Goal: Task Accomplishment & Management: Complete application form

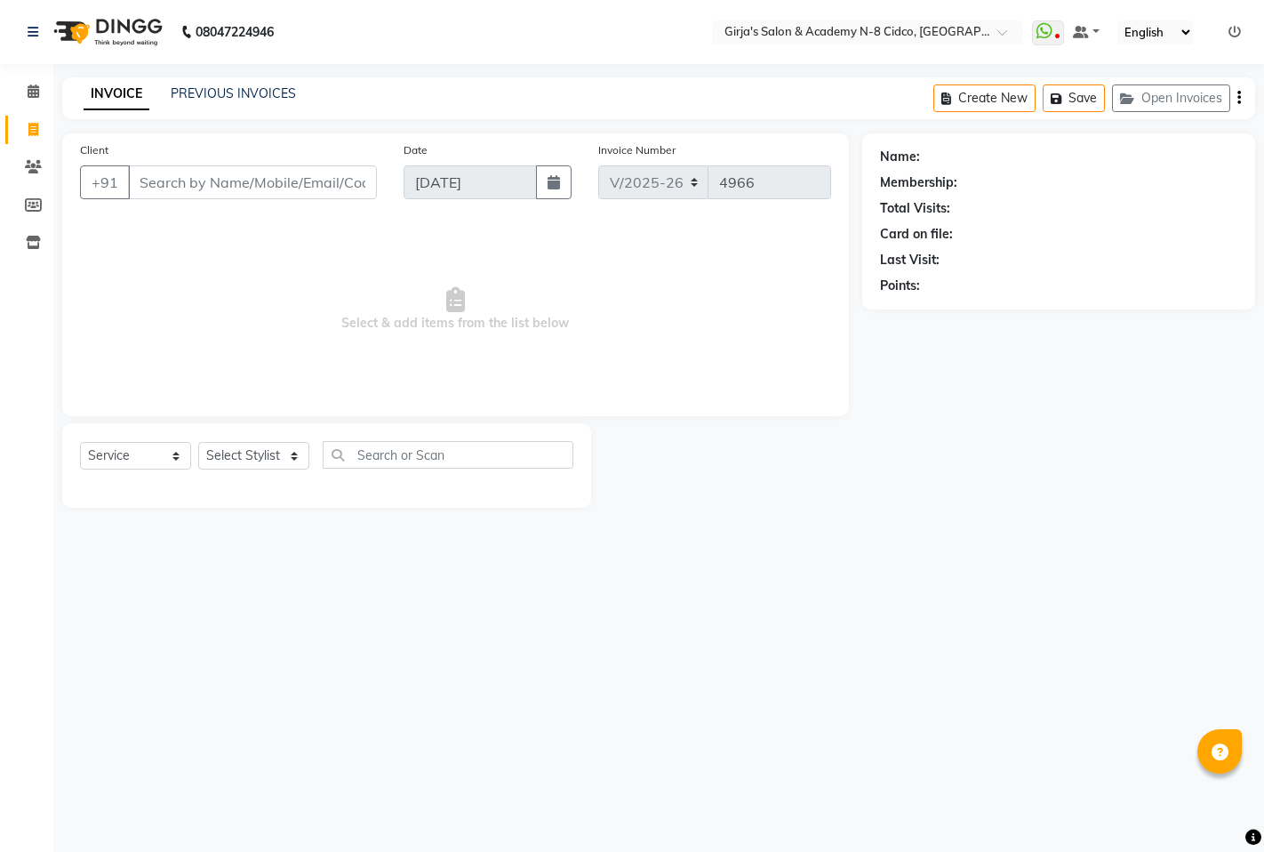
select select "66"
select select "service"
drag, startPoint x: 261, startPoint y: 473, endPoint x: 261, endPoint y: 455, distance: 17.8
click at [261, 468] on div "Select Service Product Membership Package Voucher Prepaid Gift Card Select Styl…" at bounding box center [327, 462] width 494 height 42
click at [261, 455] on select "Select Stylist" at bounding box center [253, 456] width 111 height 28
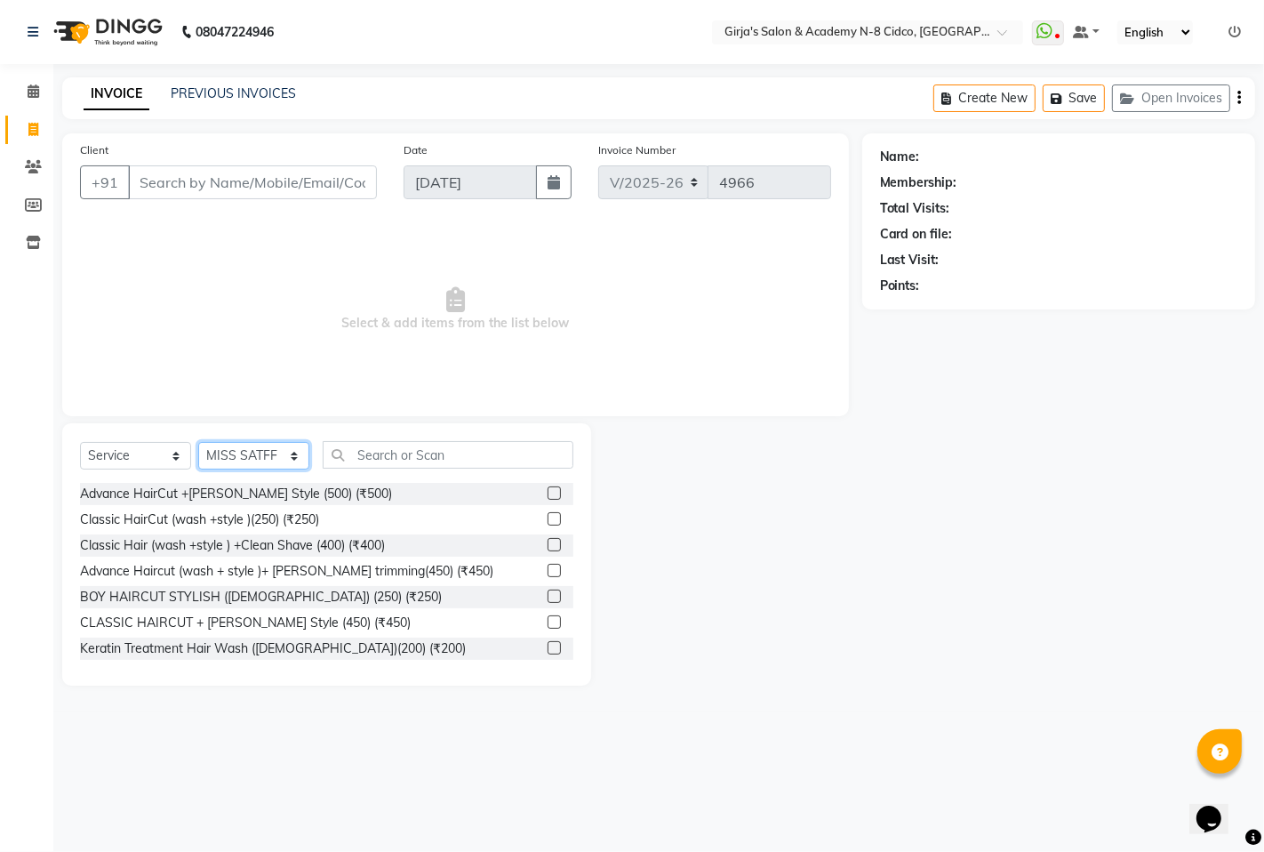
select select "40690"
click at [198, 443] on select "Select Stylist ADITYA [PERSON_NAME] BEAUTY M GIRJAS [PERSON_NAME] MISS [PERSON_…" at bounding box center [253, 456] width 111 height 28
click at [412, 447] on input "text" at bounding box center [448, 455] width 251 height 28
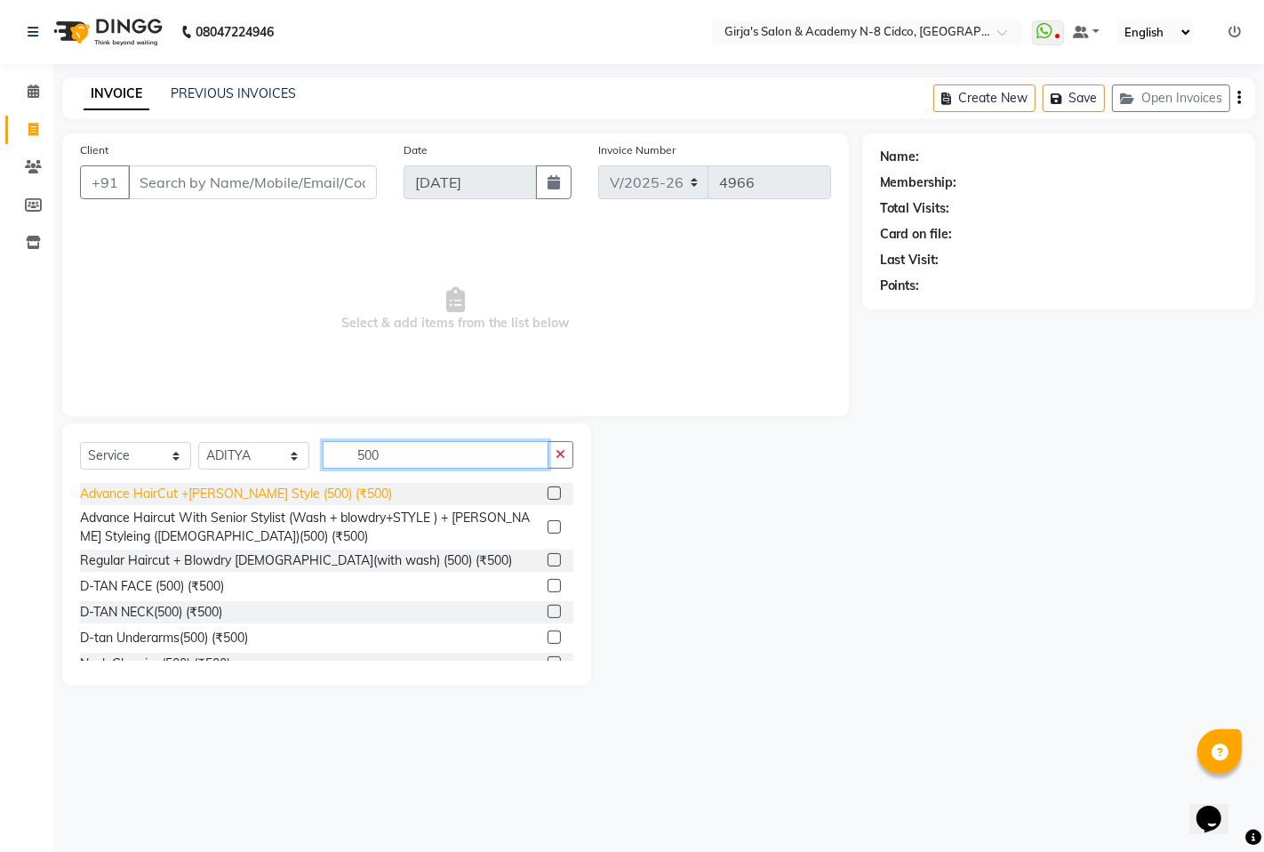
type input "500"
click at [309, 490] on div "Advance HairCut +[PERSON_NAME] Style (500) (₹500)" at bounding box center [236, 494] width 312 height 19
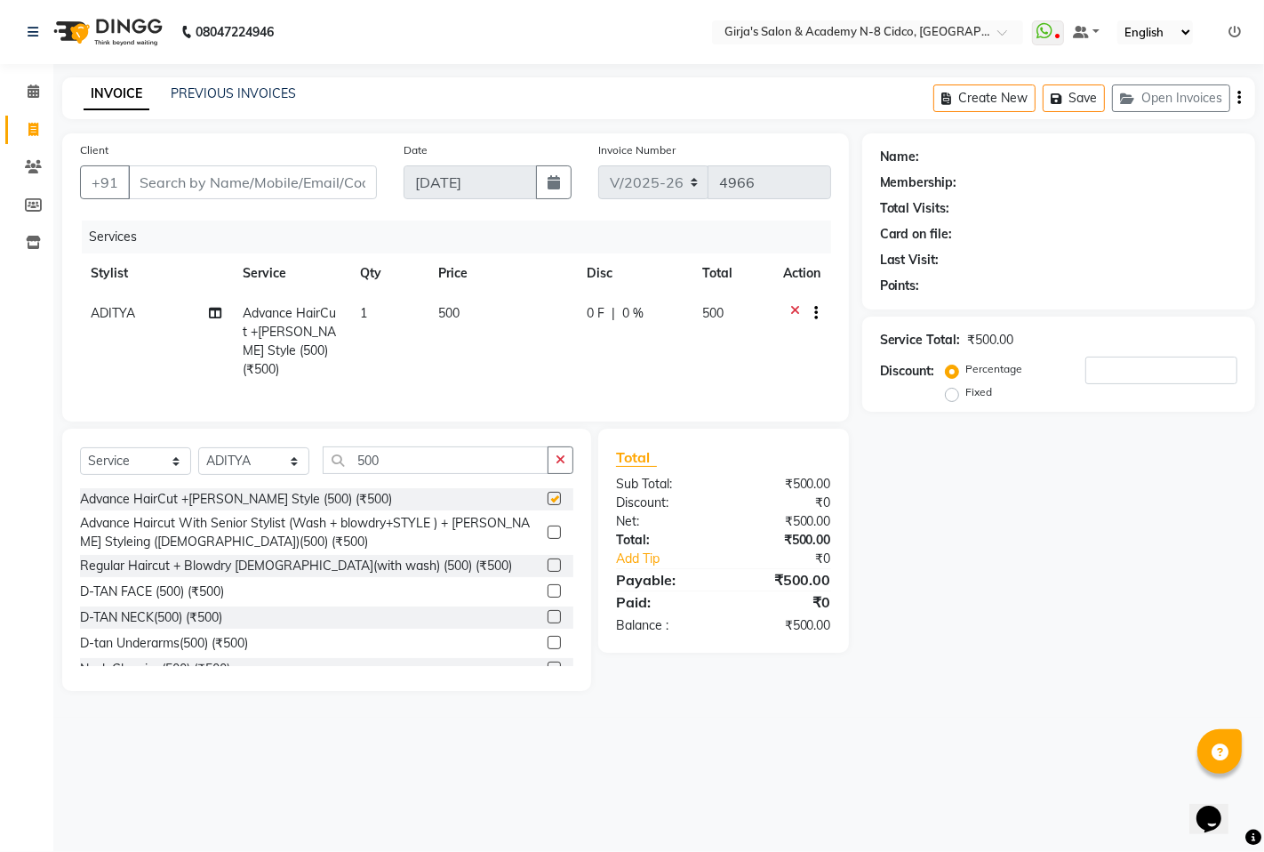
checkbox input "false"
click at [454, 457] on input "500" at bounding box center [436, 460] width 226 height 28
type input "500"
click at [170, 588] on div "D-TAN FACE (500) (₹500)" at bounding box center [152, 591] width 144 height 19
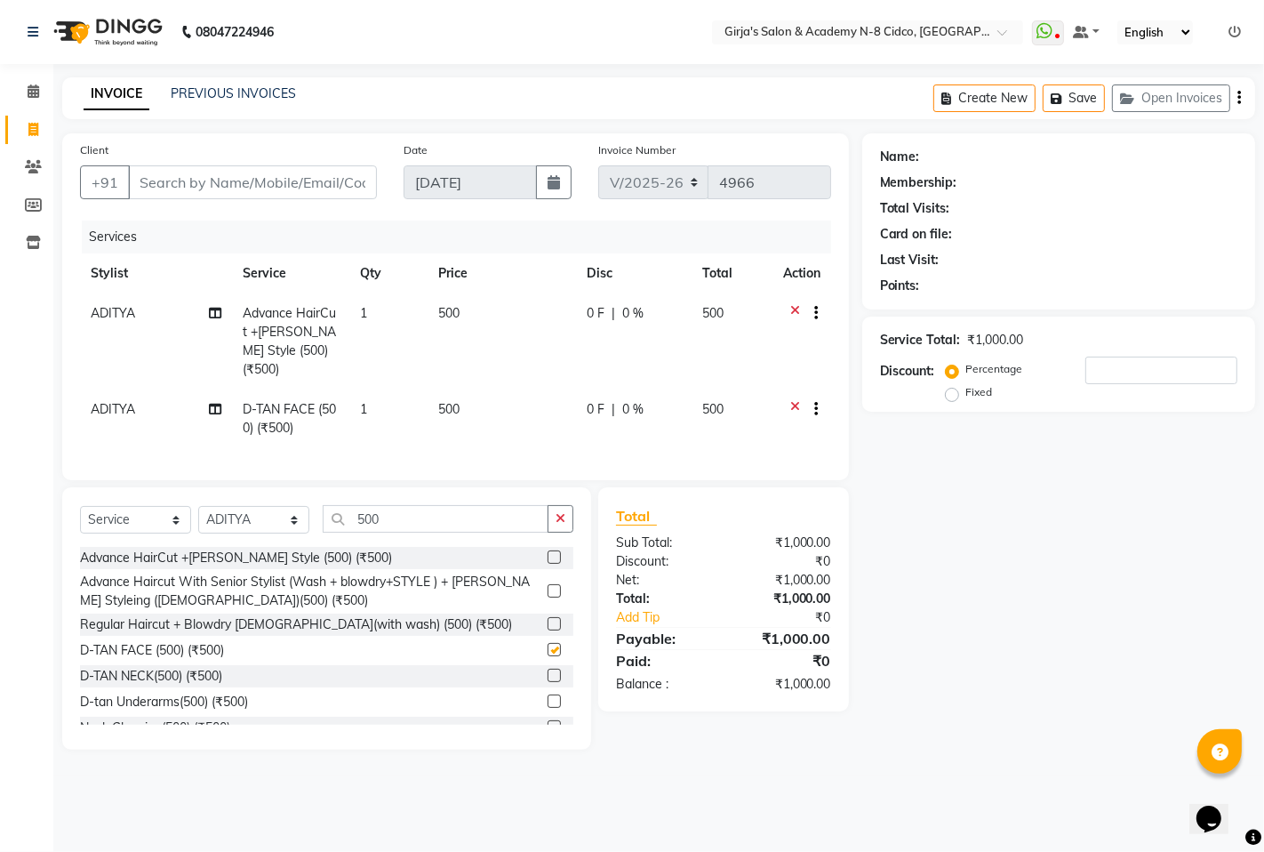
checkbox input "false"
click at [391, 510] on input "500" at bounding box center [436, 519] width 226 height 28
click at [393, 511] on input "500" at bounding box center [436, 519] width 226 height 28
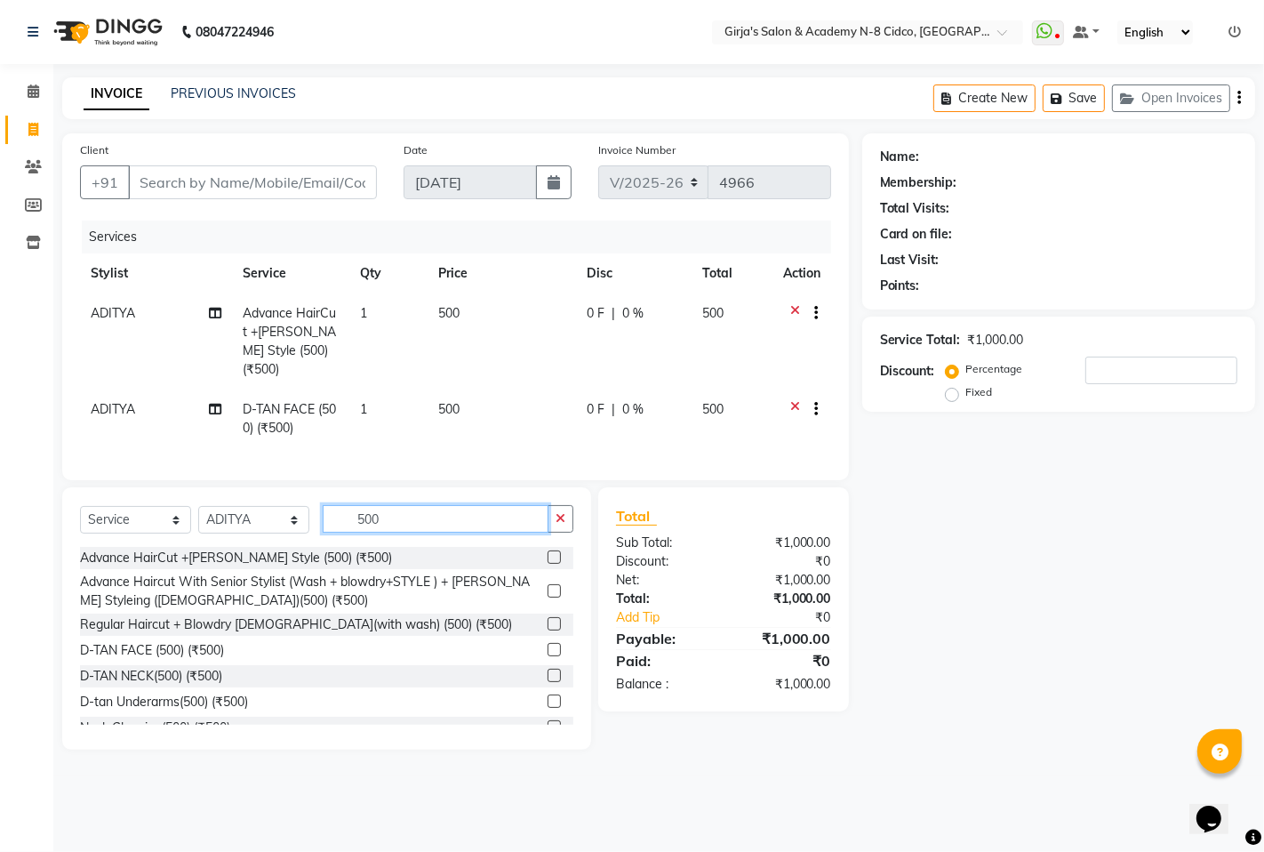
click at [393, 511] on input "500" at bounding box center [436, 519] width 226 height 28
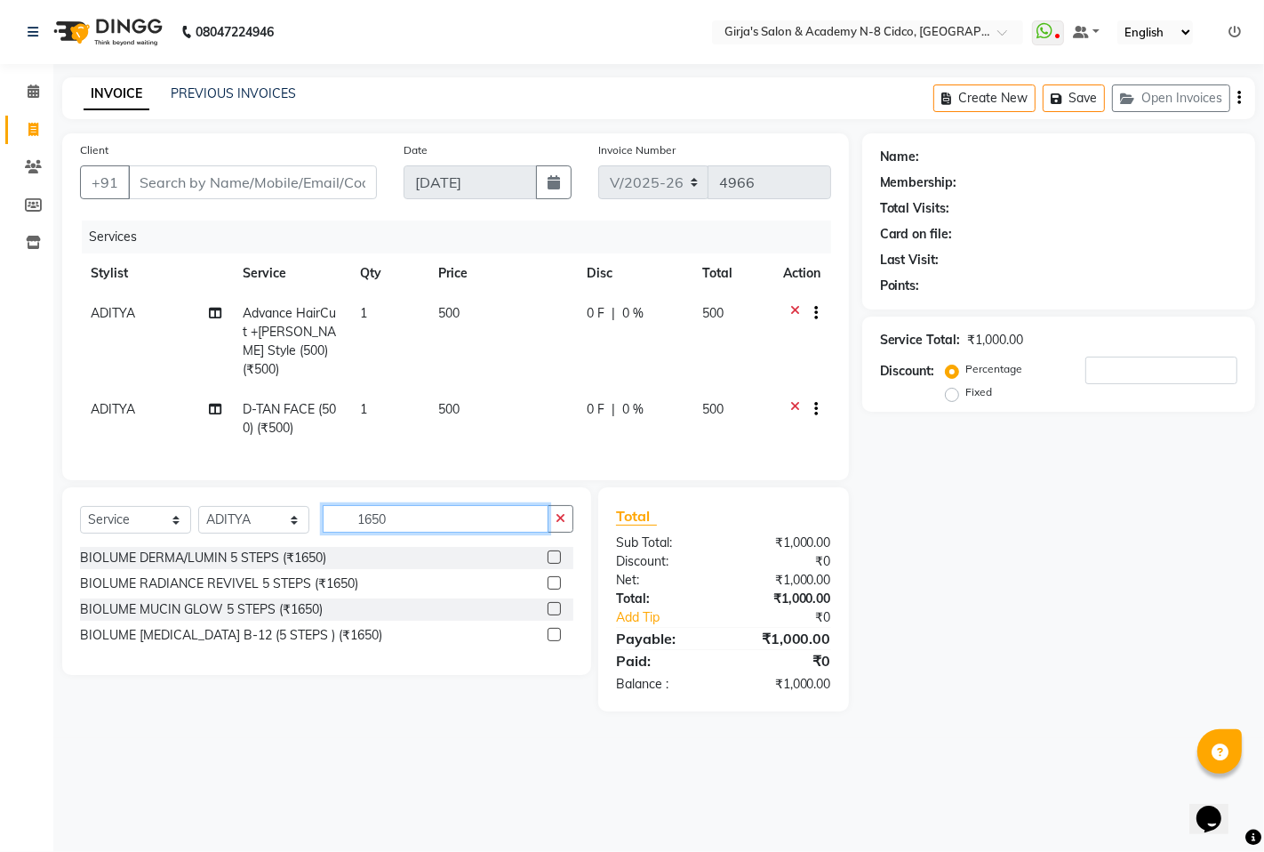
type input "1650"
click at [250, 608] on div "BIOLUME MUCIN GLOW 5 STEPS (₹1650)" at bounding box center [201, 609] width 243 height 19
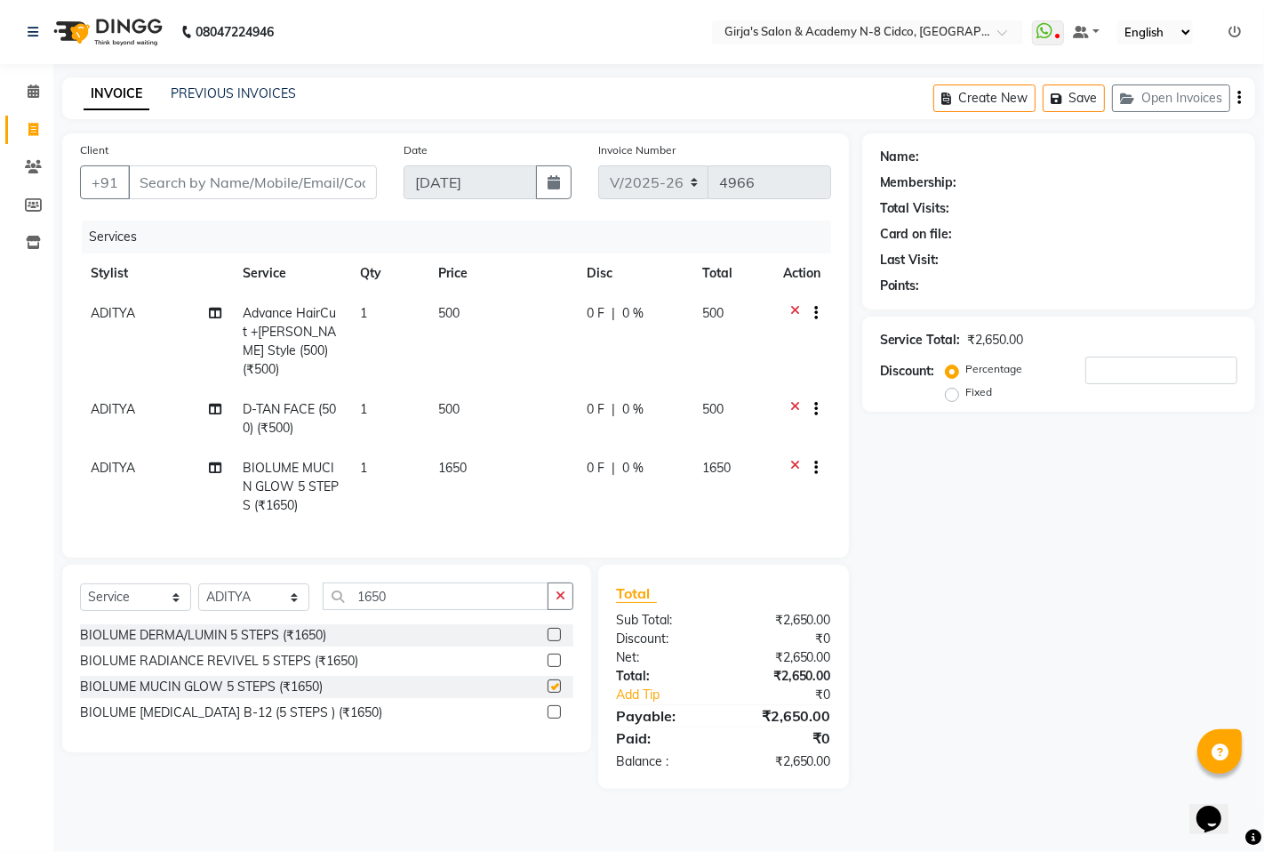
checkbox input "false"
click at [270, 189] on input "Client" at bounding box center [252, 182] width 249 height 34
type input "7"
type input "0"
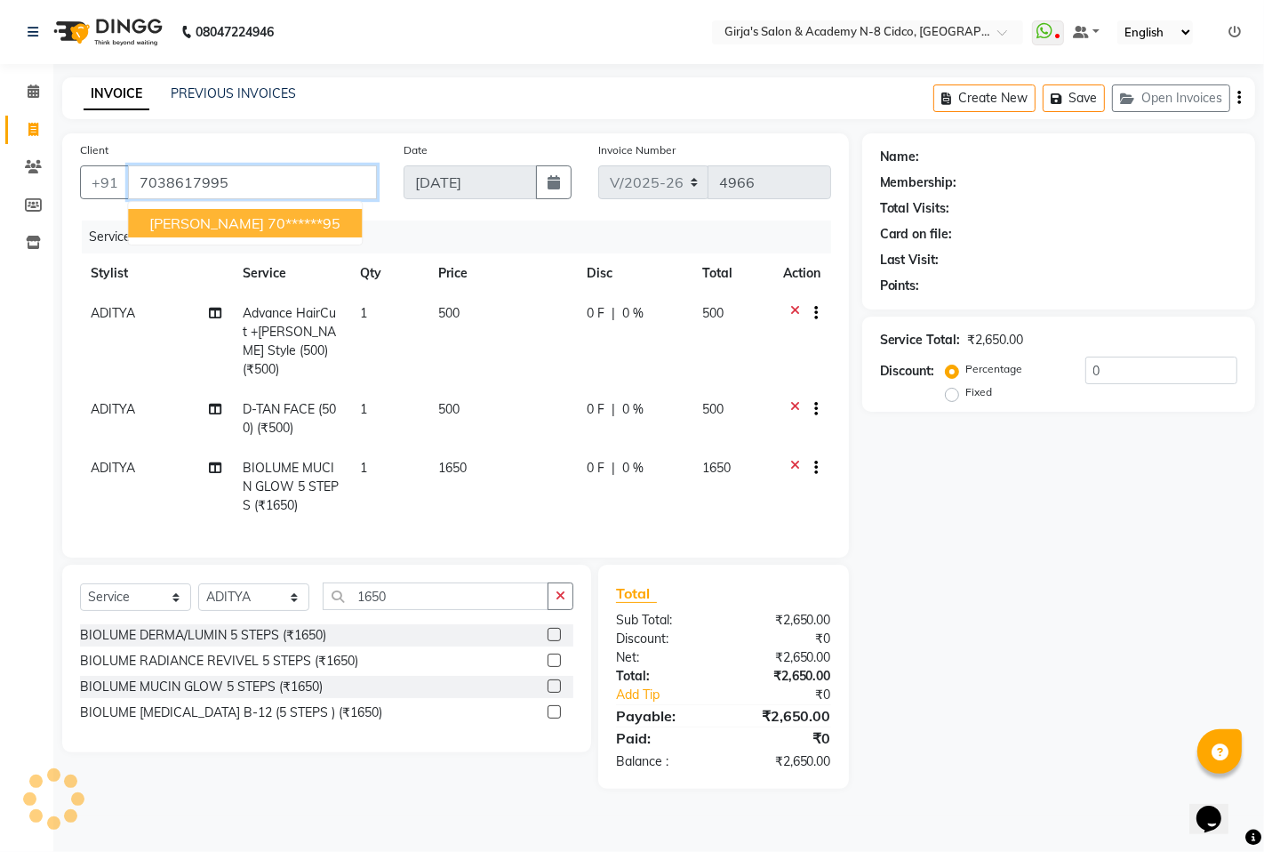
type input "7038617995"
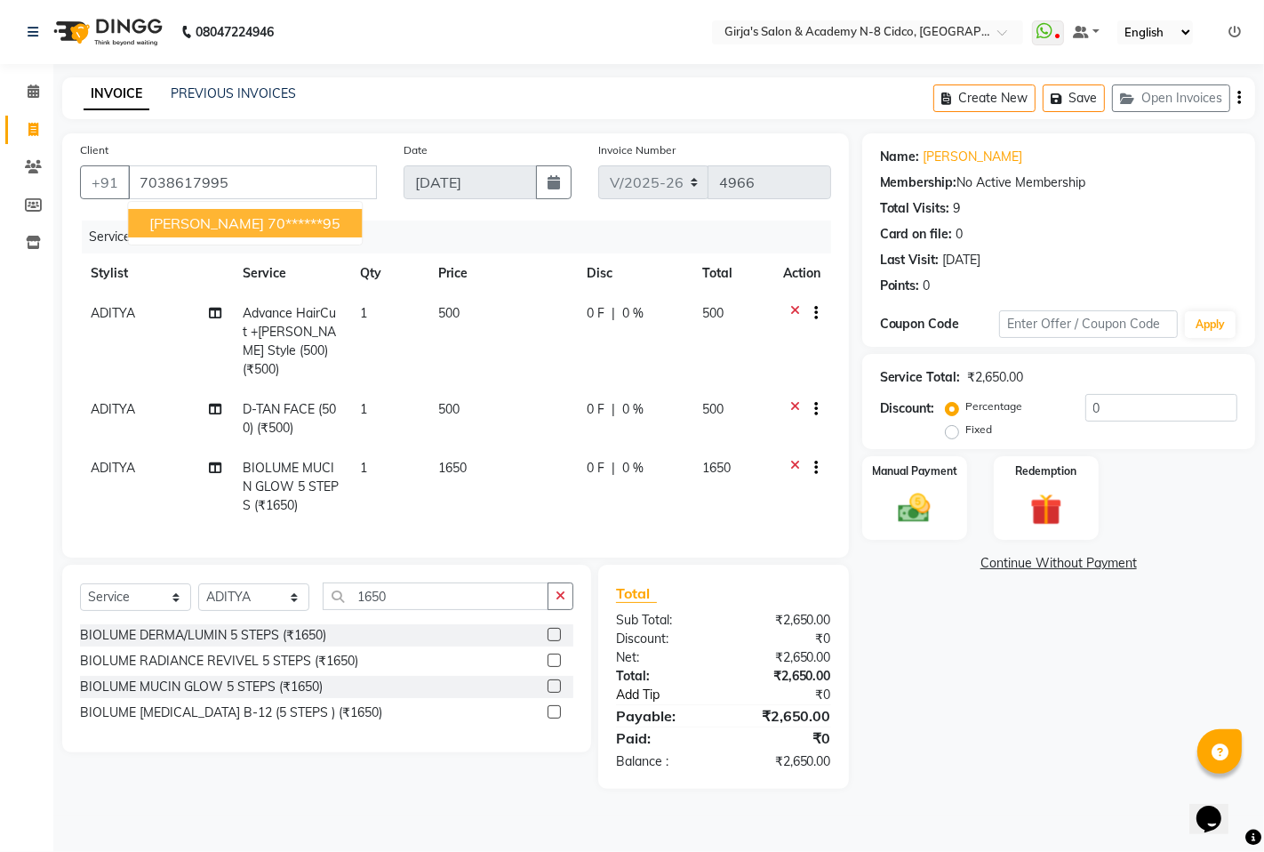
click at [729, 697] on link "Add Tip" at bounding box center [673, 695] width 141 height 19
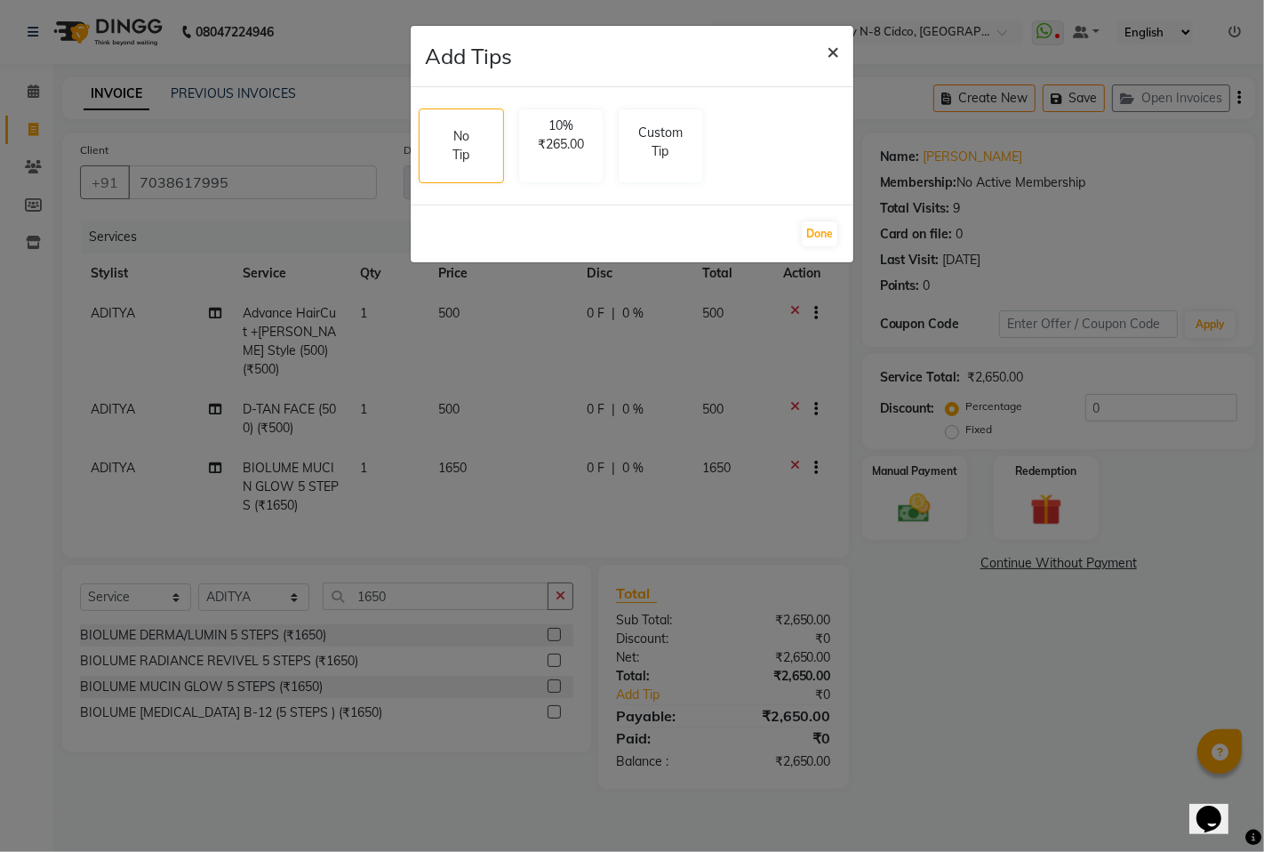
click at [828, 59] on span "×" at bounding box center [833, 50] width 12 height 27
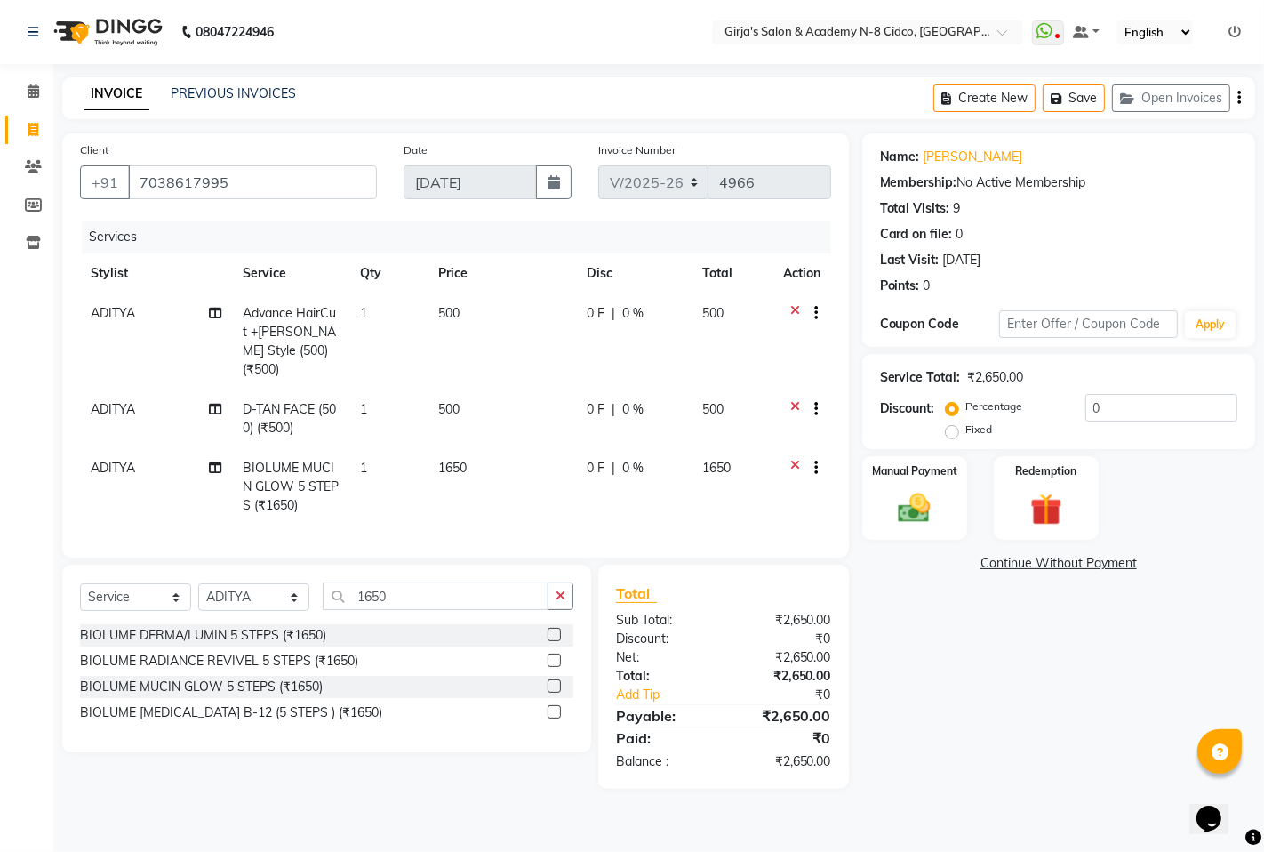
drag, startPoint x: 519, startPoint y: 28, endPoint x: 496, endPoint y: 2, distance: 35.3
click at [518, 28] on nav "08047224946 Select Location × Girja's Salon & Academy N-8 Cidco, [GEOGRAPHIC_DA…" at bounding box center [632, 32] width 1264 height 64
click at [926, 513] on img at bounding box center [914, 508] width 54 height 38
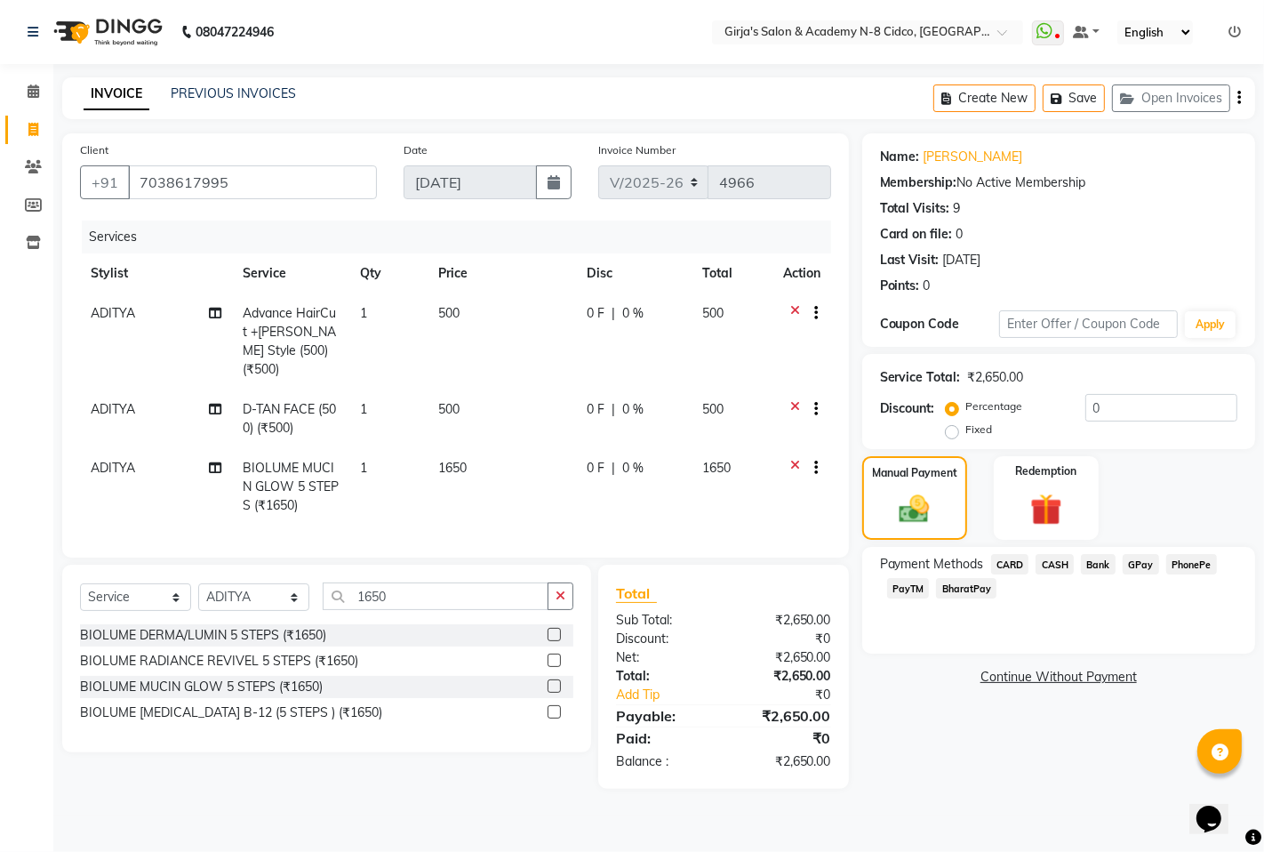
click at [1141, 565] on span "GPay" at bounding box center [1141, 564] width 36 height 20
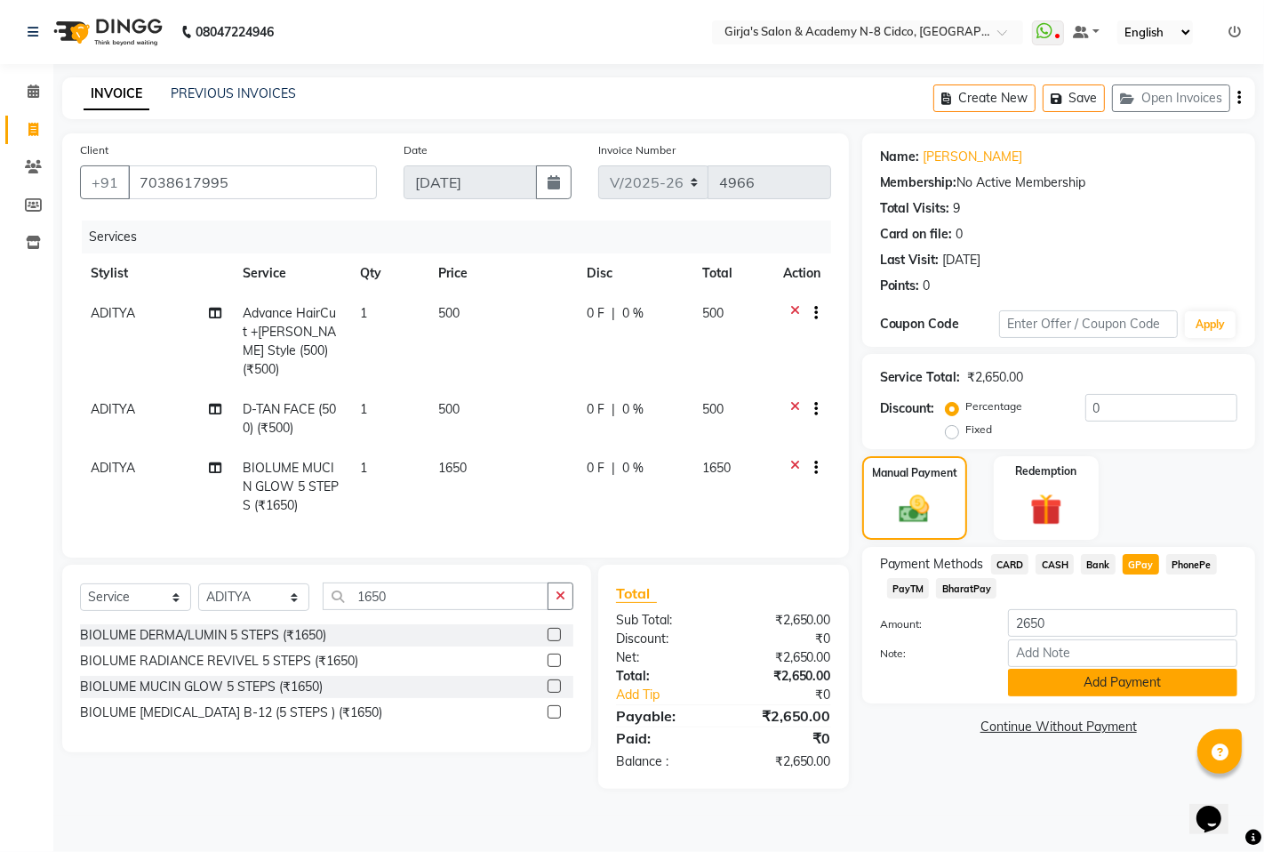
click at [1126, 679] on button "Add Payment" at bounding box center [1122, 683] width 229 height 28
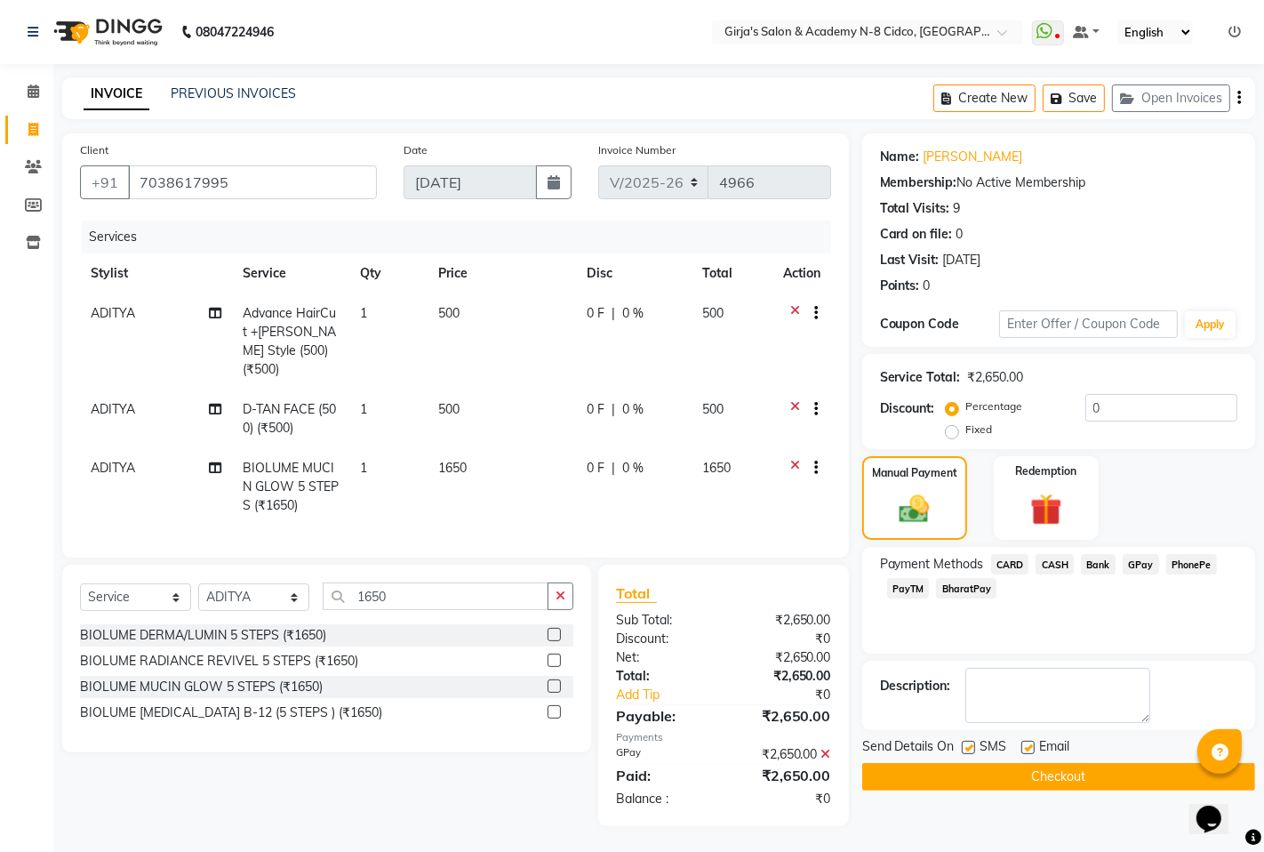
click at [1078, 779] on button "Checkout" at bounding box center [1059, 777] width 393 height 28
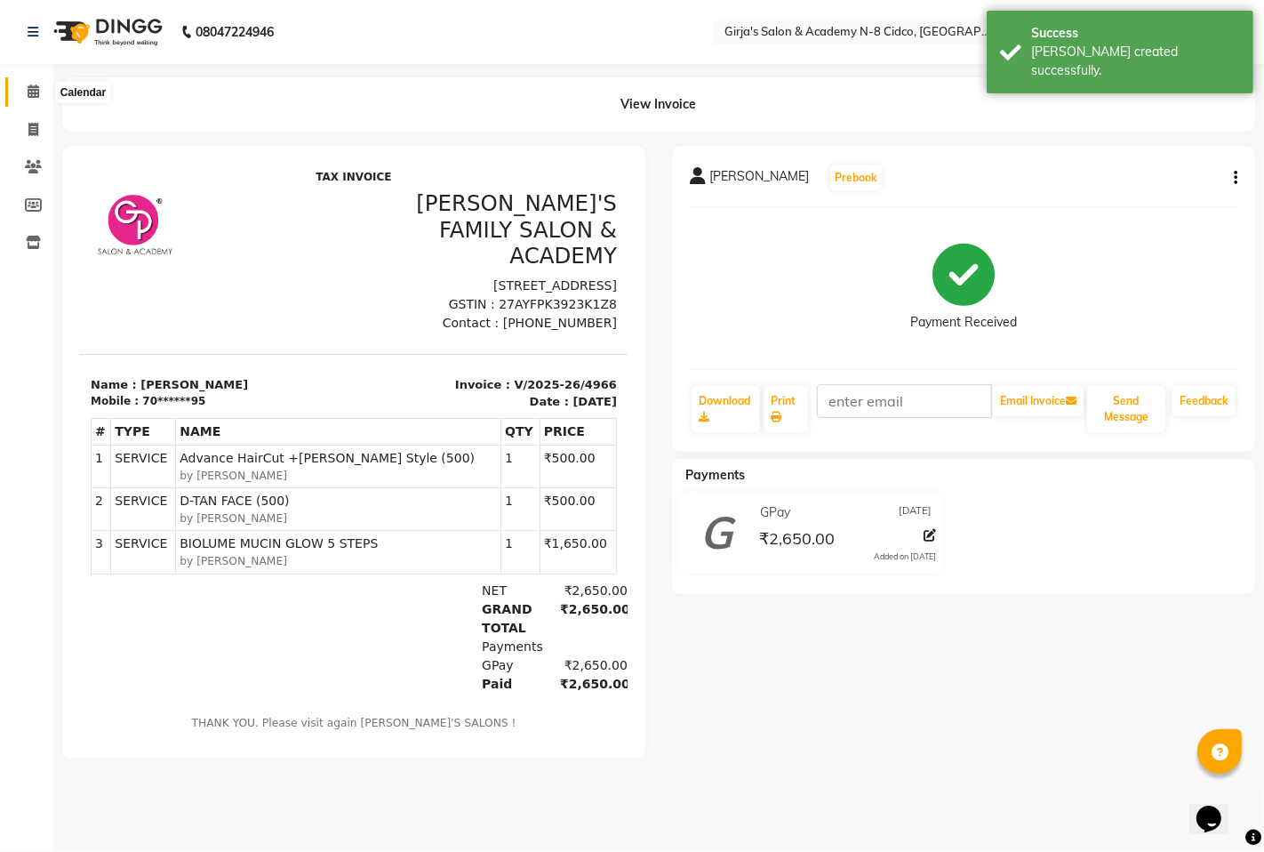
click at [36, 83] on span at bounding box center [33, 92] width 31 height 20
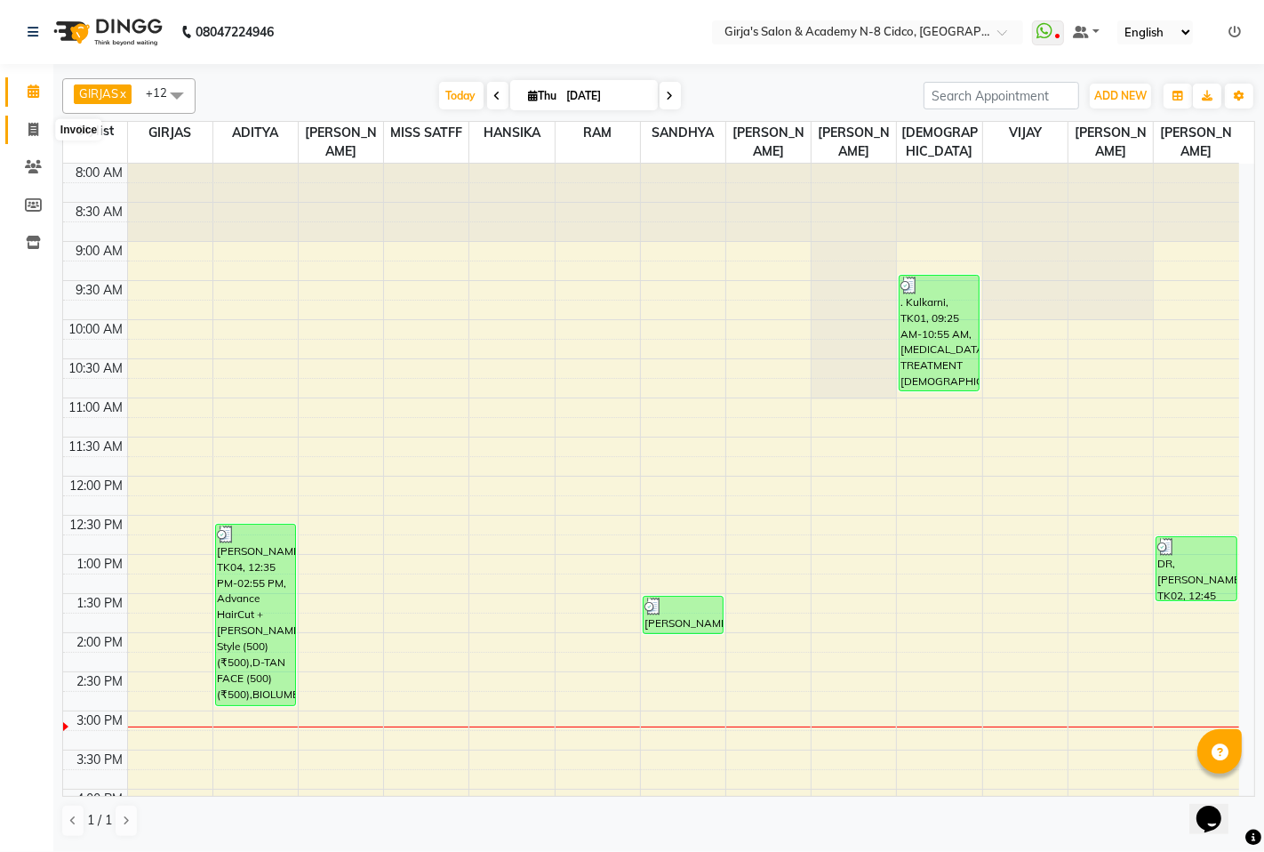
click at [34, 129] on icon at bounding box center [33, 129] width 10 height 13
select select "service"
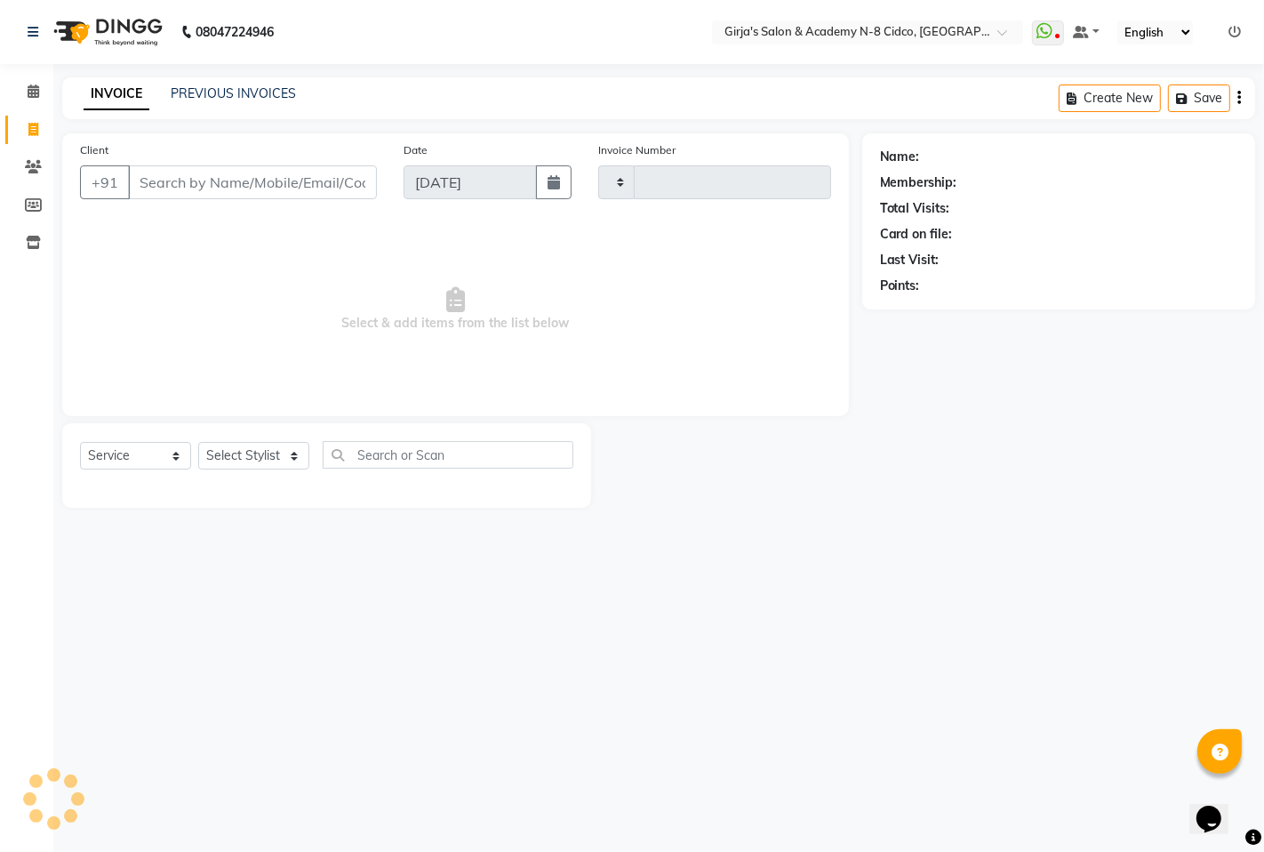
type input "4967"
select select "66"
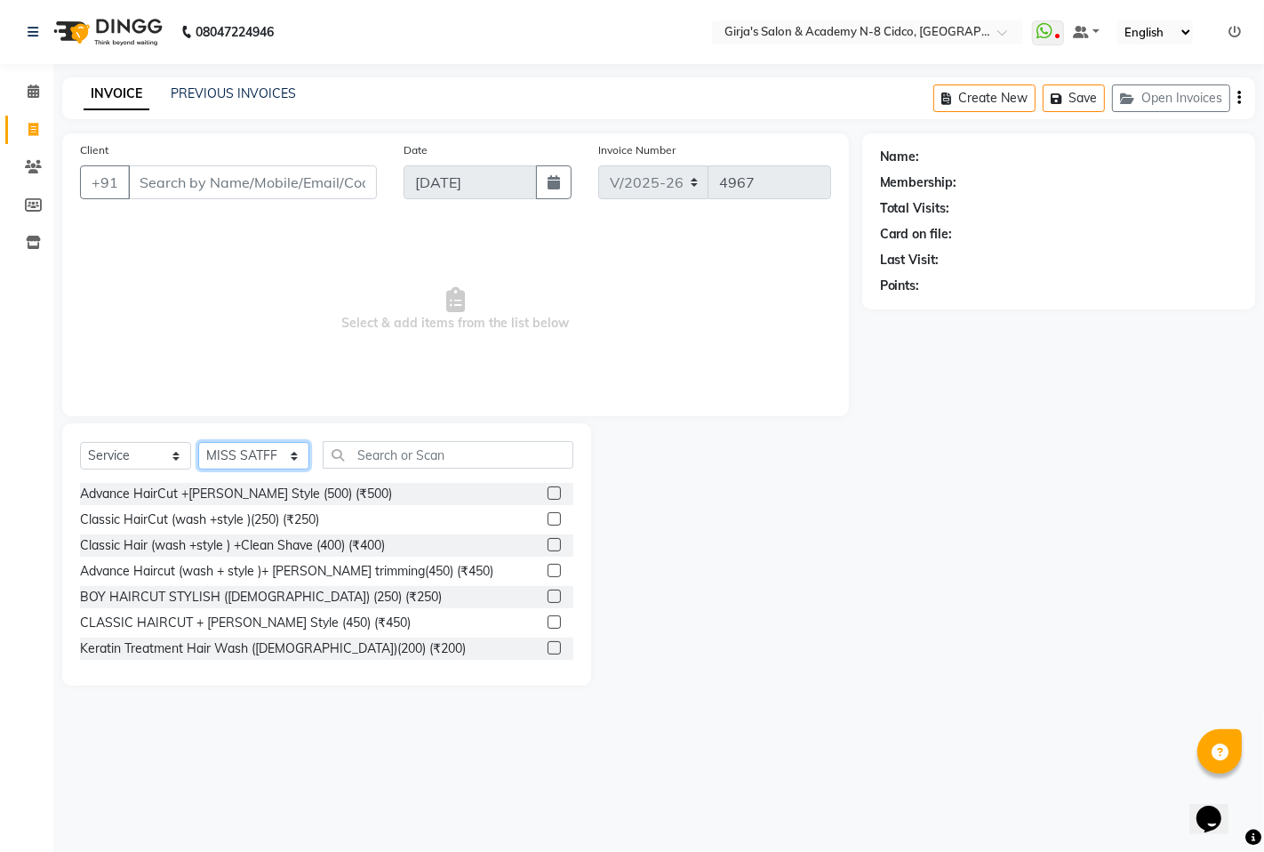
click at [274, 456] on select "Select Stylist ADITYA [PERSON_NAME] BEAUTY M GIRJAS [PERSON_NAME] MISS [PERSON_…" at bounding box center [253, 456] width 111 height 28
select select "34069"
click at [198, 443] on select "Select Stylist ADITYA [PERSON_NAME] BEAUTY M GIRJAS [PERSON_NAME] MISS [PERSON_…" at bounding box center [253, 456] width 111 height 28
click at [458, 461] on input "text" at bounding box center [448, 455] width 251 height 28
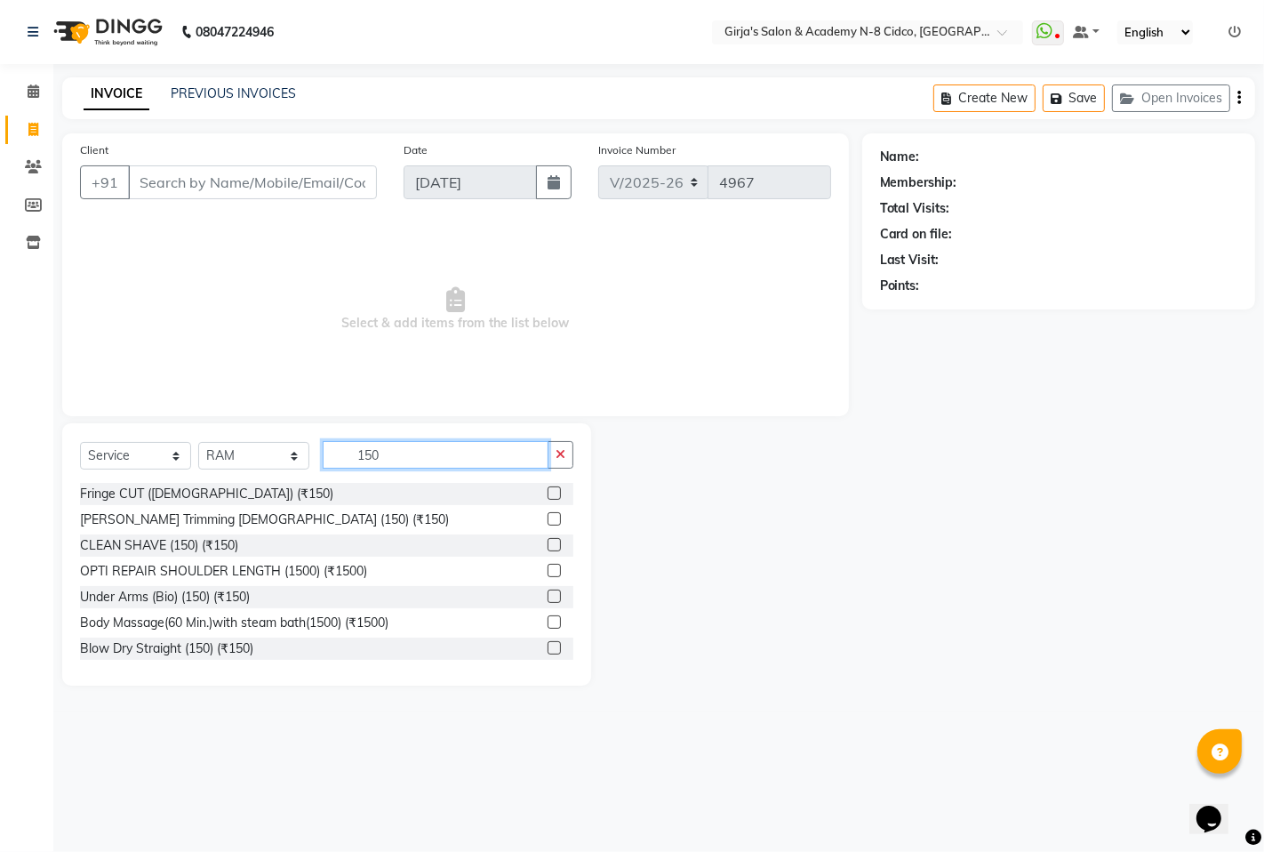
type input "150"
click at [548, 545] on label at bounding box center [554, 544] width 13 height 13
click at [548, 545] on input "checkbox" at bounding box center [554, 546] width 12 height 12
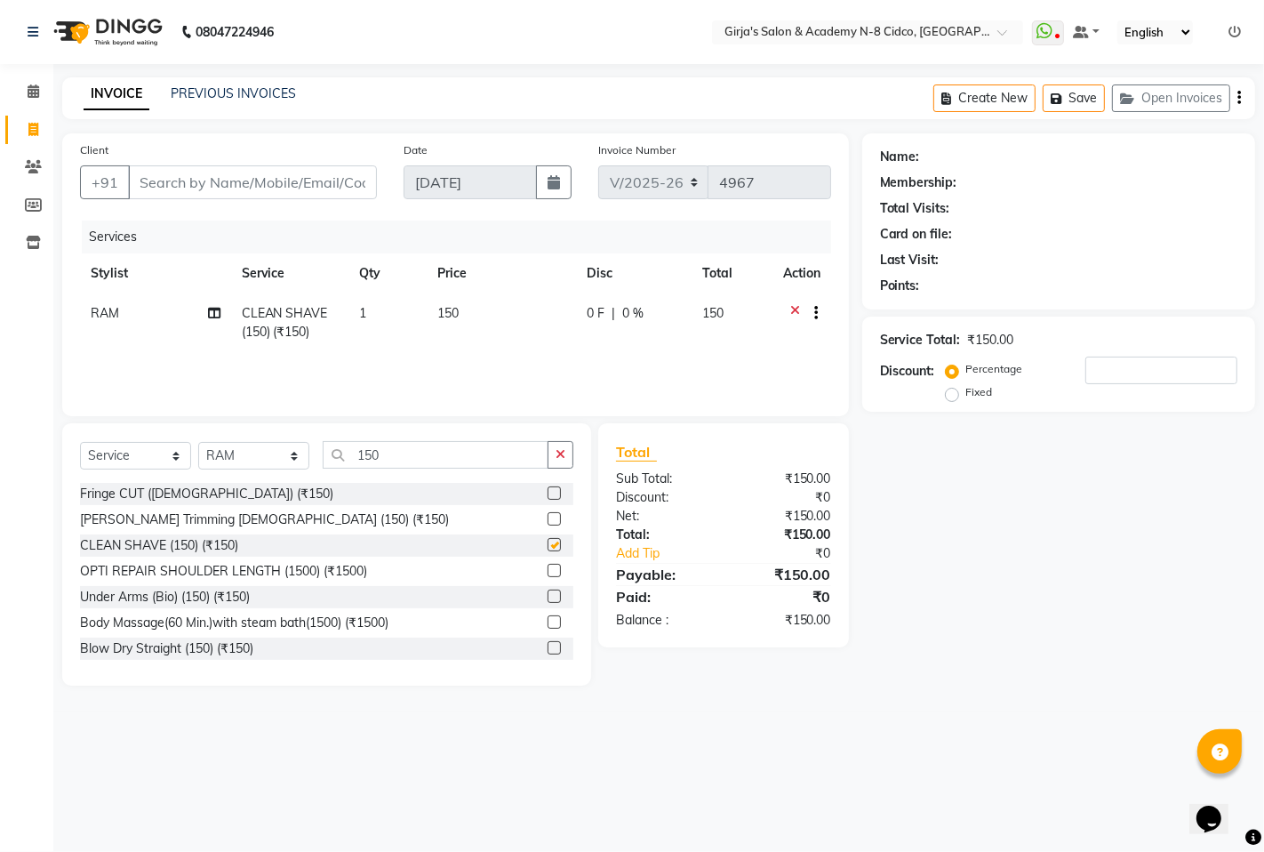
checkbox input "false"
click at [227, 171] on input "Client" at bounding box center [252, 182] width 249 height 34
type input "7"
type input "0"
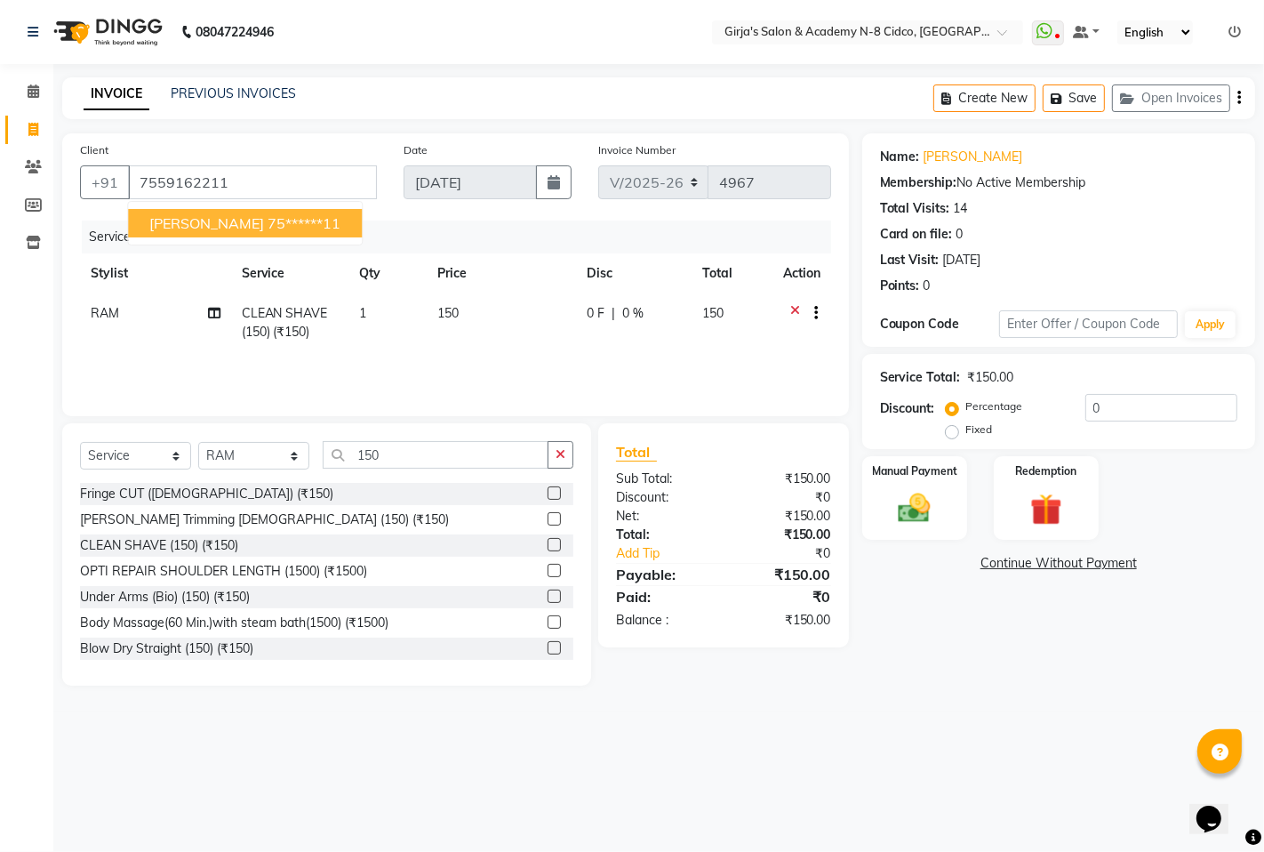
click at [311, 225] on ngb-highlight "75******11" at bounding box center [304, 223] width 73 height 18
type input "75******11"
click at [919, 511] on img at bounding box center [914, 508] width 54 height 38
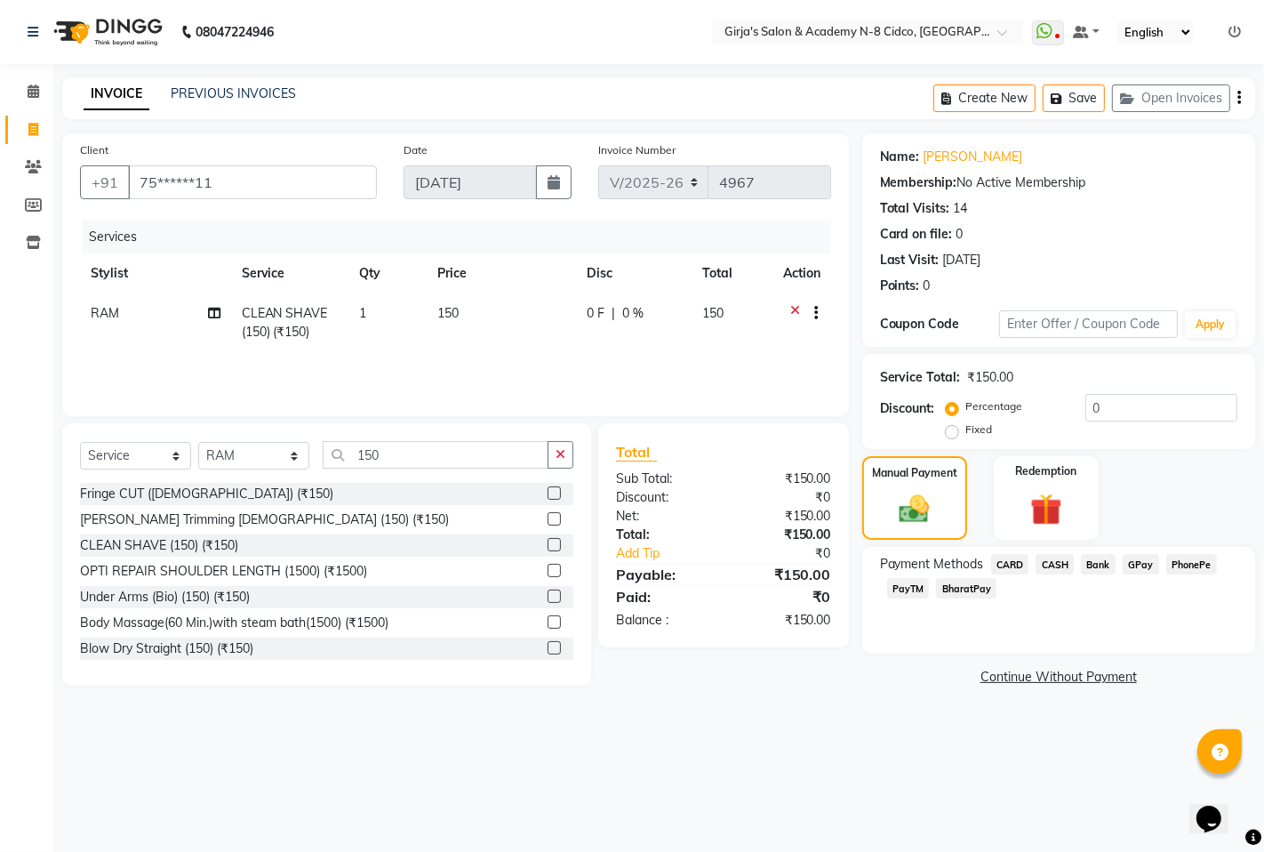
drag, startPoint x: 1138, startPoint y: 563, endPoint x: 1114, endPoint y: 606, distance: 49.0
click at [1138, 565] on span "GPay" at bounding box center [1141, 564] width 36 height 20
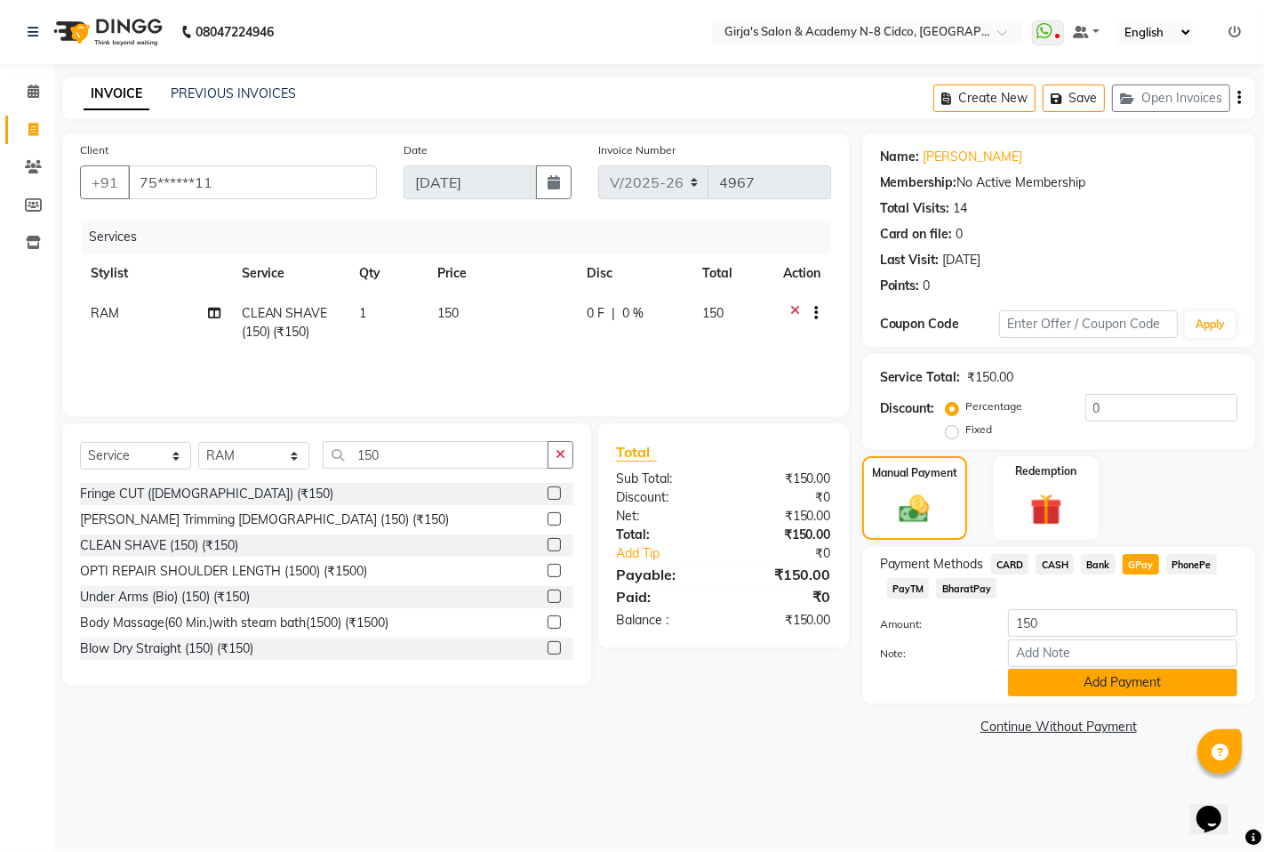
click at [1094, 678] on button "Add Payment" at bounding box center [1122, 683] width 229 height 28
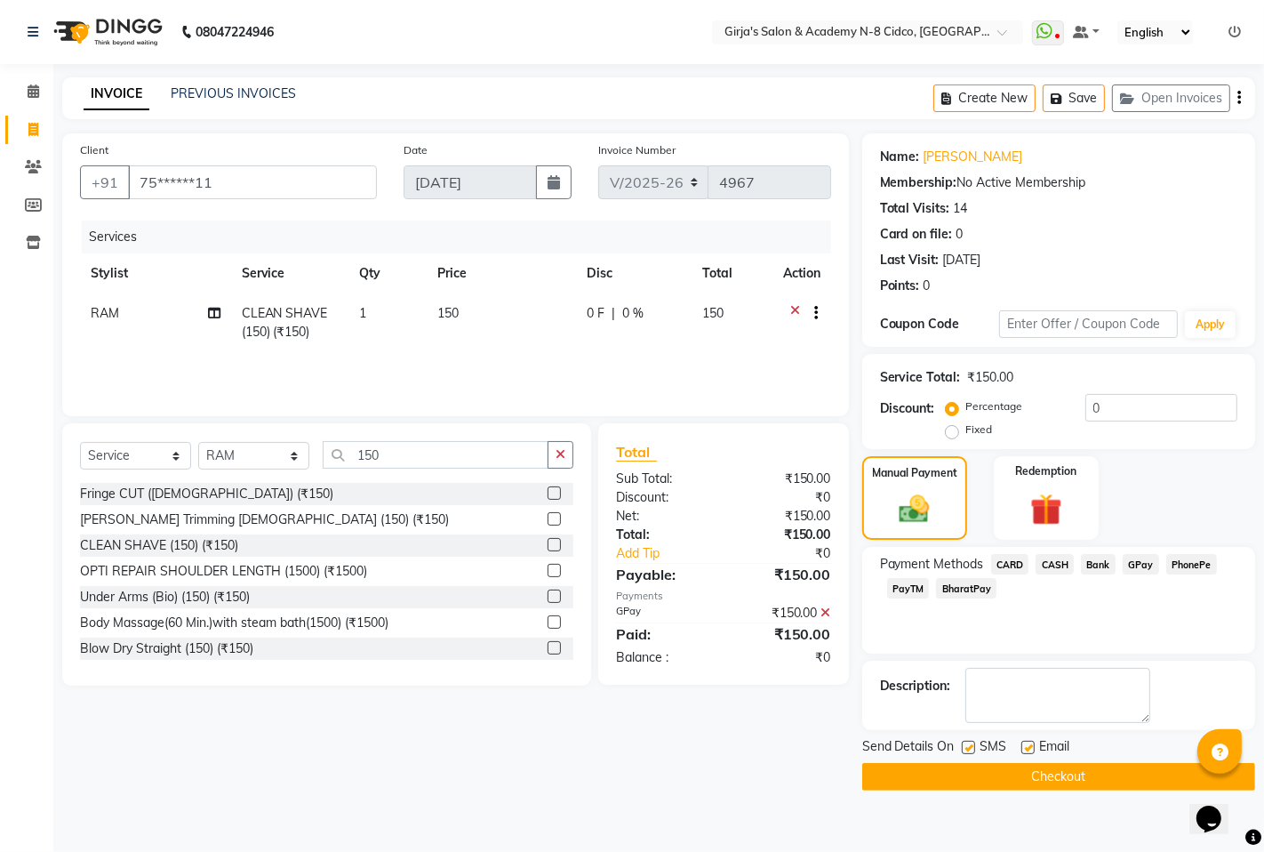
click at [1003, 775] on button "Checkout" at bounding box center [1059, 777] width 393 height 28
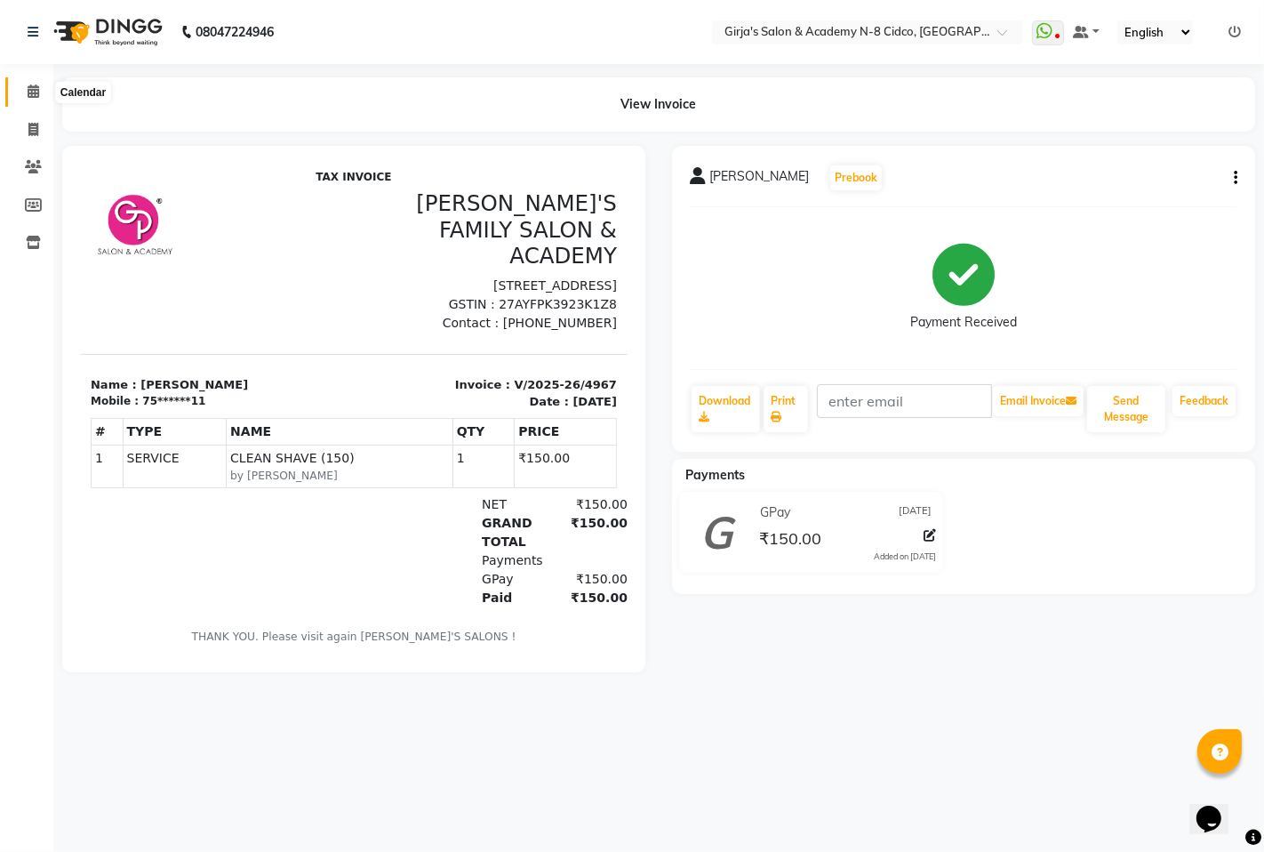
click at [39, 100] on span at bounding box center [33, 92] width 31 height 20
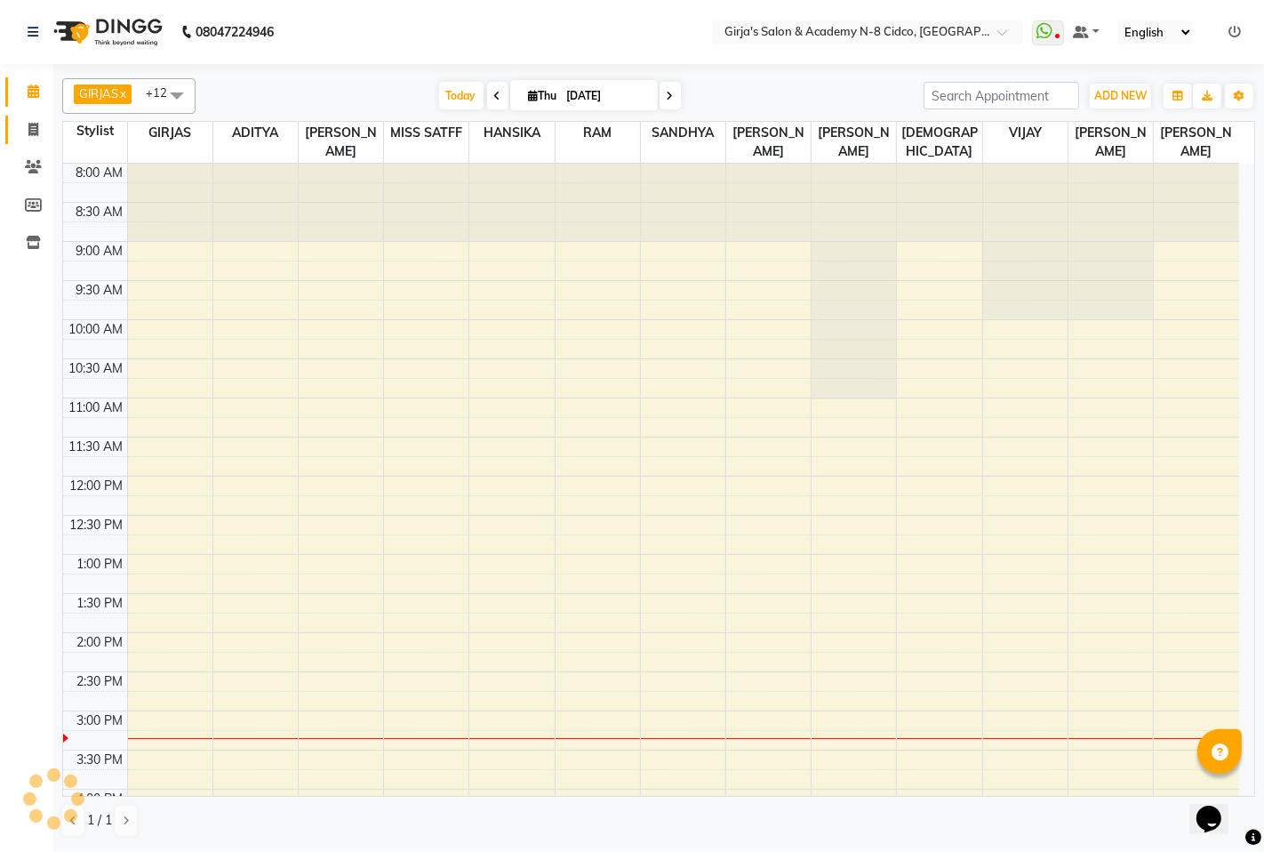
click at [38, 140] on link "Invoice" at bounding box center [26, 130] width 43 height 29
select select "service"
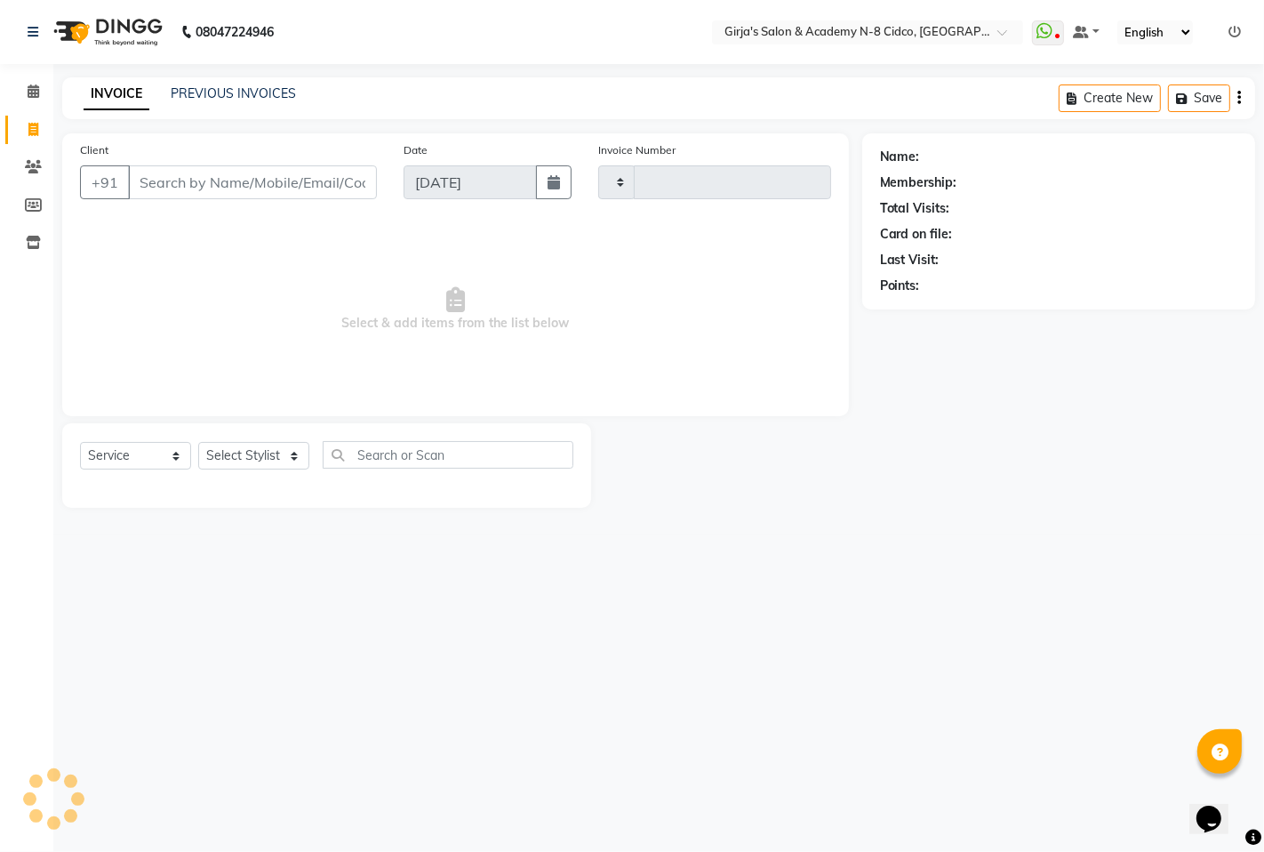
type input "4968"
select select "66"
click at [161, 180] on input "Client" at bounding box center [252, 182] width 249 height 34
select select "66554"
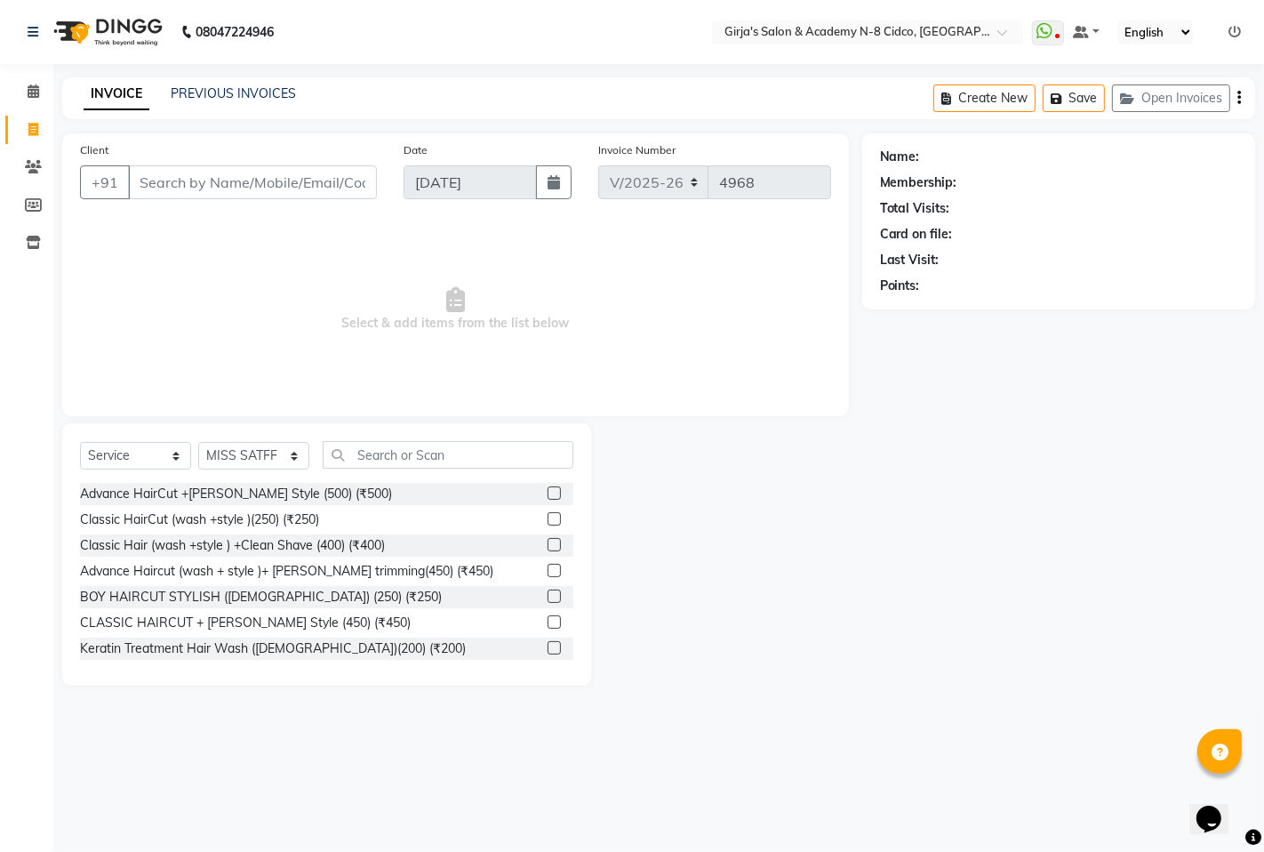
click at [251, 151] on div "Client +91" at bounding box center [229, 176] width 324 height 73
drag, startPoint x: 317, startPoint y: 165, endPoint x: 309, endPoint y: 173, distance: 10.7
click at [309, 173] on input "Client" at bounding box center [252, 182] width 249 height 34
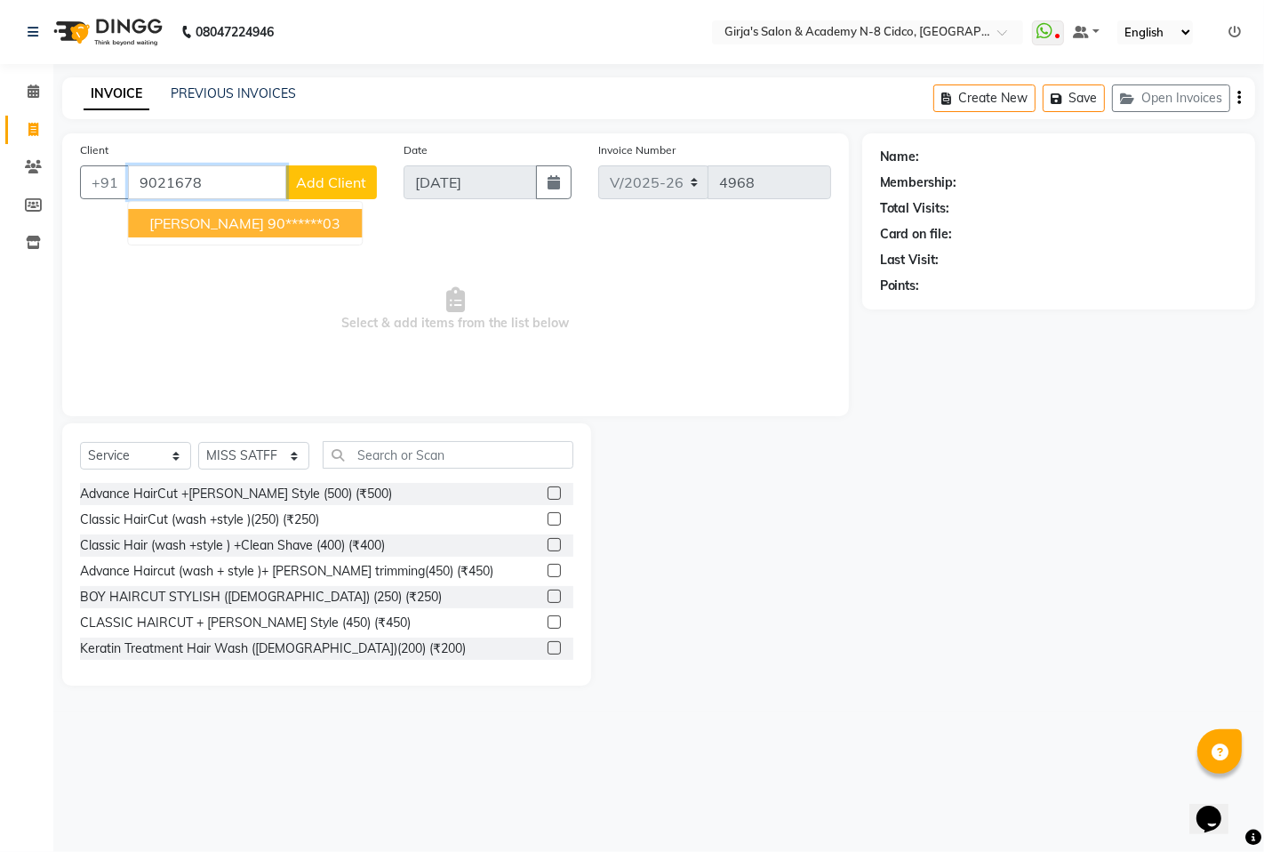
click at [208, 222] on span "Amrapali ambhore" at bounding box center [206, 223] width 115 height 18
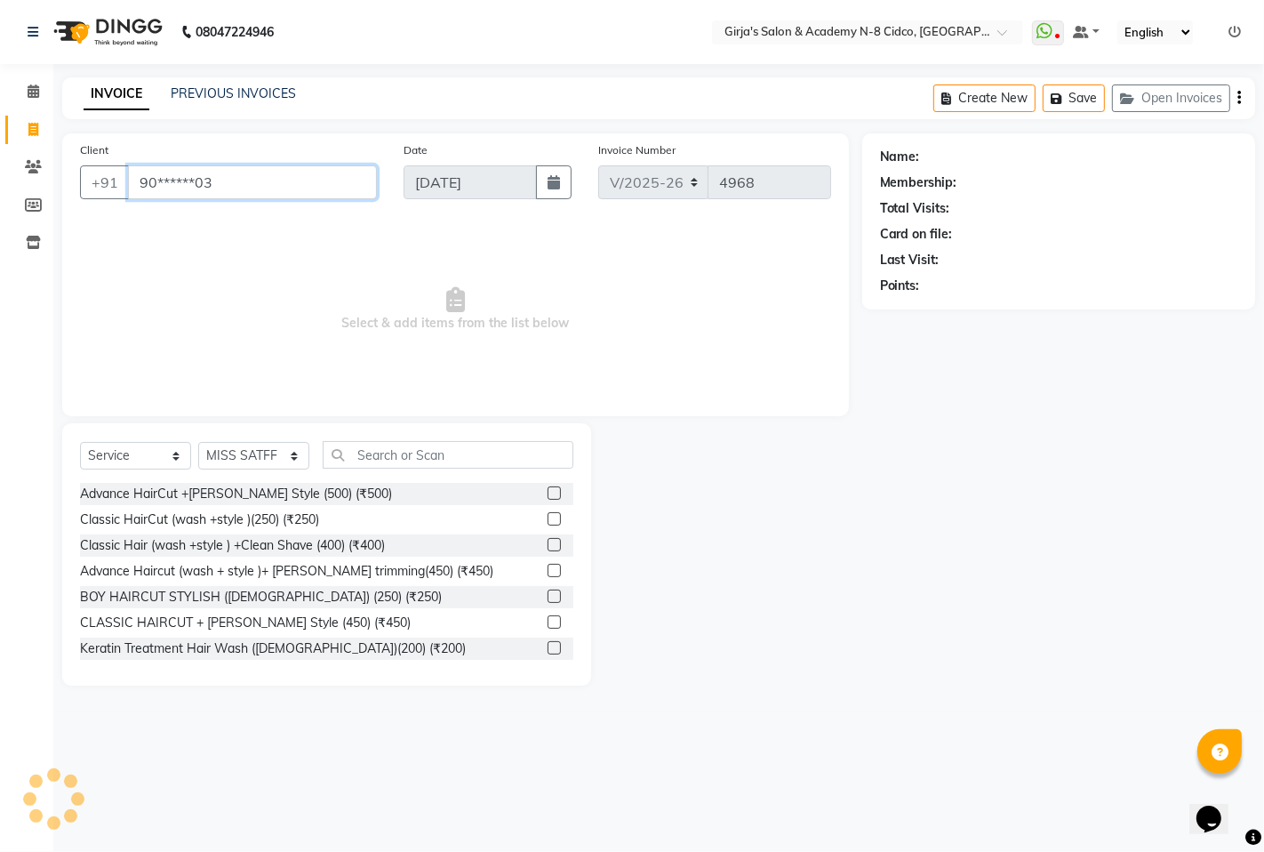
type input "90******03"
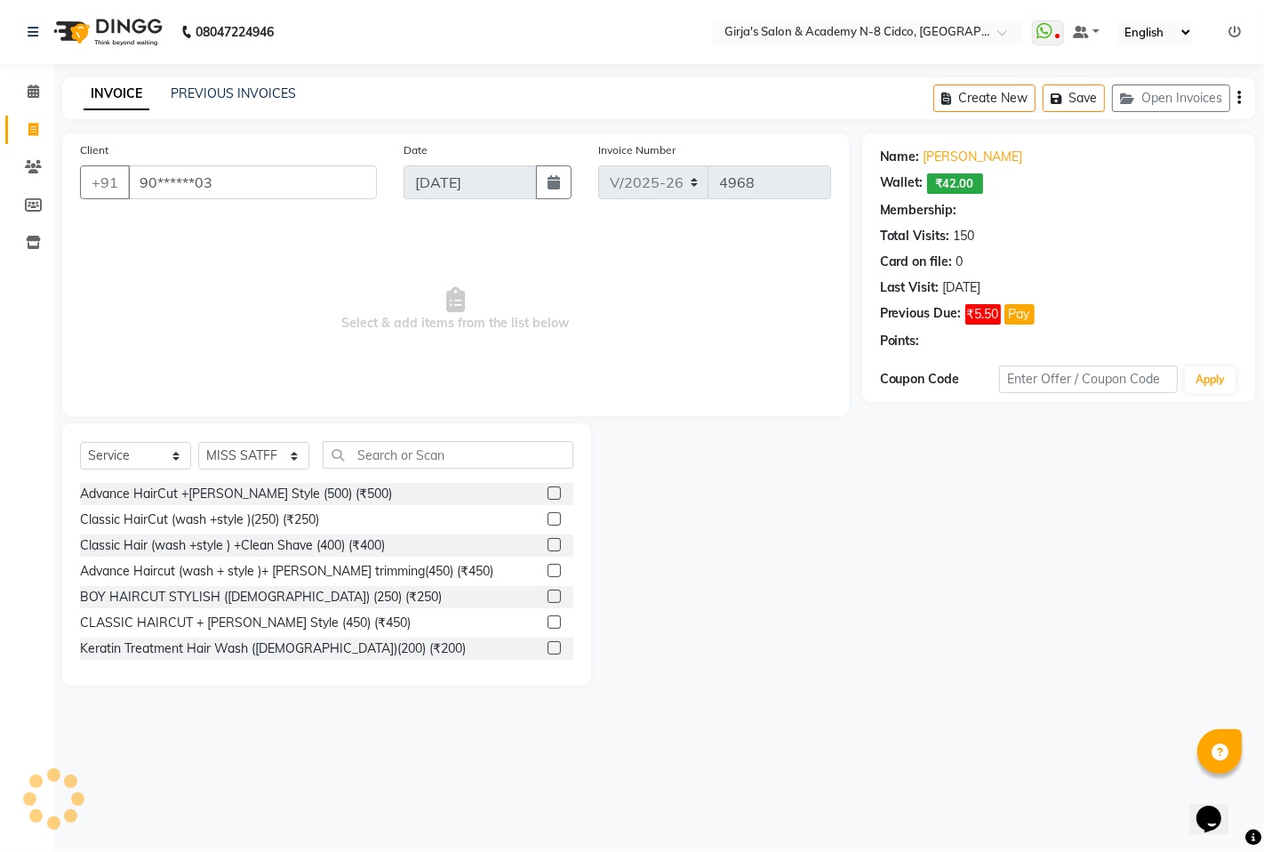
select select "1: Object"
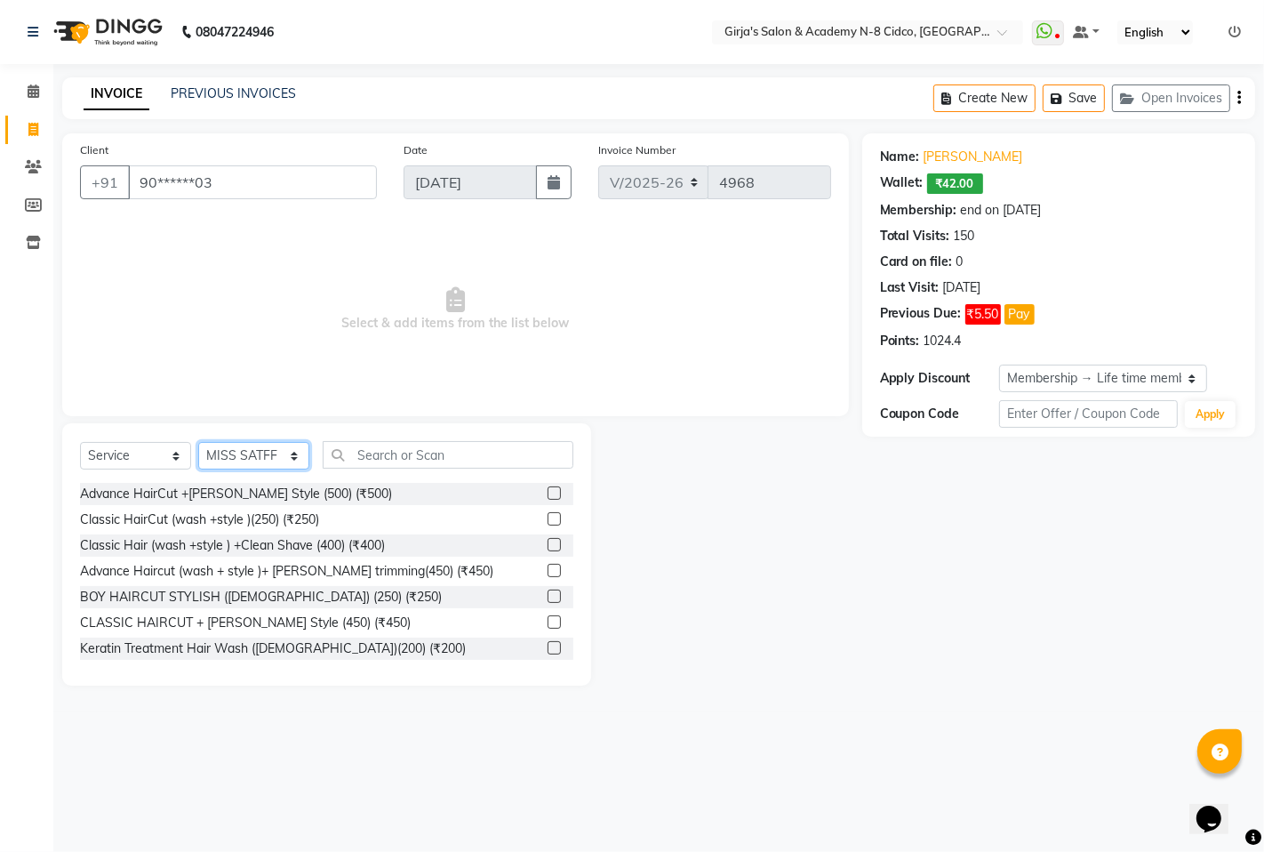
drag, startPoint x: 237, startPoint y: 462, endPoint x: 245, endPoint y: 464, distance: 9.1
click at [240, 463] on select "Select Stylist ADITYA [PERSON_NAME] BEAUTY M GIRJAS [PERSON_NAME] MISS [PERSON_…" at bounding box center [253, 456] width 111 height 28
select select "65230"
click at [198, 443] on select "Select Stylist ADITYA [PERSON_NAME] BEAUTY M GIRJAS [PERSON_NAME] MISS [PERSON_…" at bounding box center [253, 456] width 111 height 28
click at [397, 424] on div "Select Service Product Membership Package Voucher Prepaid Gift Card Select Styl…" at bounding box center [326, 554] width 529 height 262
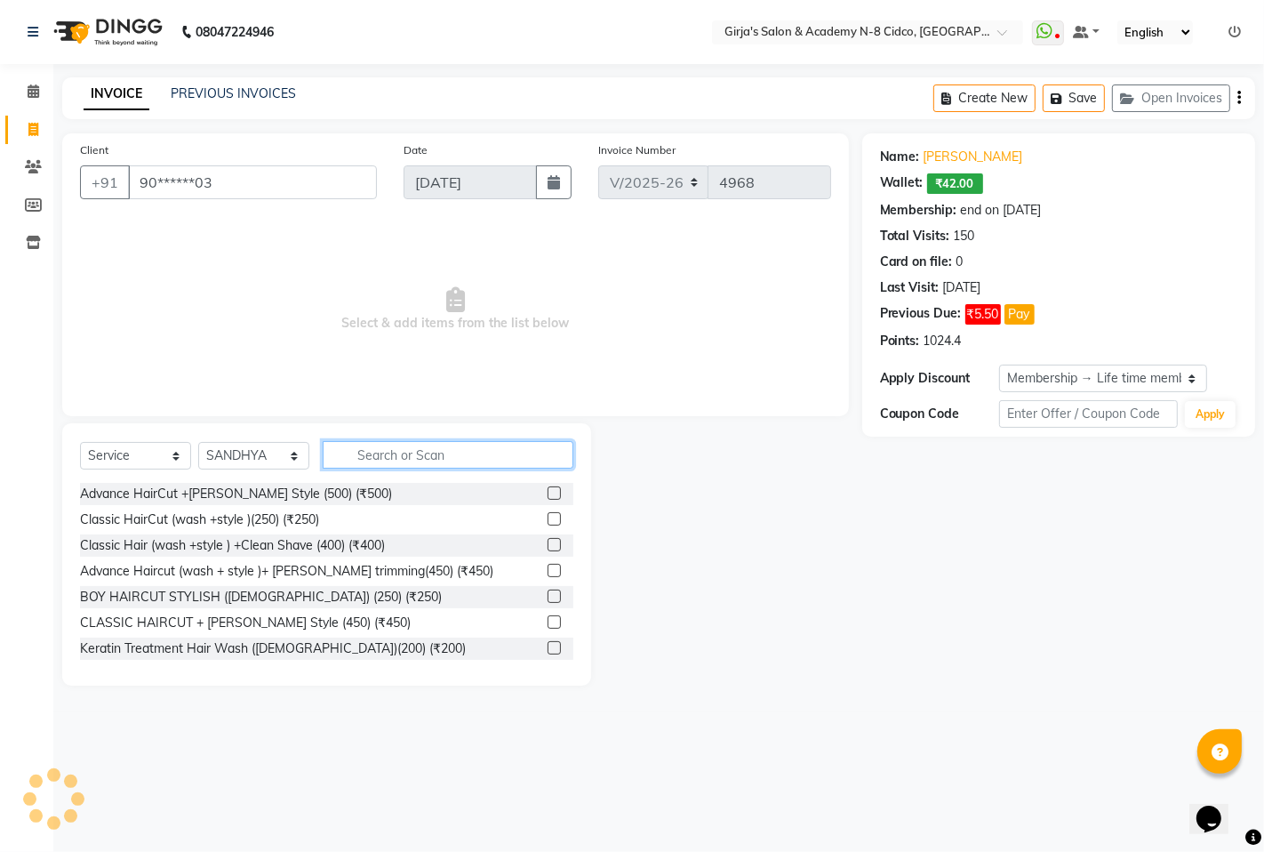
click at [430, 459] on input "text" at bounding box center [448, 455] width 251 height 28
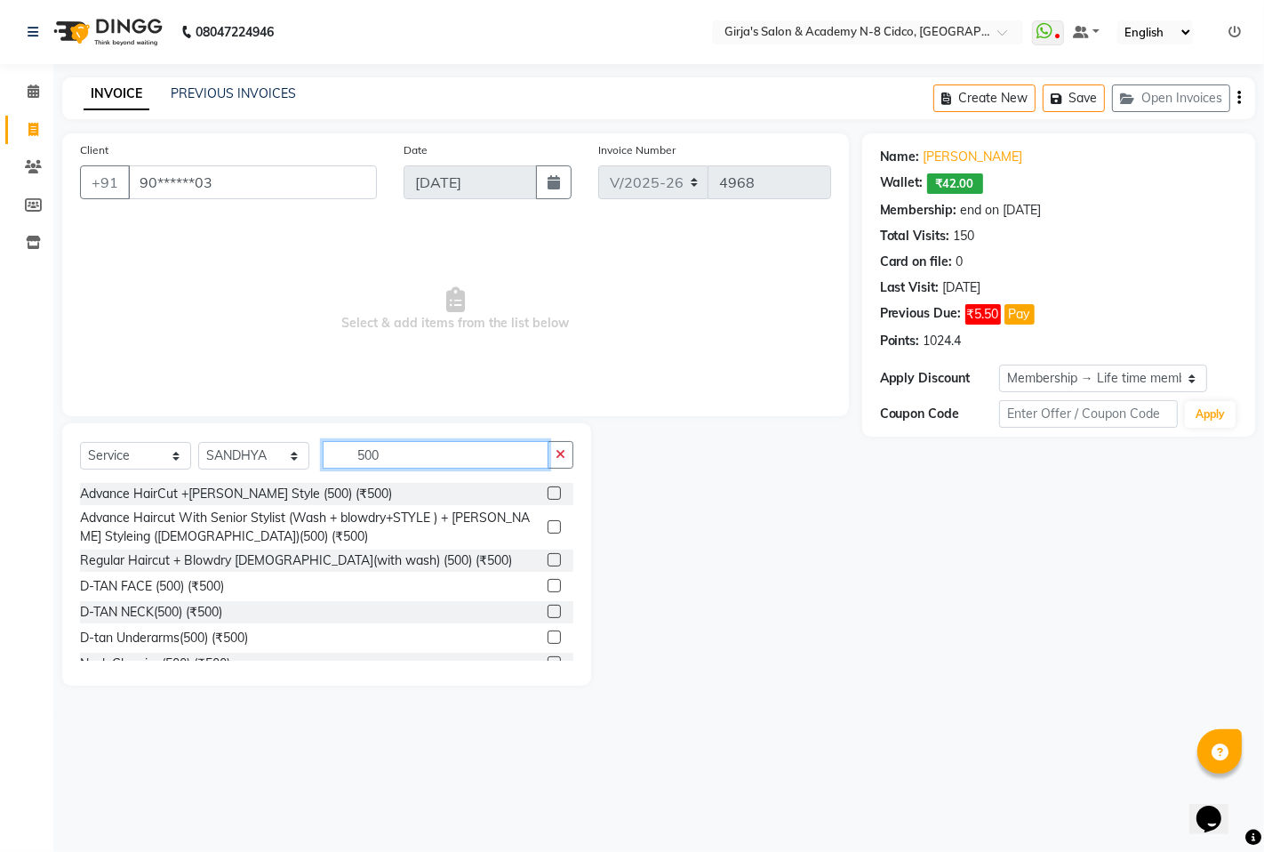
type input "500"
click at [548, 556] on label at bounding box center [554, 559] width 13 height 13
click at [548, 556] on input "checkbox" at bounding box center [554, 561] width 12 height 12
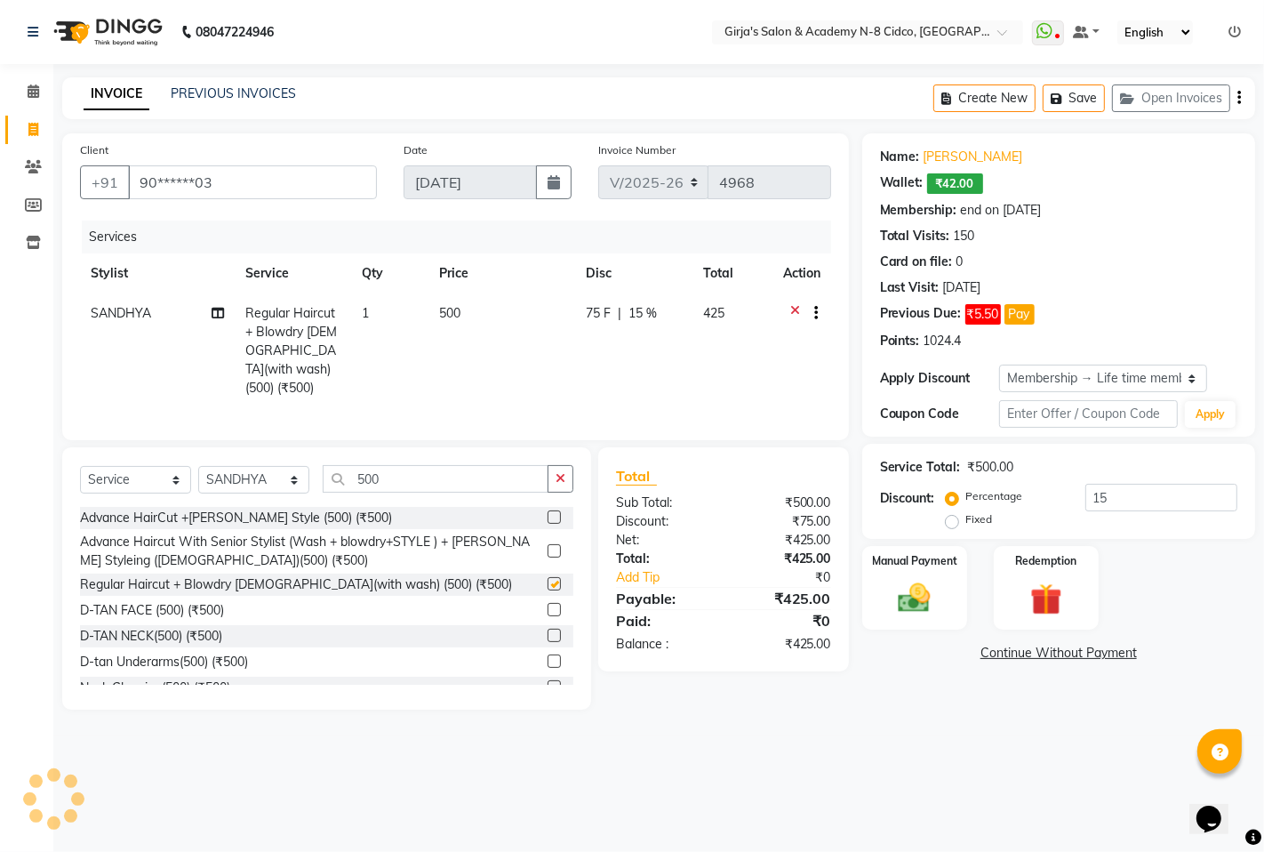
checkbox input "false"
click at [429, 478] on input "500" at bounding box center [436, 479] width 226 height 28
click at [428, 477] on input "500" at bounding box center [436, 479] width 226 height 28
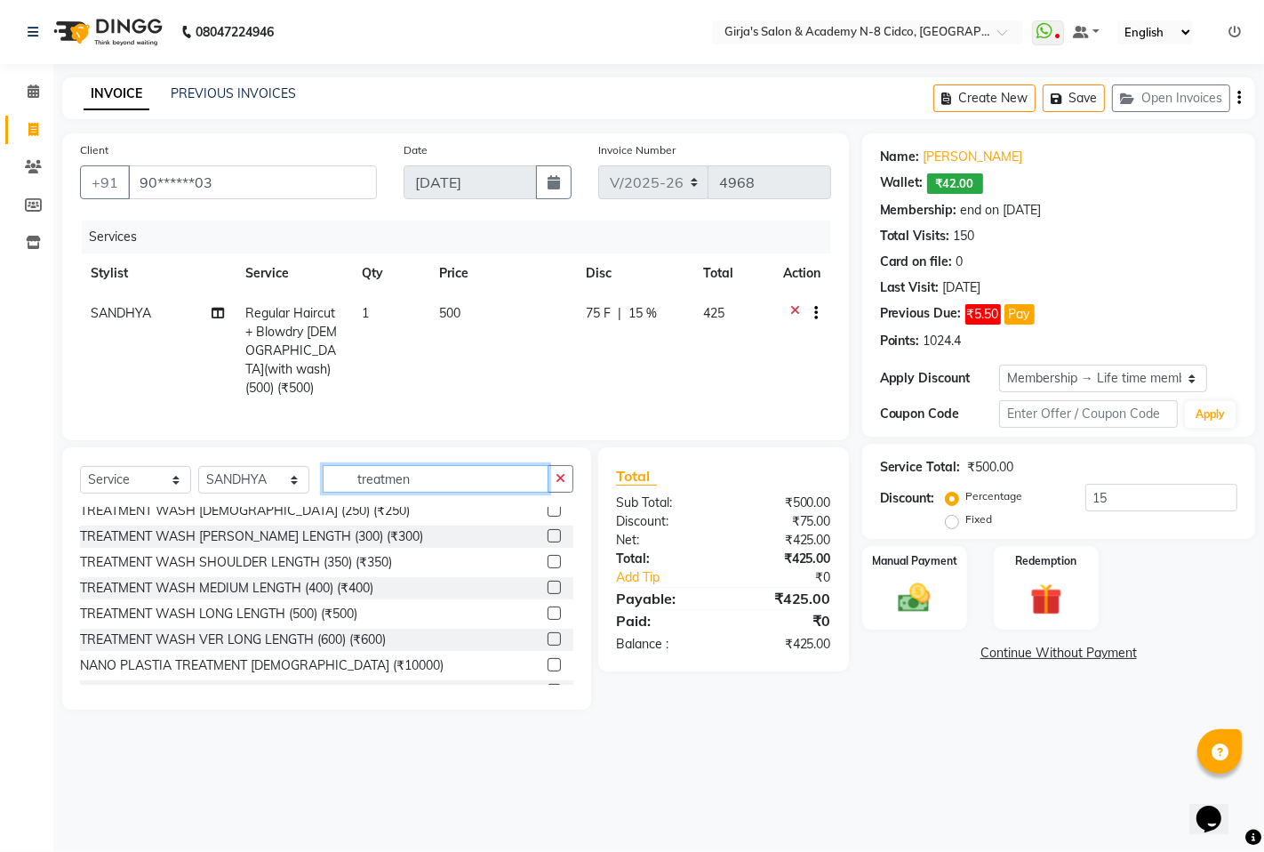
scroll to position [395, 0]
type input "treatmen"
click at [548, 580] on label at bounding box center [554, 586] width 13 height 13
click at [548, 582] on input "checkbox" at bounding box center [554, 588] width 12 height 12
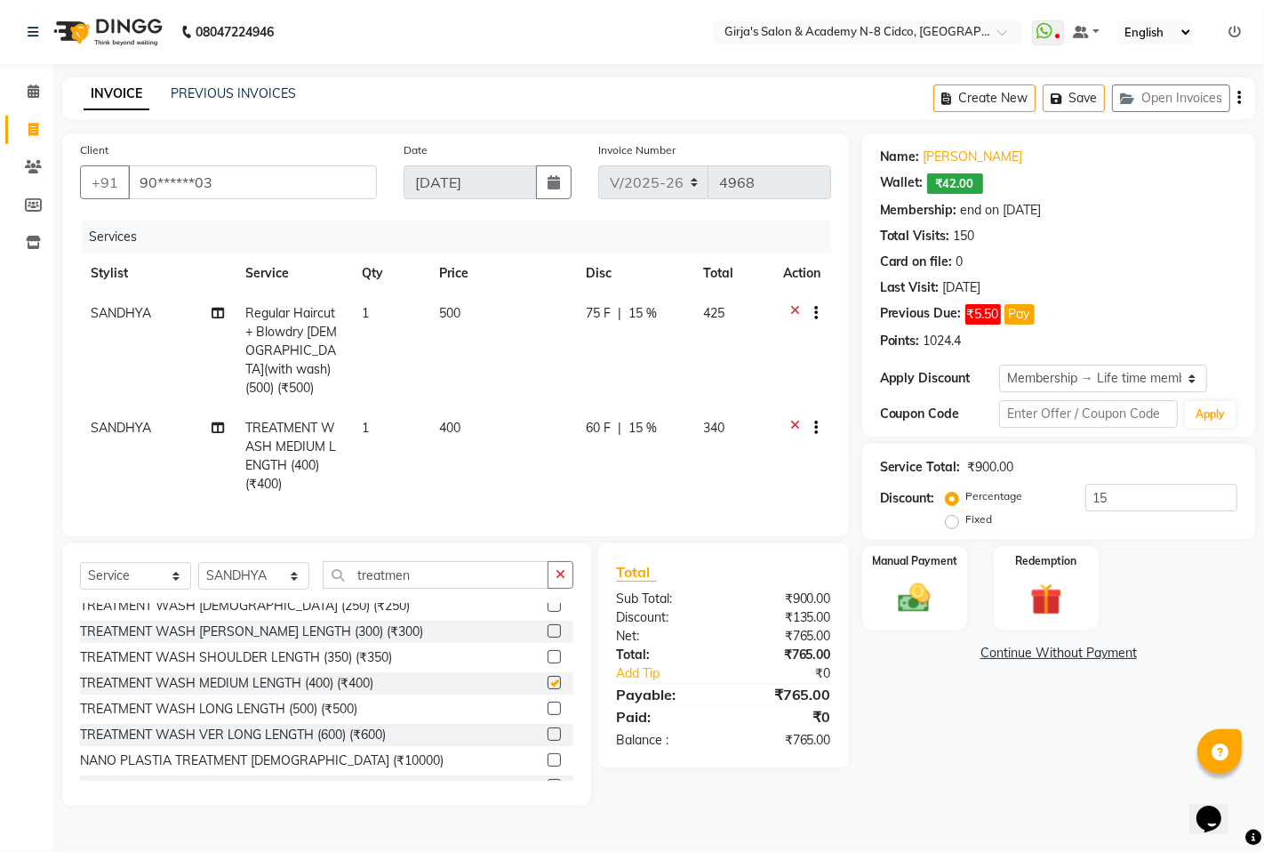
checkbox input "false"
click at [436, 579] on input "treatmen" at bounding box center [436, 575] width 226 height 28
click at [436, 578] on input "treatmen" at bounding box center [436, 575] width 226 height 28
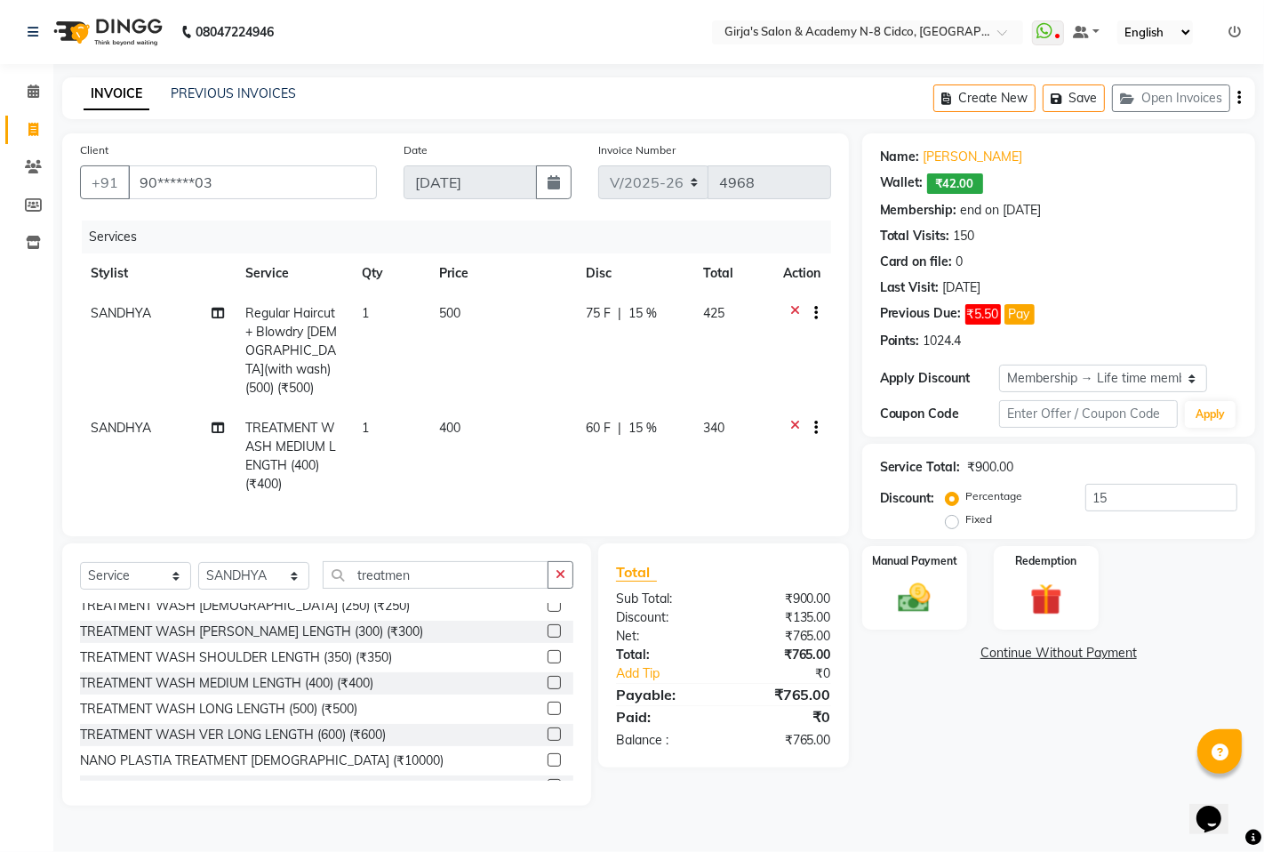
click at [496, 325] on td "500" at bounding box center [502, 350] width 147 height 115
select select "65230"
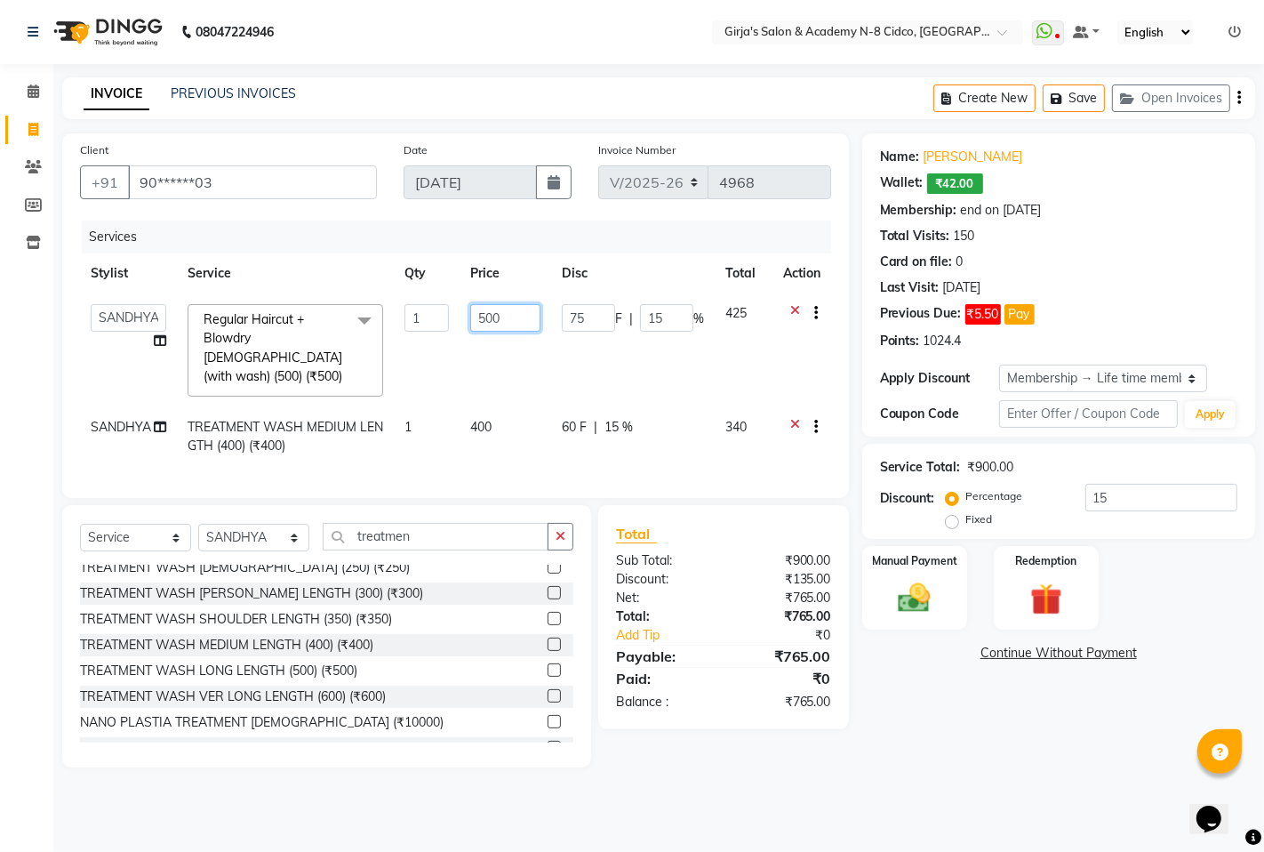
click at [499, 317] on input "500" at bounding box center [505, 318] width 70 height 28
drag, startPoint x: 499, startPoint y: 317, endPoint x: 502, endPoint y: 307, distance: 11.2
click at [502, 315] on input "500" at bounding box center [505, 318] width 70 height 28
click at [507, 307] on input "500" at bounding box center [505, 318] width 70 height 28
click at [508, 307] on input "500" at bounding box center [505, 318] width 70 height 28
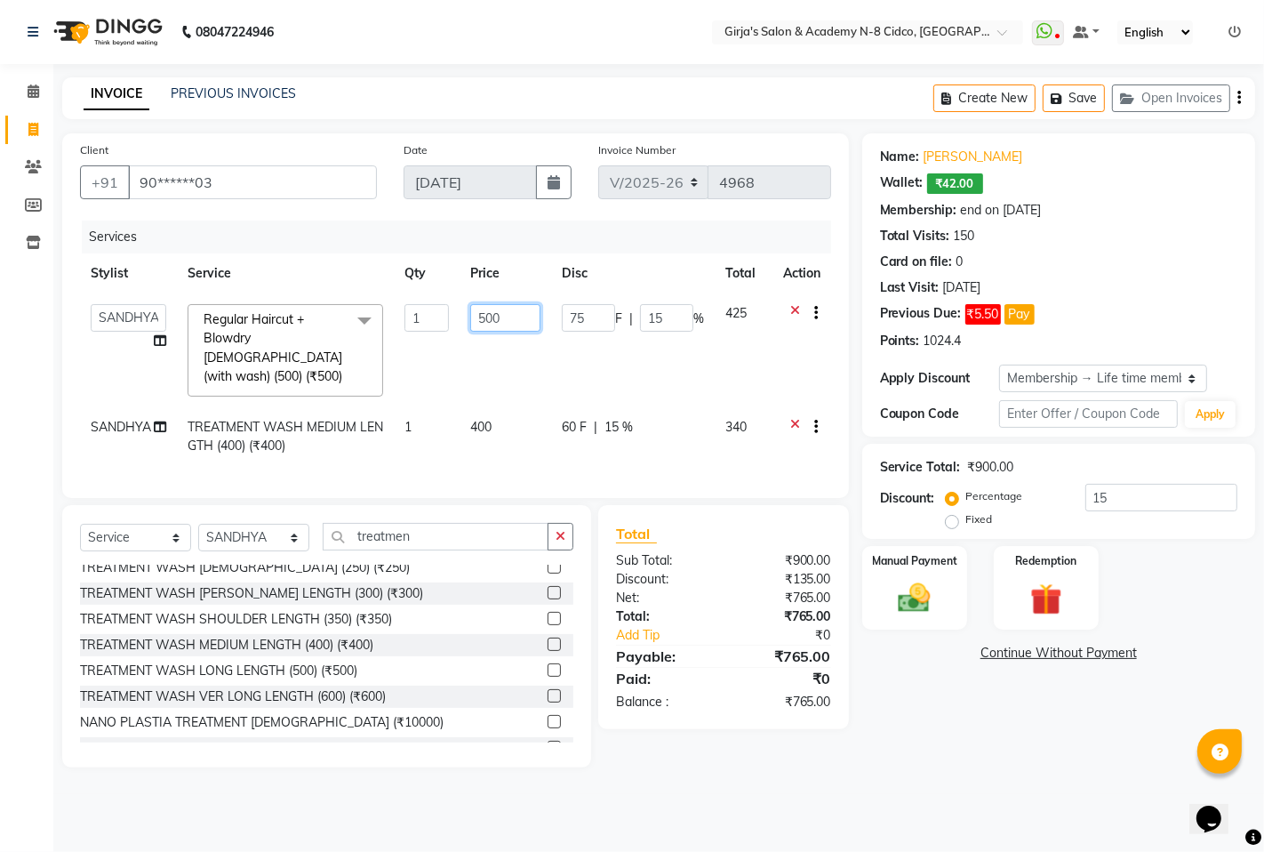
click at [508, 307] on input "500" at bounding box center [505, 318] width 70 height 28
type input "400"
drag, startPoint x: 721, startPoint y: 635, endPoint x: 731, endPoint y: 654, distance: 21.9
click at [722, 635] on div "Total Sub Total: ₹900.00 Discount: ₹135.00 Net: ₹765.00 Total: ₹765.00 Add Tip …" at bounding box center [723, 617] width 215 height 189
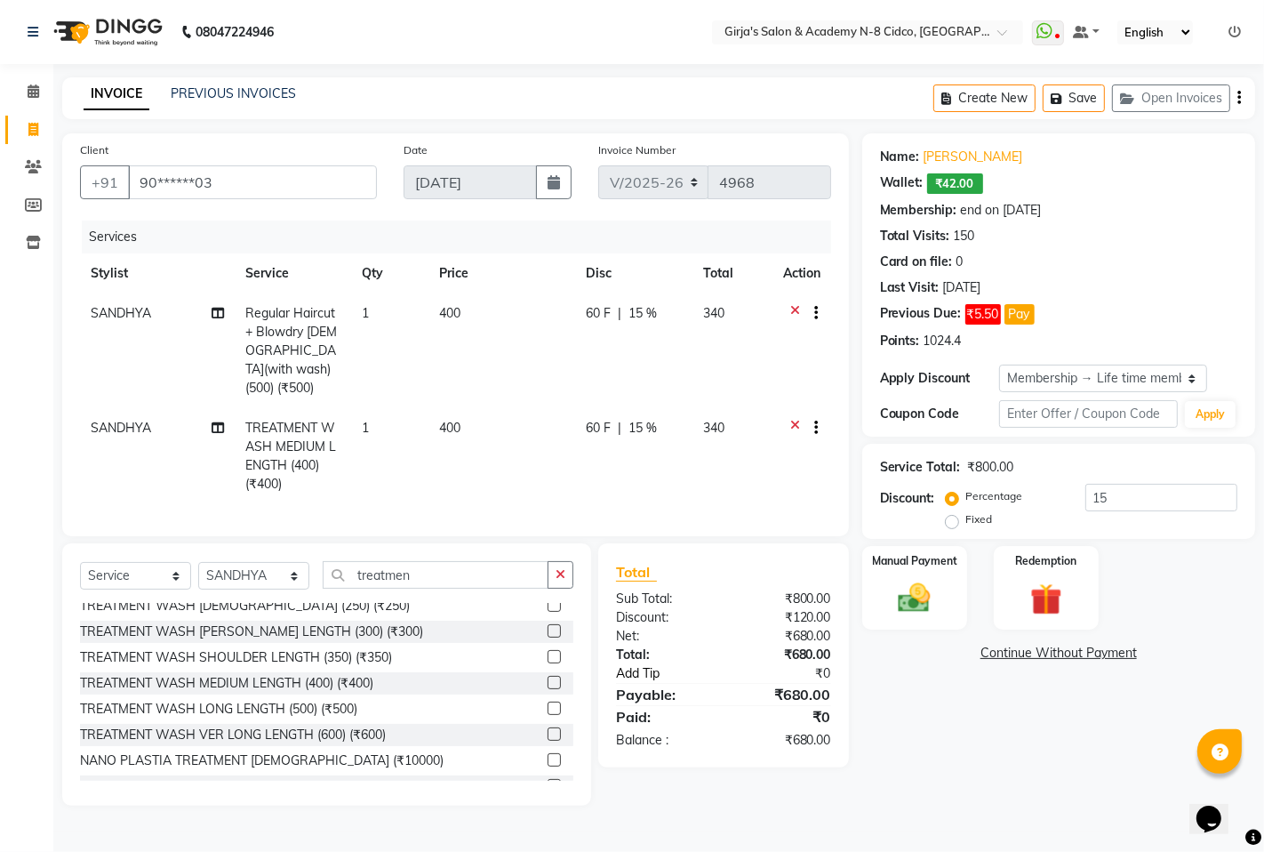
click at [742, 674] on link "Add Tip" at bounding box center [673, 673] width 141 height 19
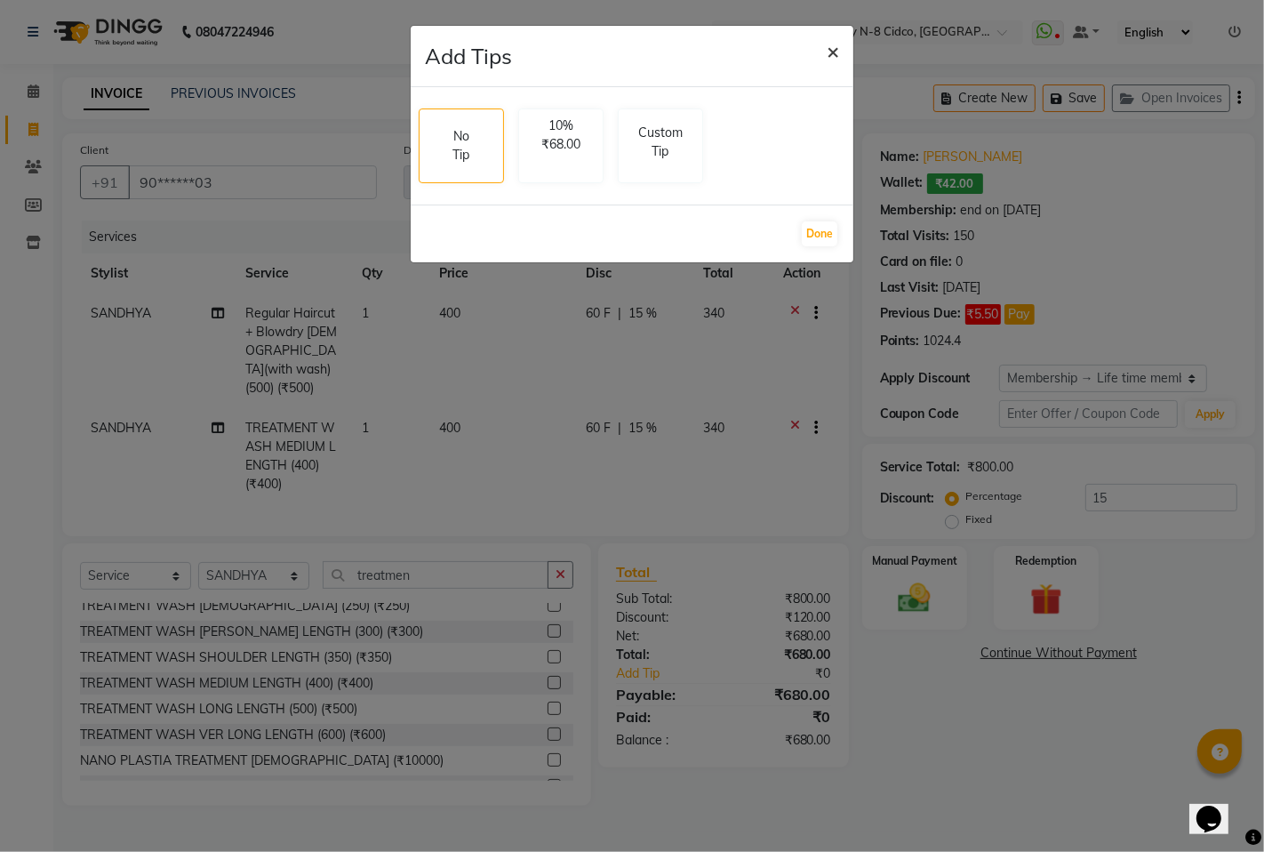
click at [838, 47] on span "×" at bounding box center [833, 50] width 12 height 27
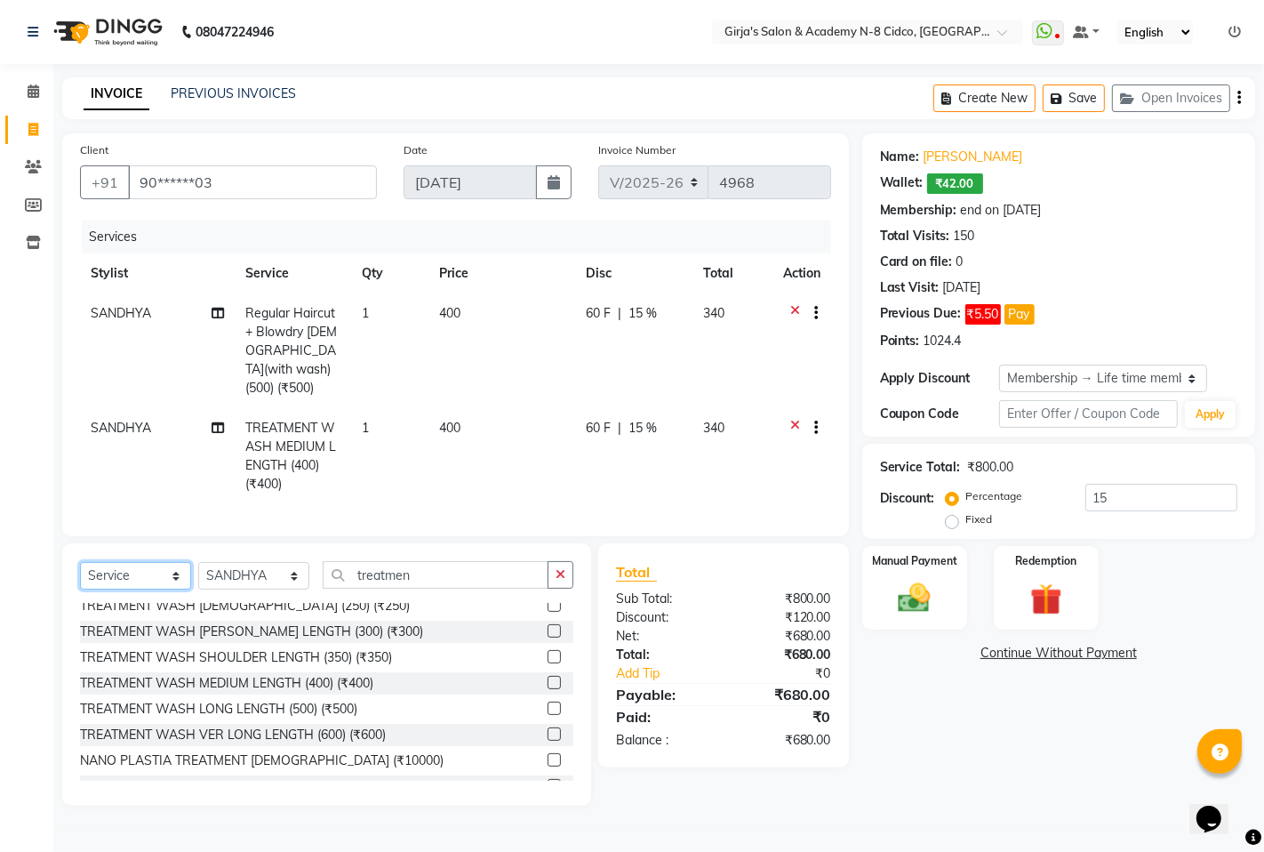
click at [147, 583] on select "Select Service Product Membership Package Voucher Prepaid Gift Card" at bounding box center [135, 576] width 111 height 28
select select "product"
click at [80, 562] on select "Select Service Product Membership Package Voucher Prepaid Gift Card" at bounding box center [135, 576] width 111 height 28
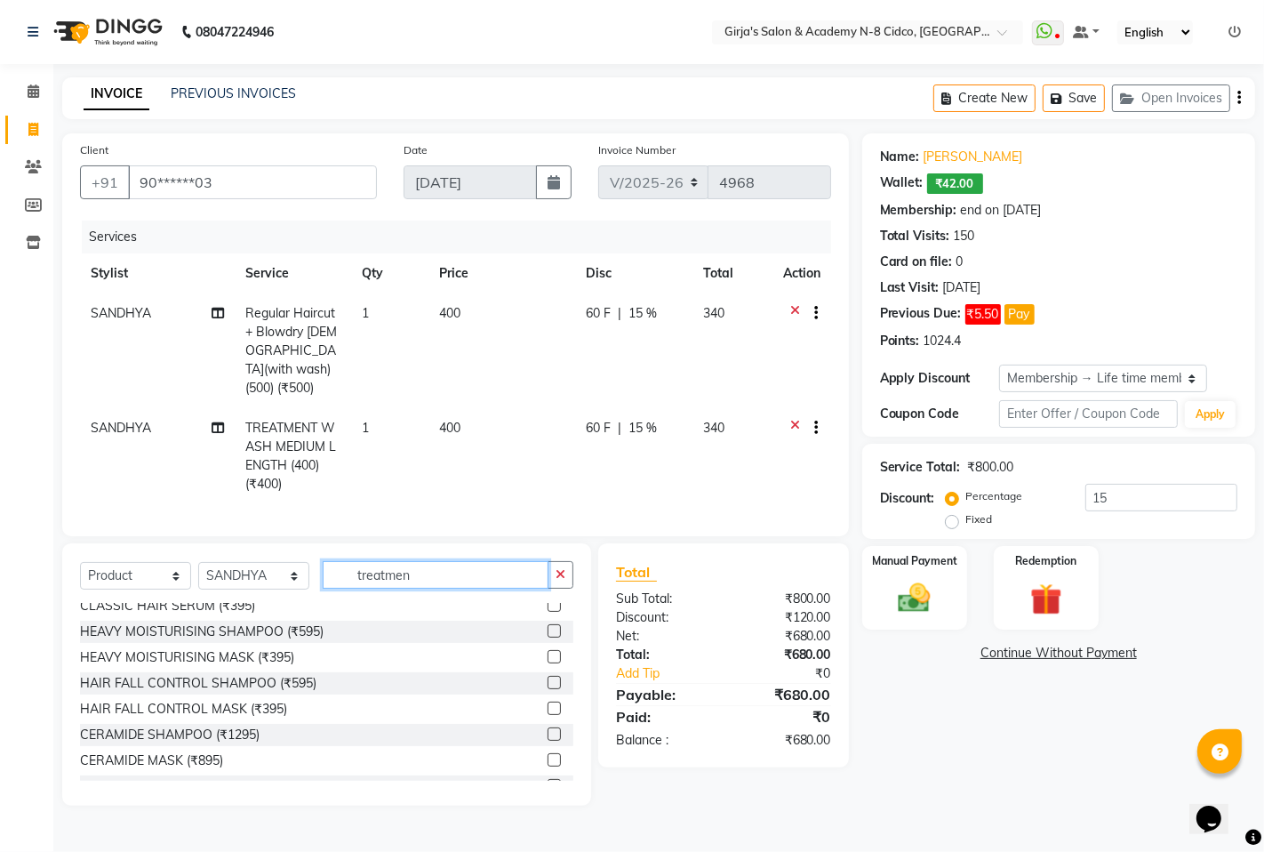
click at [485, 578] on input "treatmen" at bounding box center [436, 575] width 226 height 28
type input "p"
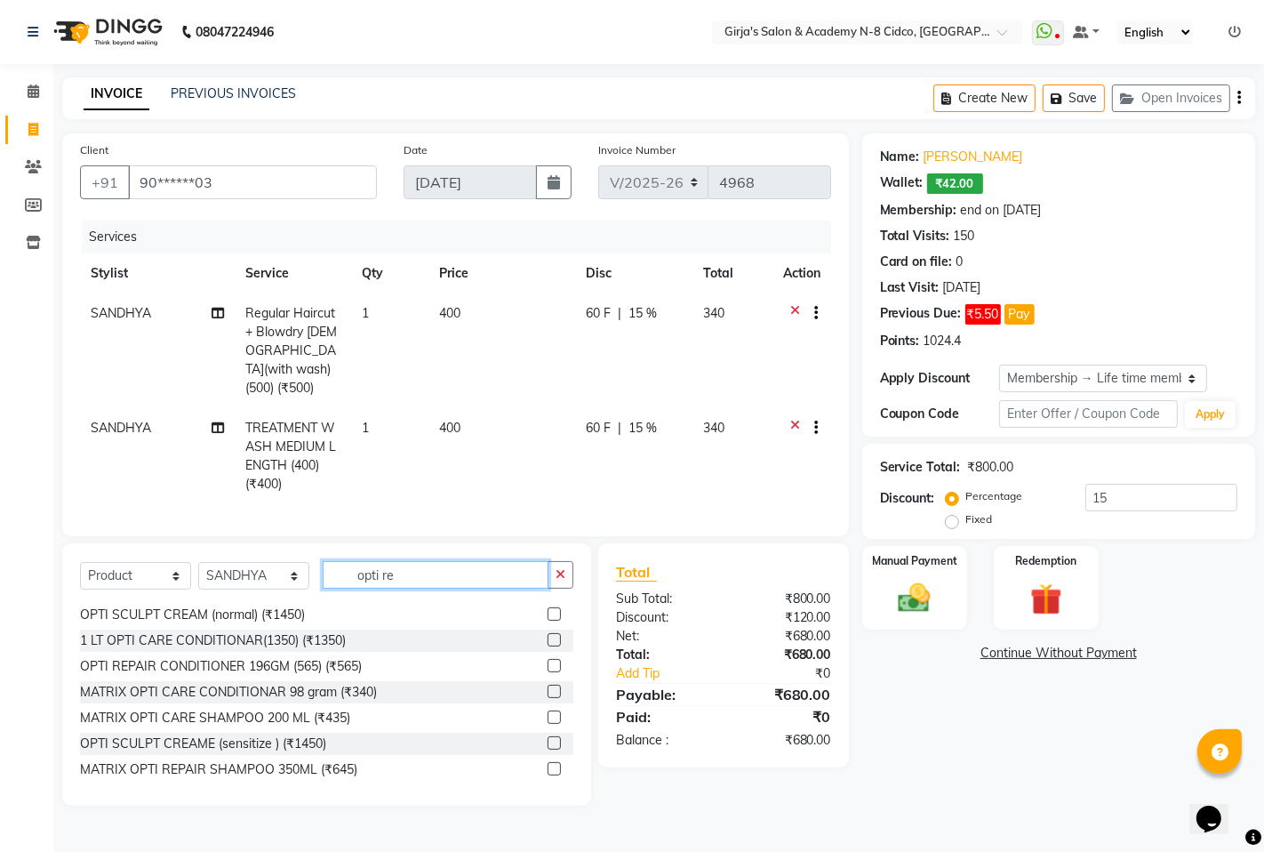
scroll to position [620, 0]
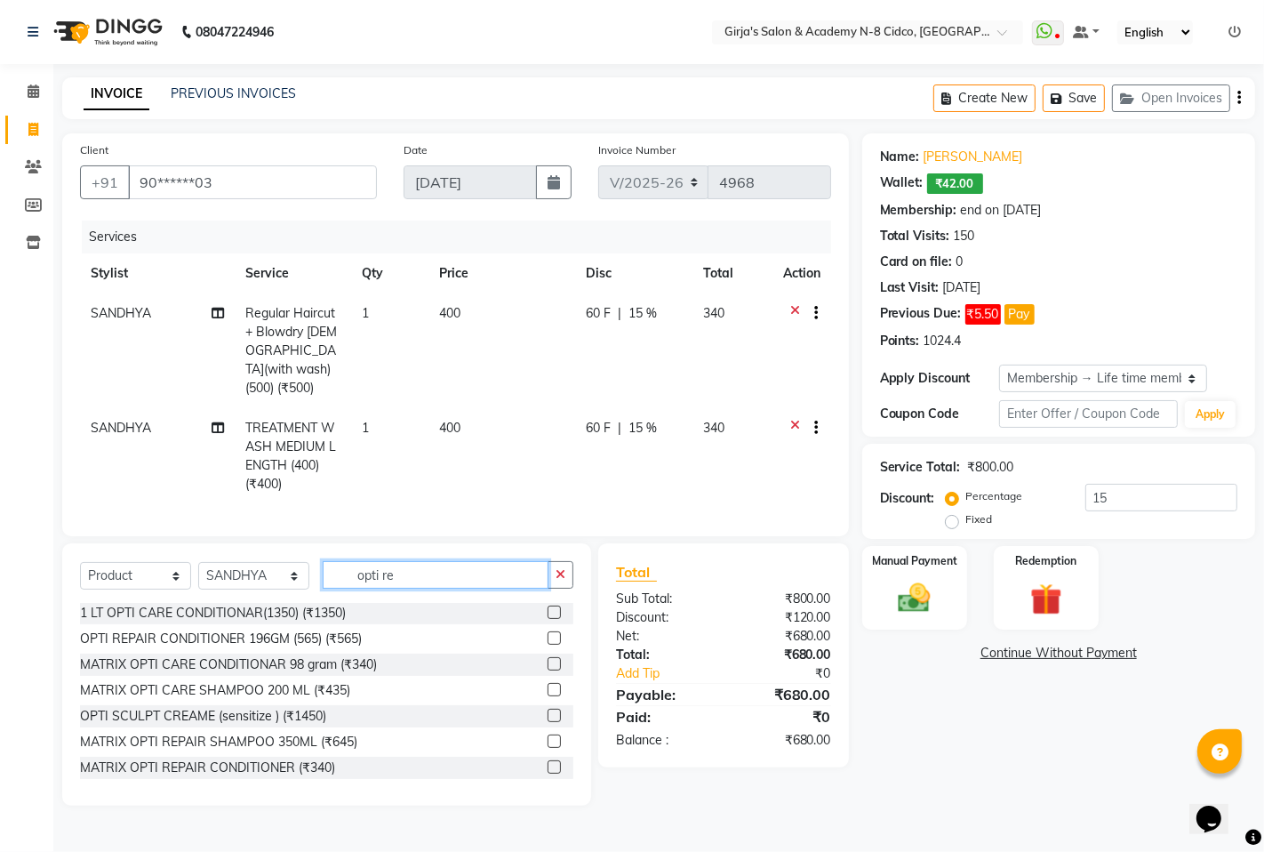
click at [445, 569] on input "opti re" at bounding box center [436, 575] width 226 height 28
type input "o"
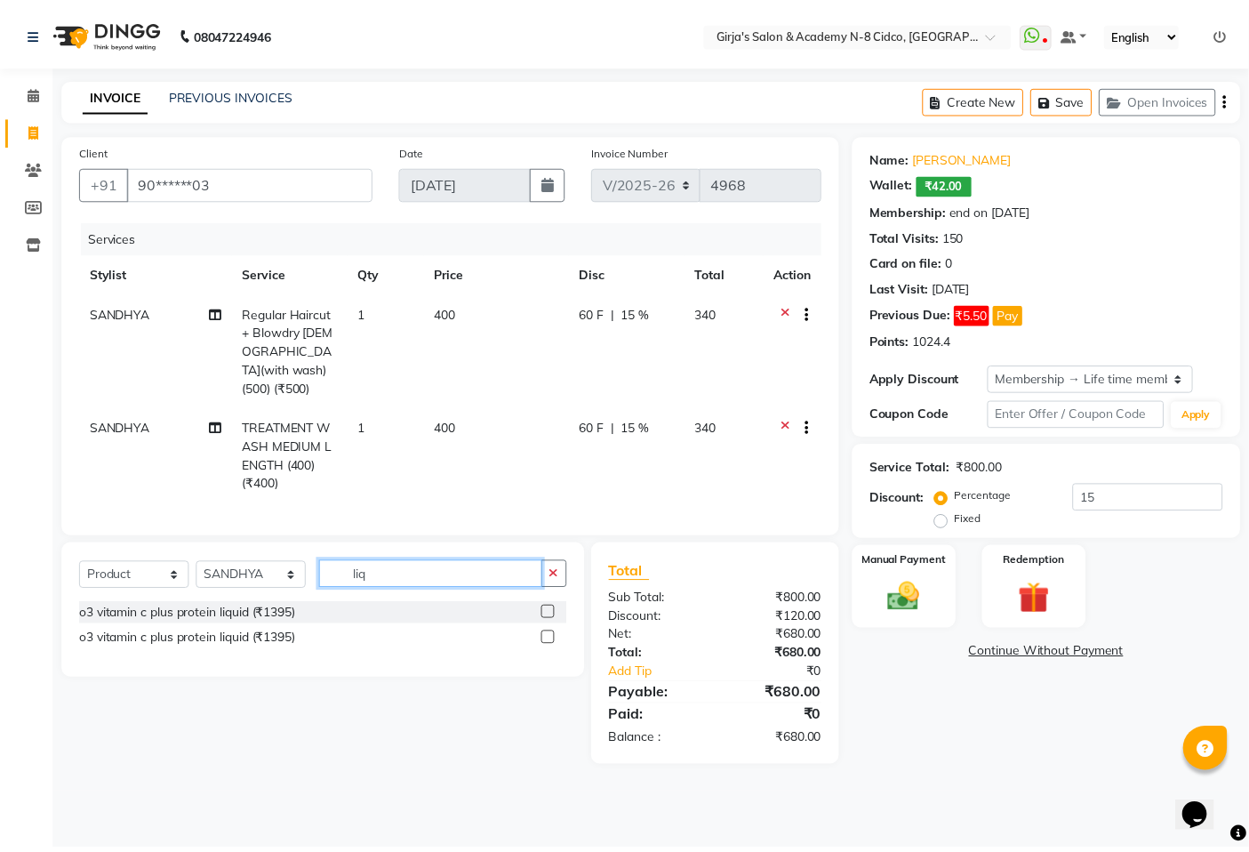
scroll to position [0, 0]
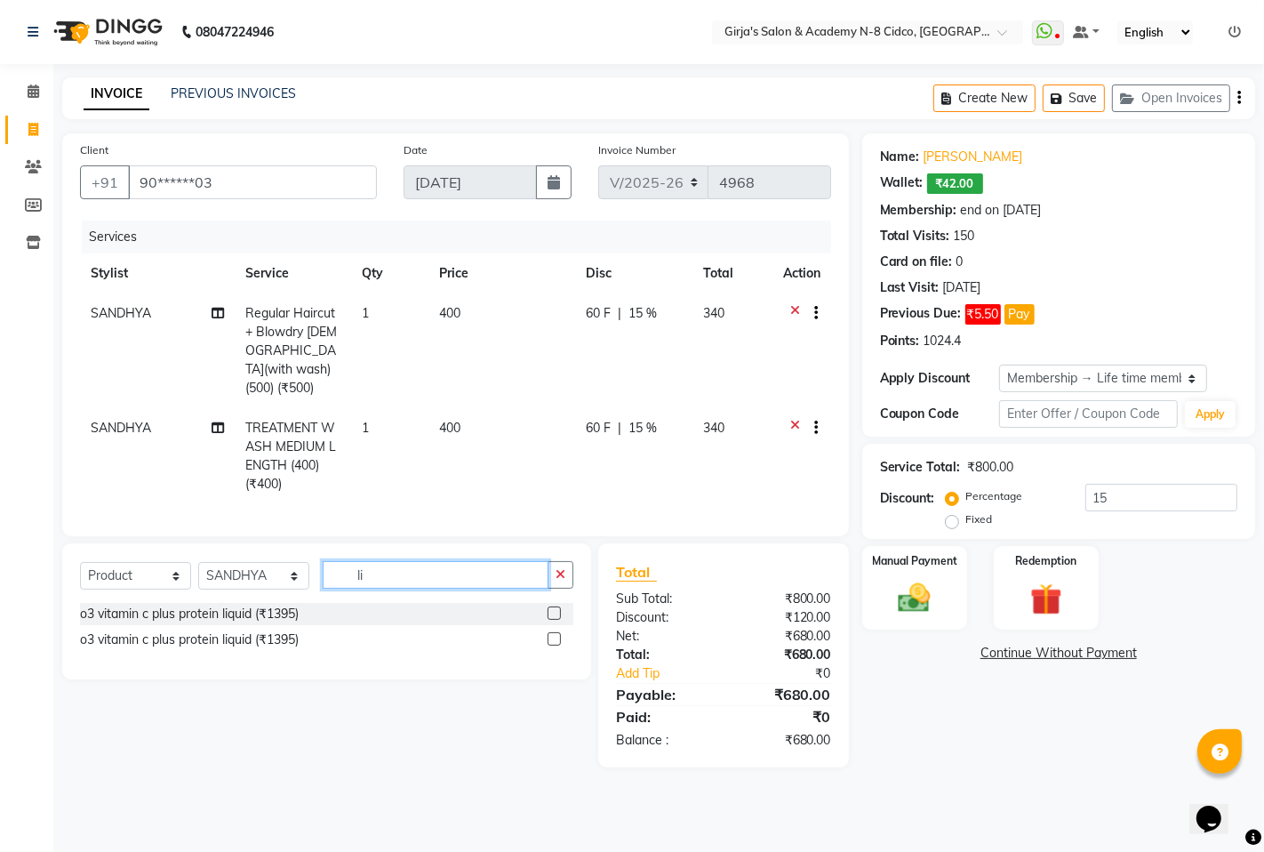
type input "l"
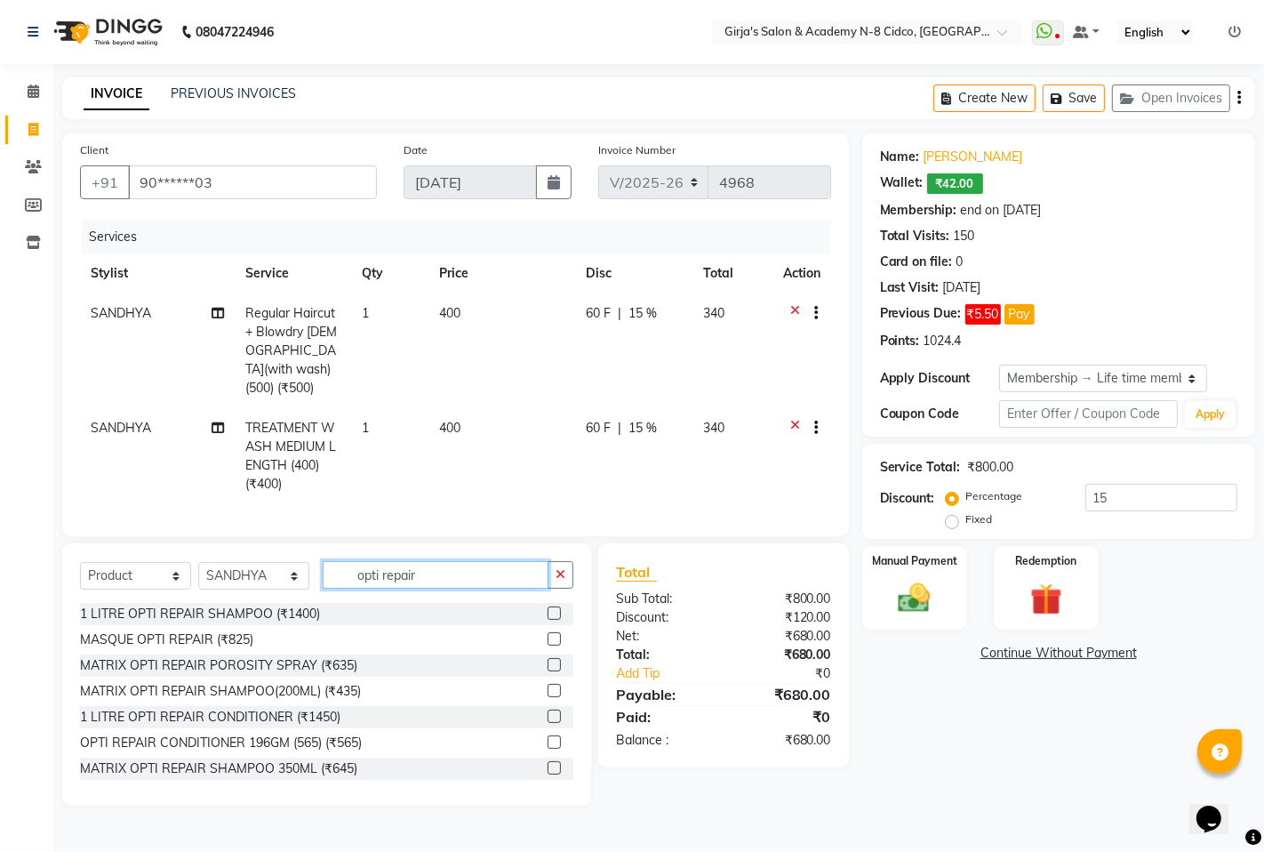
type input "opti repair"
click at [548, 660] on label at bounding box center [554, 664] width 13 height 13
click at [548, 660] on input "checkbox" at bounding box center [554, 666] width 12 height 12
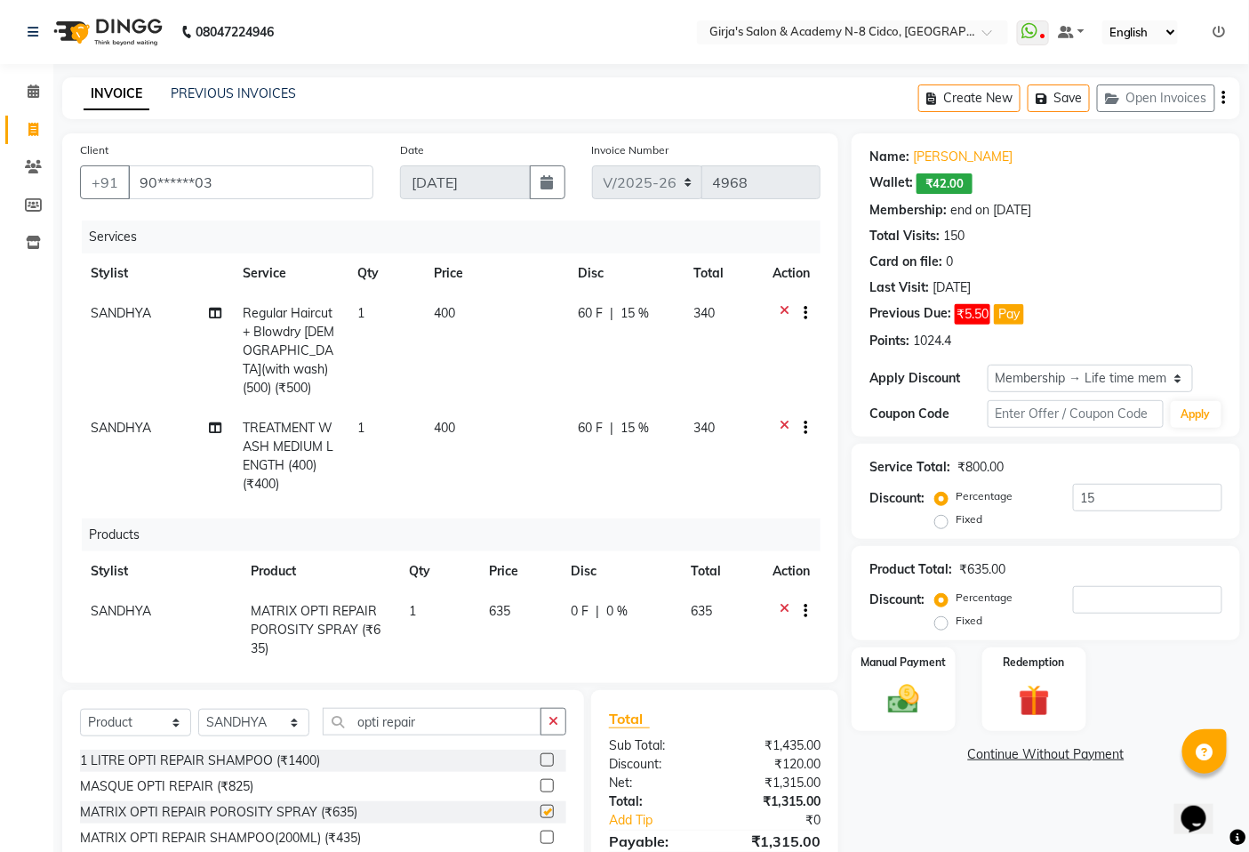
checkbox input "false"
click at [523, 617] on td "635" at bounding box center [519, 629] width 82 height 77
select select "65230"
click at [534, 602] on input "0" at bounding box center [560, 616] width 53 height 28
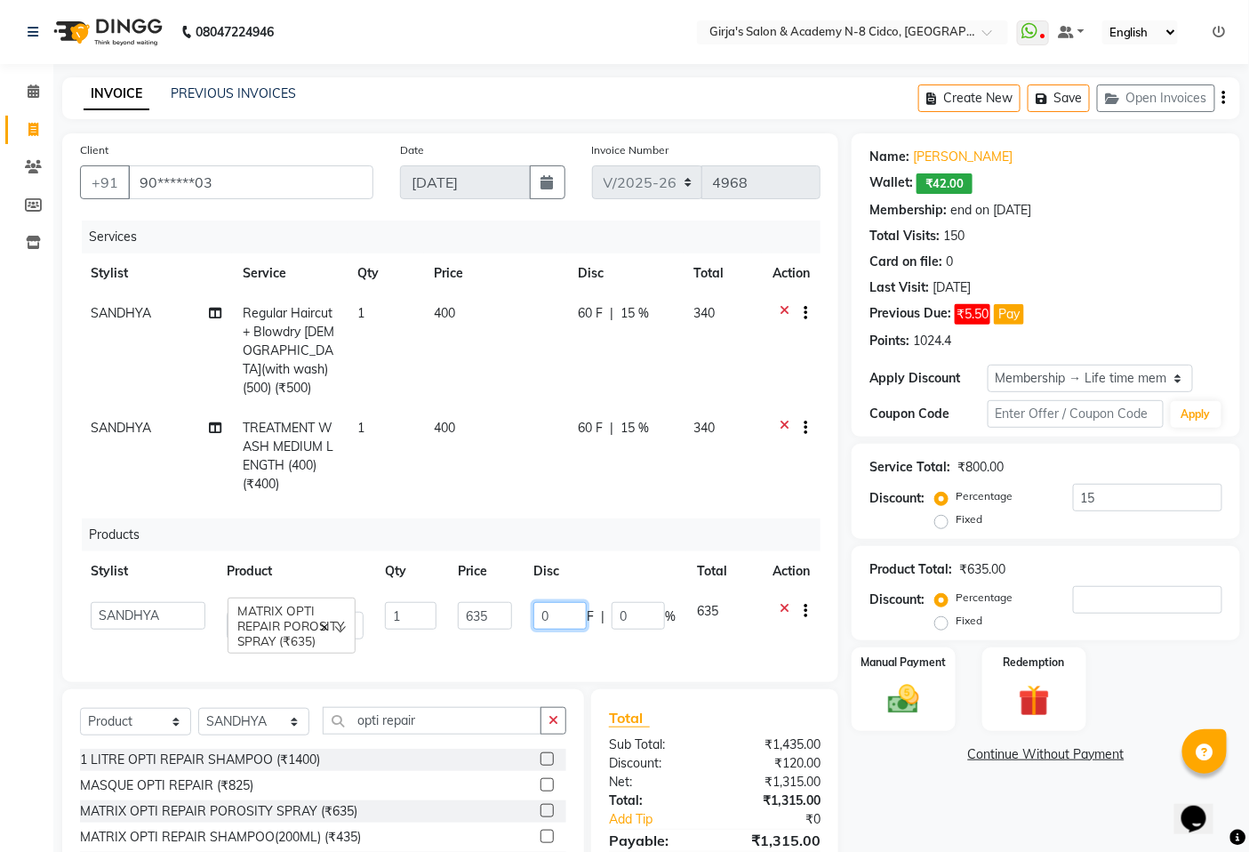
click at [534, 602] on input "0" at bounding box center [560, 616] width 53 height 28
click at [495, 603] on span "635" at bounding box center [499, 611] width 21 height 16
select select "65230"
click at [495, 602] on input "635" at bounding box center [485, 616] width 54 height 28
type input "6"
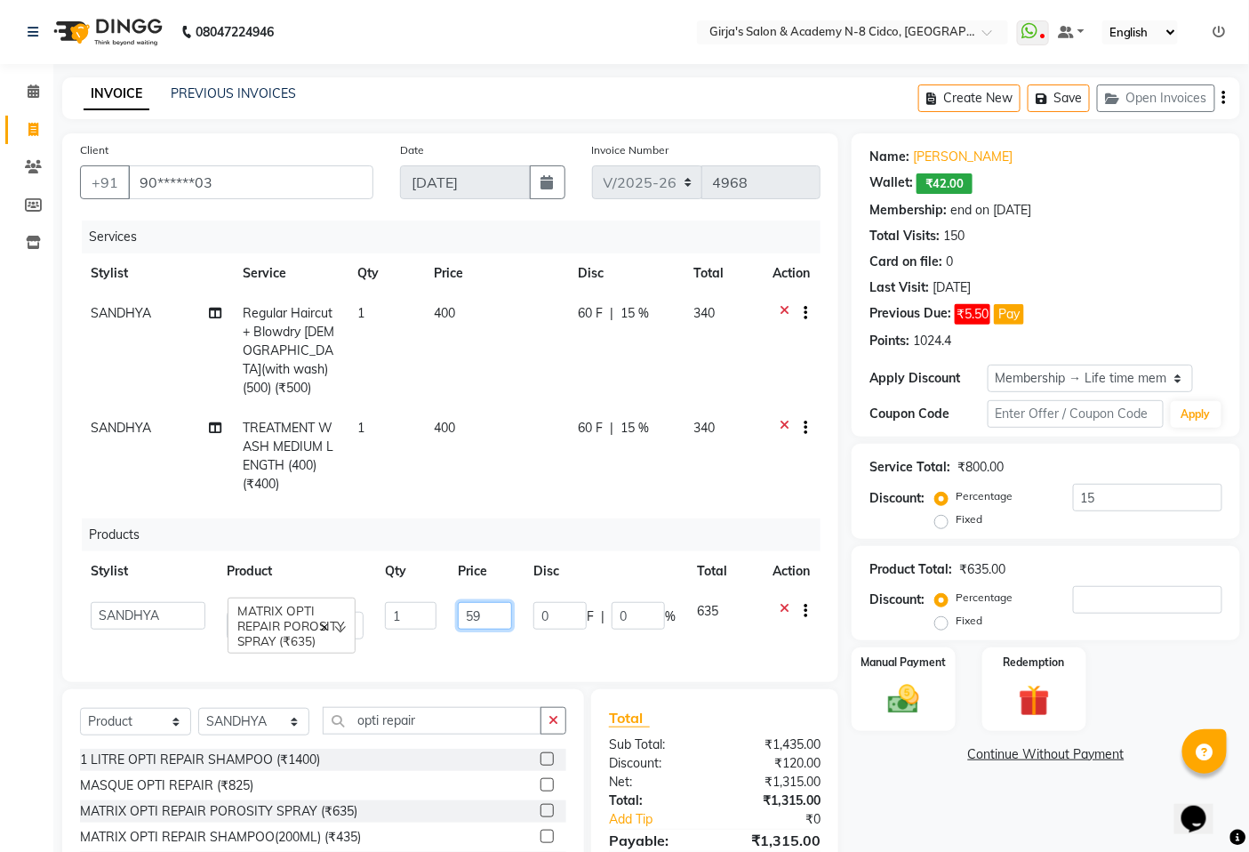
type input "599"
drag, startPoint x: 757, startPoint y: 811, endPoint x: 745, endPoint y: 811, distance: 11.6
click at [750, 811] on div "₹0" at bounding box center [785, 820] width 100 height 19
click at [745, 811] on div "₹0" at bounding box center [785, 820] width 100 height 19
click at [744, 811] on div "₹0" at bounding box center [785, 820] width 100 height 19
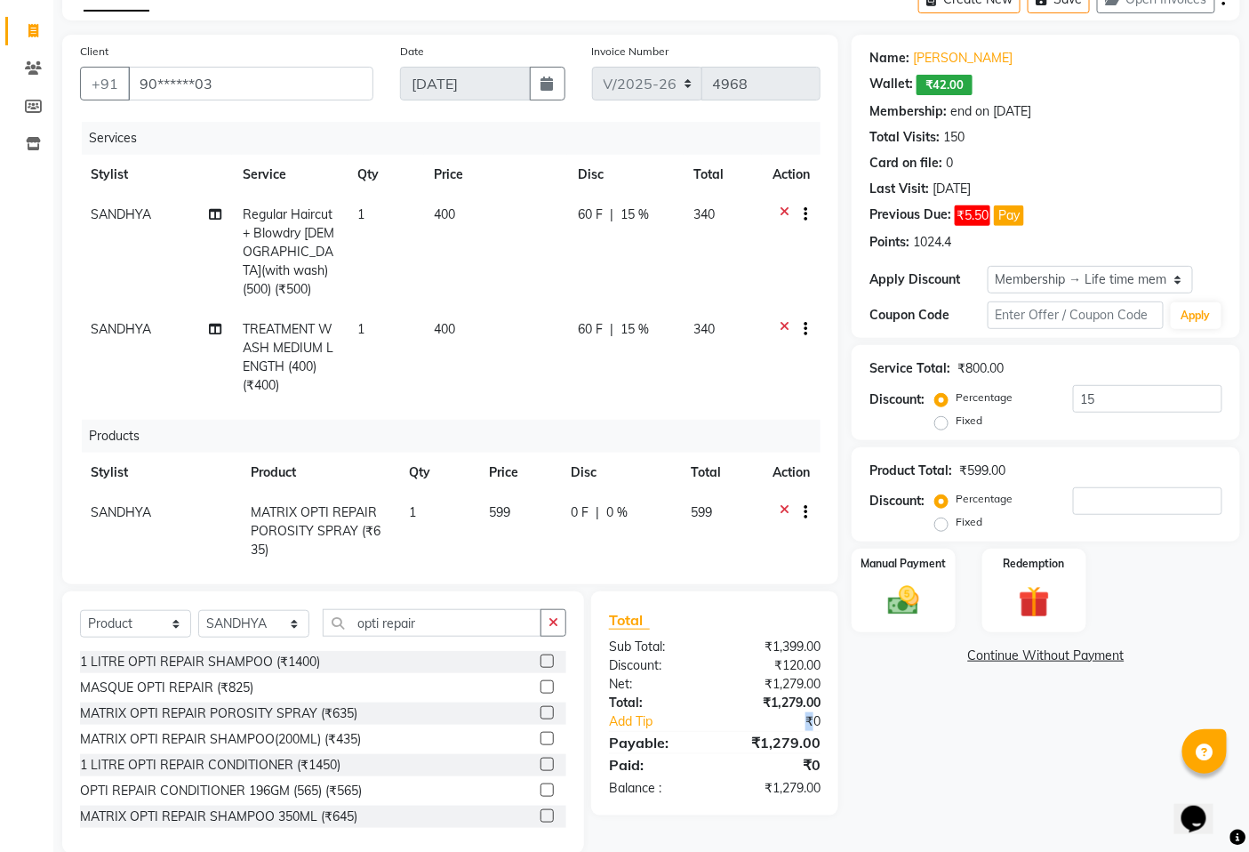
scroll to position [126, 0]
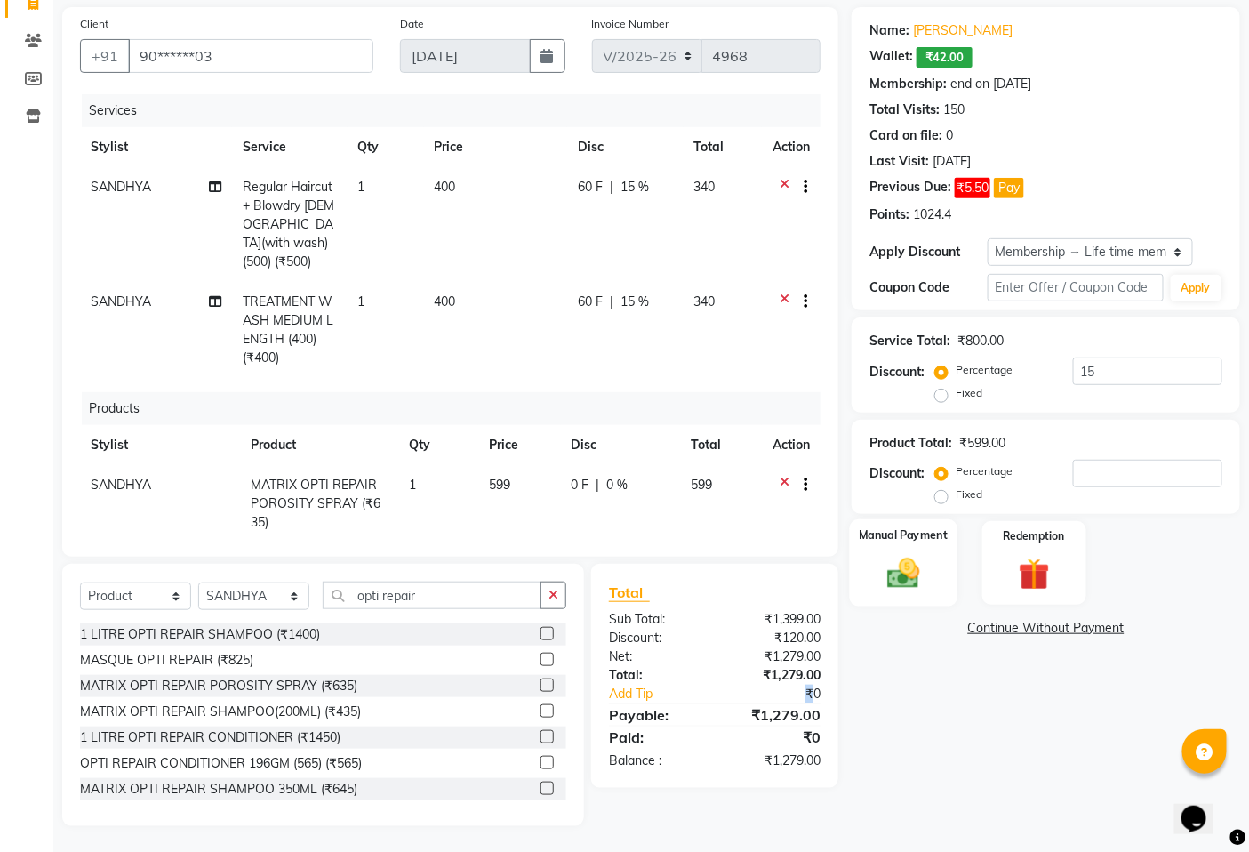
click at [909, 561] on img at bounding box center [904, 573] width 53 height 37
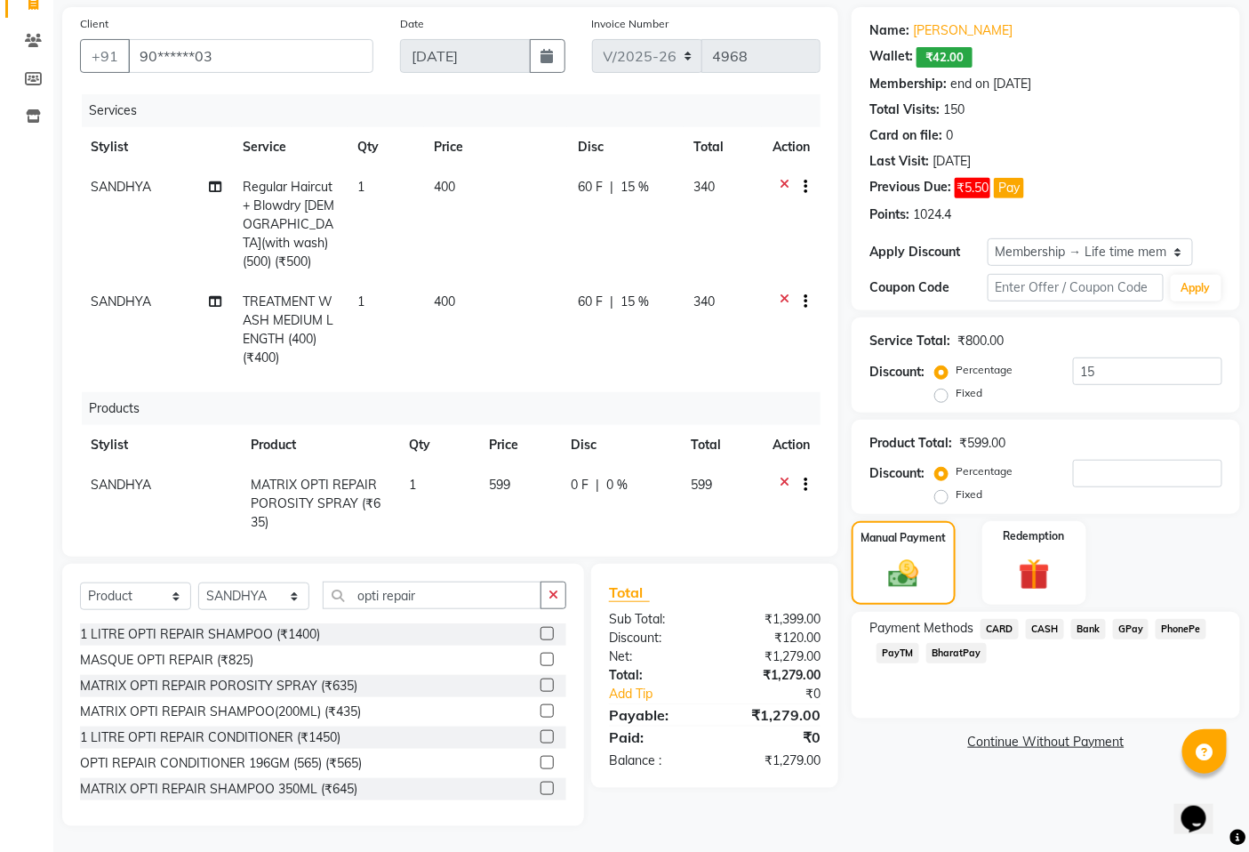
drag, startPoint x: 1059, startPoint y: 633, endPoint x: 1047, endPoint y: 634, distance: 12.5
click at [1056, 633] on span "CASH" at bounding box center [1045, 629] width 38 height 20
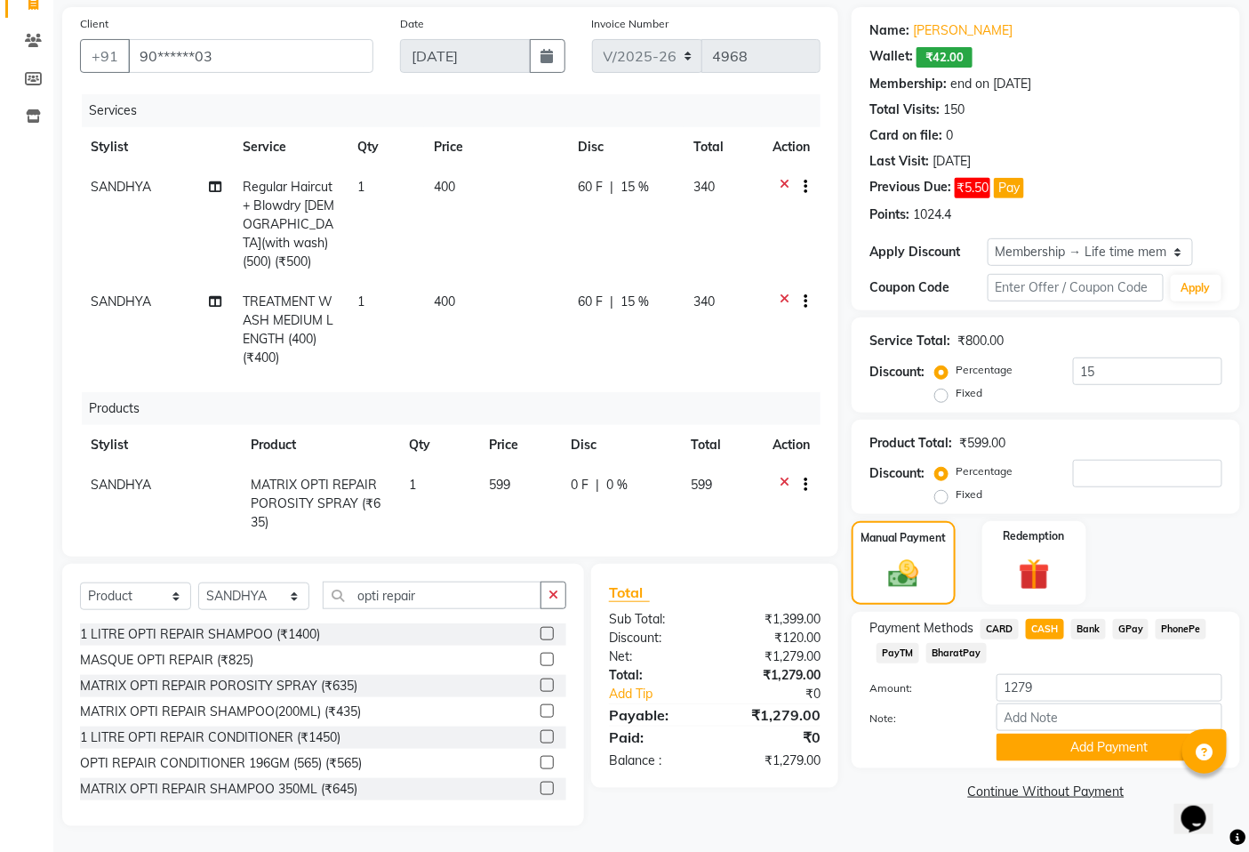
click at [1061, 671] on div "Payment Methods CARD CASH Bank GPay PhonePe PayTM BharatPay Amount: 1279 Note: …" at bounding box center [1046, 690] width 353 height 142
click at [1061, 673] on div "Payment Methods CARD CASH Bank GPay PhonePe PayTM BharatPay Amount: 1279 Note: …" at bounding box center [1046, 690] width 353 height 142
click at [1062, 682] on div "Payment Methods CARD CASH Bank GPay PhonePe PayTM BharatPay Amount: 1279 Note: …" at bounding box center [1046, 690] width 353 height 142
click at [1062, 682] on input "1279" at bounding box center [1110, 688] width 226 height 28
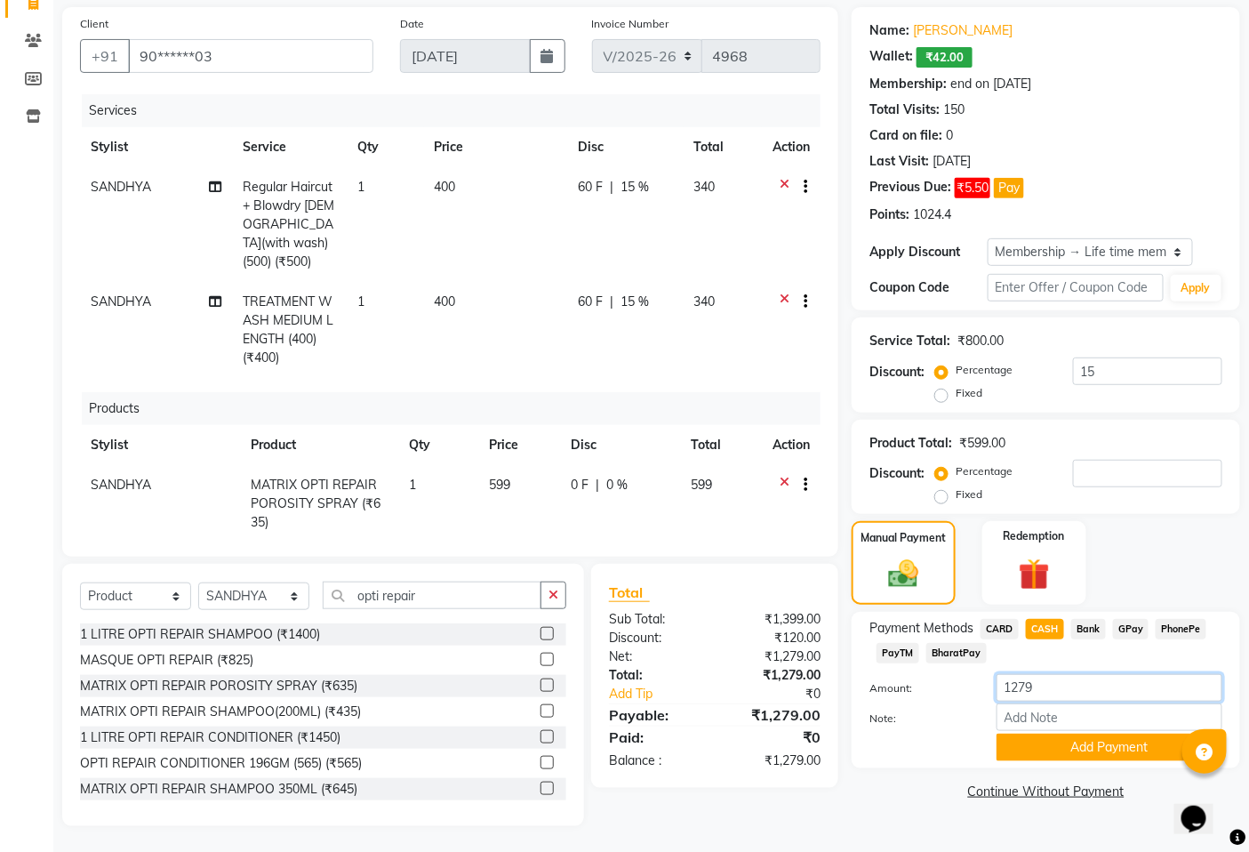
click at [1069, 689] on input "1279" at bounding box center [1110, 688] width 226 height 28
click at [1068, 691] on input "1279" at bounding box center [1110, 688] width 226 height 28
click at [1067, 691] on input "1279" at bounding box center [1110, 688] width 226 height 28
click at [1064, 691] on input "1279" at bounding box center [1110, 688] width 226 height 28
type input "1"
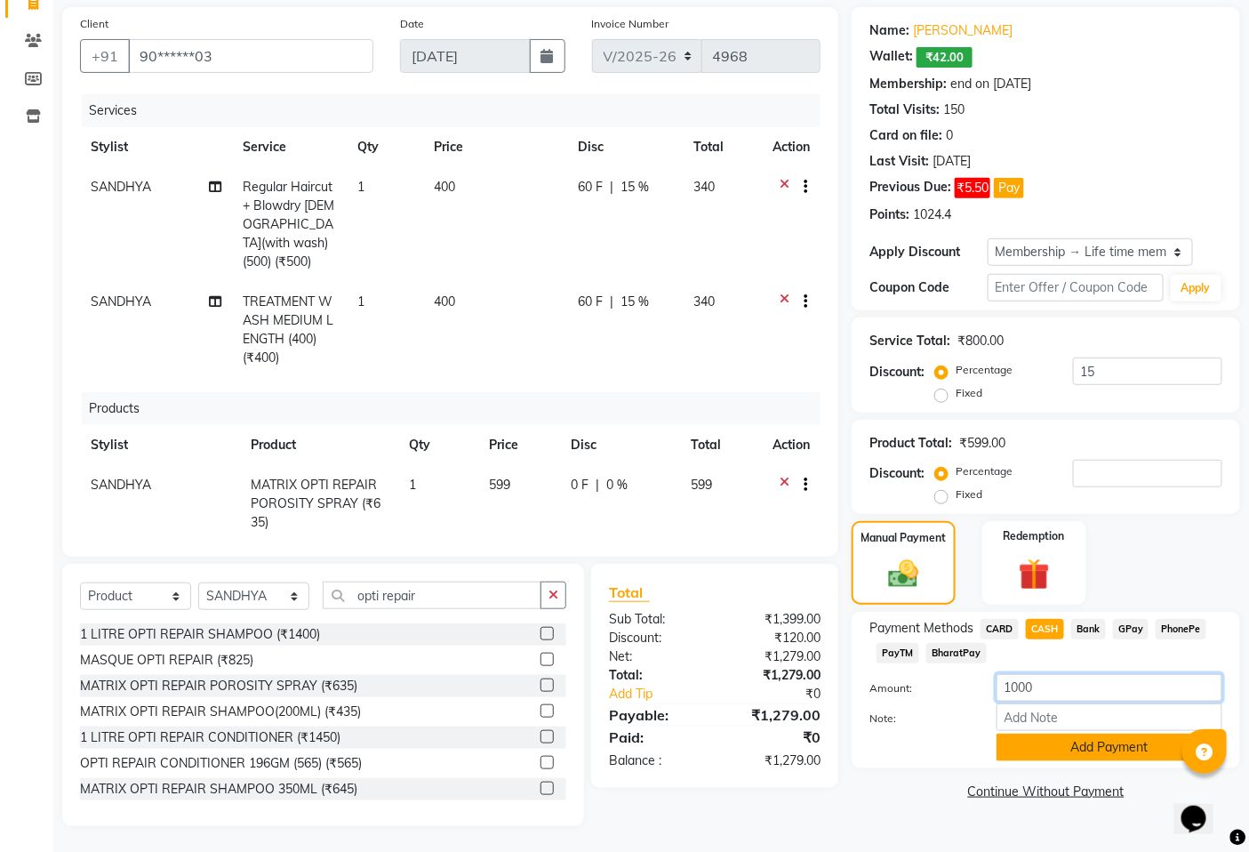
type input "1000"
click at [1118, 754] on button "Add Payment" at bounding box center [1110, 748] width 226 height 28
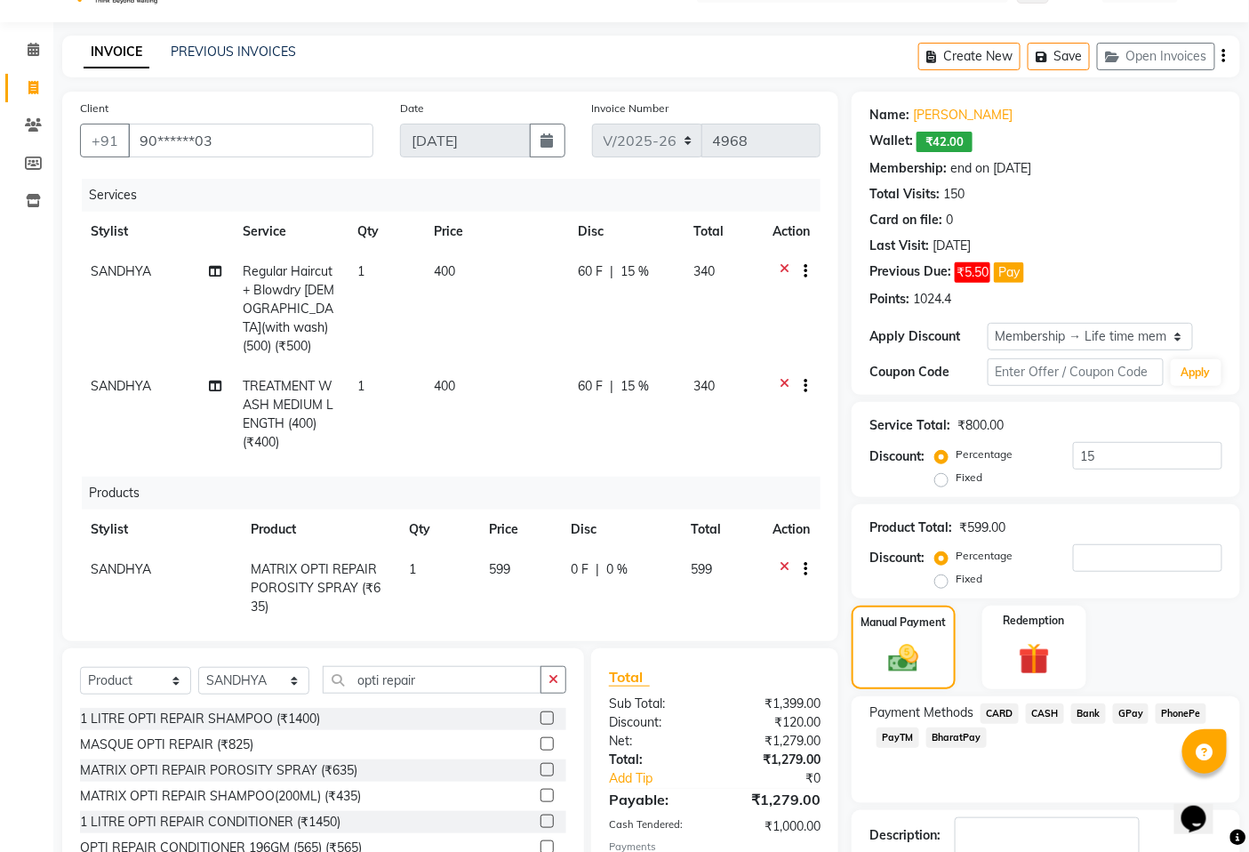
scroll to position [140, 0]
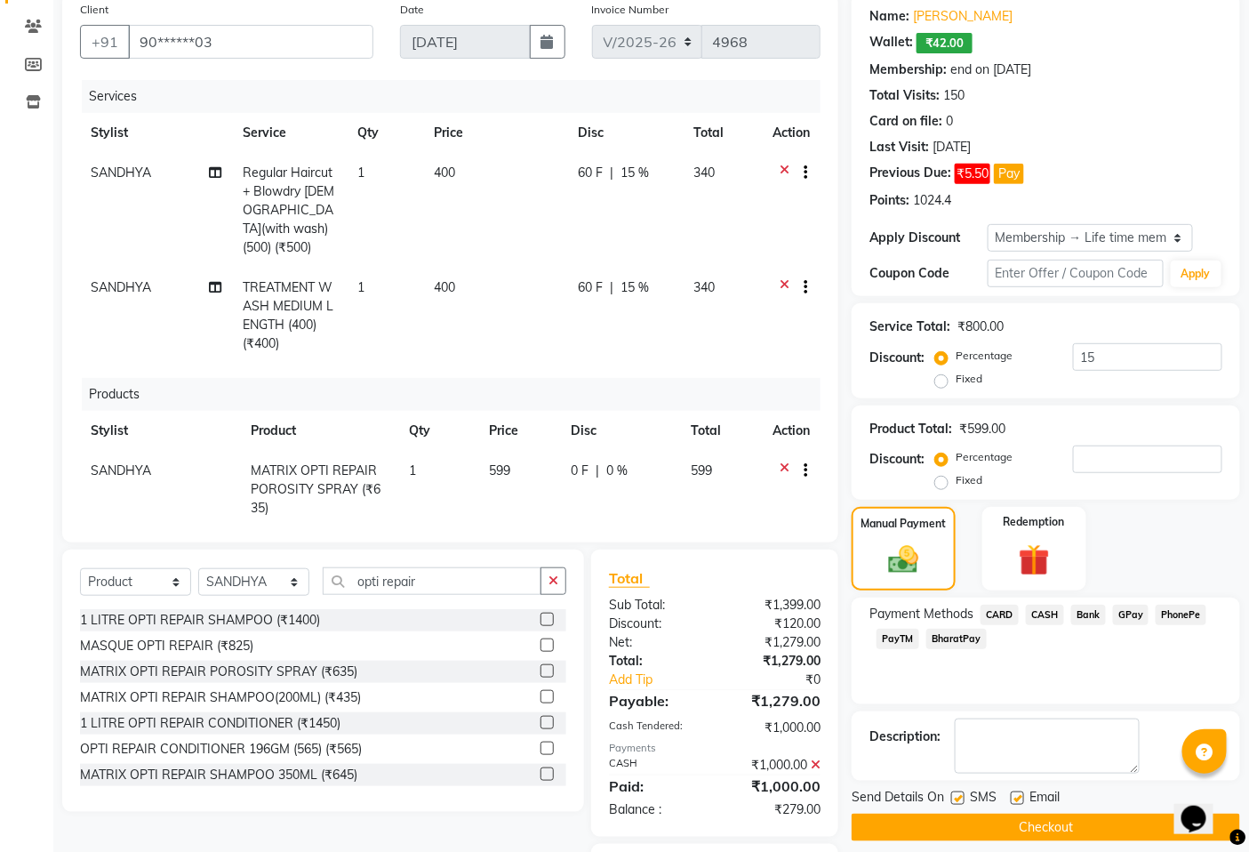
click at [1073, 814] on button "Checkout" at bounding box center [1046, 828] width 389 height 28
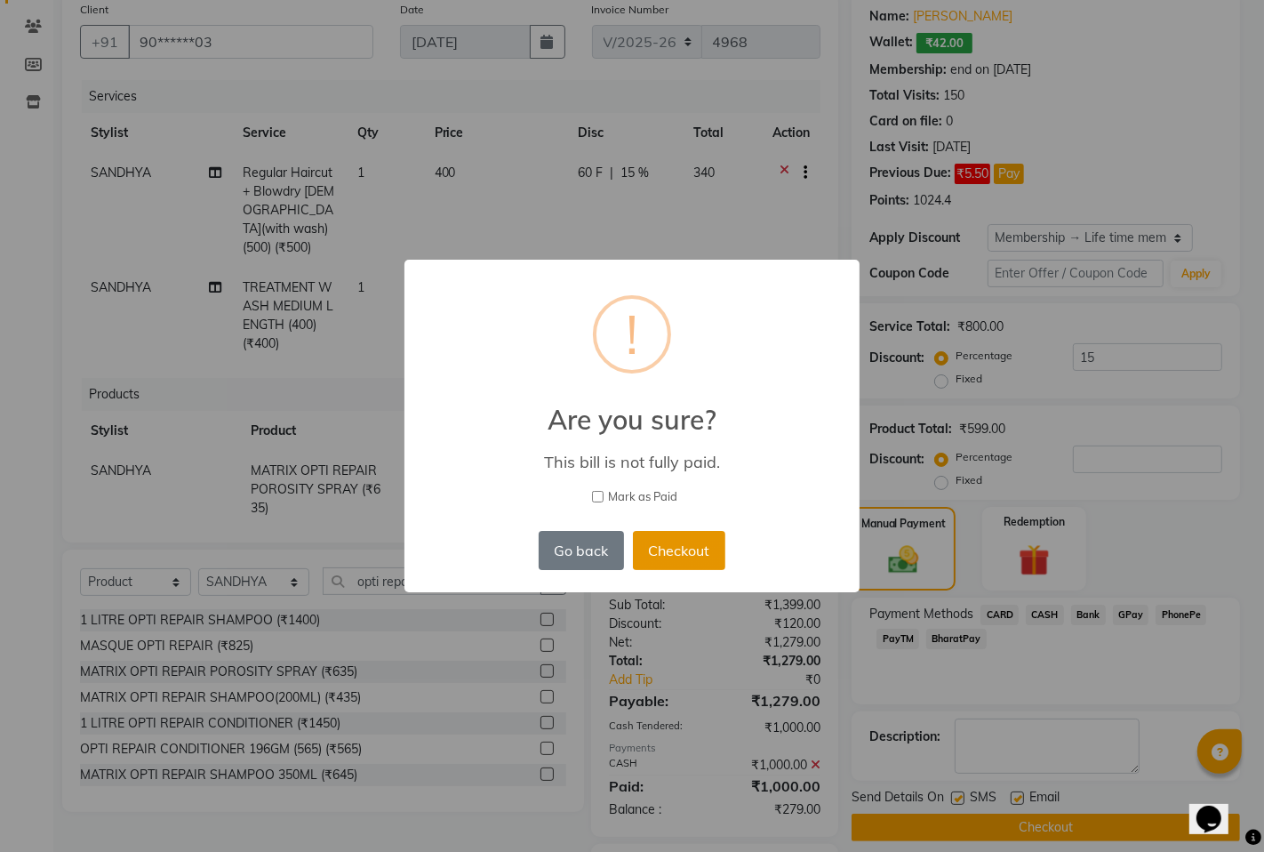
click at [721, 552] on button "Checkout" at bounding box center [679, 550] width 92 height 39
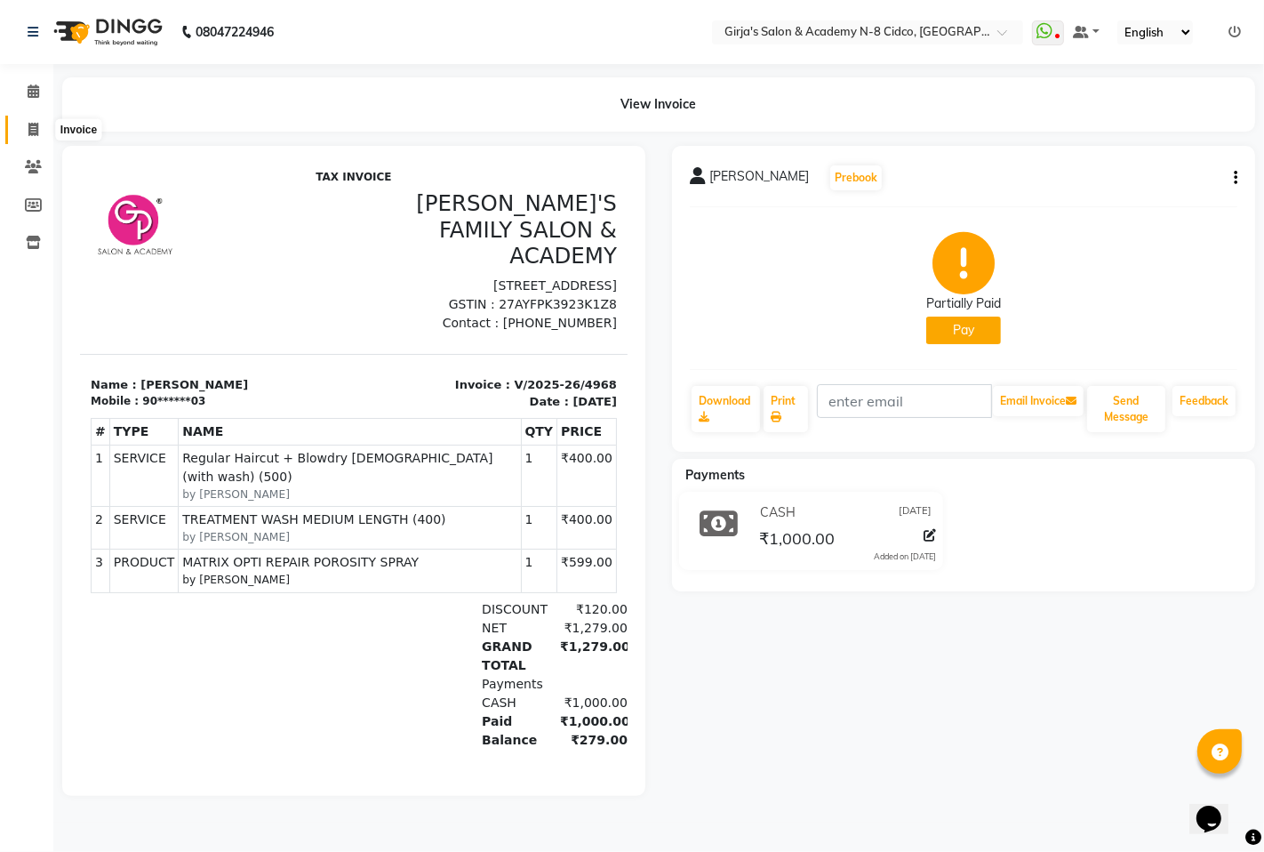
click at [31, 132] on icon at bounding box center [33, 129] width 10 height 13
select select "service"
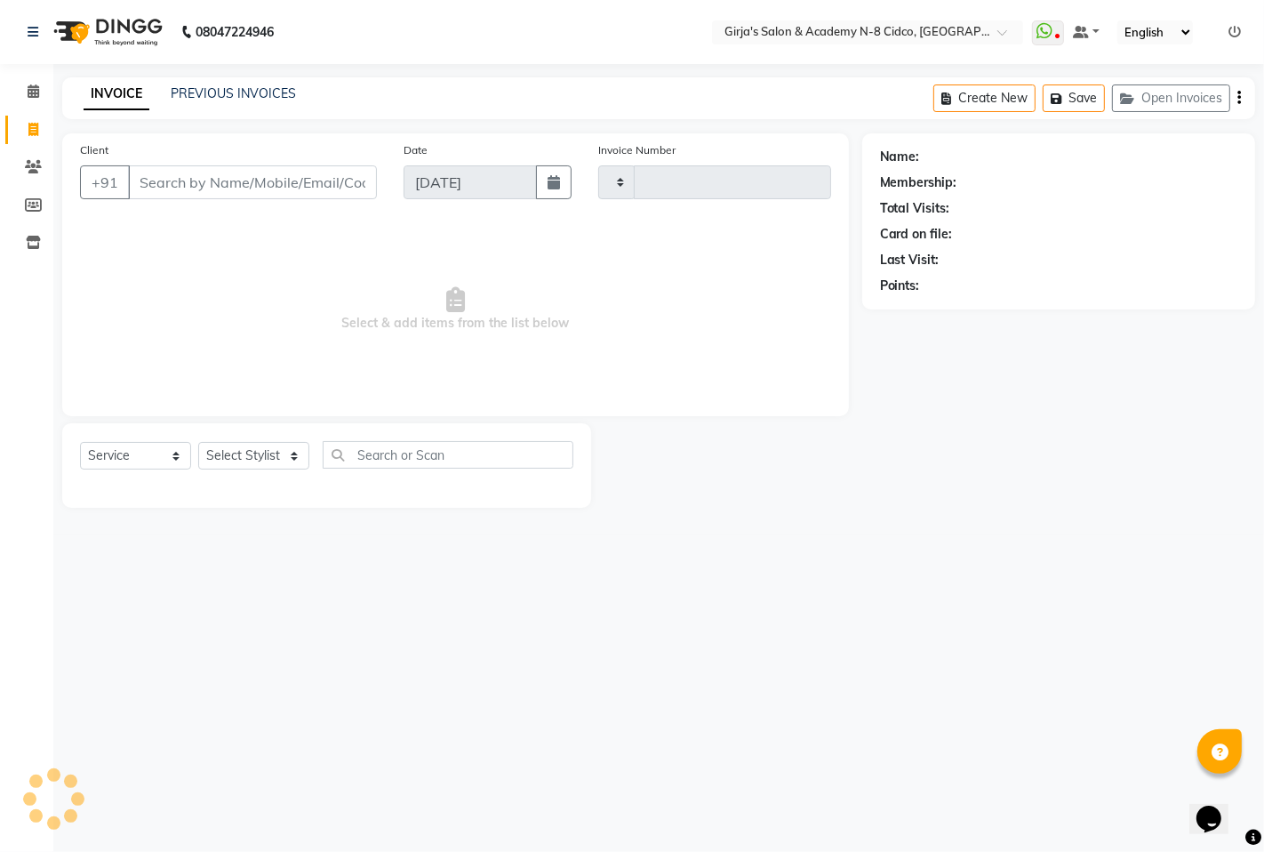
click at [215, 189] on input "Client" at bounding box center [252, 182] width 249 height 34
type input "4969"
select select "66"
select select "66554"
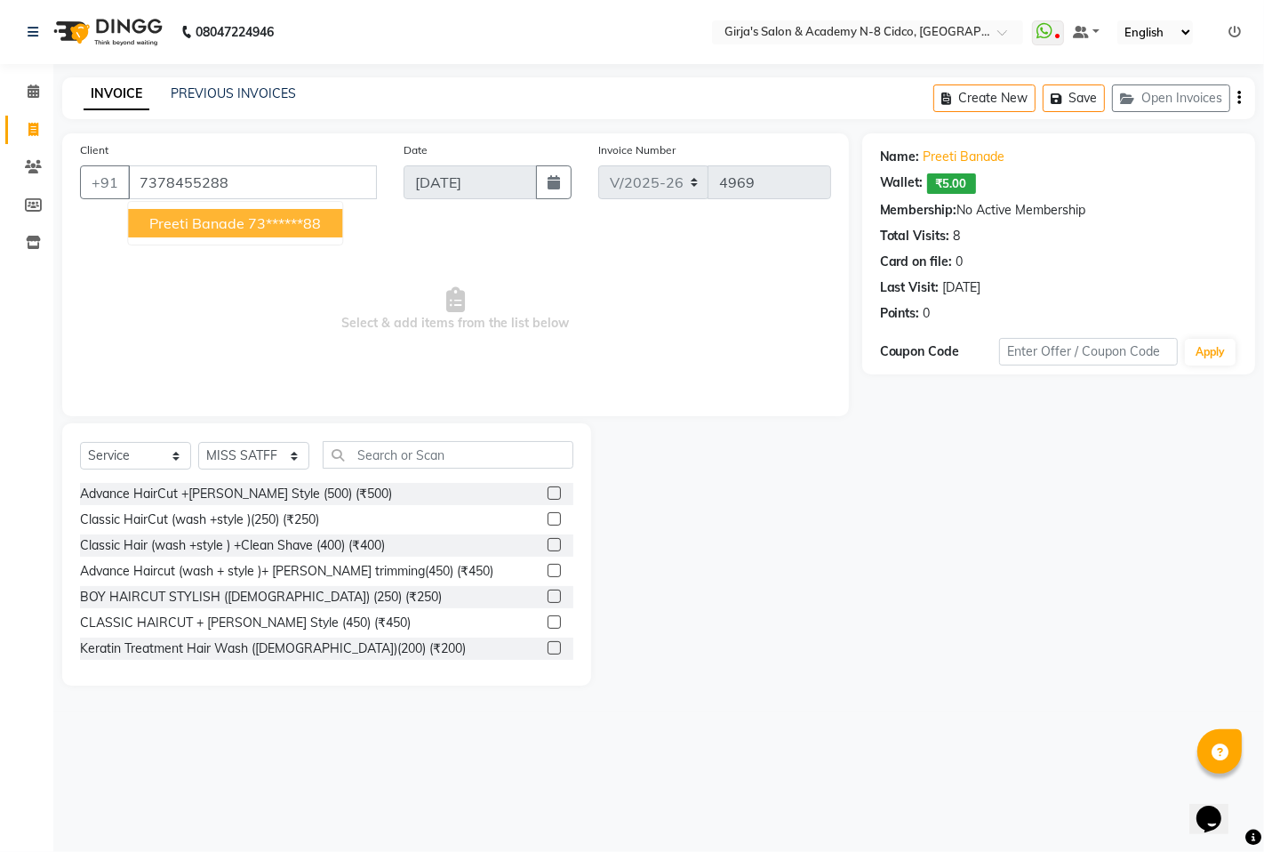
click at [245, 217] on button "Preeti banade 73******88" at bounding box center [235, 223] width 214 height 28
type input "73******88"
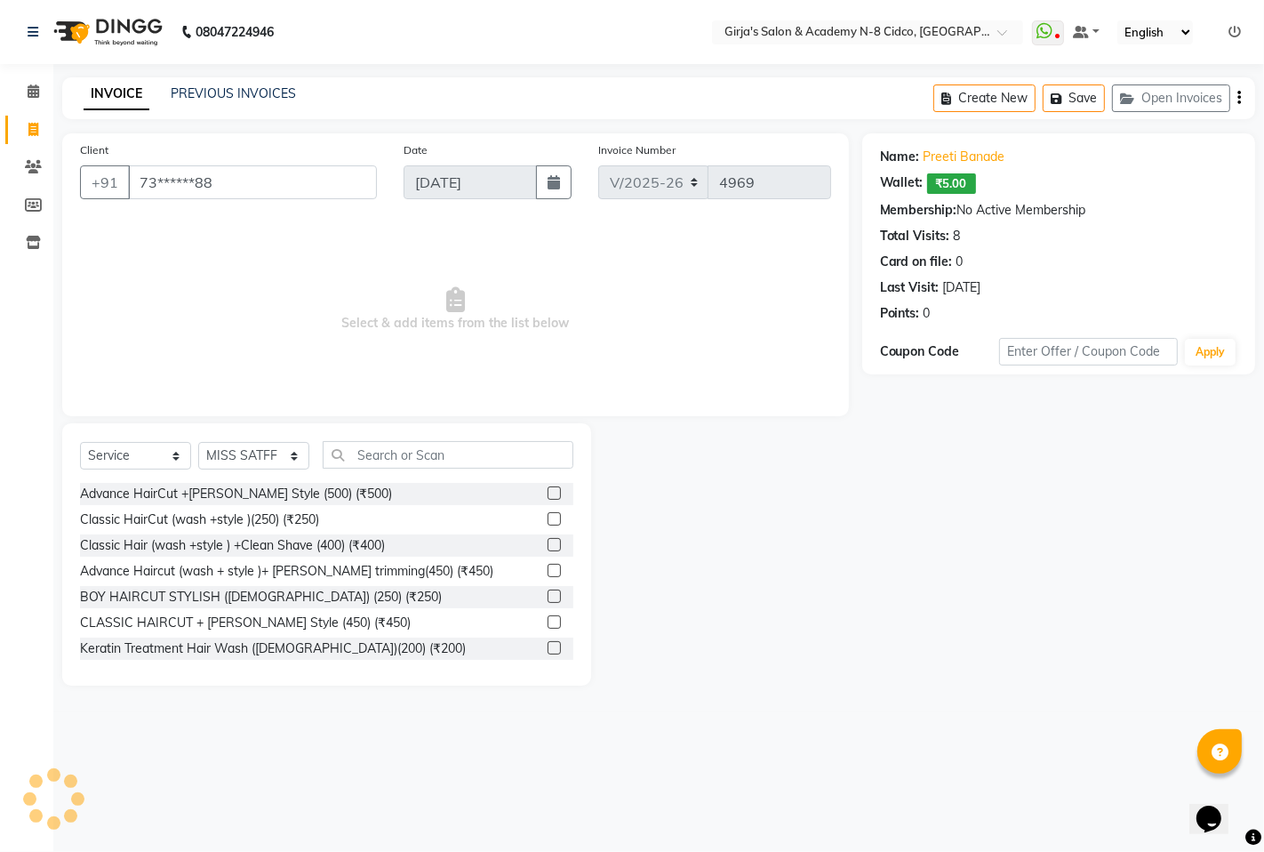
click at [229, 430] on div "Select Service Product Membership Package Voucher Prepaid Gift Card Select Styl…" at bounding box center [326, 554] width 529 height 262
click at [252, 450] on select "Select Stylist ADITYA [PERSON_NAME] BEAUTY M GIRJAS [PERSON_NAME] MISS [PERSON_…" at bounding box center [253, 456] width 111 height 28
select select "42871"
click at [198, 443] on select "Select Stylist ADITYA [PERSON_NAME] BEAUTY M GIRJAS [PERSON_NAME] MISS [PERSON_…" at bounding box center [253, 456] width 111 height 28
click at [445, 445] on input "text" at bounding box center [448, 455] width 251 height 28
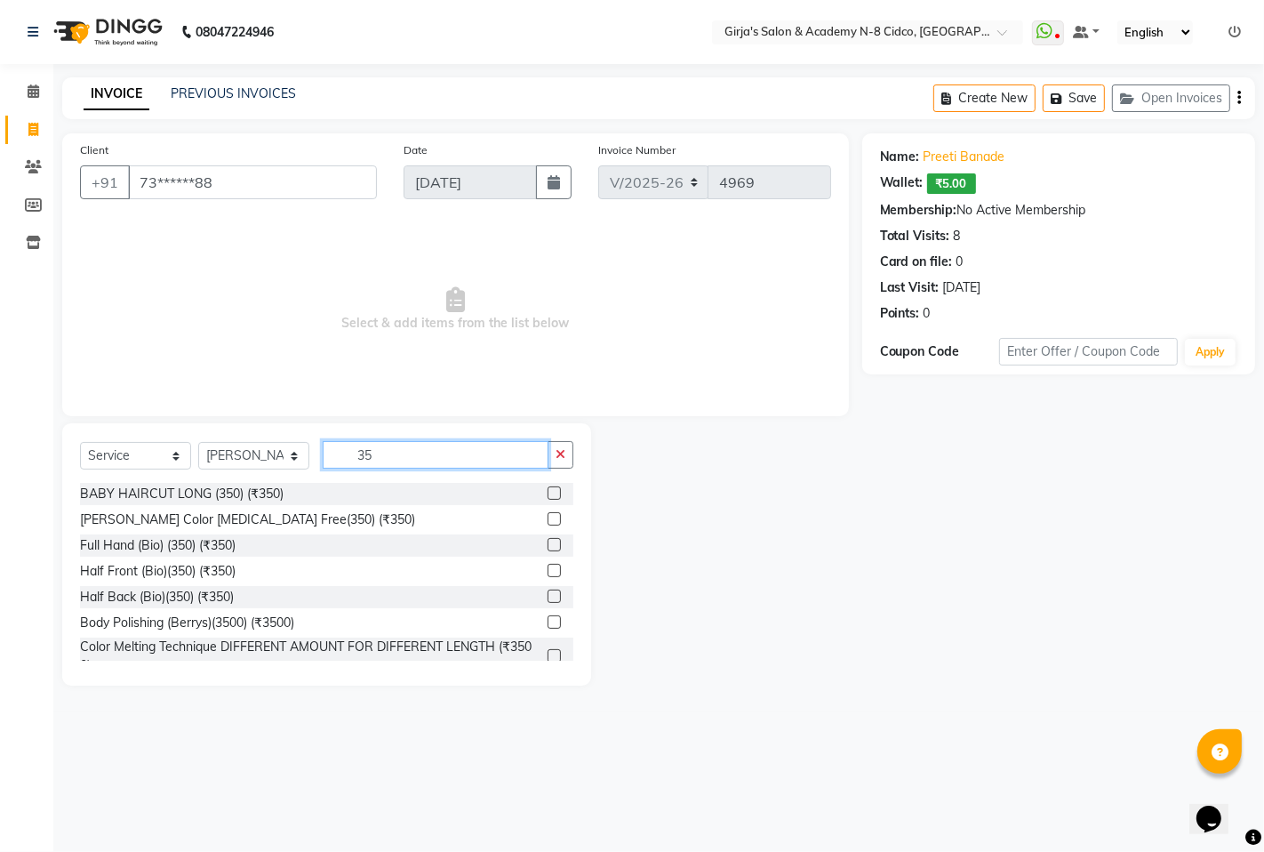
type input "35"
click at [548, 542] on label at bounding box center [554, 544] width 13 height 13
click at [548, 542] on input "checkbox" at bounding box center [554, 546] width 12 height 12
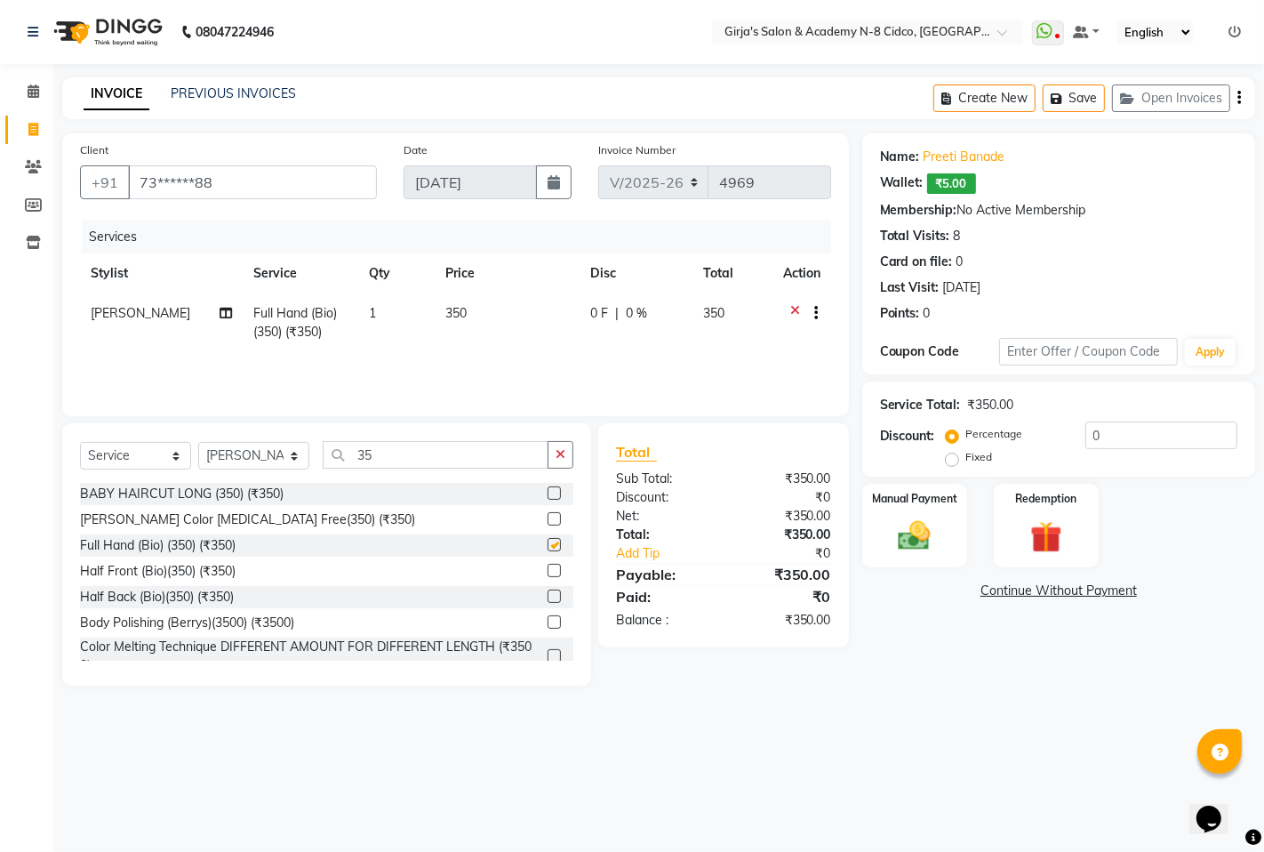
checkbox input "false"
click at [451, 466] on input "35" at bounding box center [436, 455] width 226 height 28
click at [448, 466] on input "35" at bounding box center [436, 455] width 226 height 28
click at [446, 466] on input "35" at bounding box center [436, 455] width 226 height 28
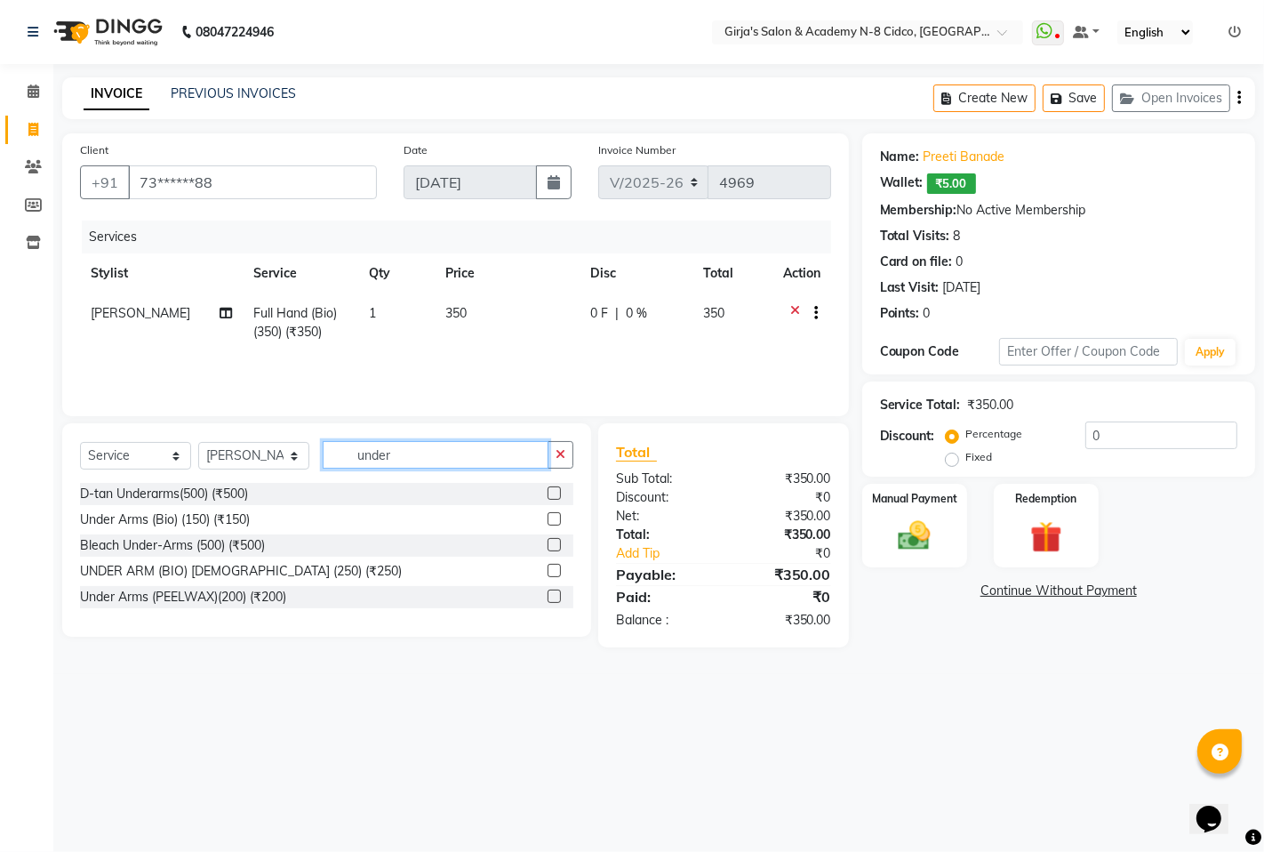
type input "under"
drag, startPoint x: 558, startPoint y: 517, endPoint x: 548, endPoint y: 518, distance: 9.8
click at [554, 518] on label at bounding box center [554, 518] width 13 height 13
click at [554, 518] on input "checkbox" at bounding box center [554, 520] width 12 height 12
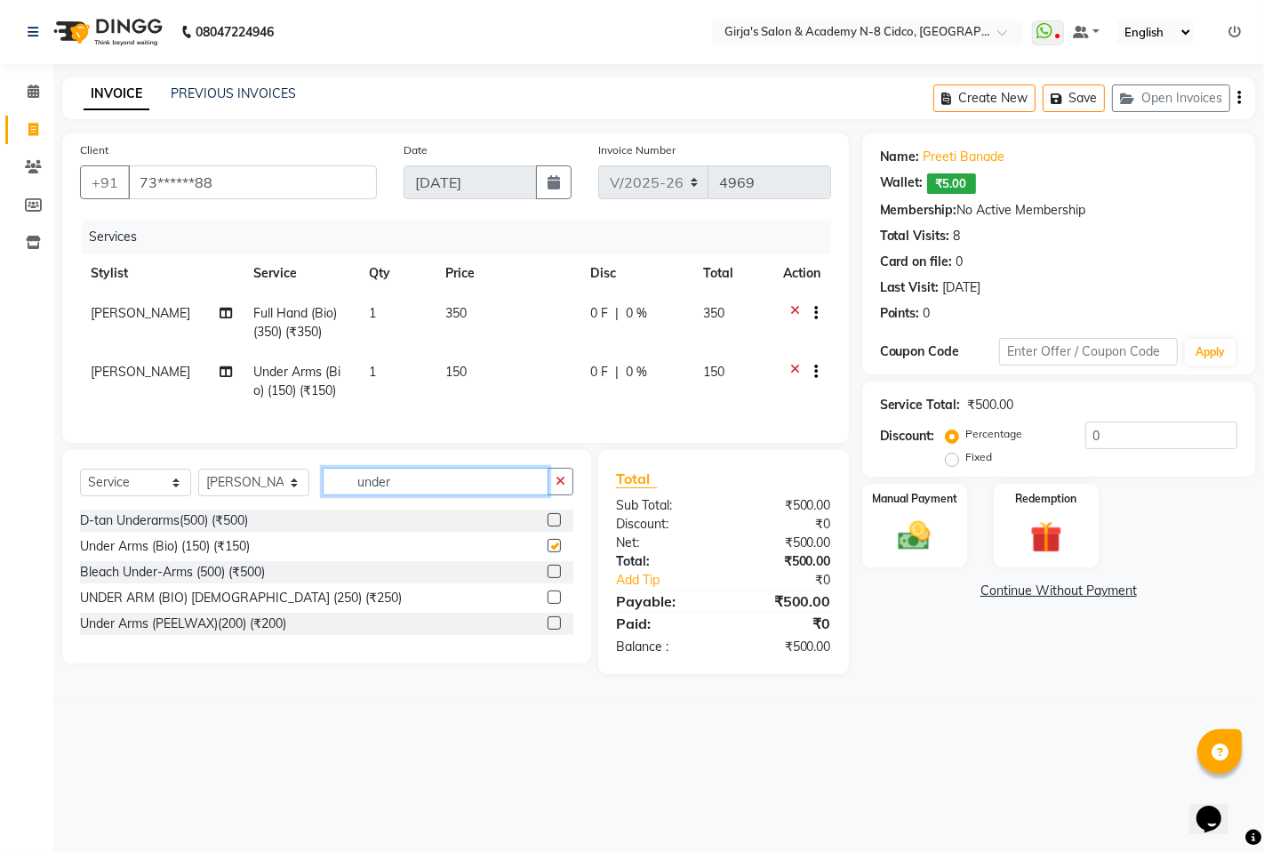
click at [466, 495] on input "under" at bounding box center [436, 482] width 226 height 28
checkbox input "false"
click at [465, 495] on input "under" at bounding box center [436, 482] width 226 height 28
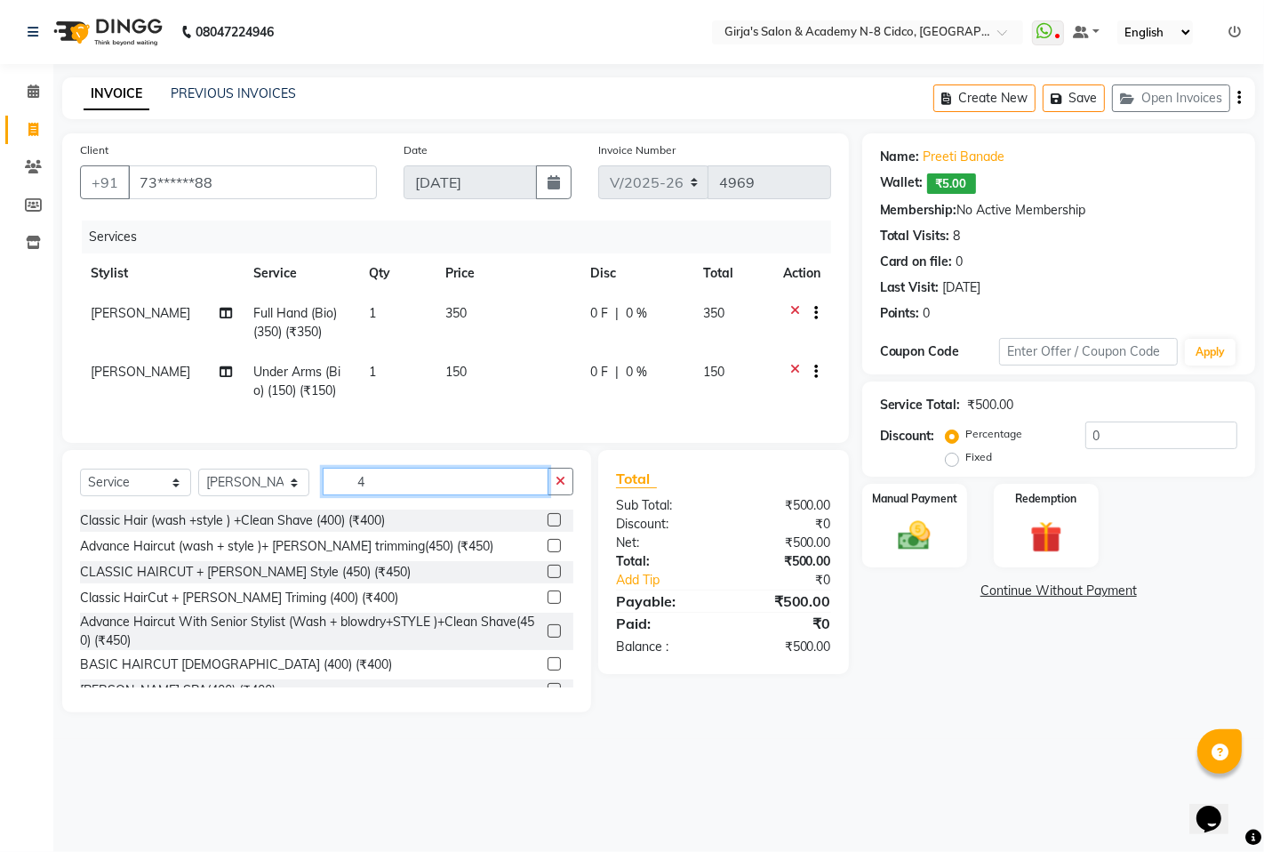
type input "40"
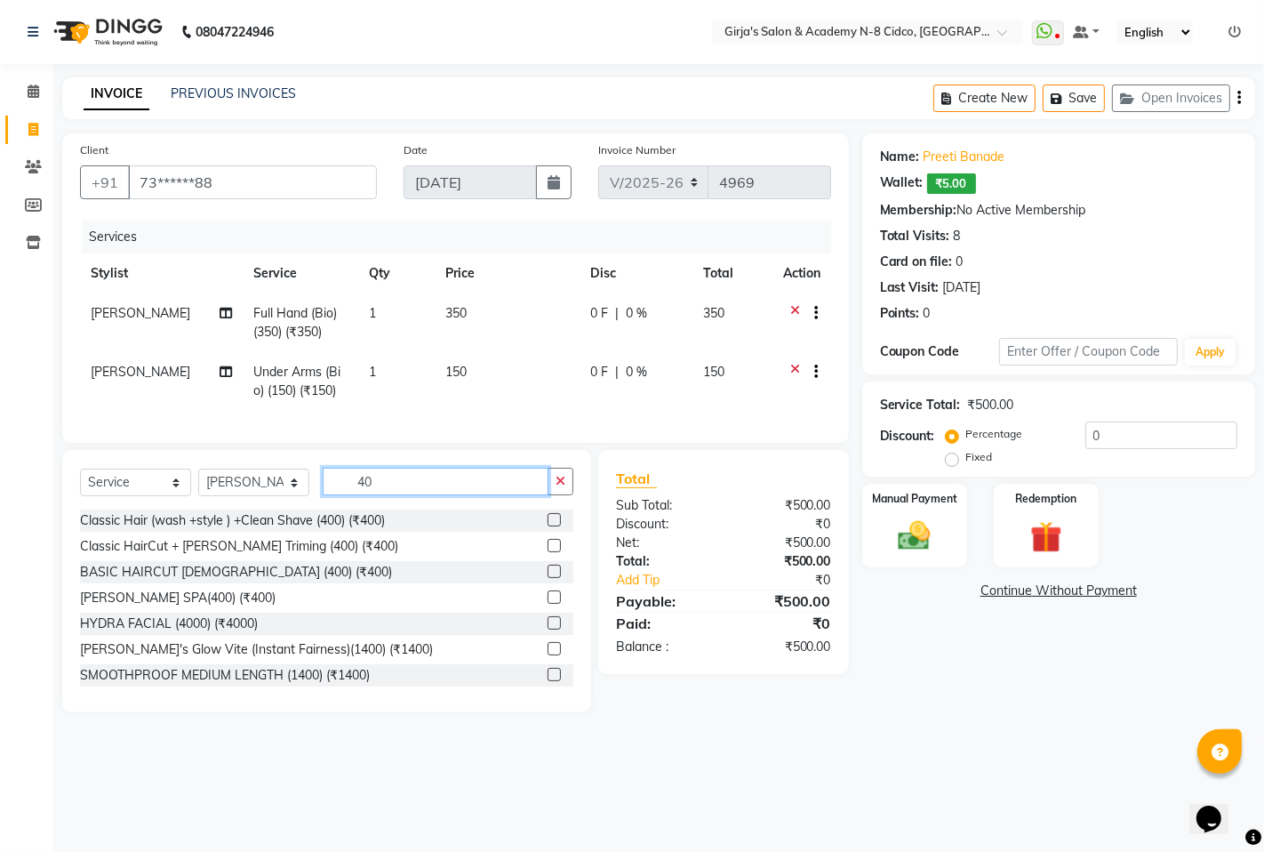
click at [466, 495] on input "40" at bounding box center [436, 482] width 226 height 28
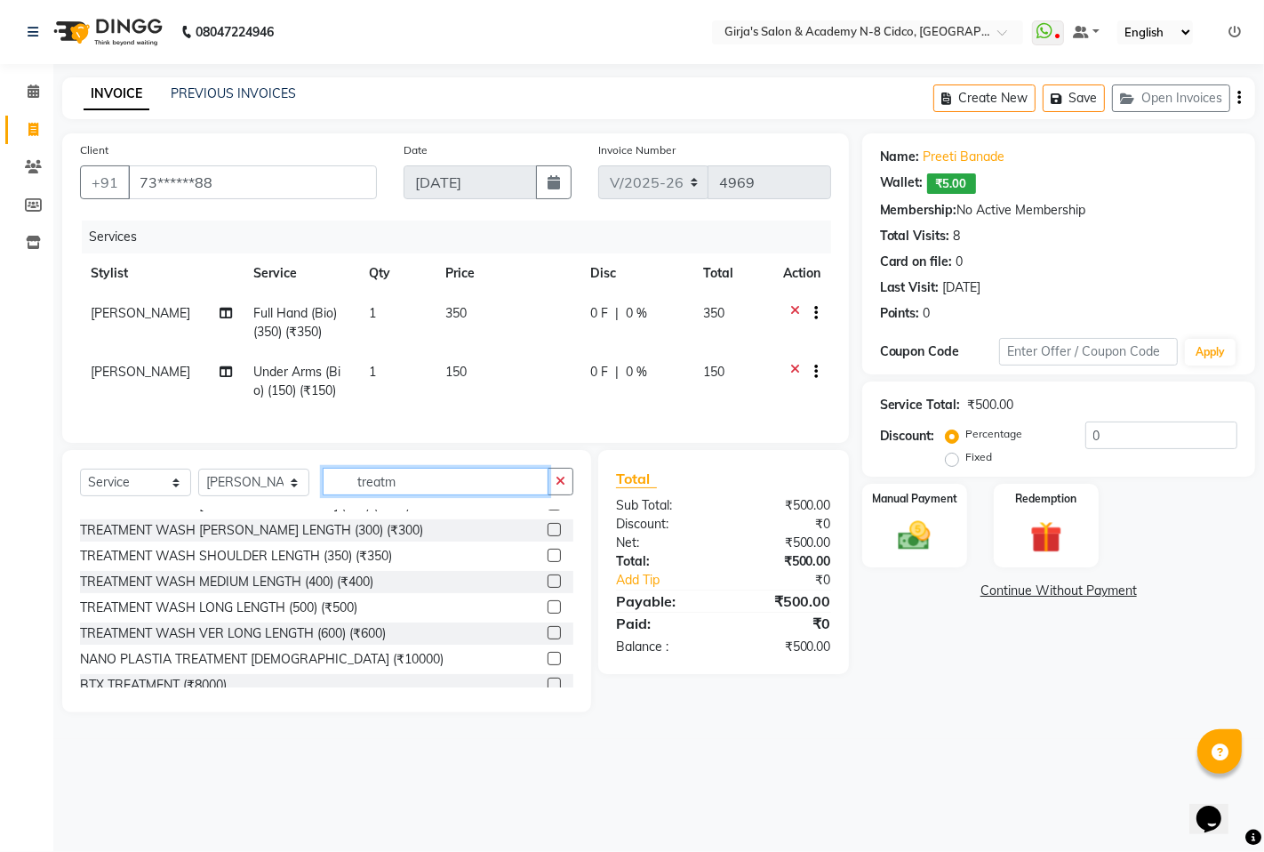
scroll to position [407, 0]
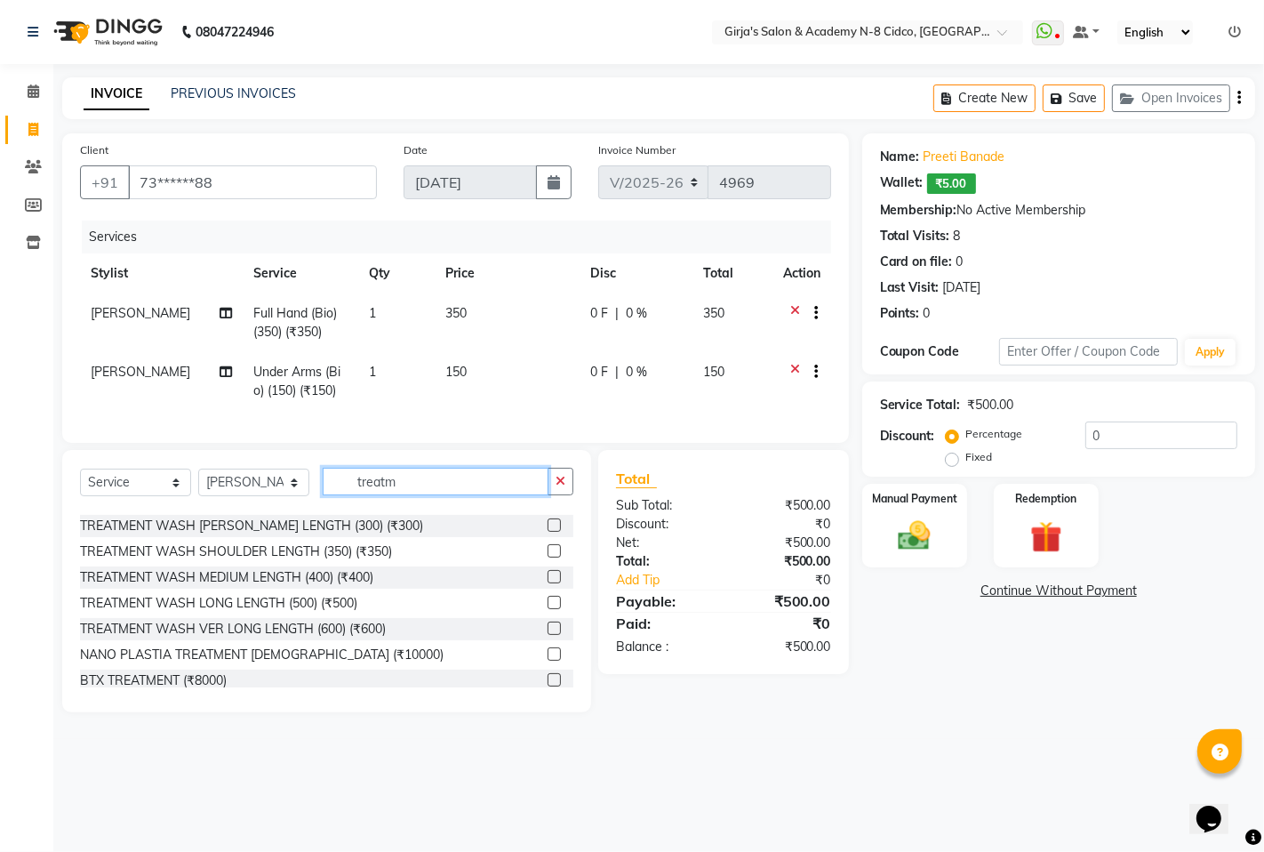
type input "treatm"
drag, startPoint x: 541, startPoint y: 615, endPoint x: 536, endPoint y: 606, distance: 9.9
click at [548, 609] on label at bounding box center [554, 602] width 13 height 13
click at [548, 609] on input "checkbox" at bounding box center [554, 604] width 12 height 12
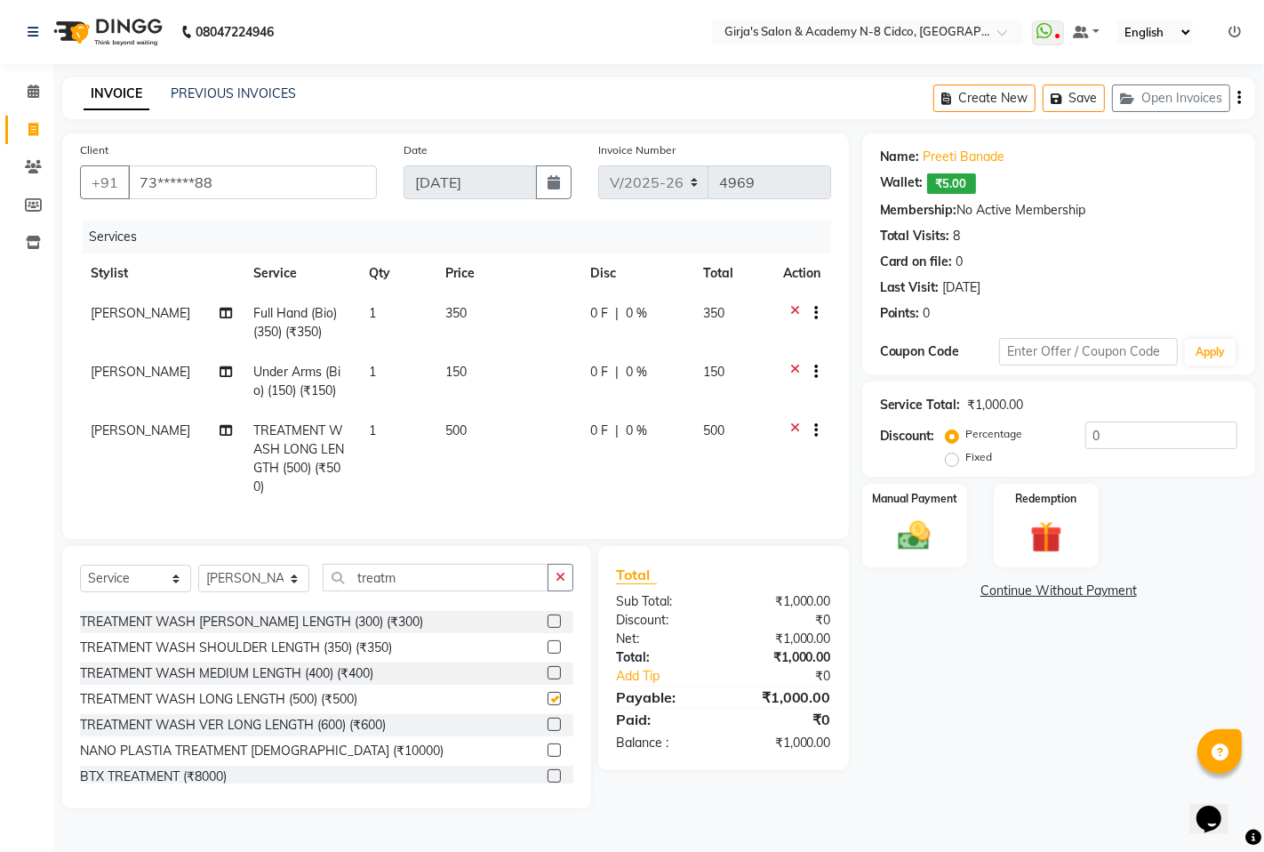
checkbox input "false"
drag, startPoint x: 451, startPoint y: 395, endPoint x: 486, endPoint y: 416, distance: 41.5
click at [464, 402] on td "150" at bounding box center [508, 381] width 145 height 59
select select "42871"
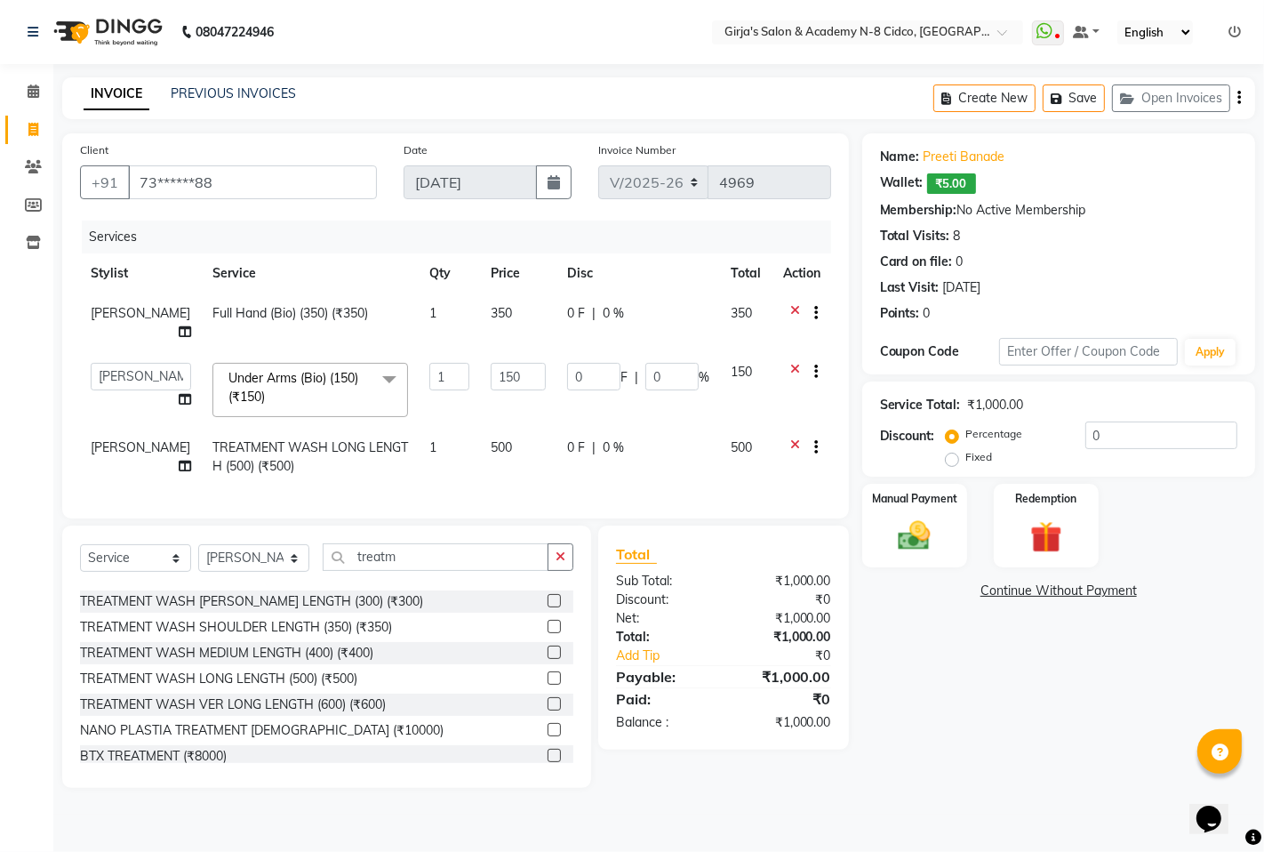
click at [494, 433] on td "500" at bounding box center [518, 457] width 76 height 59
select select "42871"
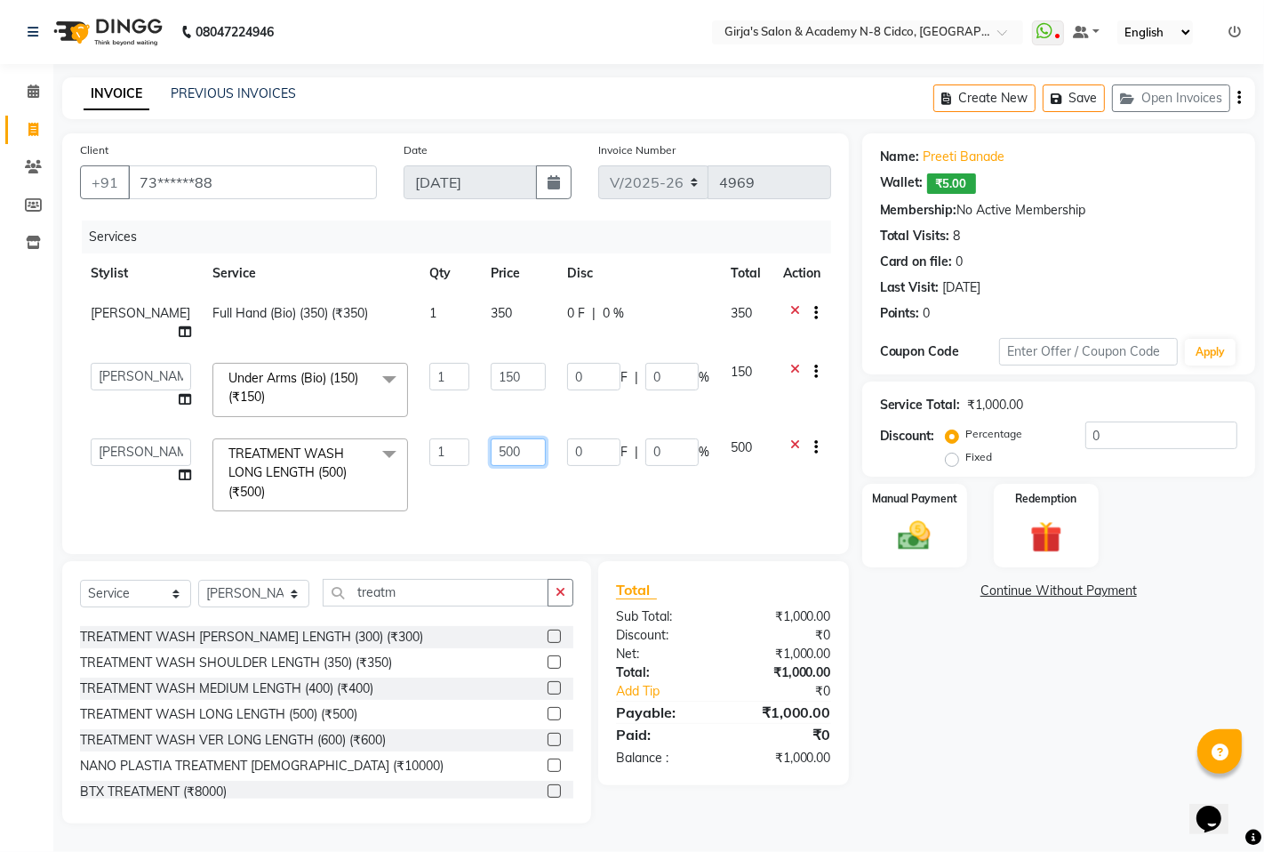
click at [494, 438] on input "500" at bounding box center [518, 452] width 55 height 28
type input "450"
click at [726, 749] on div "Total Sub Total: ₹1,000.00 Discount: ₹0 Net: ₹1,000.00 Total: ₹1,000.00 Add Tip…" at bounding box center [723, 673] width 251 height 224
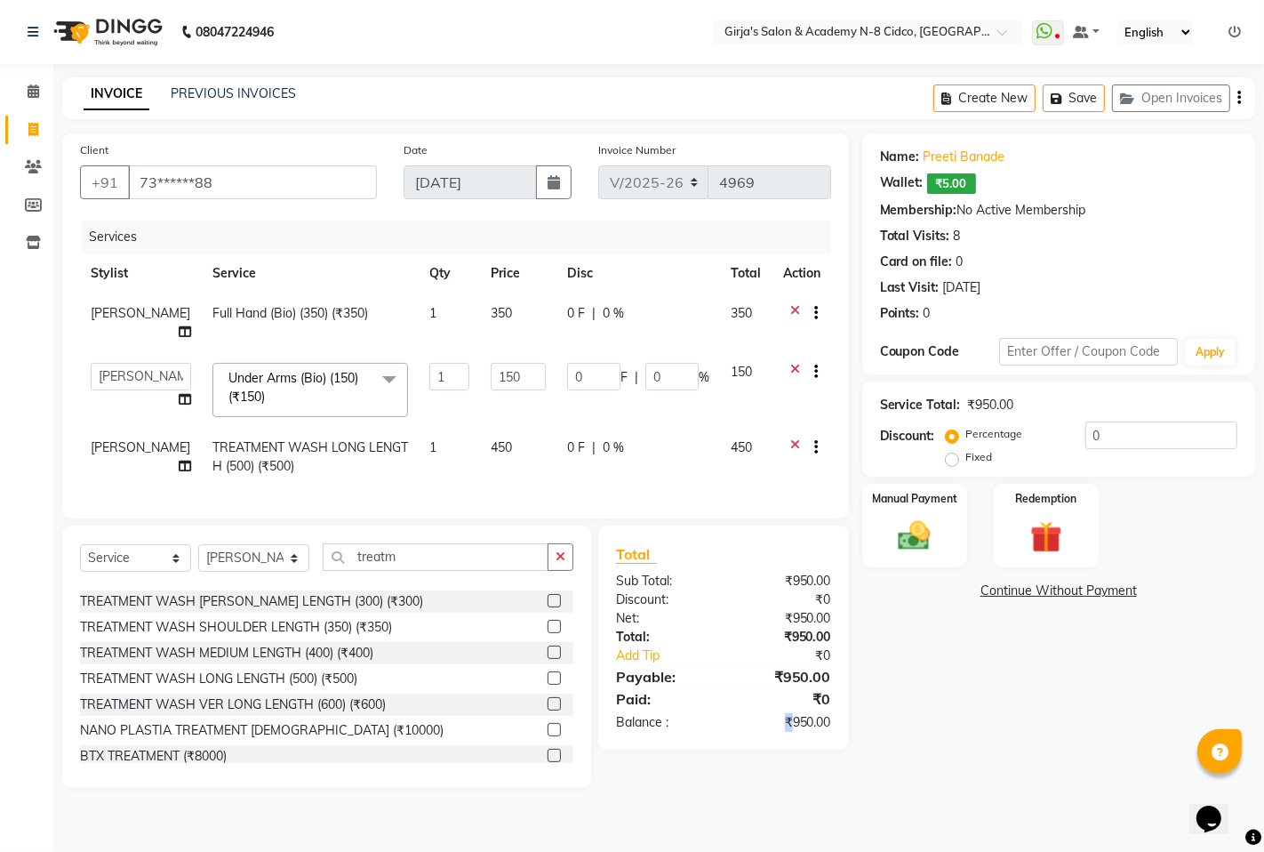
click at [724, 748] on div "Total Sub Total: ₹950.00 Discount: ₹0 Net: ₹950.00 Total: ₹950.00 Add Tip ₹0 Pa…" at bounding box center [723, 638] width 251 height 224
click at [723, 748] on div "Total Sub Total: ₹950.00 Discount: ₹0 Net: ₹950.00 Total: ₹950.00 Add Tip ₹0 Pa…" at bounding box center [723, 638] width 251 height 224
click at [729, 736] on div "Total Sub Total: ₹950.00 Discount: ₹0 Net: ₹950.00 Total: ₹950.00 Add Tip ₹0 Pa…" at bounding box center [723, 638] width 251 height 224
click at [927, 566] on div "Name: Preeti Banade Wallet: ₹5.00 Membership: No Active Membership Total Visits…" at bounding box center [1066, 460] width 406 height 654
click at [876, 534] on div "Manual Payment" at bounding box center [914, 526] width 109 height 88
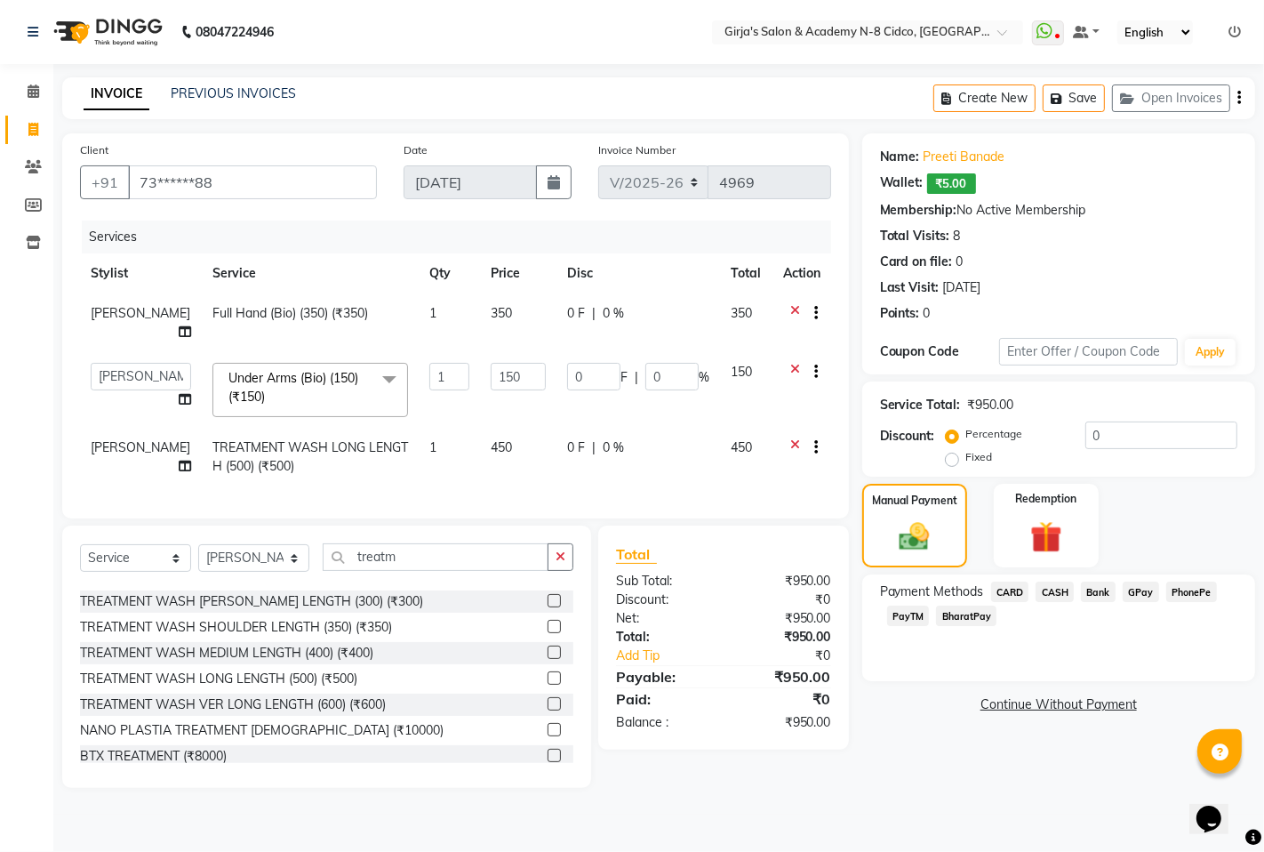
click at [1043, 598] on span "CASH" at bounding box center [1055, 592] width 38 height 20
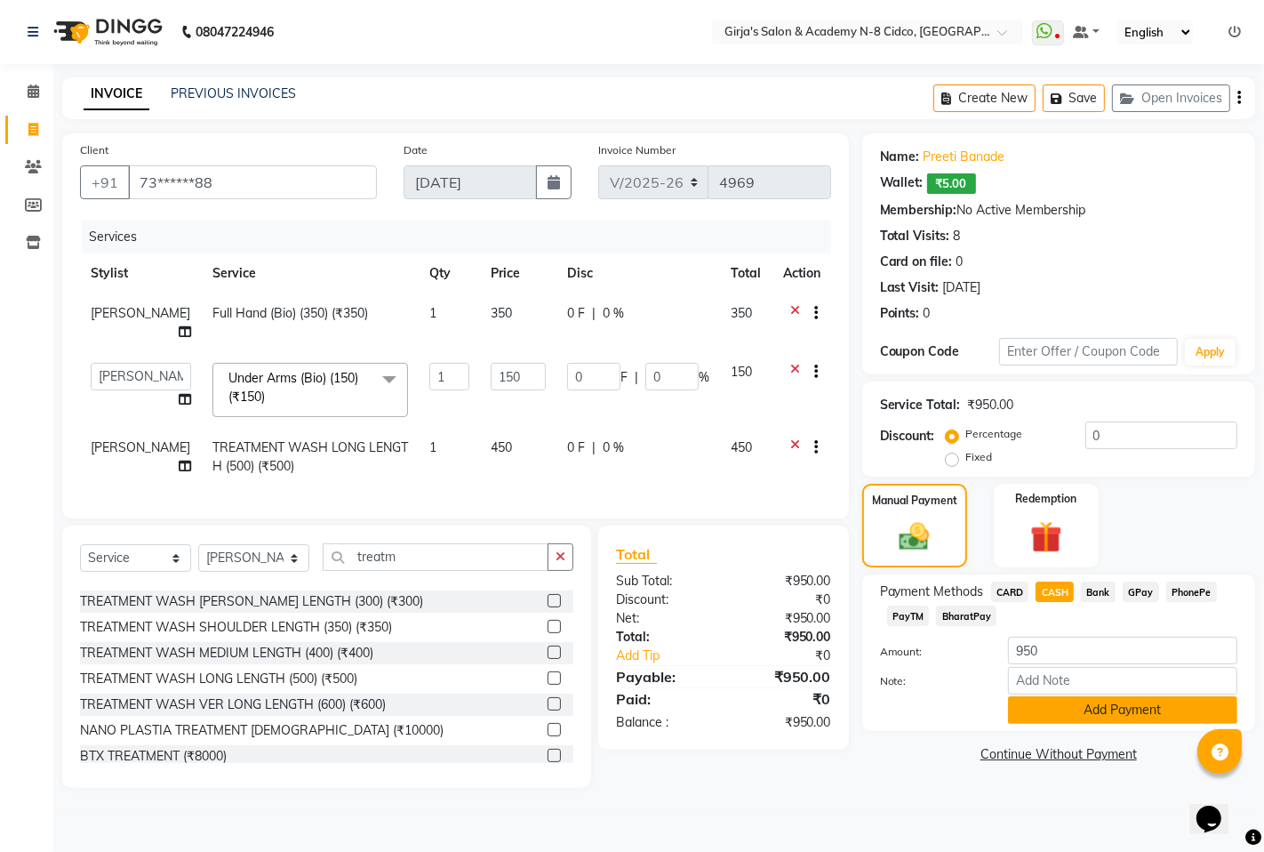
click at [1065, 709] on button "Add Payment" at bounding box center [1122, 710] width 229 height 28
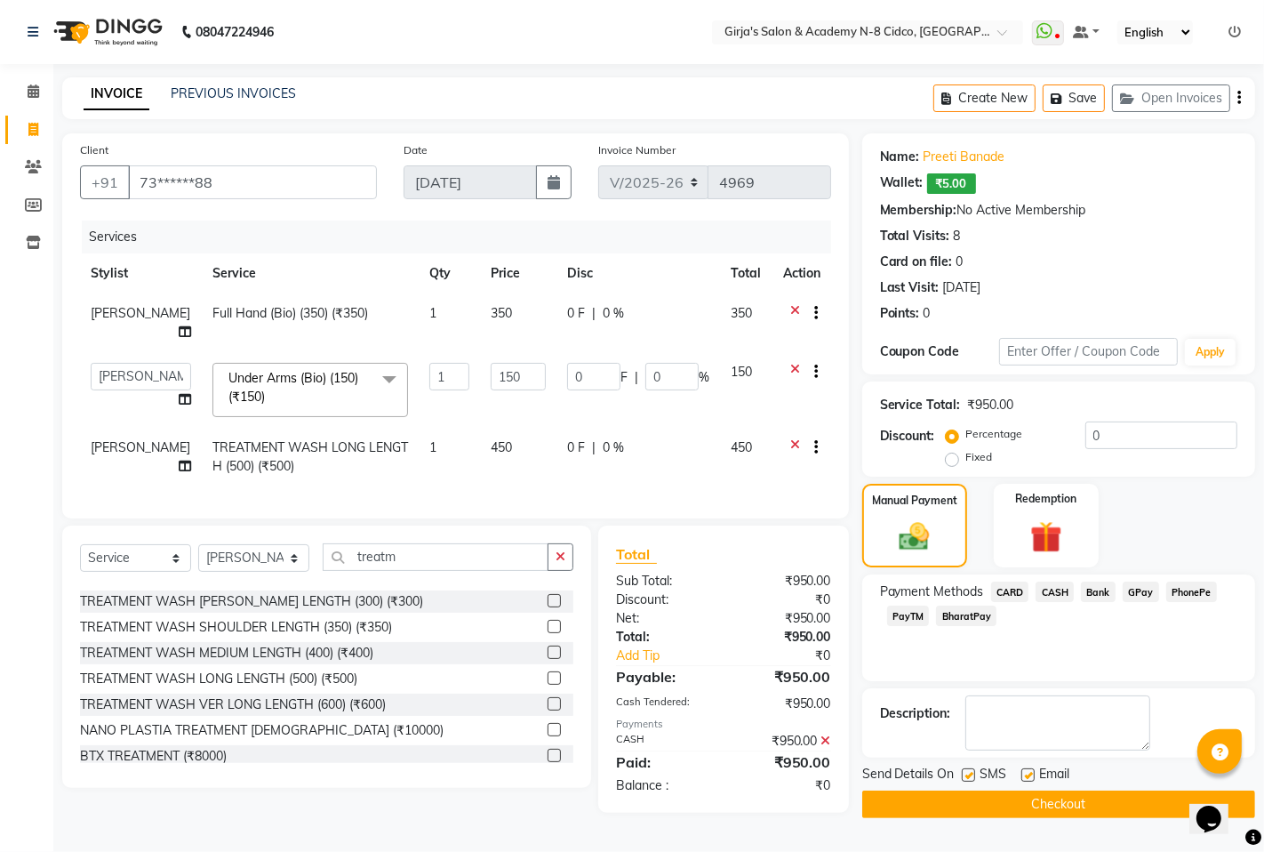
click at [1144, 802] on button "Checkout" at bounding box center [1059, 804] width 393 height 28
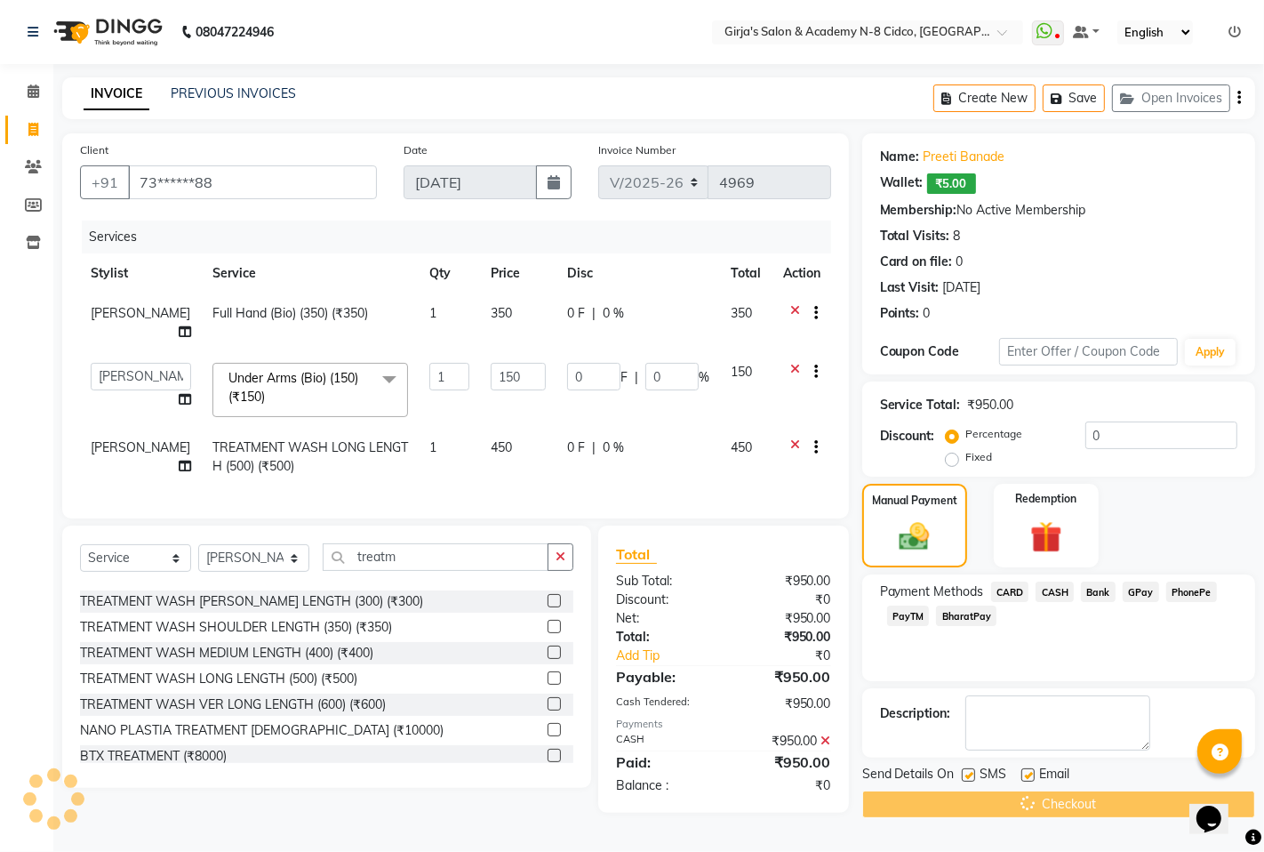
click at [1147, 804] on div "Checkout" at bounding box center [1059, 804] width 393 height 28
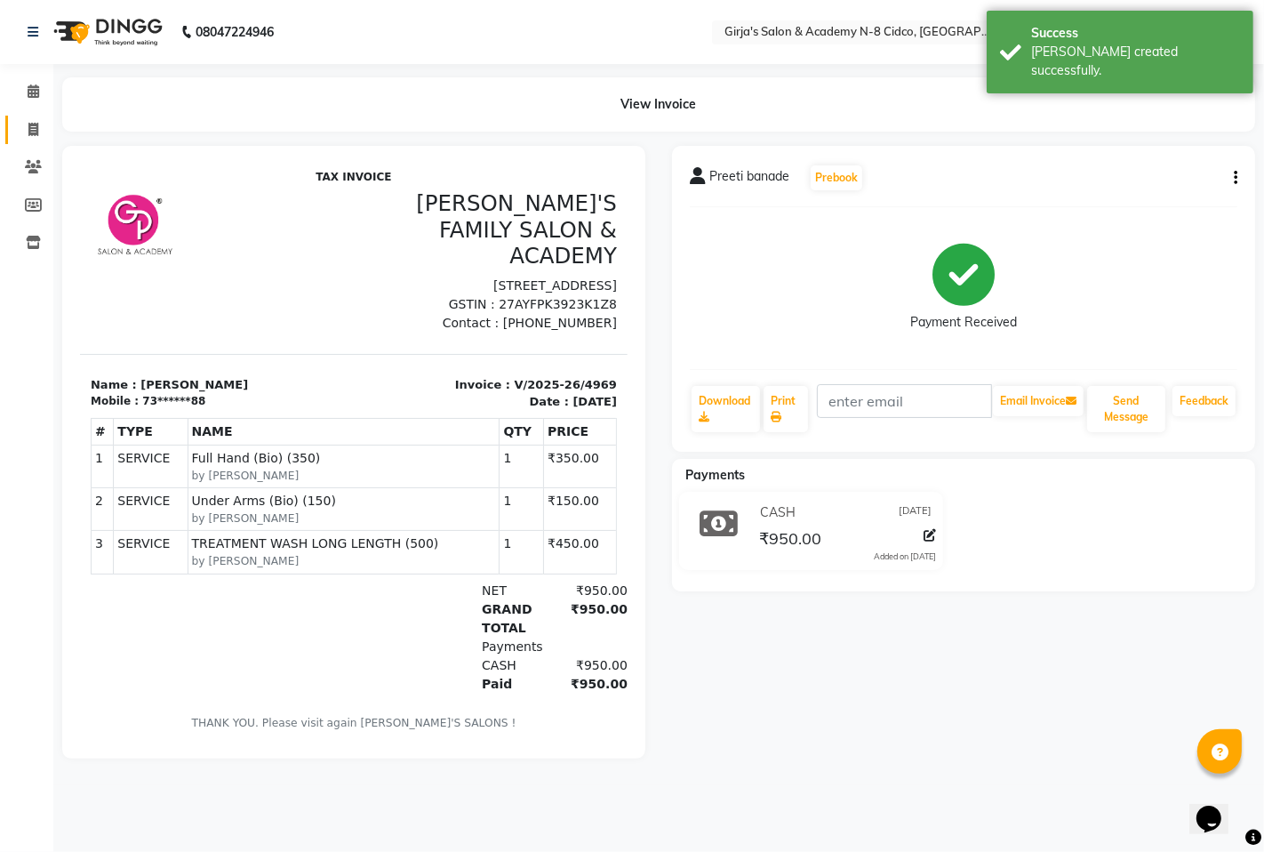
click at [13, 139] on link "Invoice" at bounding box center [26, 130] width 43 height 29
select select "service"
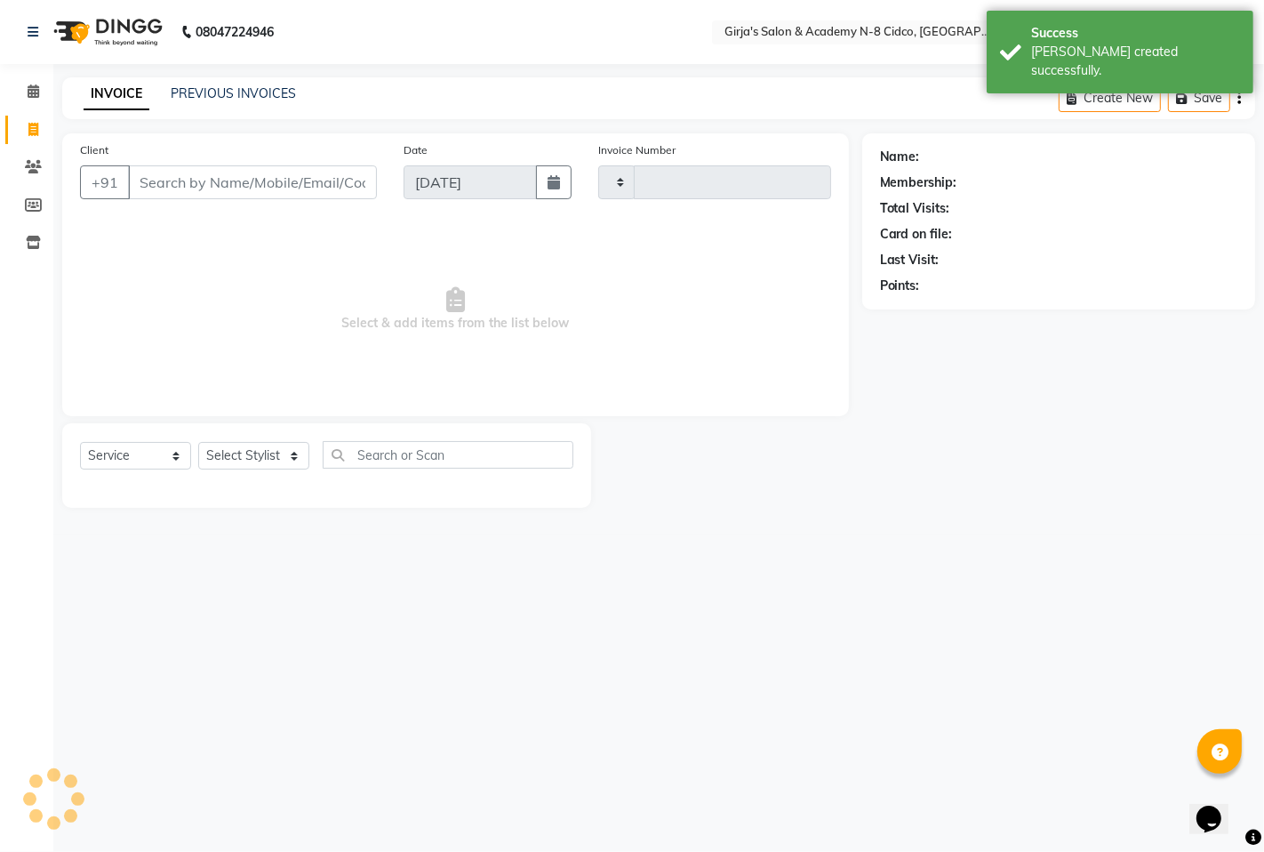
type input "4970"
click at [53, 120] on ngb-tooltip-window "Invoice" at bounding box center [78, 130] width 60 height 30
select select "66"
select select "66554"
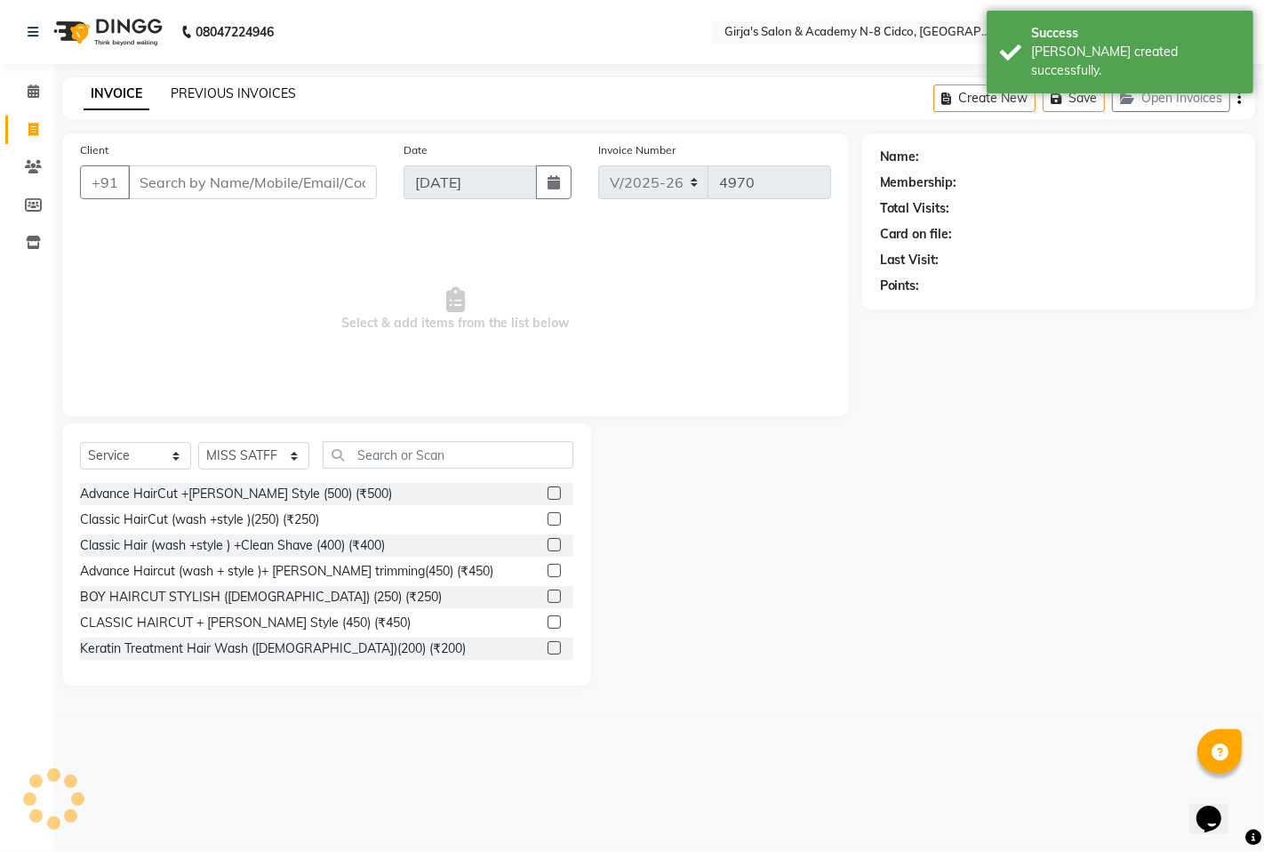
click at [205, 89] on link "PREVIOUS INVOICES" at bounding box center [233, 93] width 125 height 16
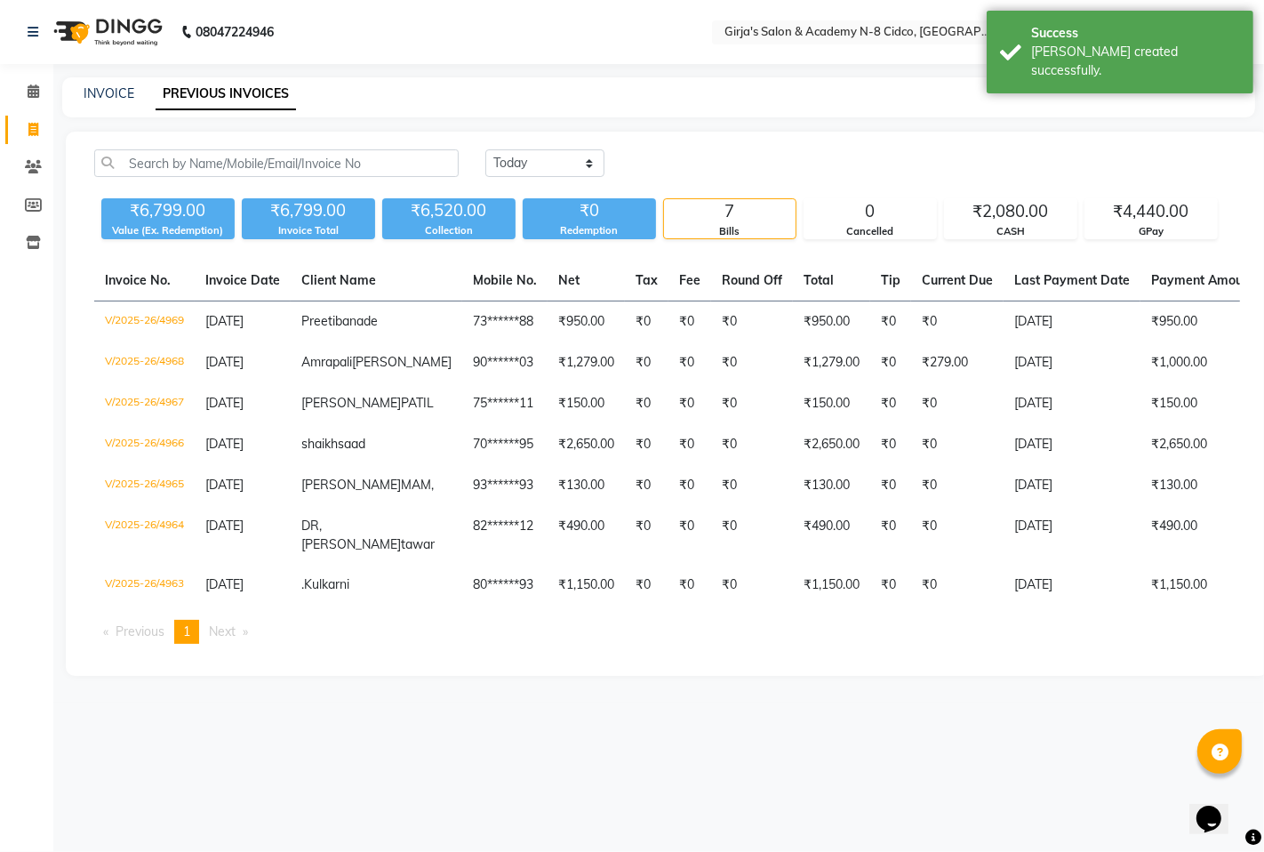
click at [109, 101] on div "INVOICE" at bounding box center [109, 93] width 51 height 19
click at [211, 100] on link "PREVIOUS INVOICES" at bounding box center [226, 94] width 140 height 32
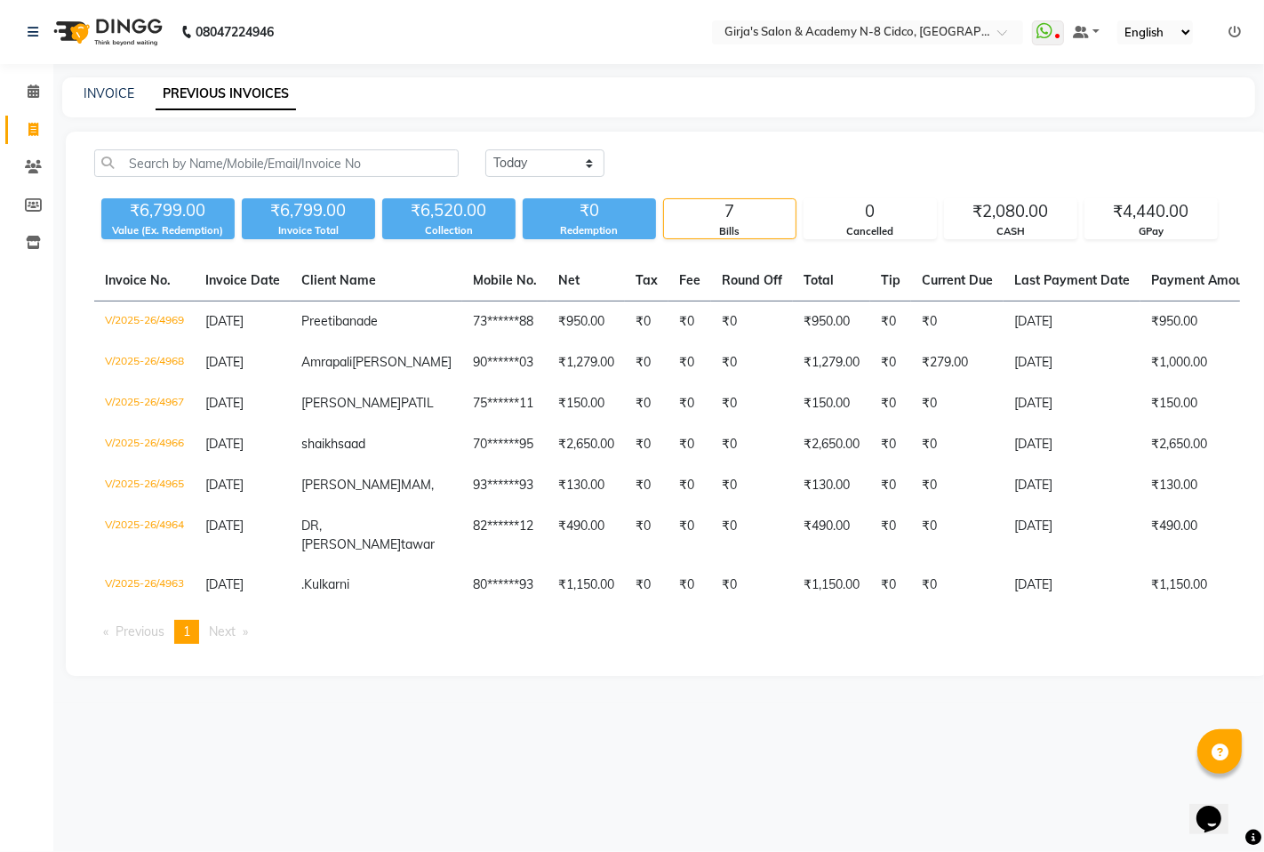
click at [0, 96] on li "Calendar" at bounding box center [26, 92] width 53 height 38
click at [20, 96] on span at bounding box center [33, 92] width 31 height 20
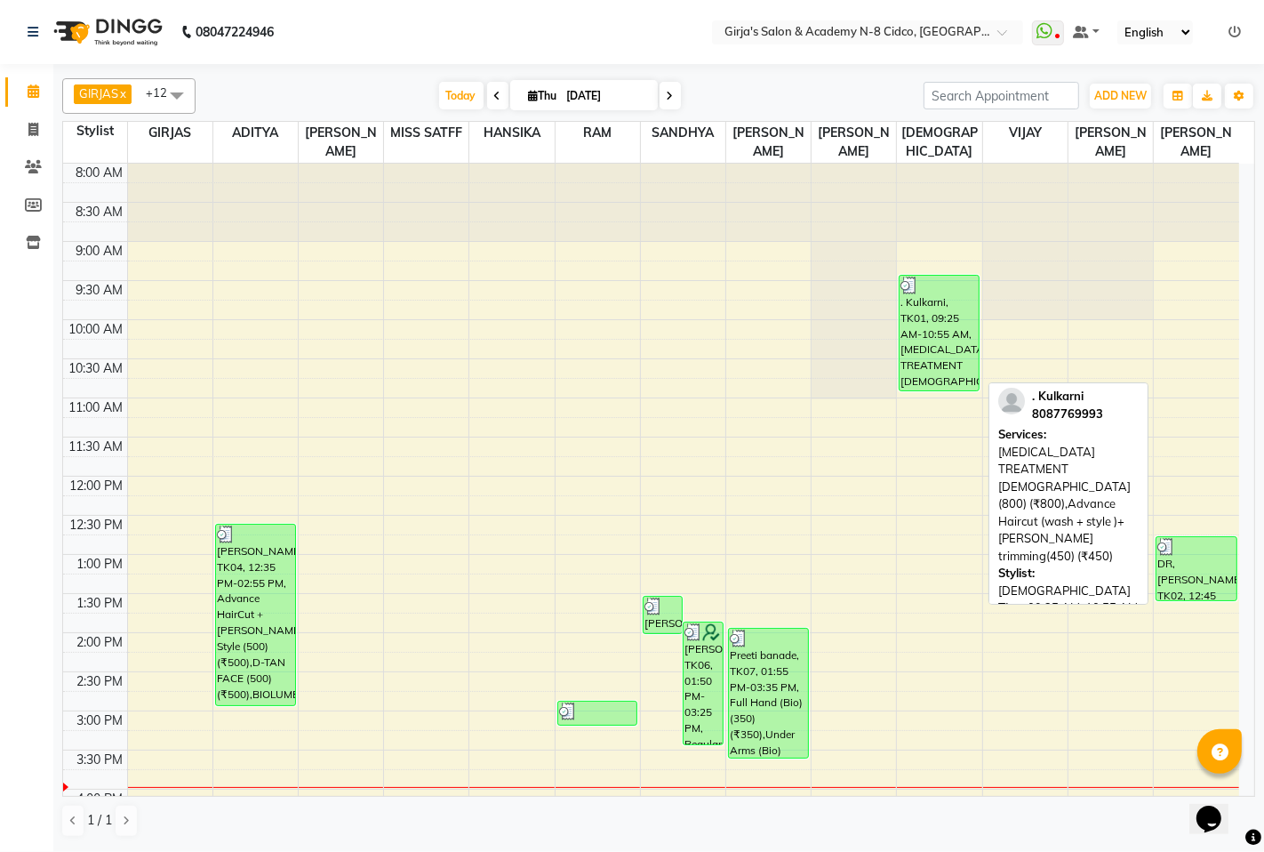
click at [923, 303] on div ". Kulkarni, TK01, 09:25 AM-10:55 AM, [MEDICAL_DATA] TREATMENT [DEMOGRAPHIC_DATA…" at bounding box center [939, 333] width 79 height 115
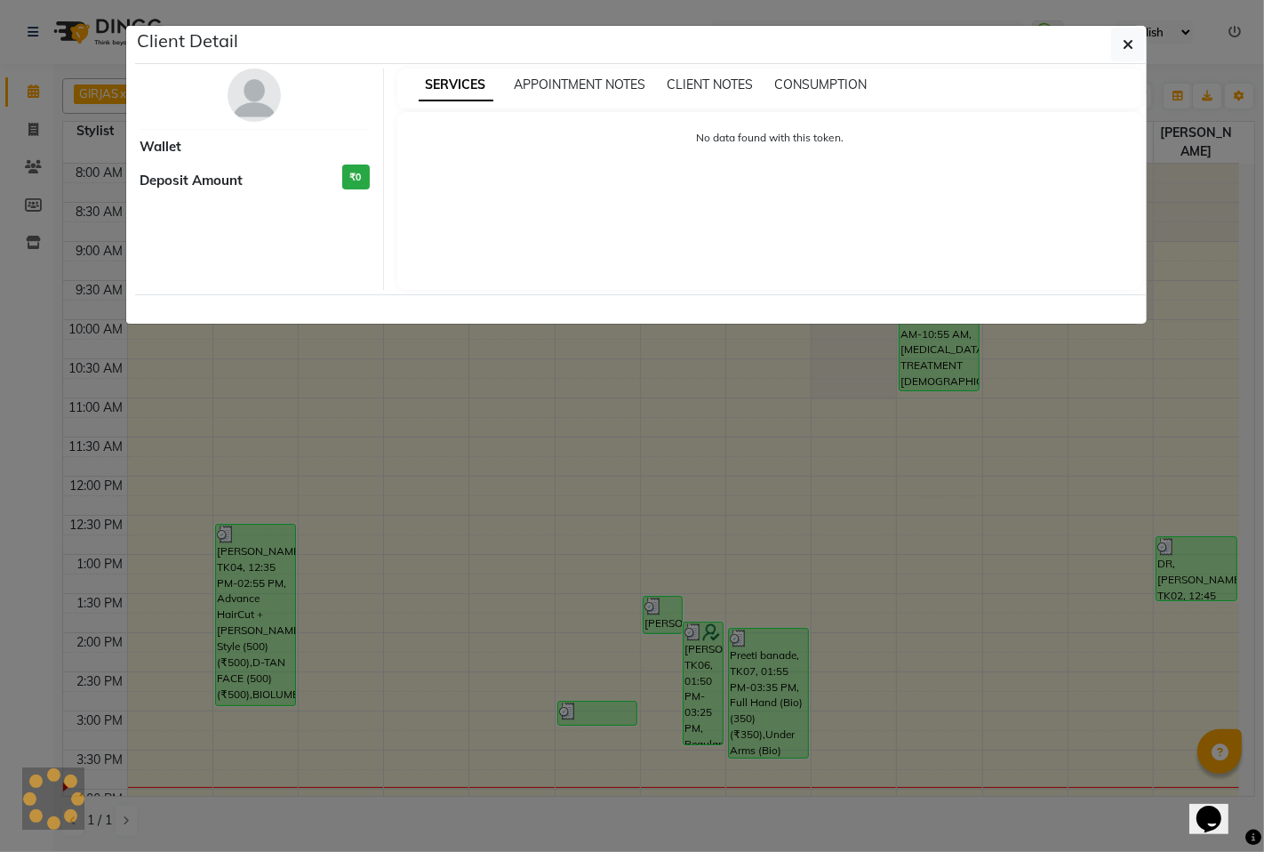
select select "3"
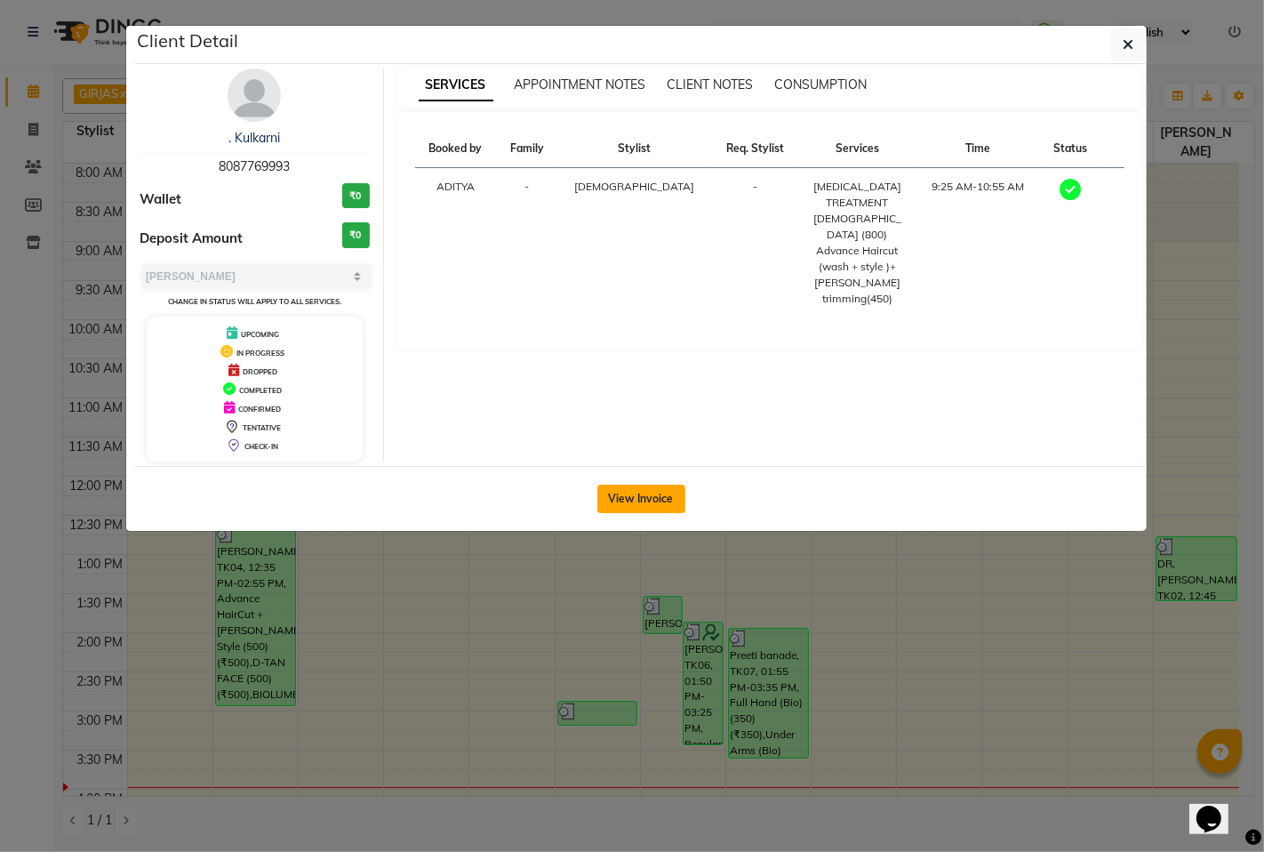
click at [635, 499] on button "View Invoice" at bounding box center [642, 499] width 88 height 28
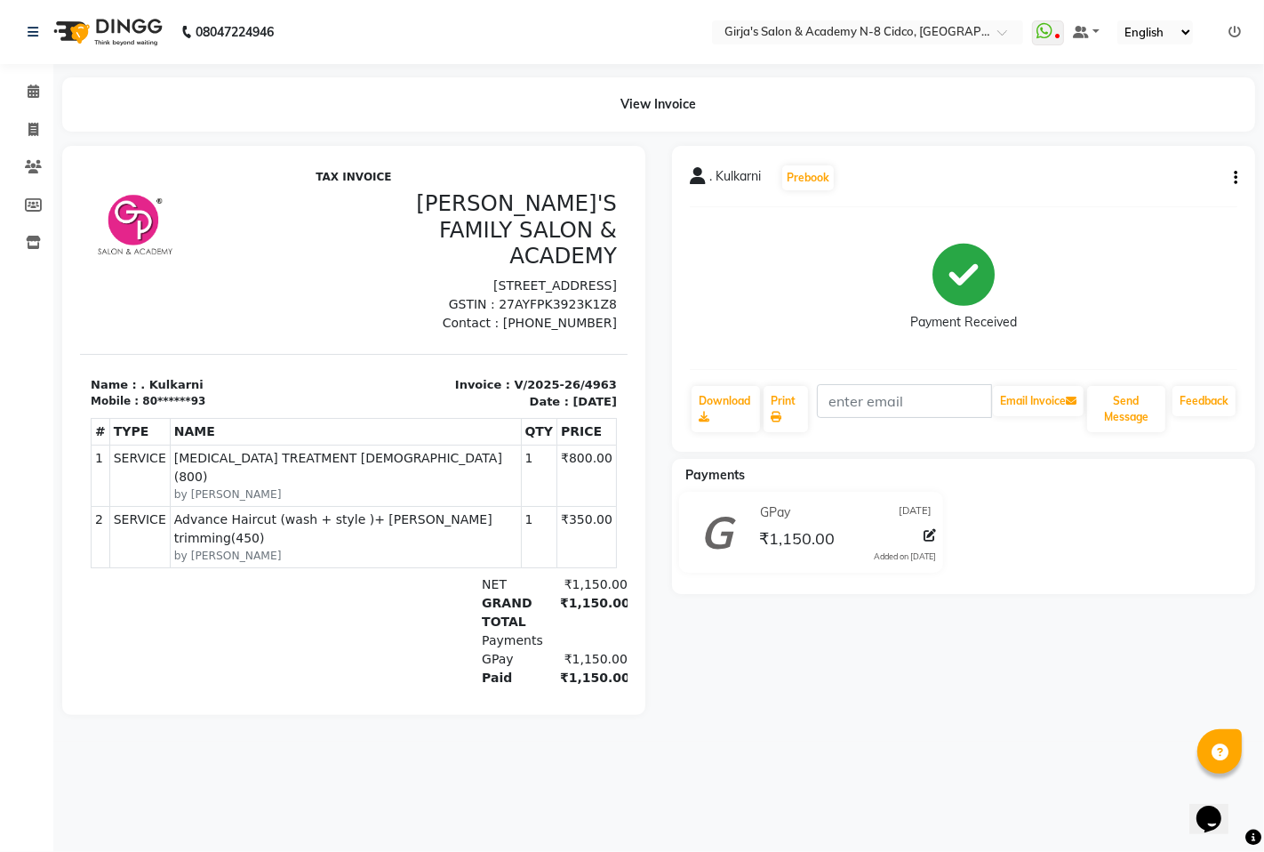
click at [494, 38] on nav "08047224946 Select Location × Girja's Salon & Academy N-8 Cidco, [GEOGRAPHIC_DA…" at bounding box center [632, 32] width 1264 height 64
click at [509, 31] on nav "08047224946 Select Location × Girja's Salon & Academy N-8 Cidco, [GEOGRAPHIC_DA…" at bounding box center [632, 32] width 1264 height 64
click at [24, 103] on link "Calendar" at bounding box center [26, 91] width 43 height 29
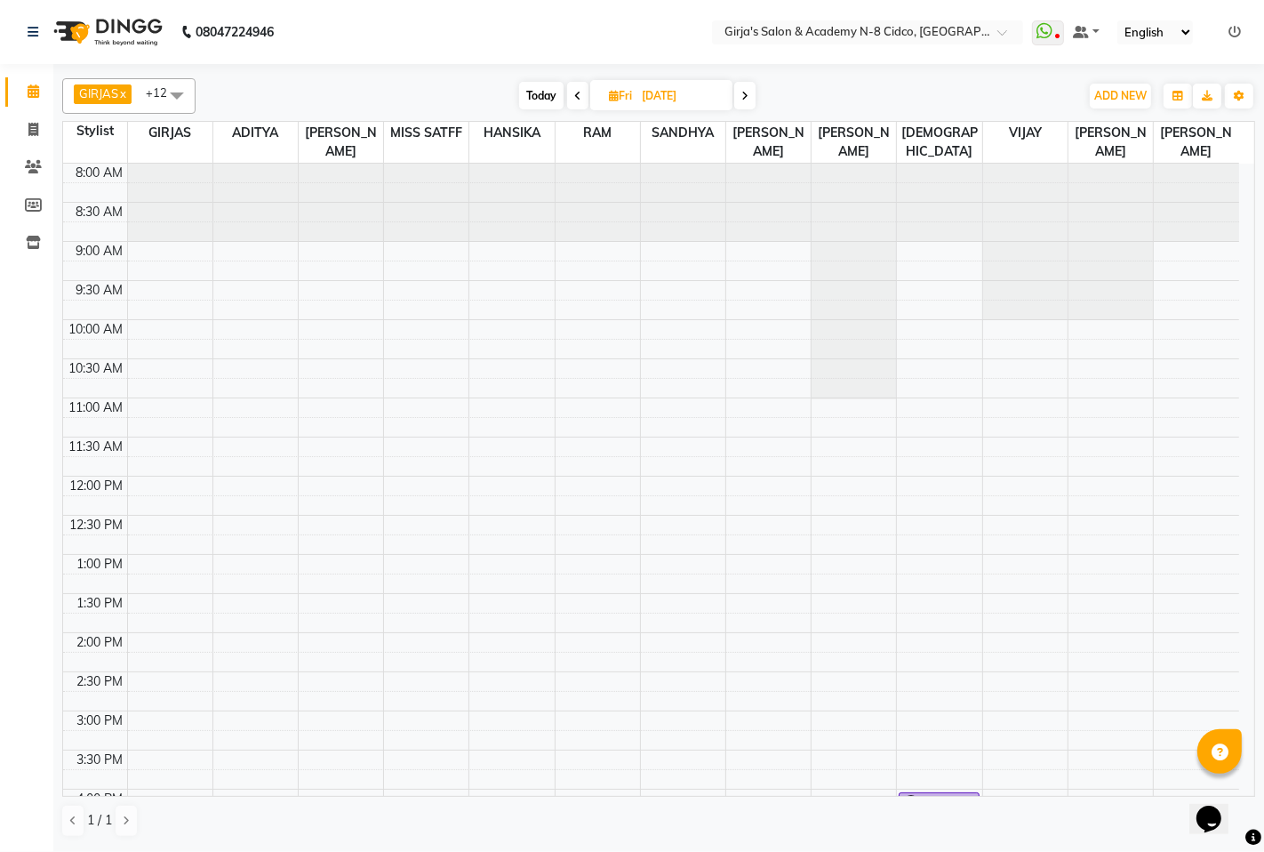
click at [527, 100] on span "Today" at bounding box center [541, 96] width 44 height 28
type input "[DATE]"
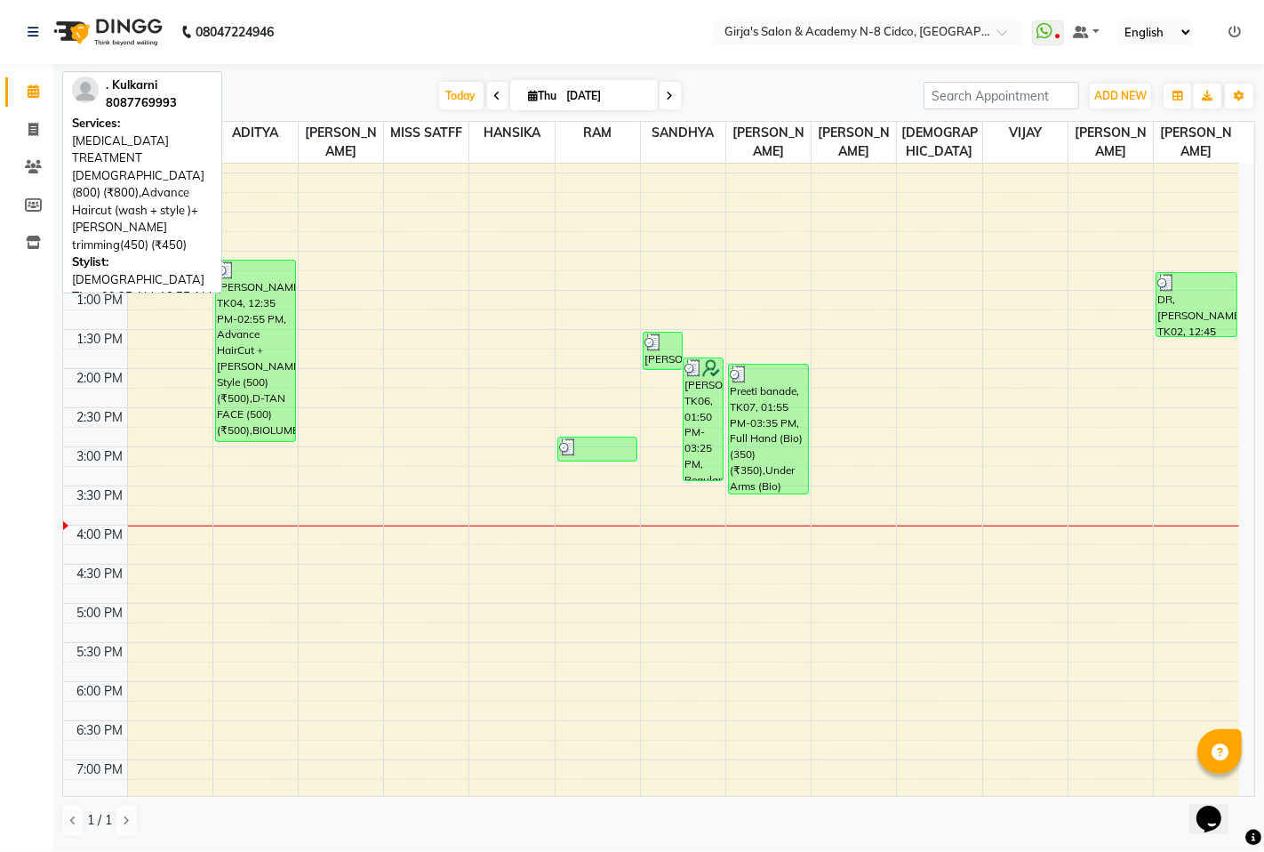
scroll to position [152, 0]
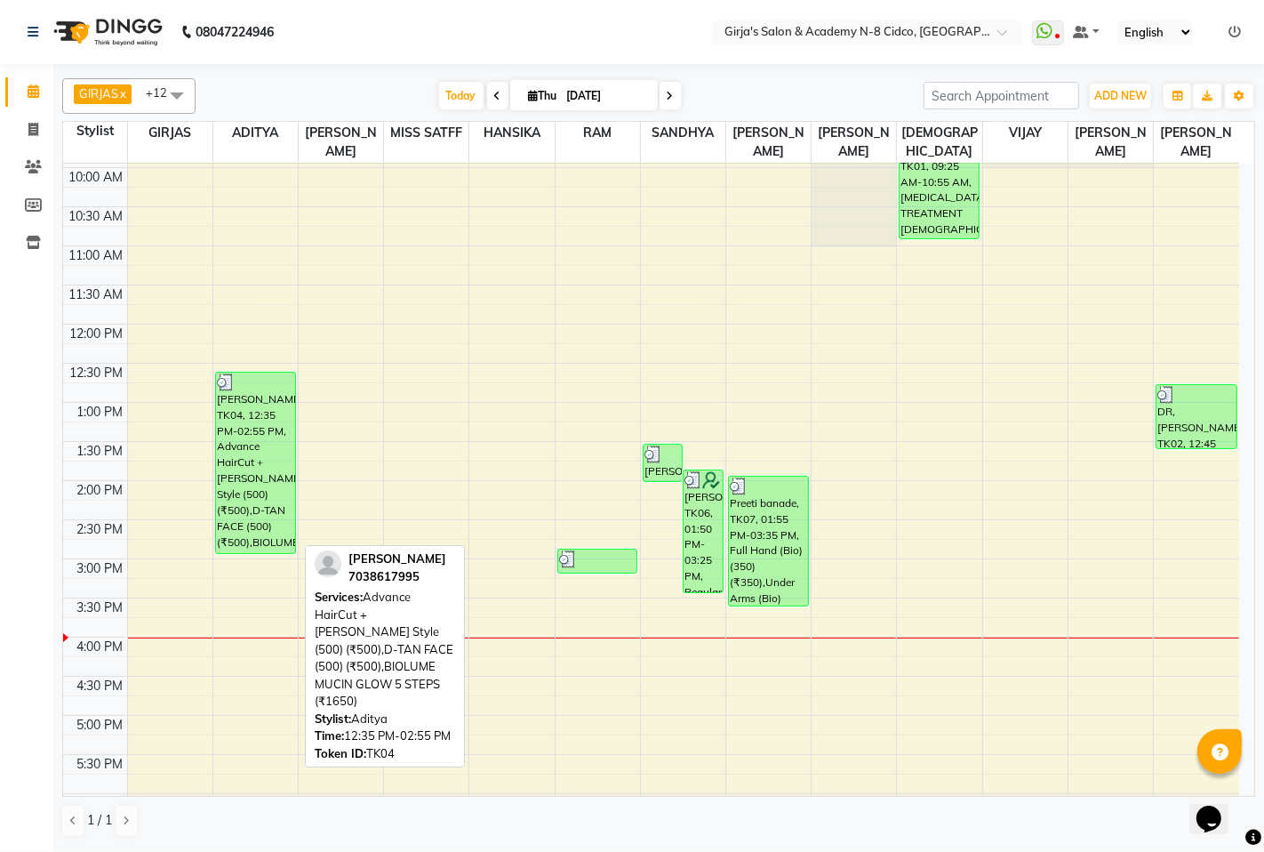
click at [255, 392] on div "[PERSON_NAME], TK04, 12:35 PM-02:55 PM, Advance HairCut +[PERSON_NAME] Style (5…" at bounding box center [255, 463] width 79 height 181
select select "3"
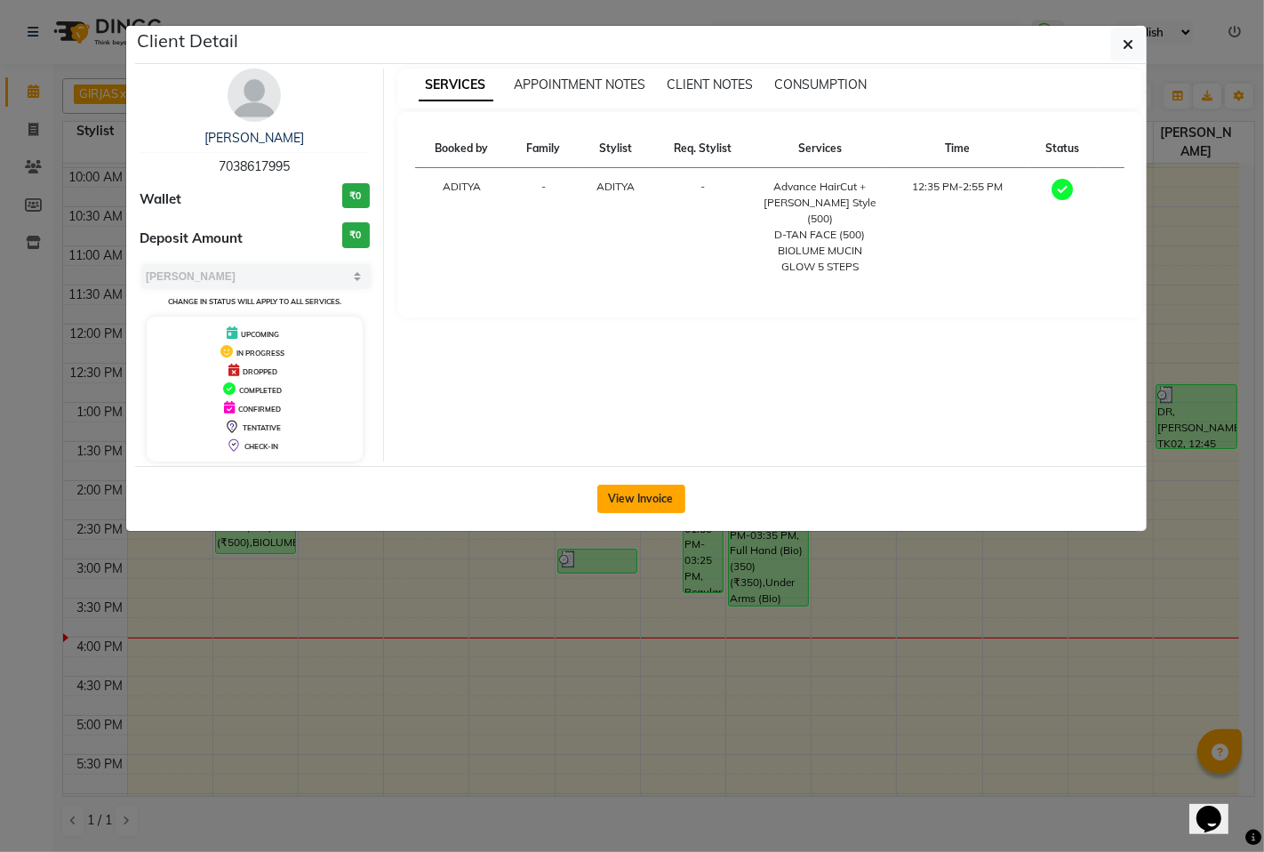
click at [652, 502] on button "View Invoice" at bounding box center [642, 499] width 88 height 28
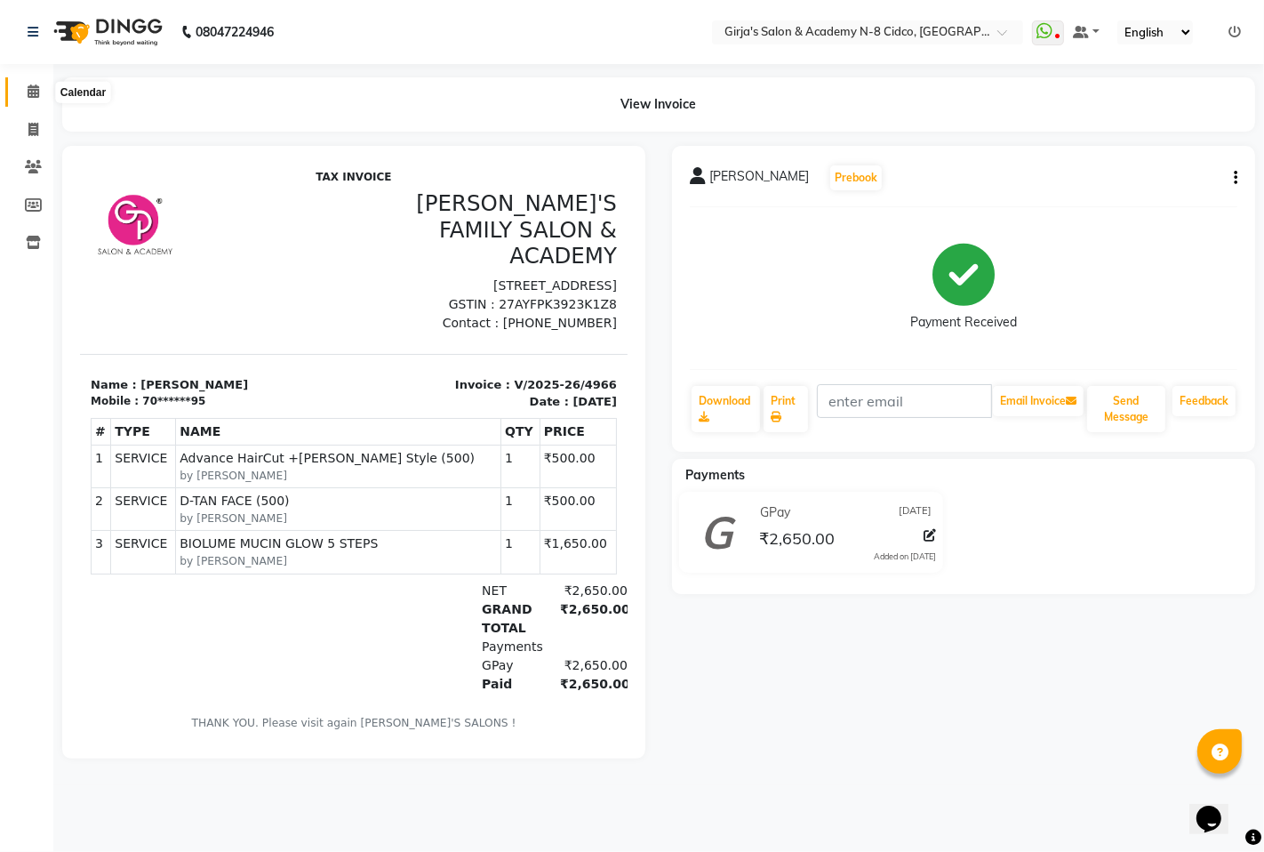
click at [40, 95] on span at bounding box center [33, 92] width 31 height 20
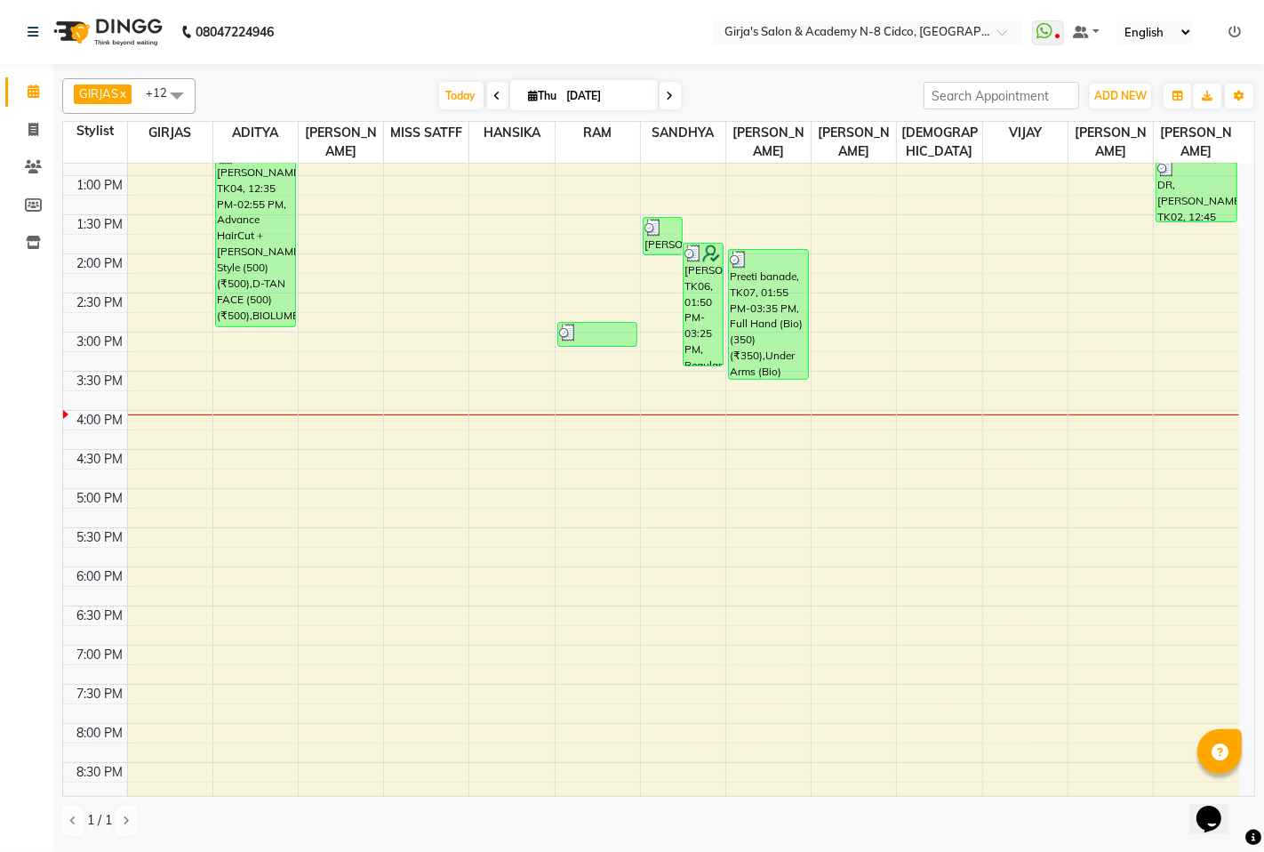
scroll to position [413, 0]
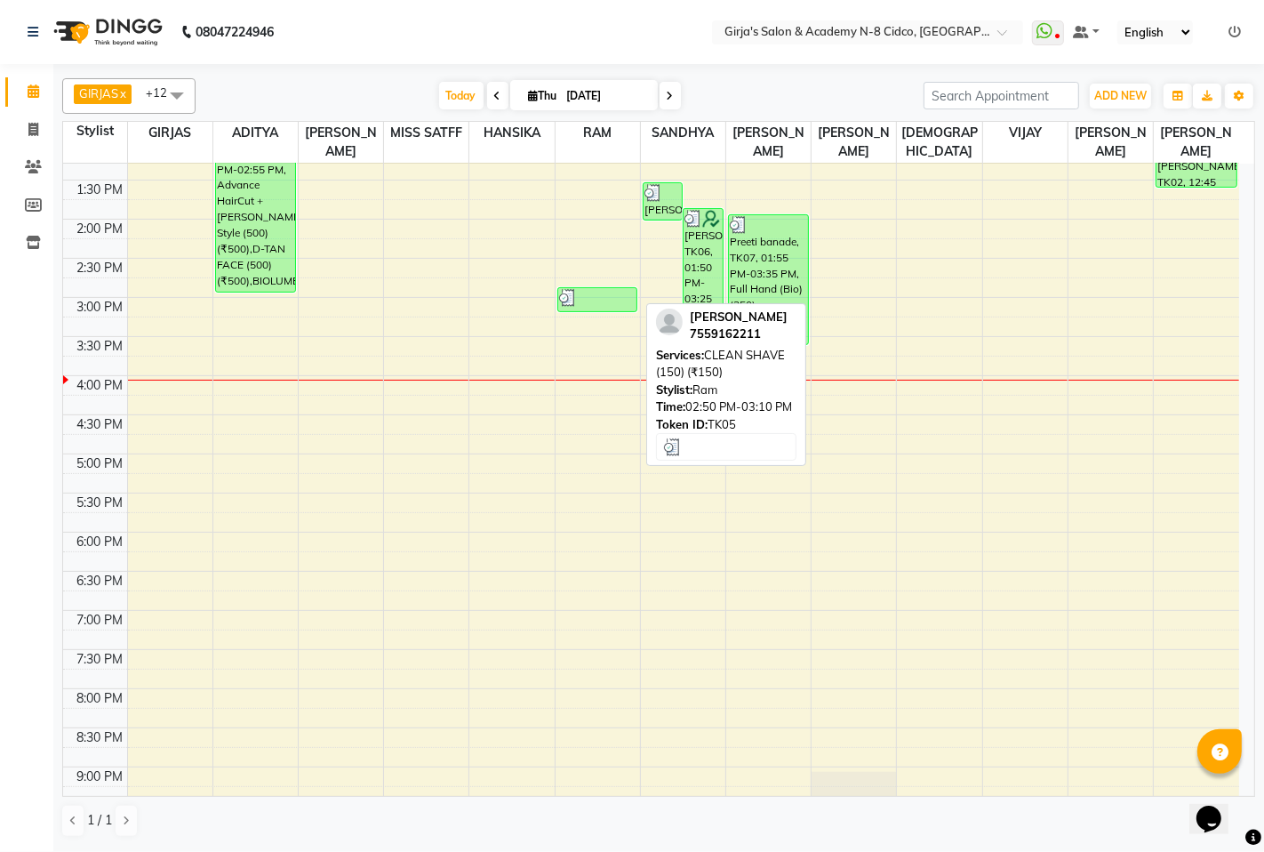
click at [621, 306] on div "[PERSON_NAME], TK05, 02:50 PM-03:10 PM, CLEAN SHAVE (150) (₹150)" at bounding box center [597, 299] width 79 height 23
select select "3"
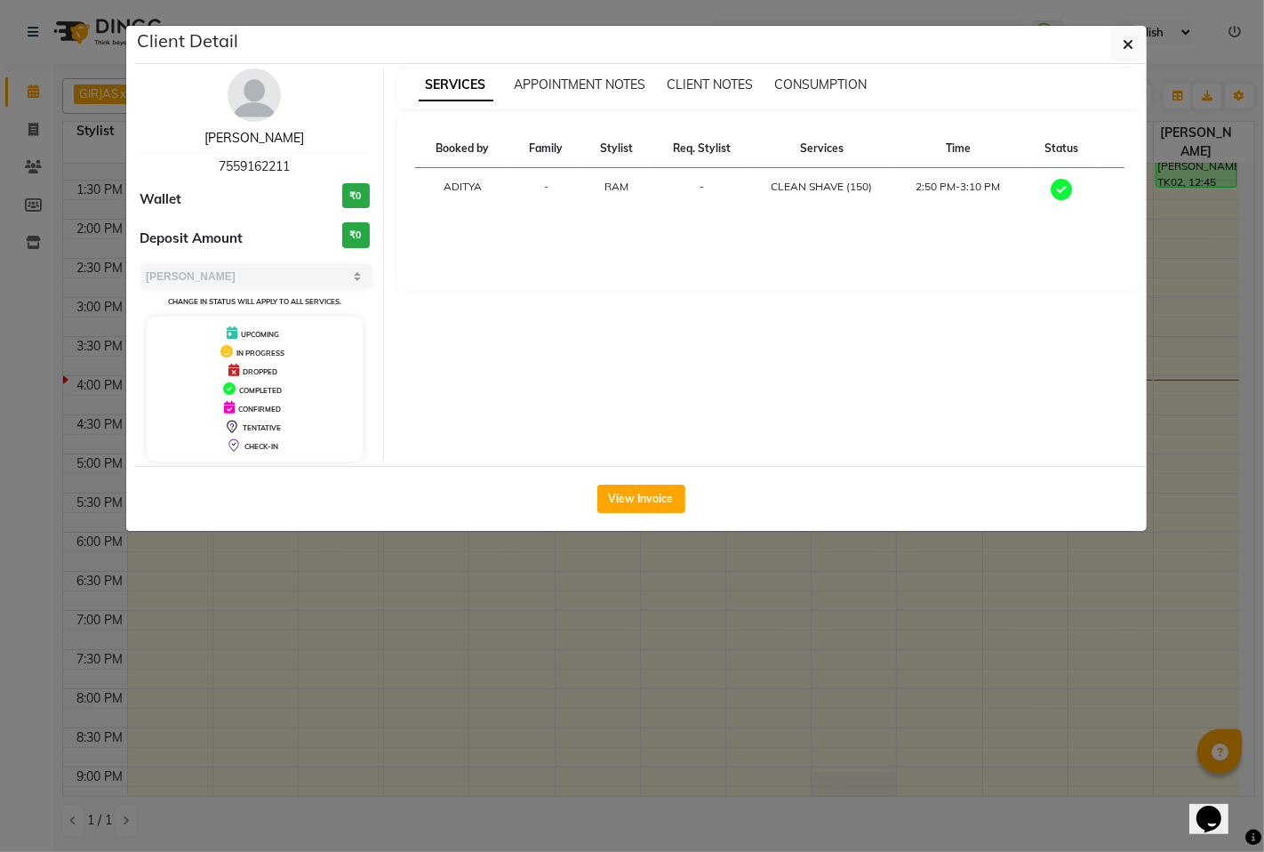
click at [290, 142] on link "SATYAJIT PATIL" at bounding box center [255, 138] width 100 height 16
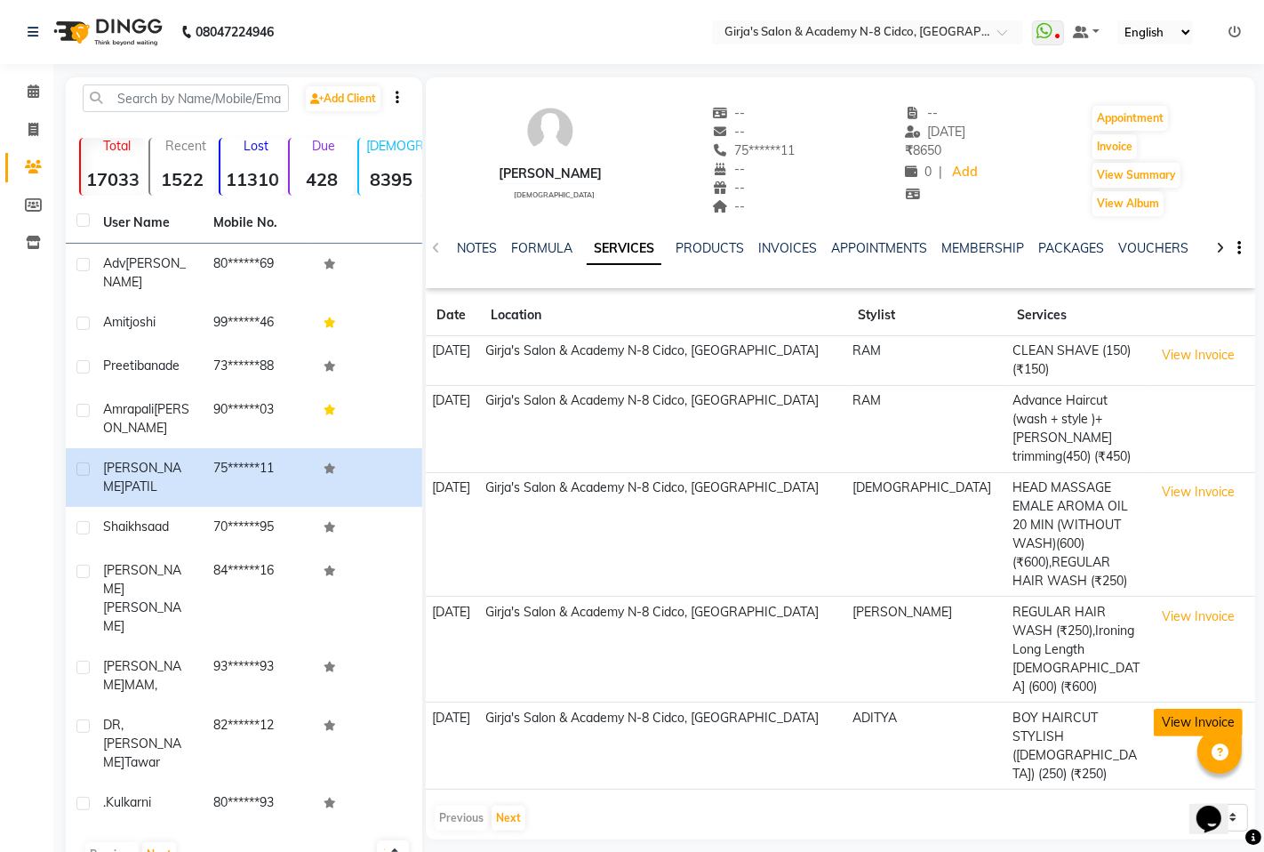
click at [1199, 709] on button "View Invoice" at bounding box center [1198, 723] width 89 height 28
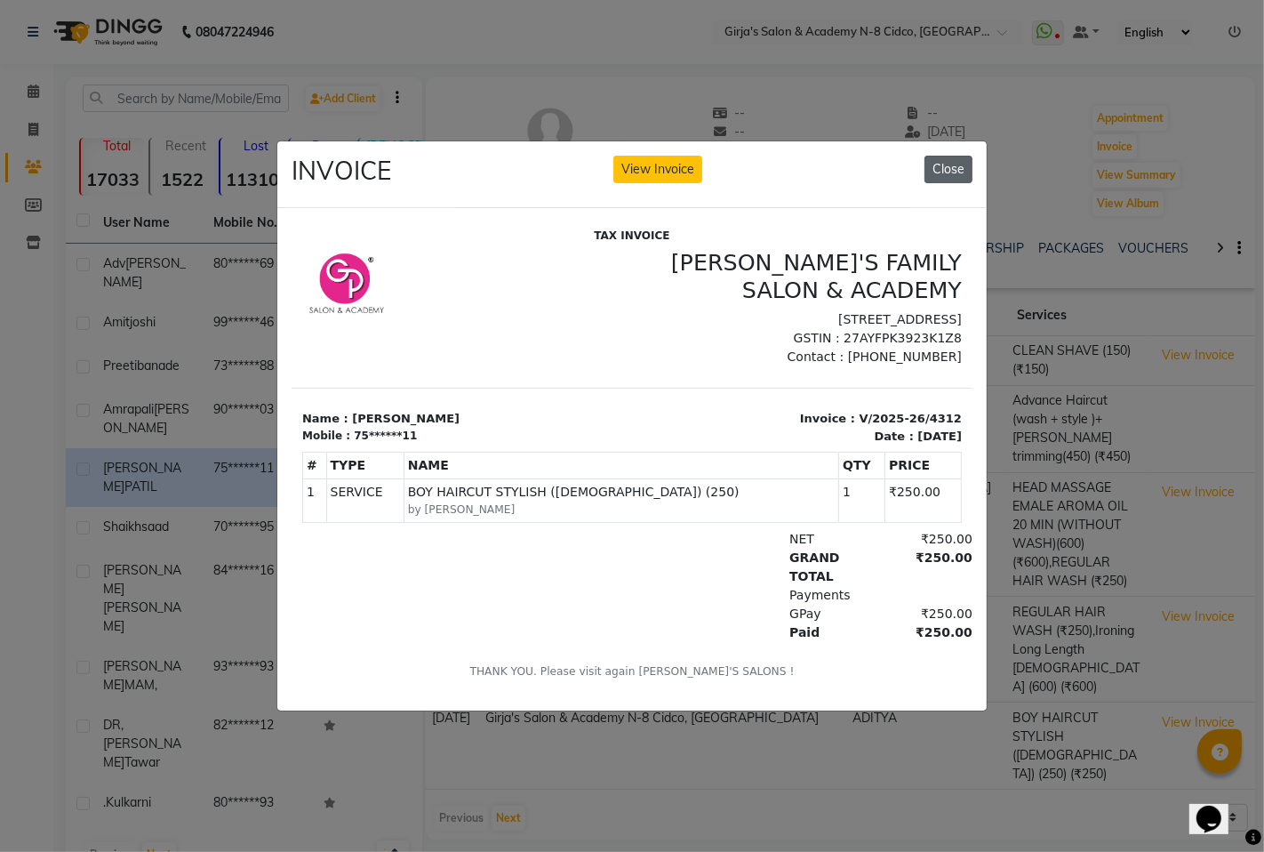
click at [952, 157] on button "Close" at bounding box center [949, 170] width 48 height 28
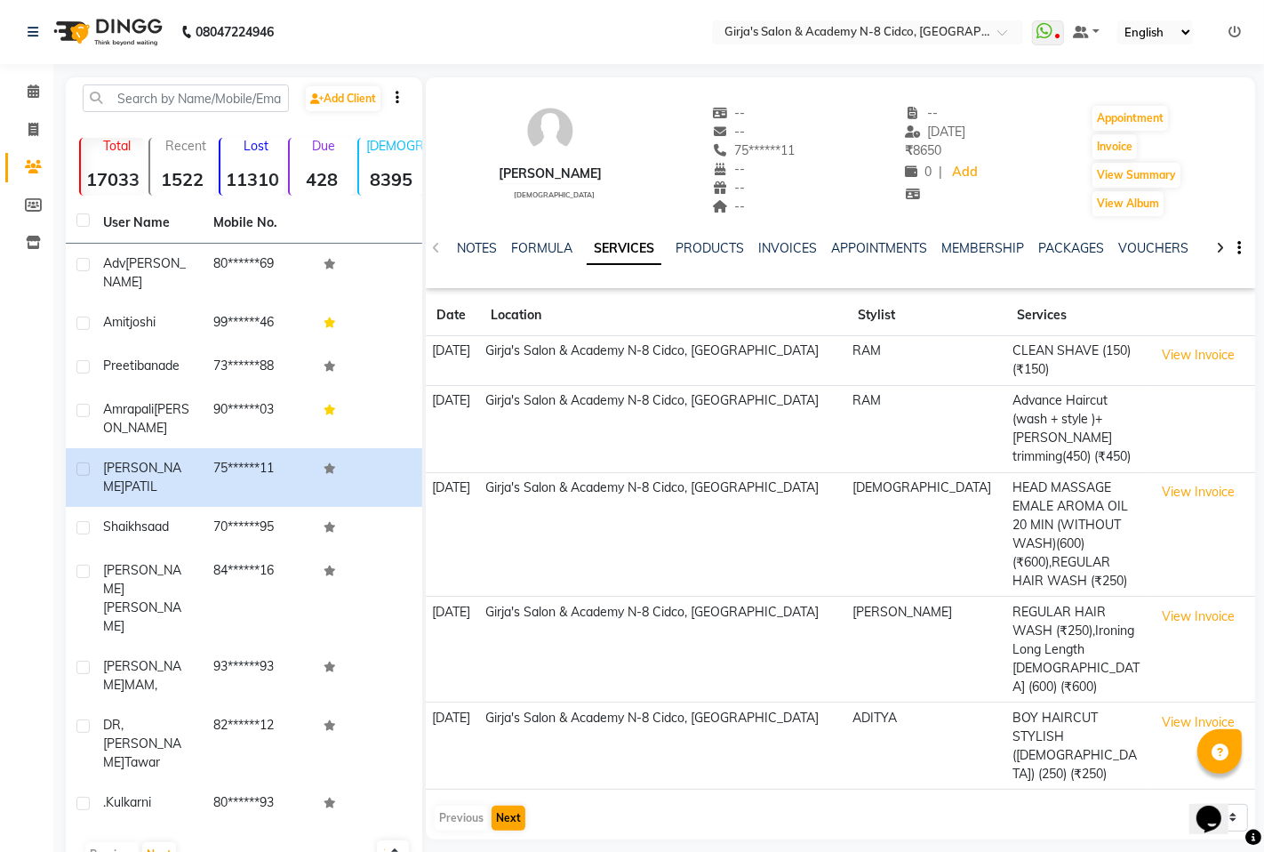
click at [502, 804] on div "Previous Next" at bounding box center [480, 818] width 94 height 28
click at [507, 806] on button "Next" at bounding box center [509, 818] width 34 height 25
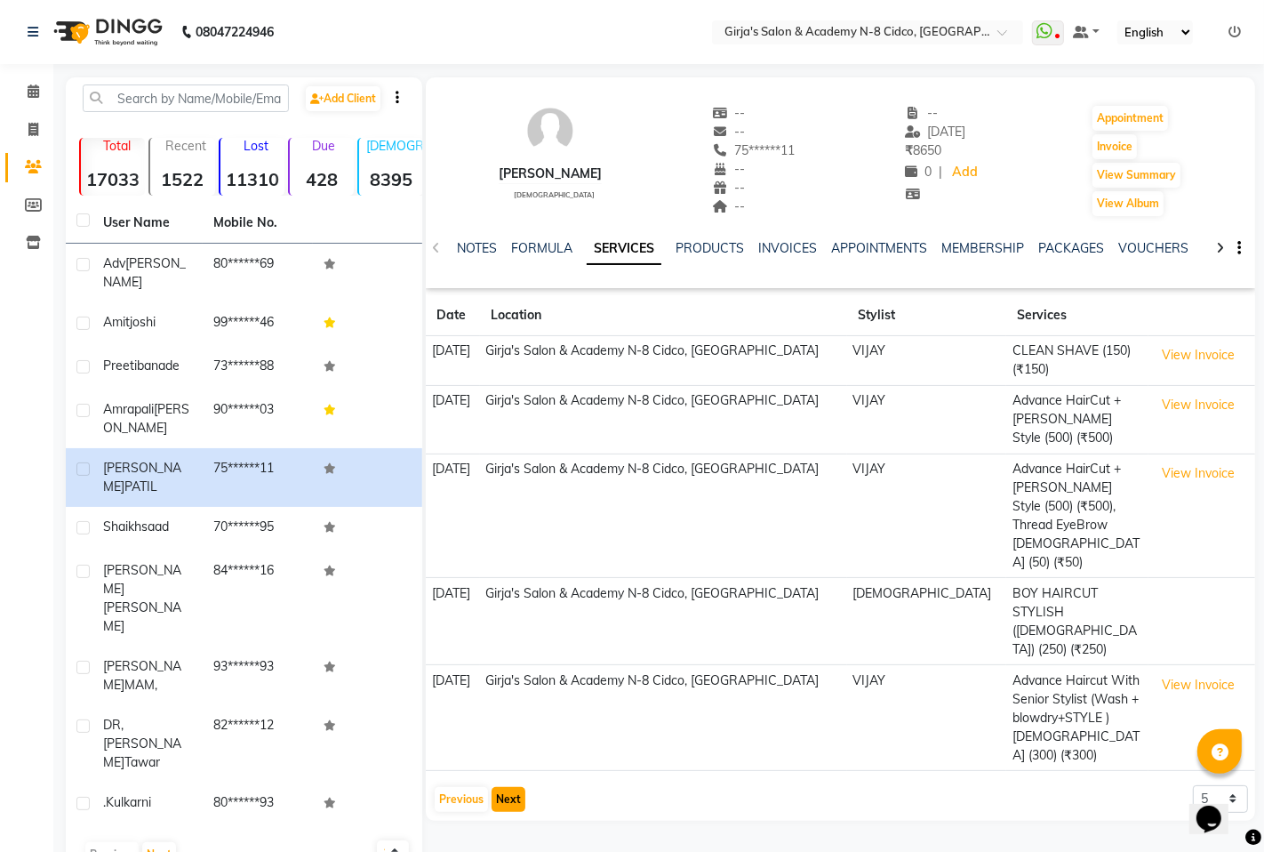
click at [514, 787] on button "Next" at bounding box center [509, 799] width 34 height 25
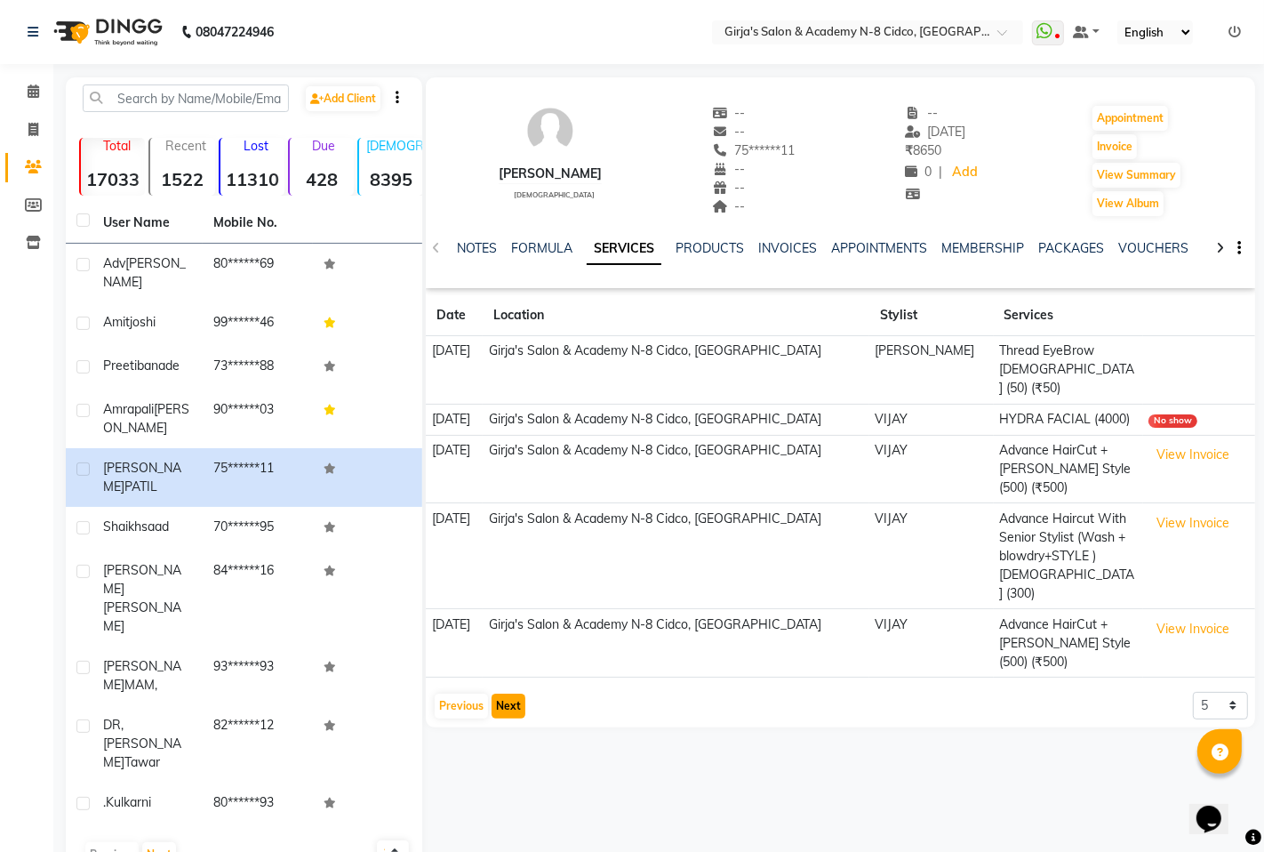
click at [513, 694] on button "Next" at bounding box center [509, 706] width 34 height 25
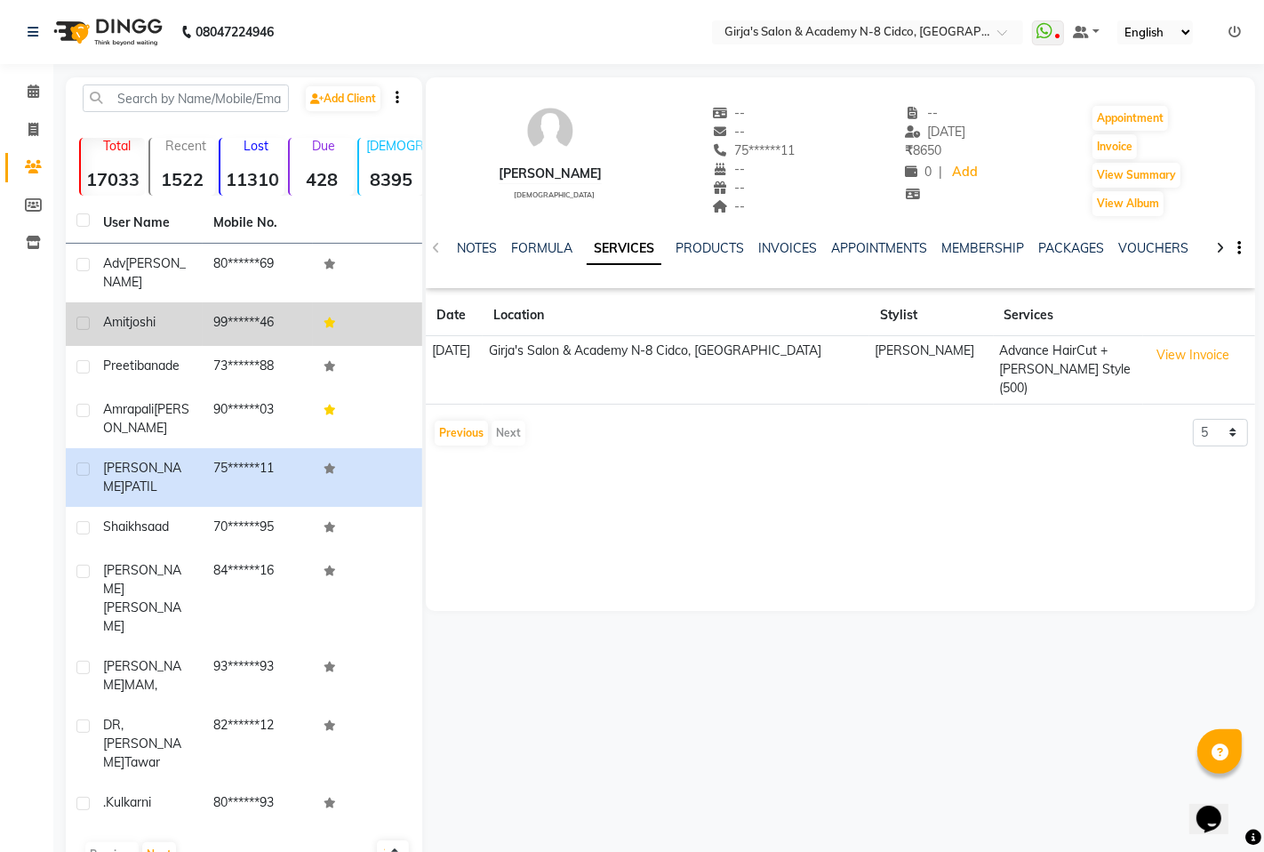
click at [154, 314] on span "joshi" at bounding box center [143, 322] width 26 height 16
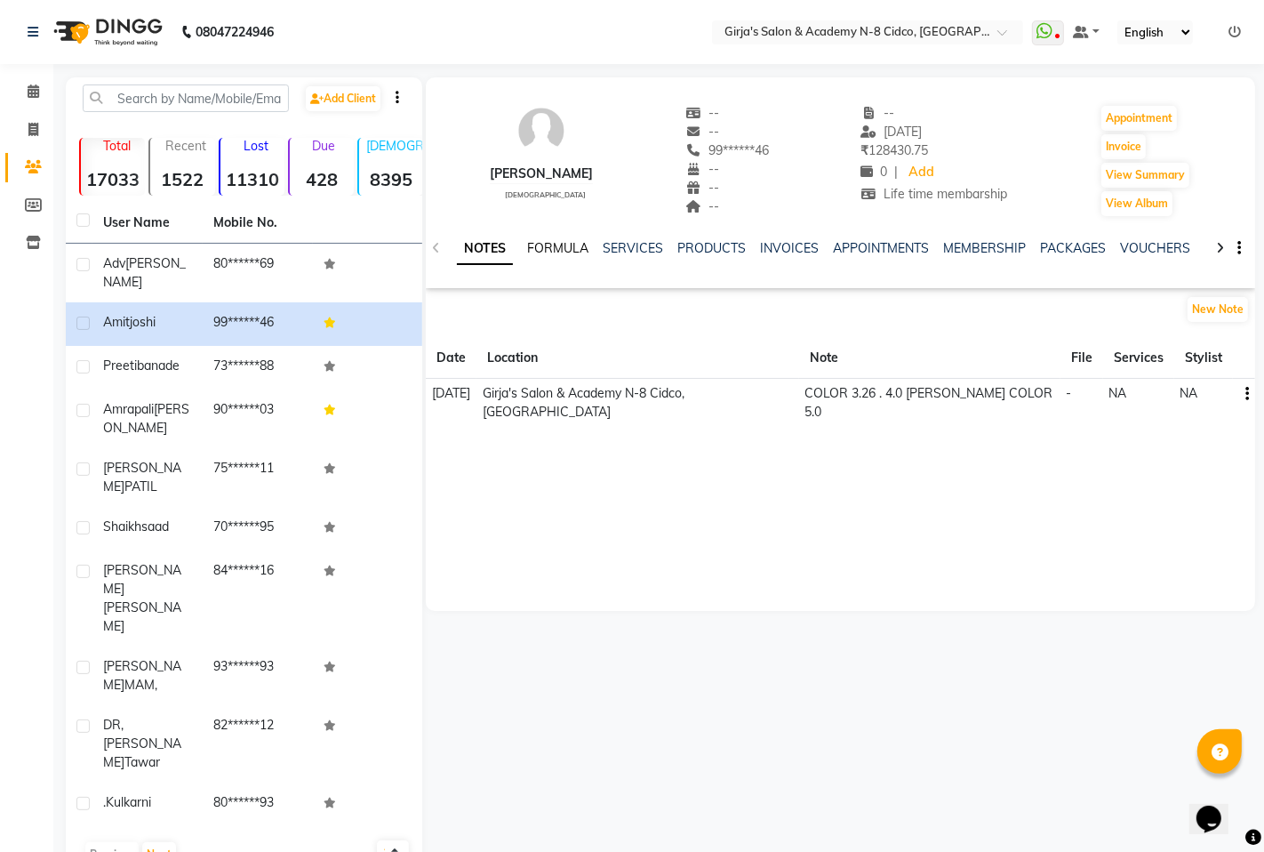
click at [574, 245] on link "FORMULA" at bounding box center [557, 248] width 61 height 16
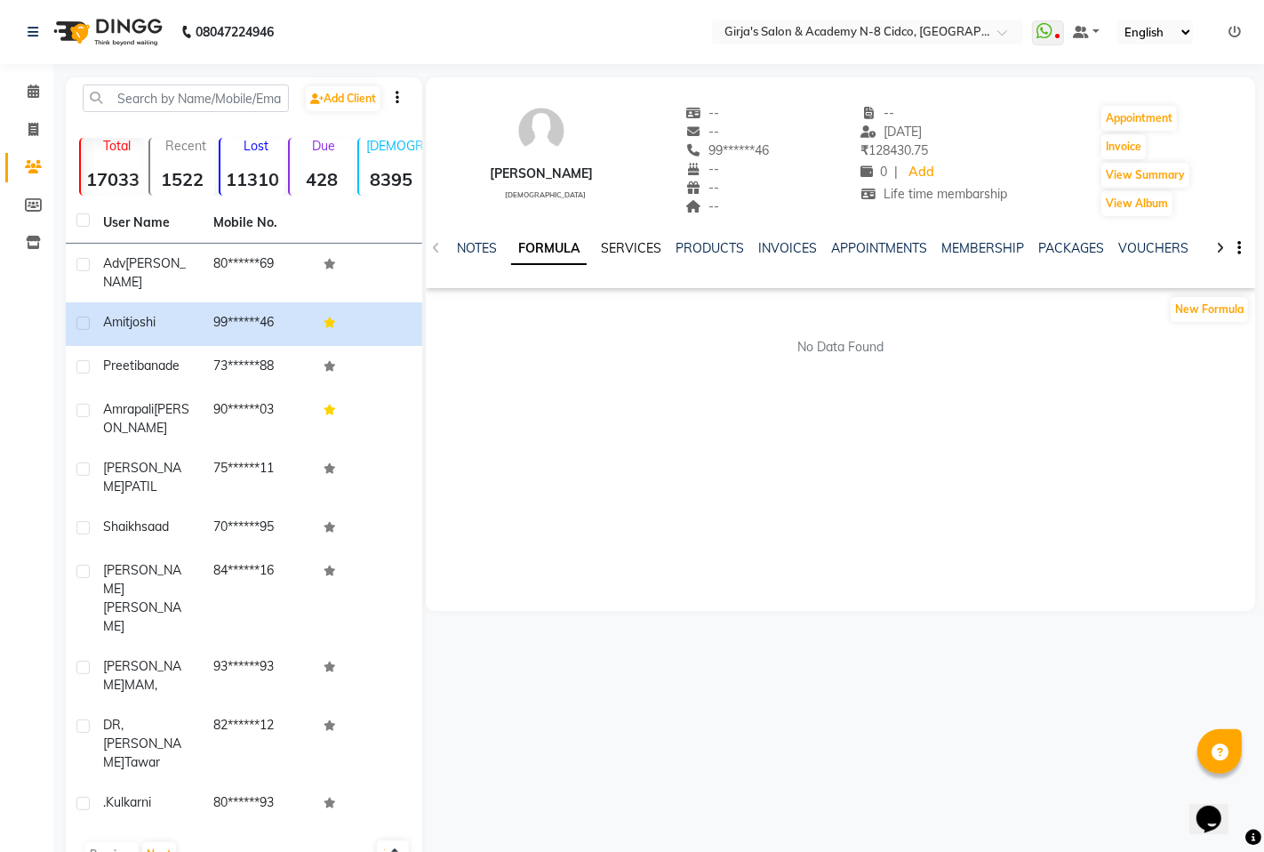
click at [632, 251] on link "SERVICES" at bounding box center [631, 248] width 60 height 16
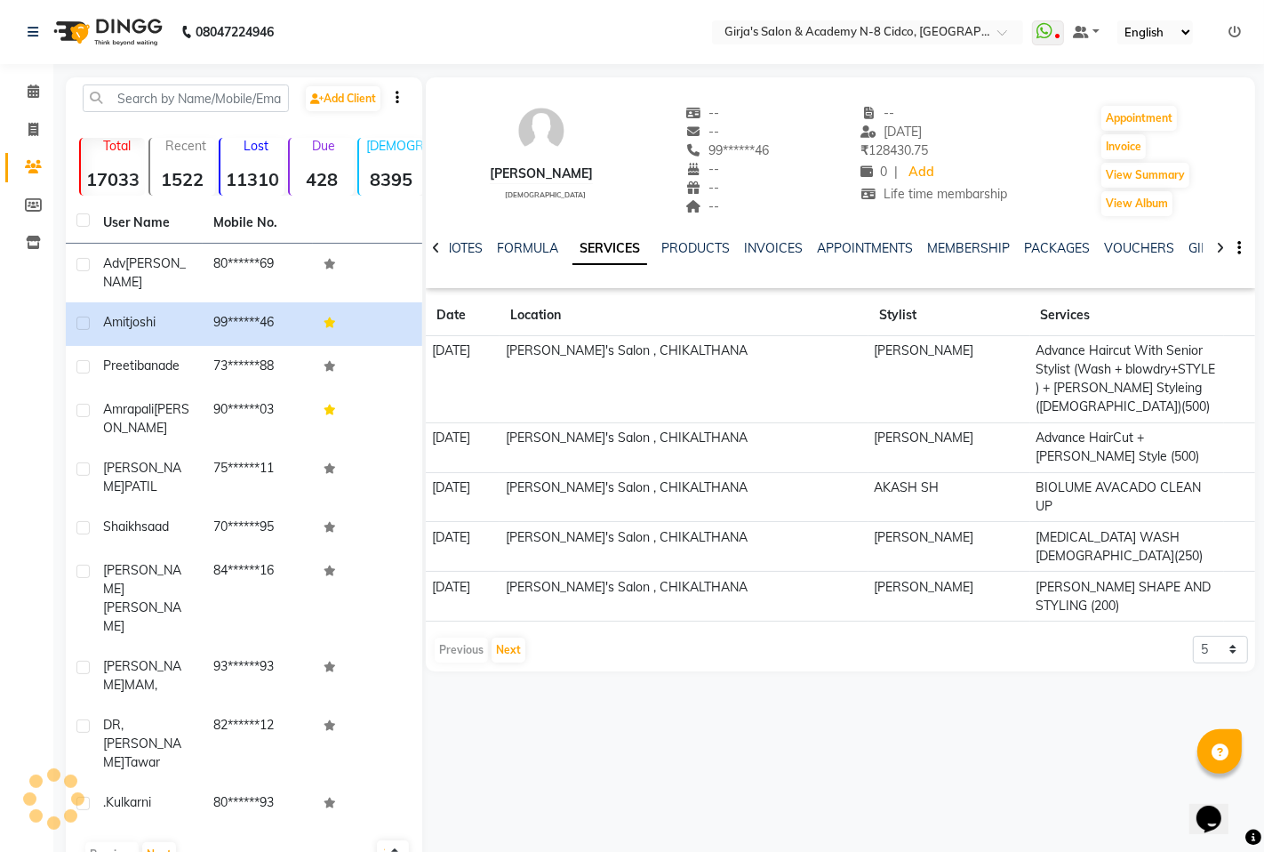
click at [1065, 522] on td "DANDRUFF WASH MALE(250)" at bounding box center [1128, 547] width 194 height 50
click at [1067, 522] on td "DANDRUFF WASH MALE(250)" at bounding box center [1128, 547] width 194 height 50
click at [976, 583] on div "Amit joshi male -- -- 99******46 -- -- -- -- 10-12-2024 ₹ 128430.75 0 | Add Lif…" at bounding box center [841, 374] width 830 height 594
click at [502, 638] on button "Next" at bounding box center [509, 650] width 34 height 25
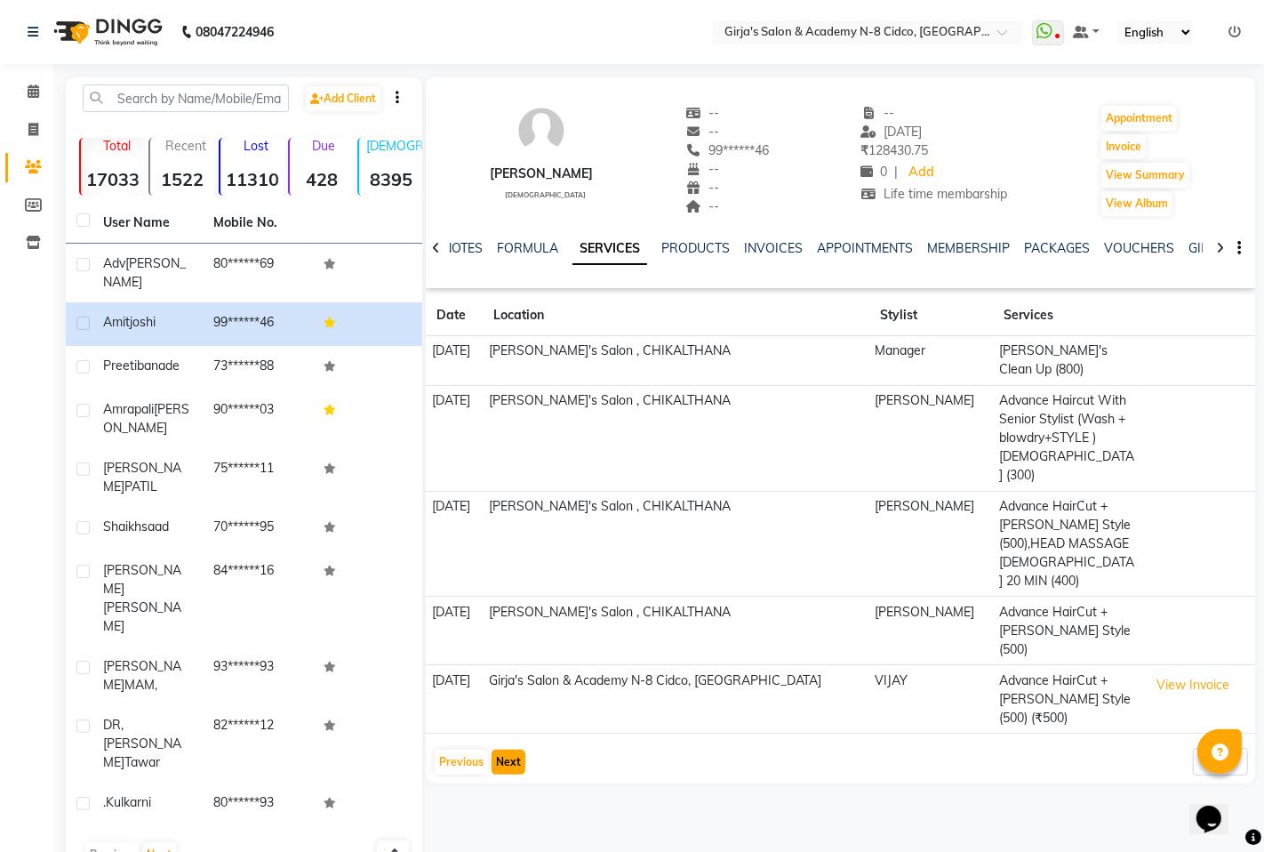
click at [507, 750] on button "Next" at bounding box center [509, 762] width 34 height 25
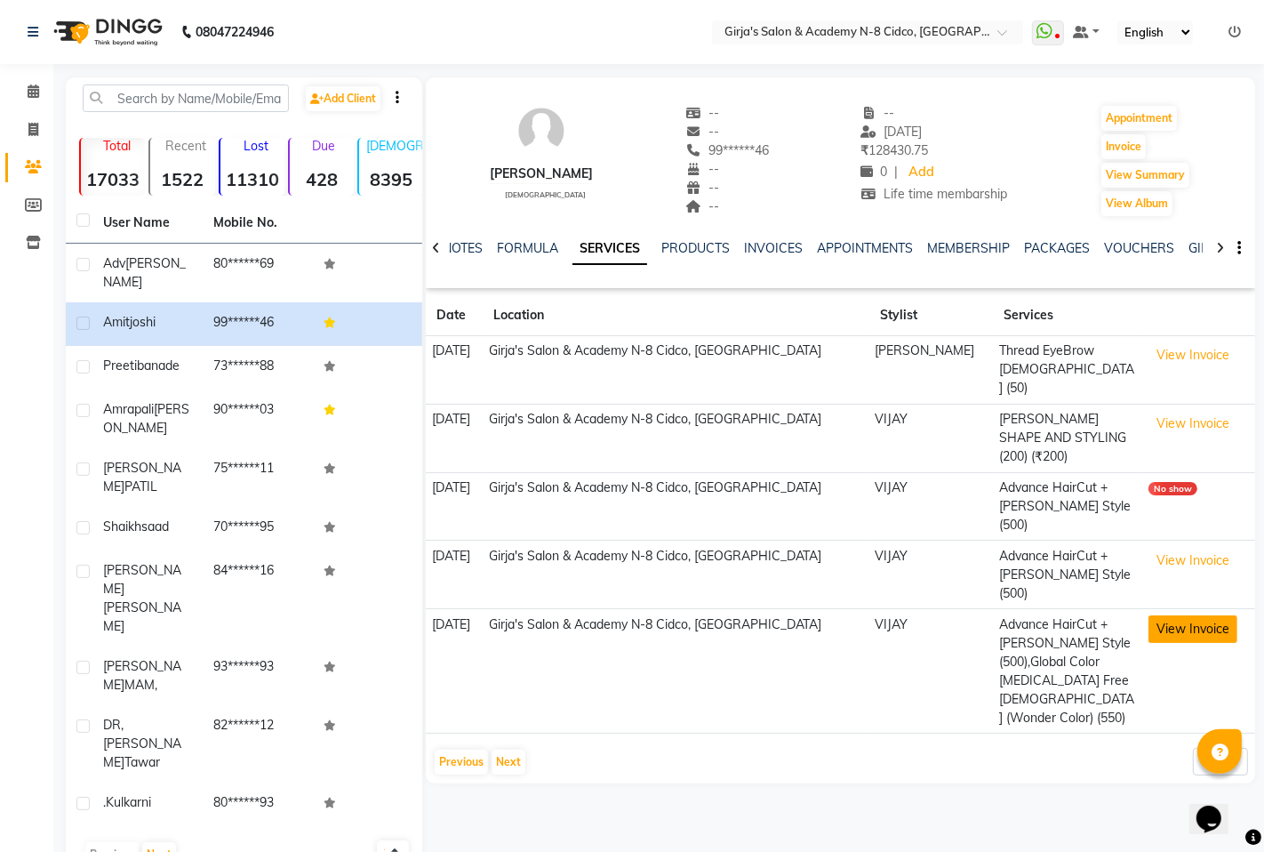
click at [1187, 615] on button "View Invoice" at bounding box center [1193, 629] width 89 height 28
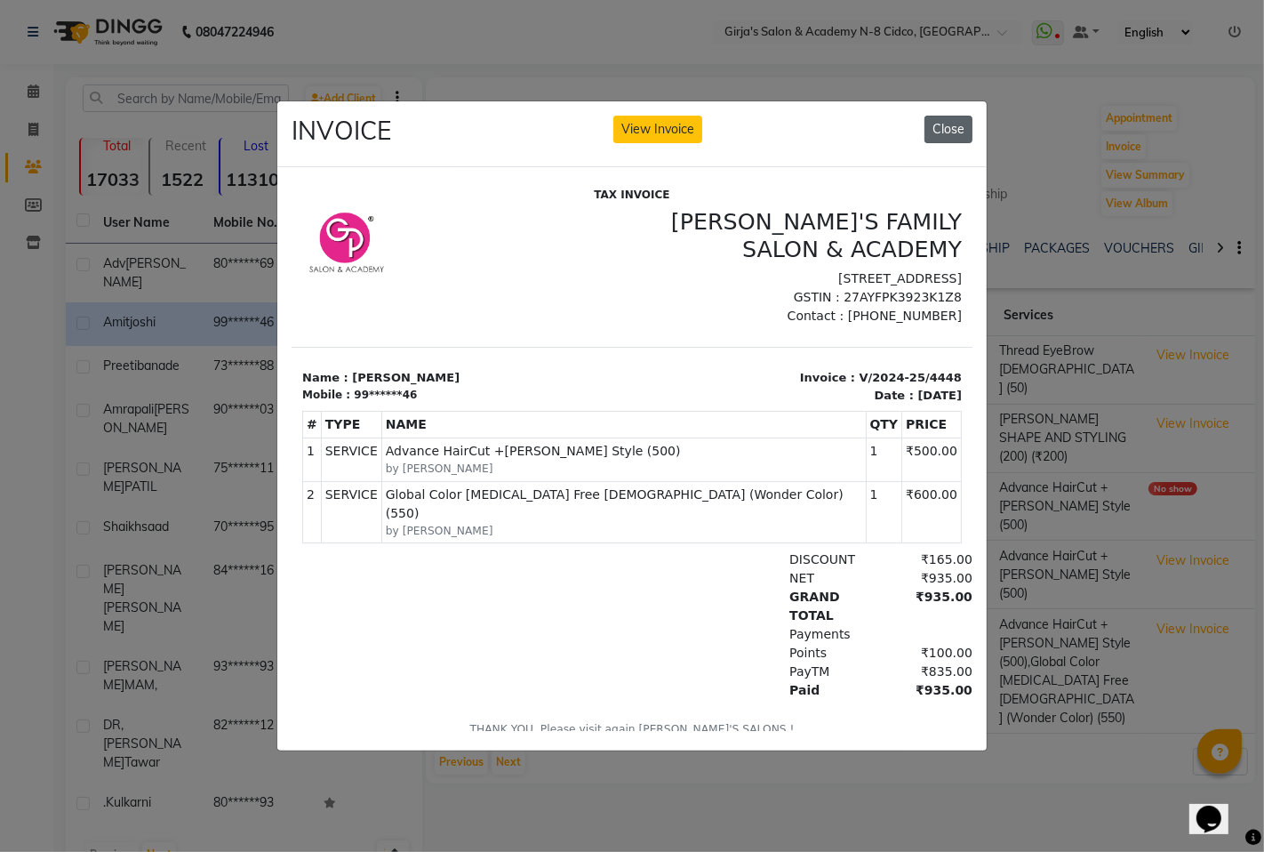
click at [948, 118] on button "Close" at bounding box center [949, 130] width 48 height 28
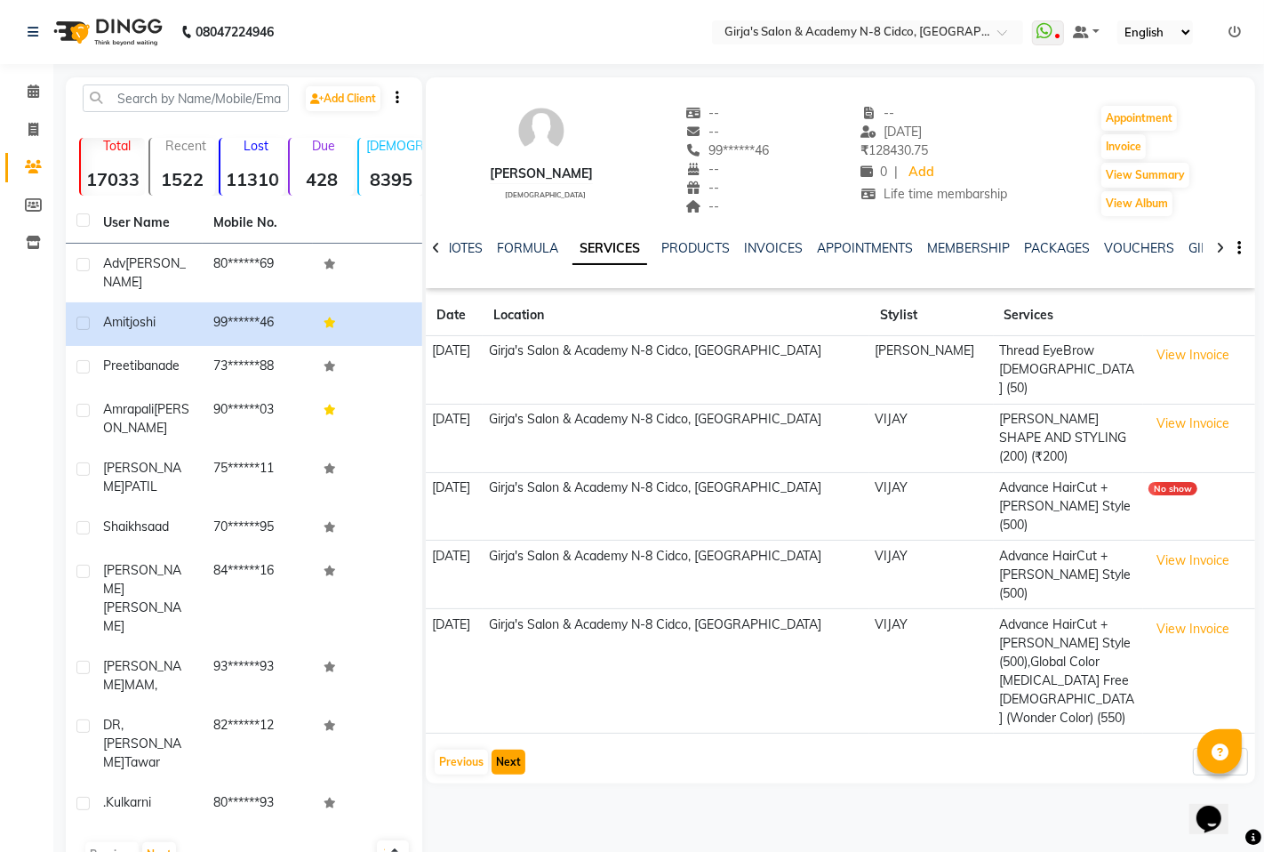
click at [494, 750] on button "Next" at bounding box center [509, 762] width 34 height 25
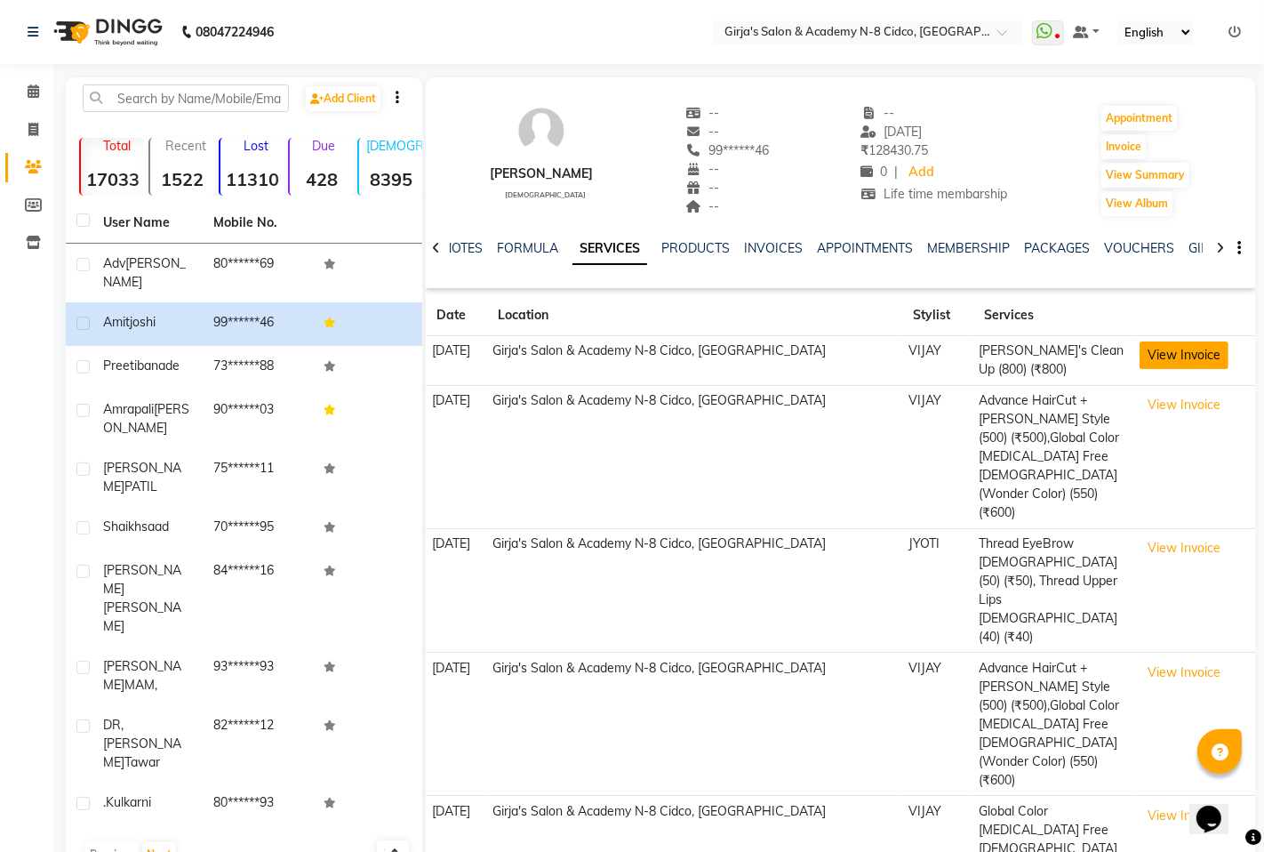
click at [1203, 354] on button "View Invoice" at bounding box center [1184, 355] width 89 height 28
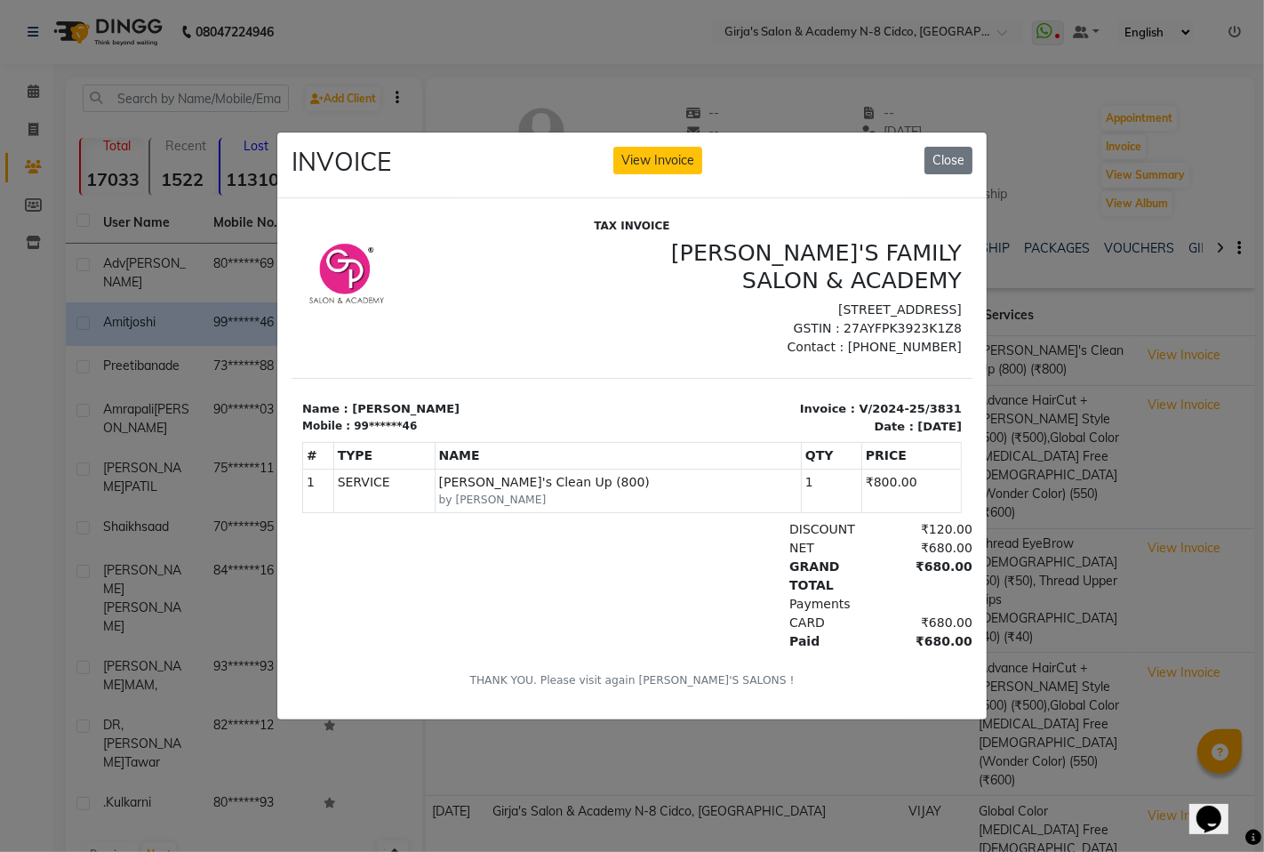
click at [944, 134] on div "INVOICE View Invoice Close" at bounding box center [632, 165] width 710 height 67
click at [945, 160] on button "Close" at bounding box center [949, 161] width 48 height 28
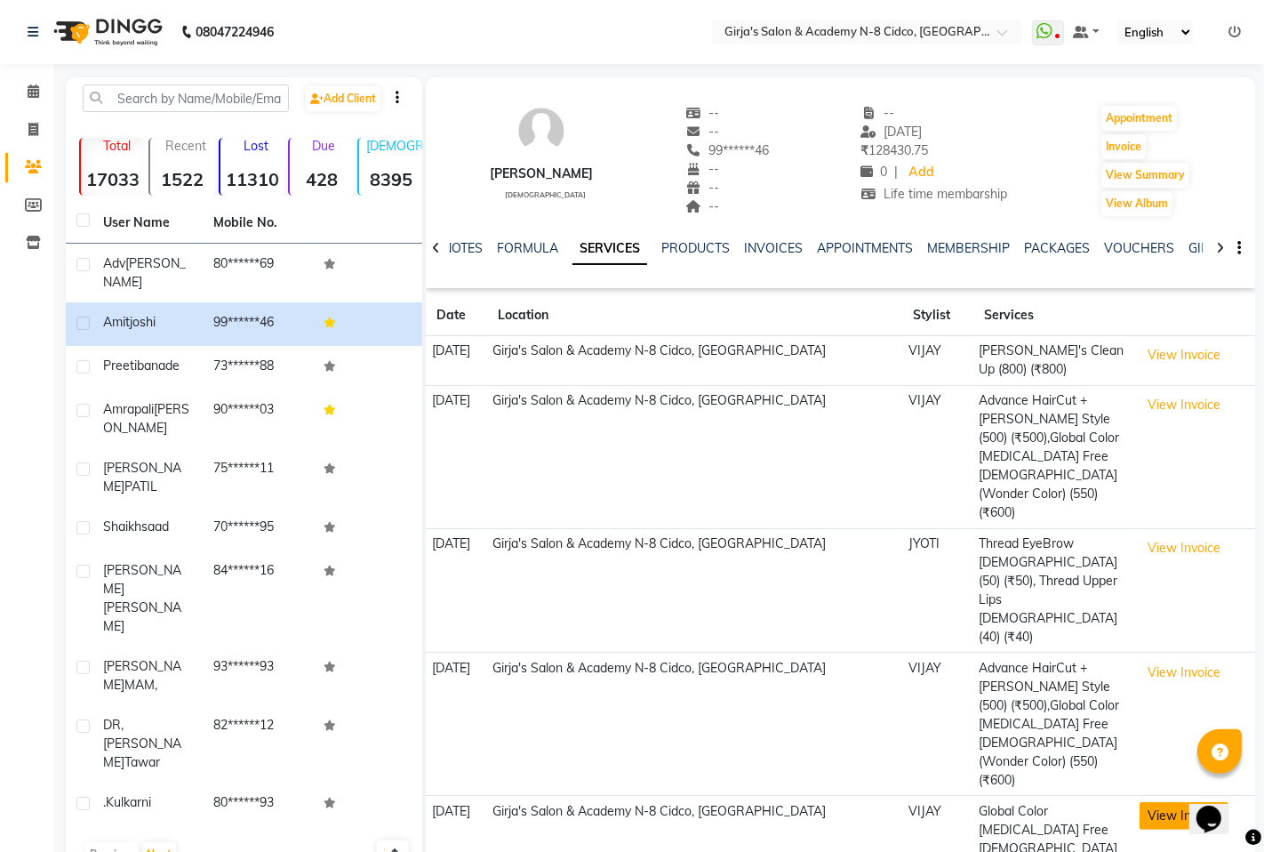
click at [1200, 802] on button "View Invoice" at bounding box center [1184, 816] width 89 height 28
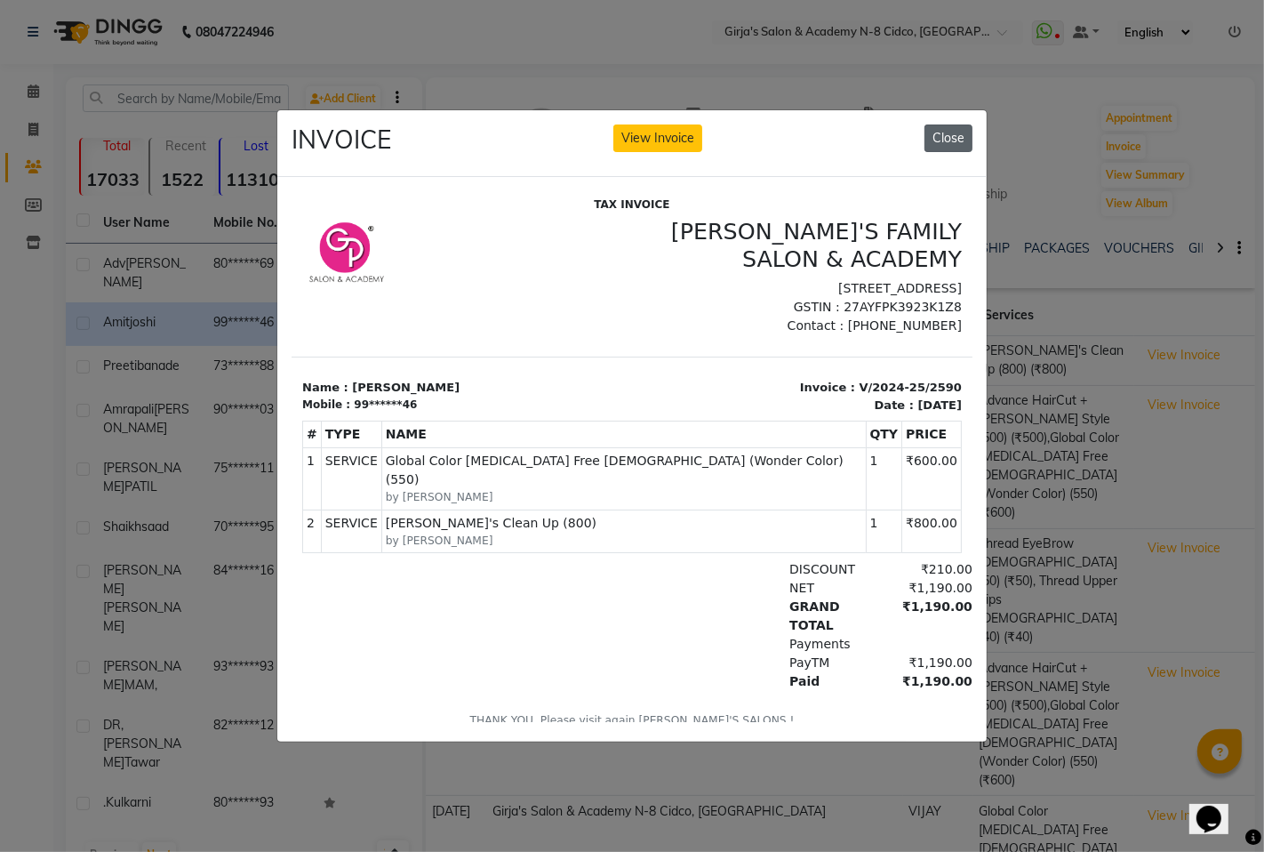
click at [943, 143] on div "INVOICE View Invoice Close" at bounding box center [632, 143] width 710 height 67
click at [943, 139] on button "Close" at bounding box center [949, 138] width 48 height 28
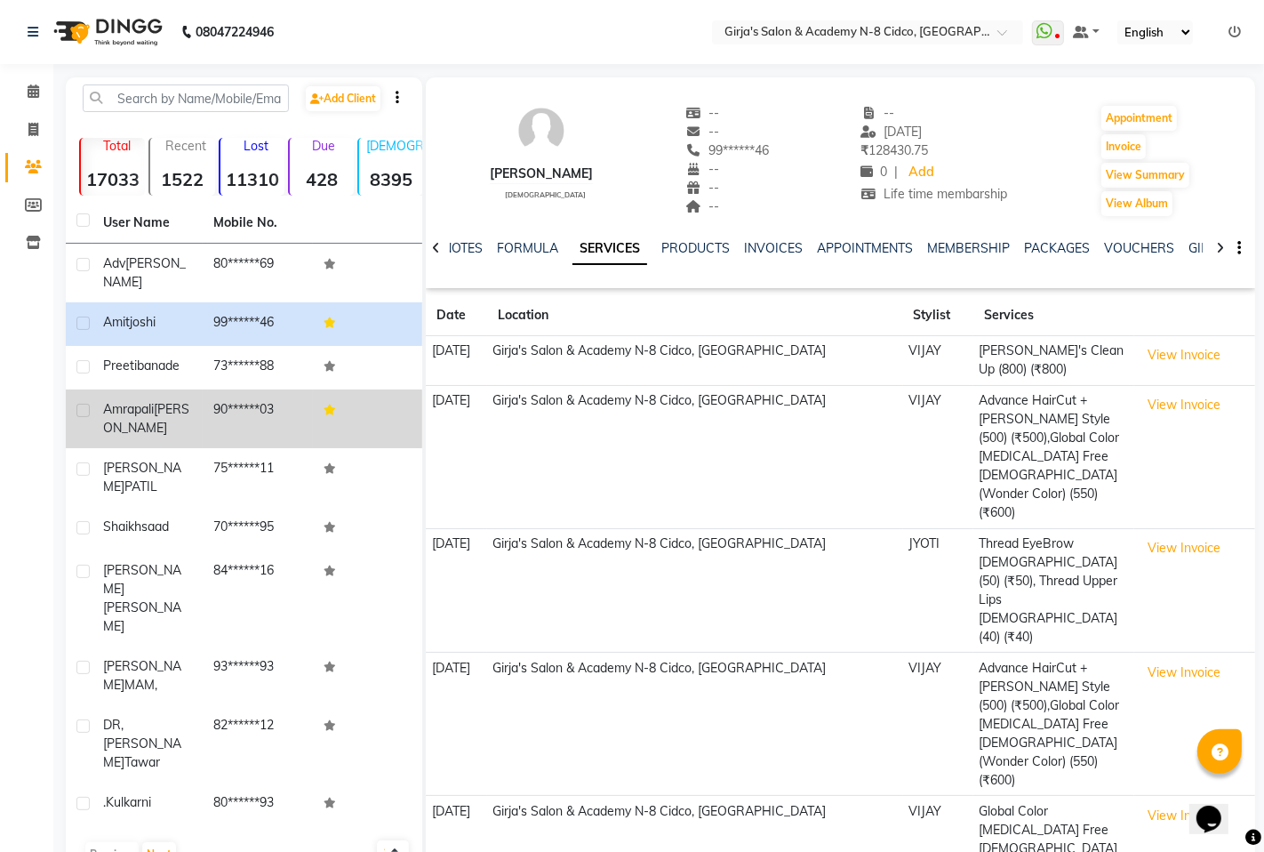
click at [148, 401] on span "Amrapali" at bounding box center [128, 409] width 51 height 16
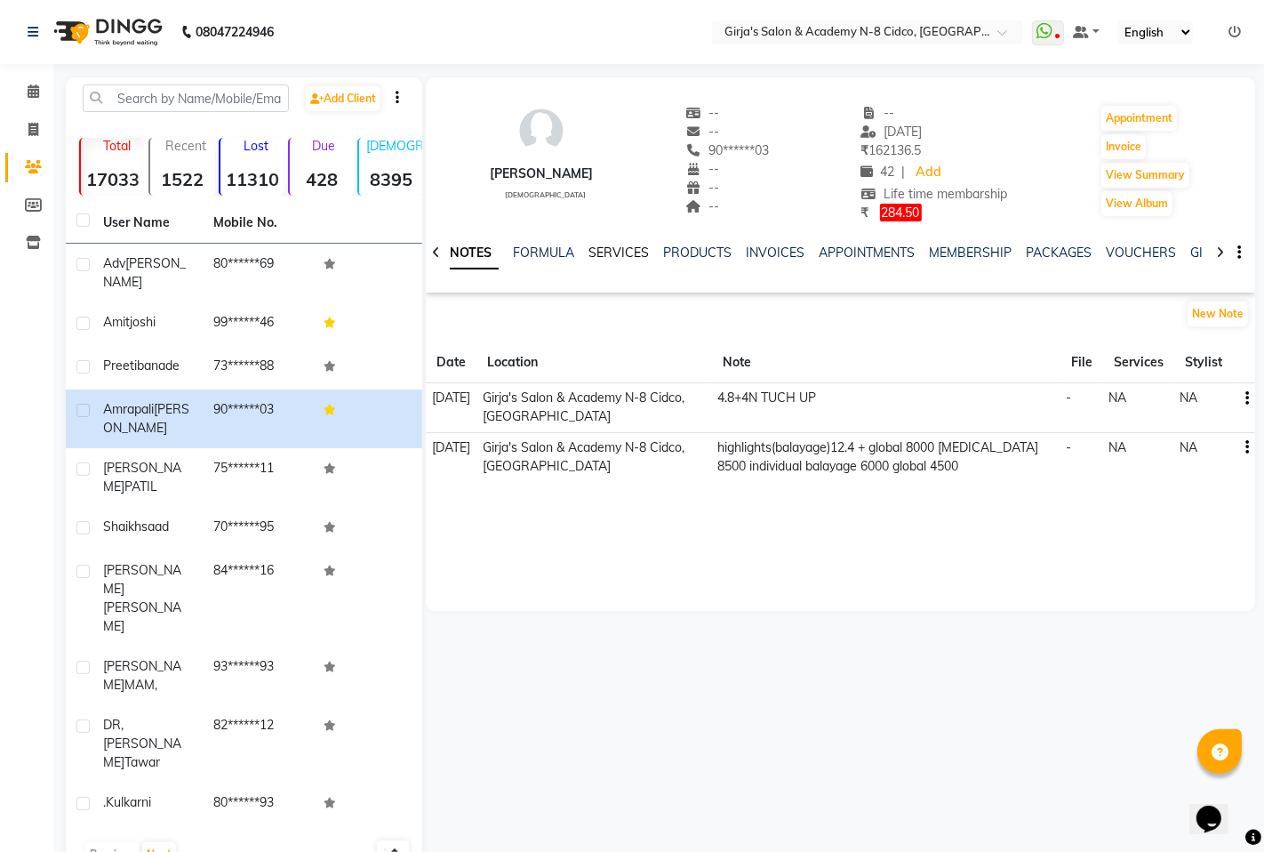
click at [597, 253] on link "SERVICES" at bounding box center [619, 253] width 60 height 16
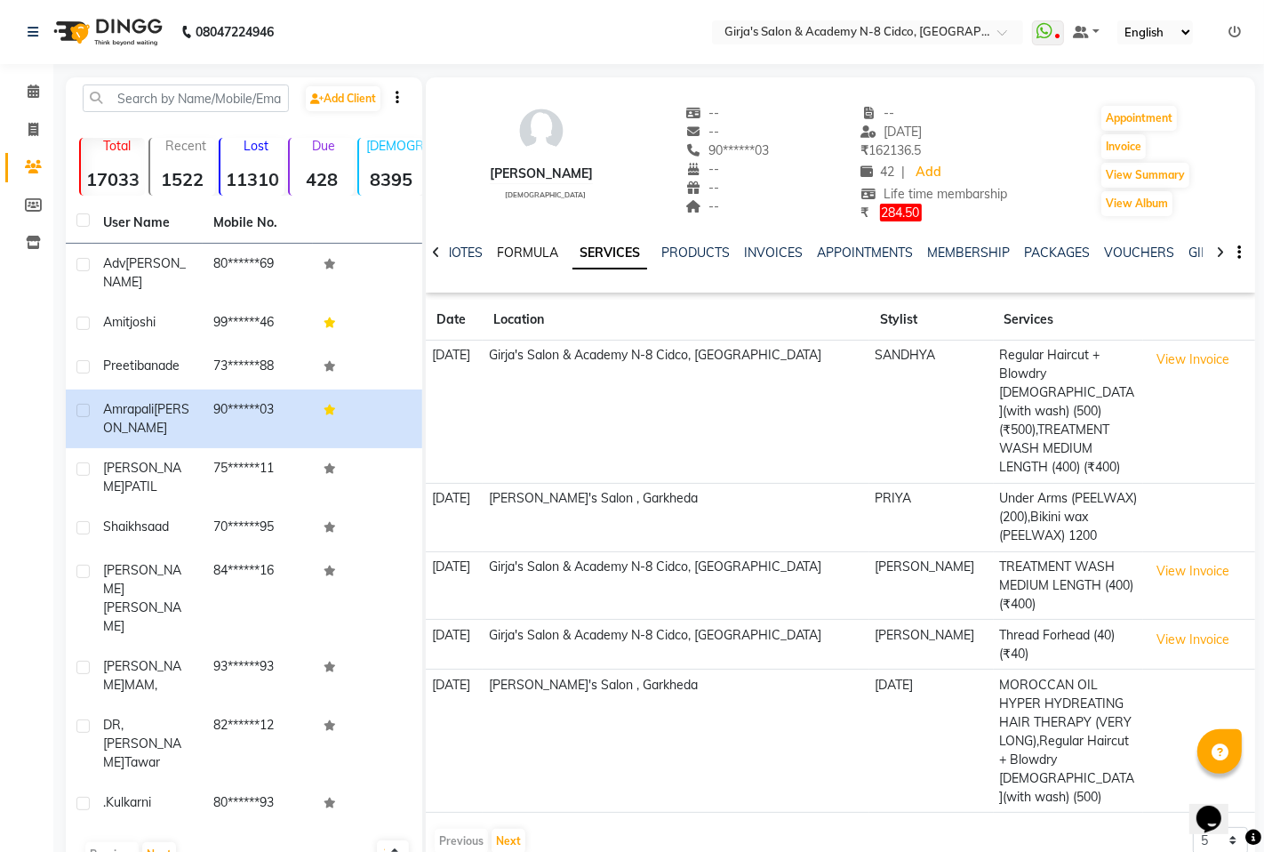
click at [511, 246] on link "FORMULA" at bounding box center [527, 253] width 61 height 16
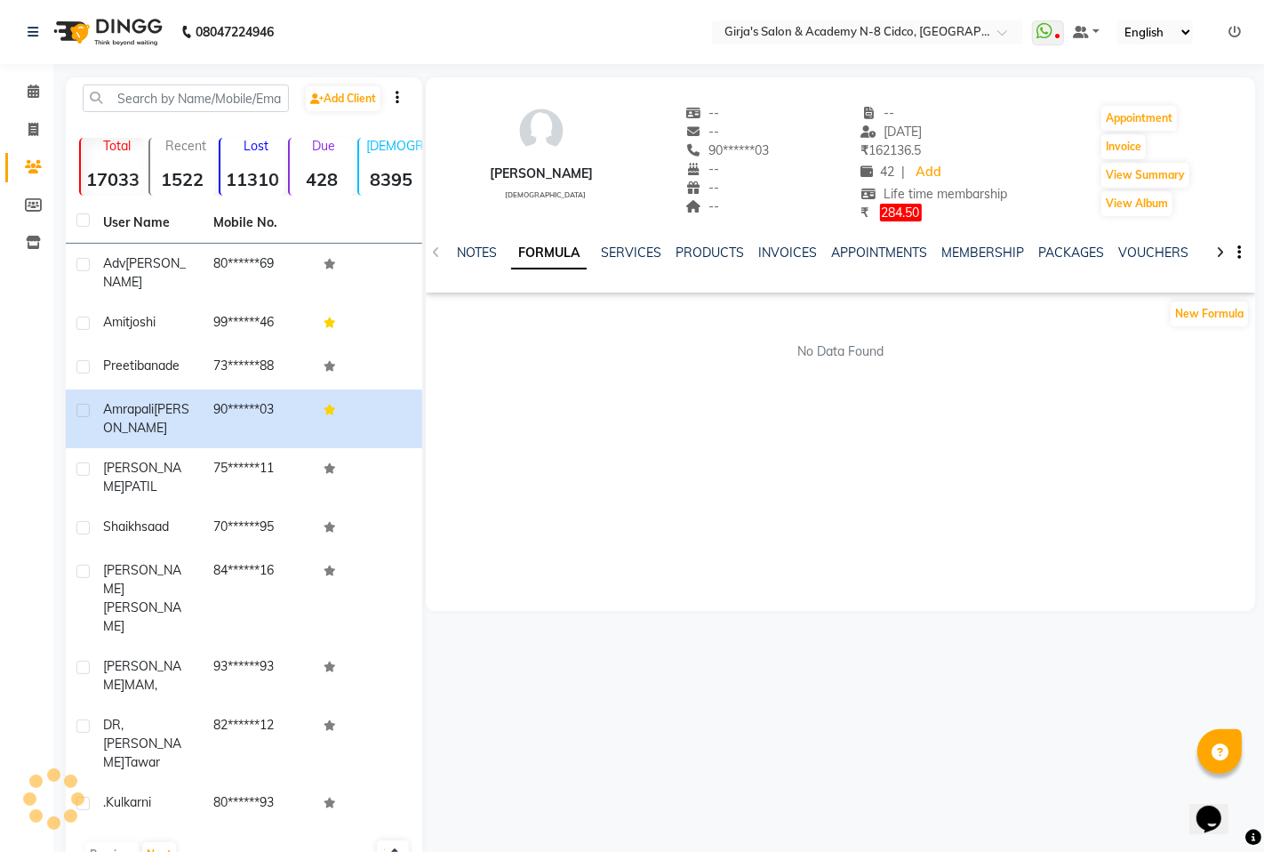
click at [459, 242] on div "NOTES FORMULA SERVICES PRODUCTS INVOICES APPOINTMENTS MEMBERSHIP PACKAGES VOUCH…" at bounding box center [841, 252] width 830 height 61
click at [496, 249] on link "NOTES" at bounding box center [477, 253] width 40 height 16
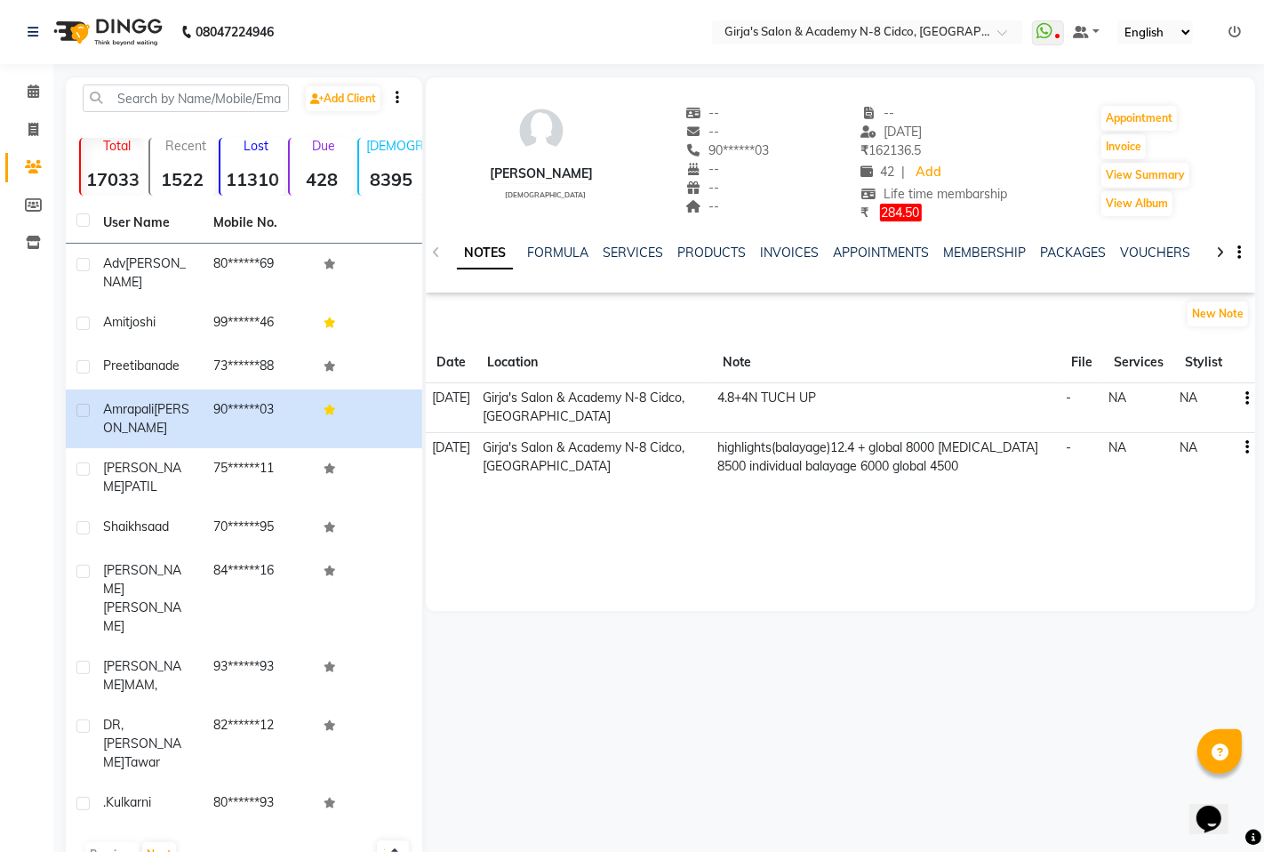
click at [637, 263] on div "NOTES FORMULA SERVICES PRODUCTS INVOICES APPOINTMENTS MEMBERSHIP PACKAGES VOUCH…" at bounding box center [819, 260] width 725 height 33
click at [632, 255] on link "SERVICES" at bounding box center [633, 253] width 60 height 16
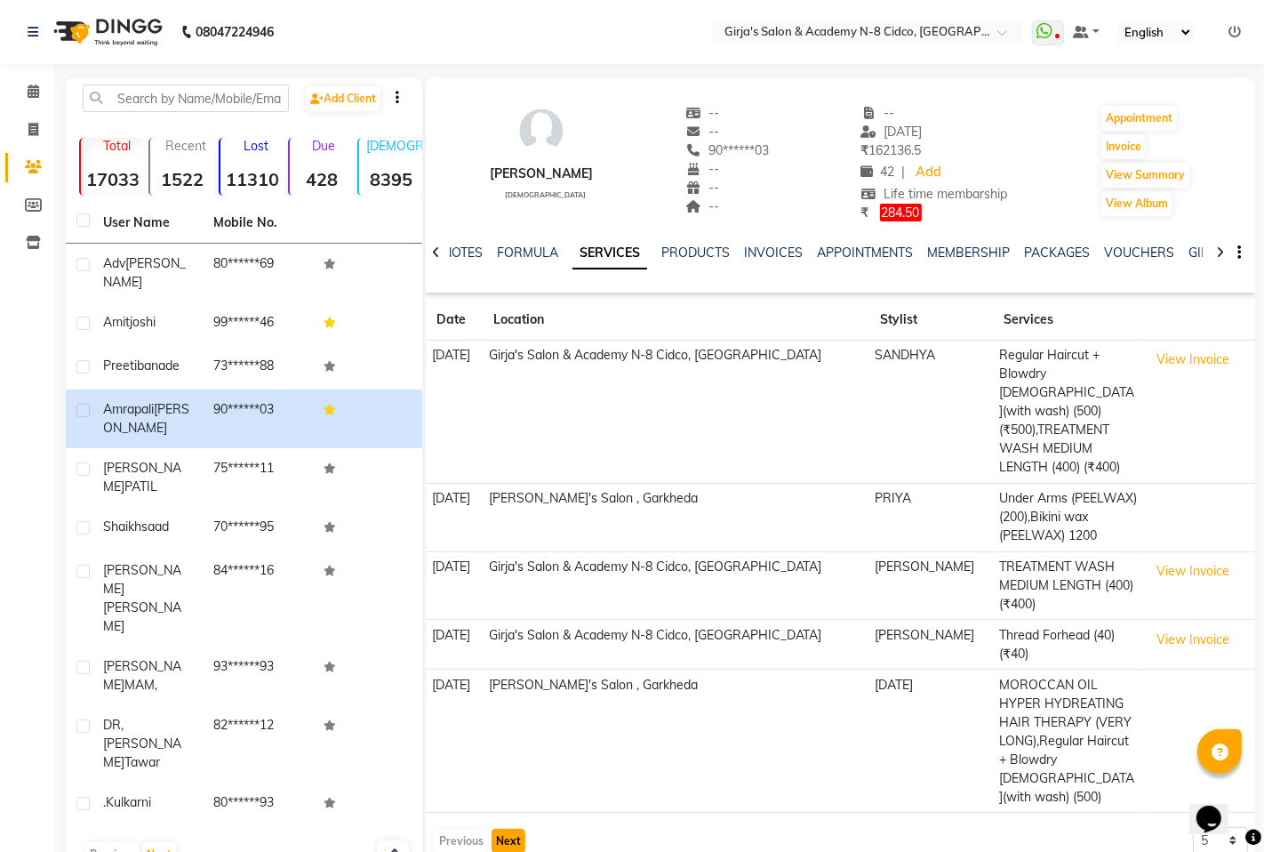
click at [505, 829] on button "Next" at bounding box center [509, 841] width 34 height 25
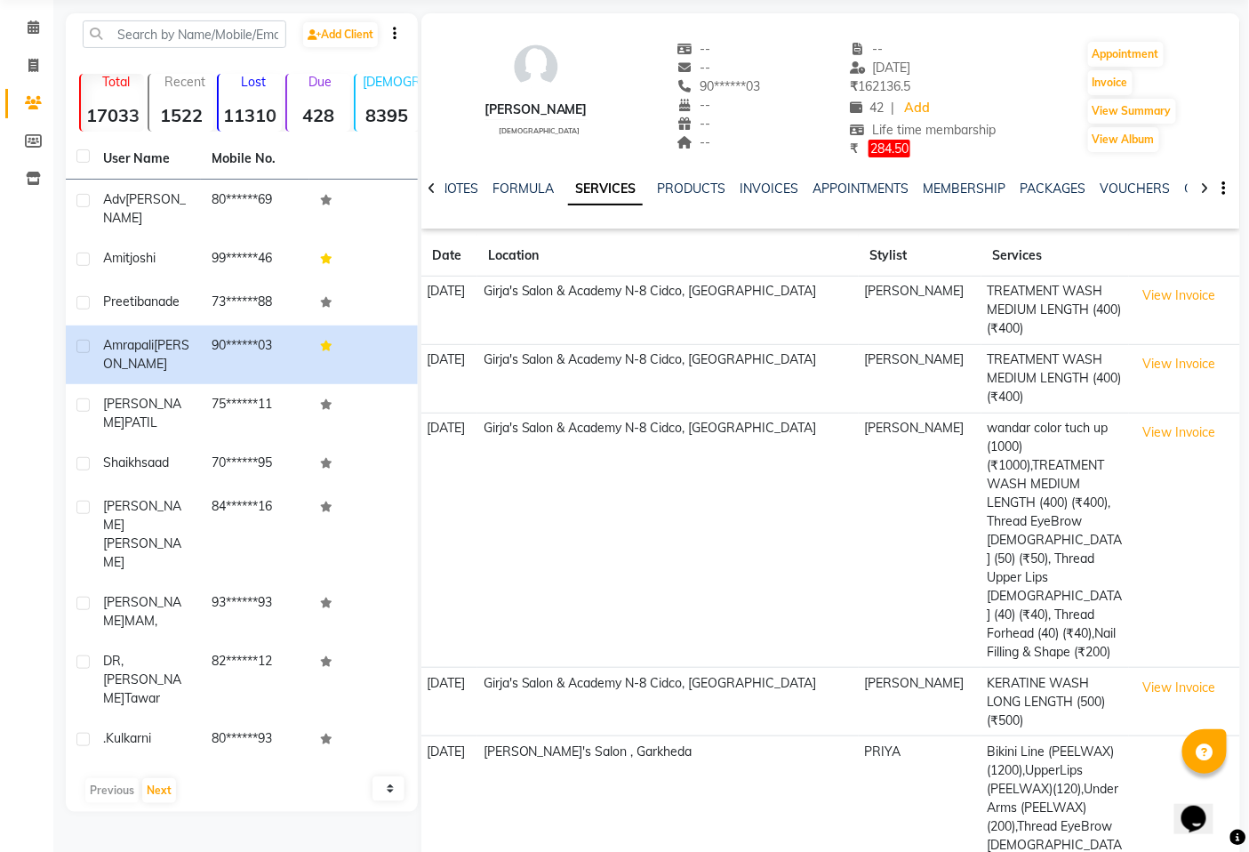
scroll to position [74, 0]
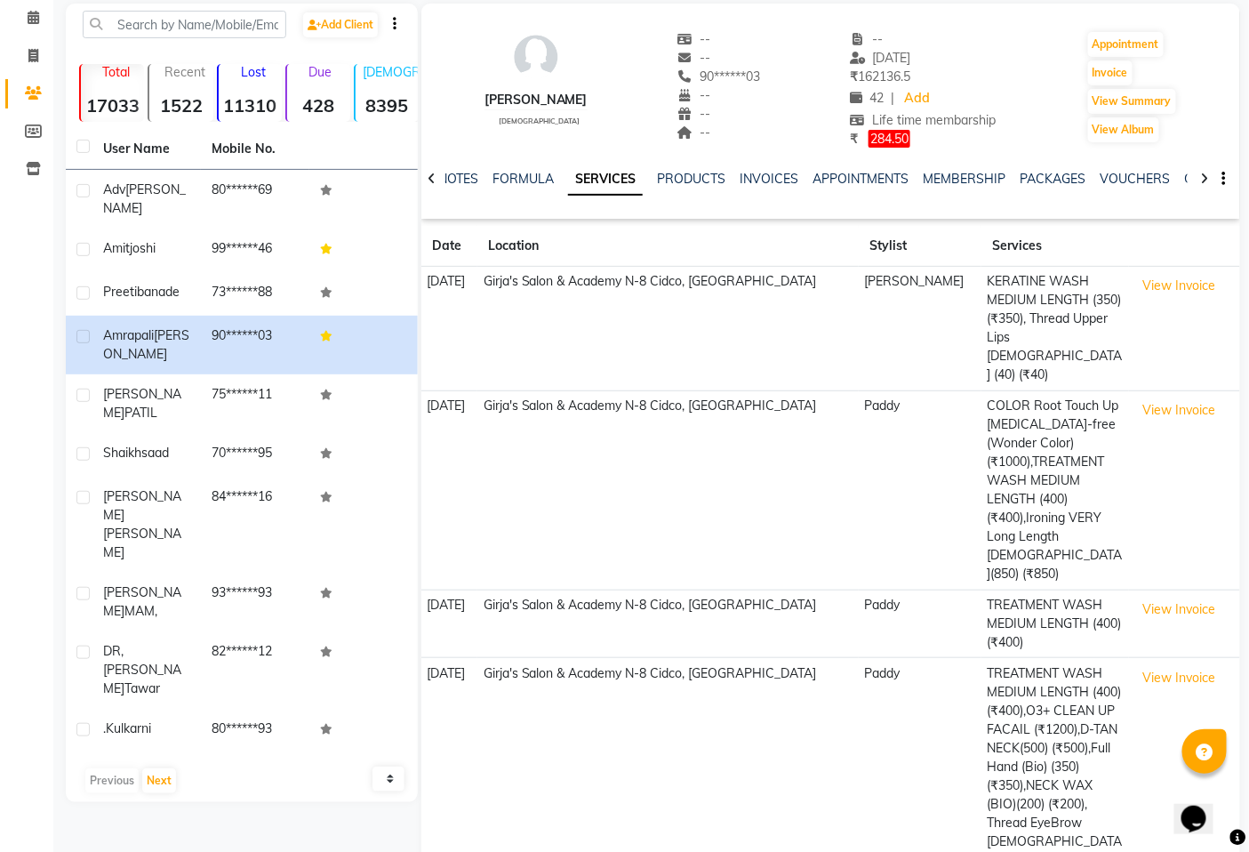
scroll to position [223, 0]
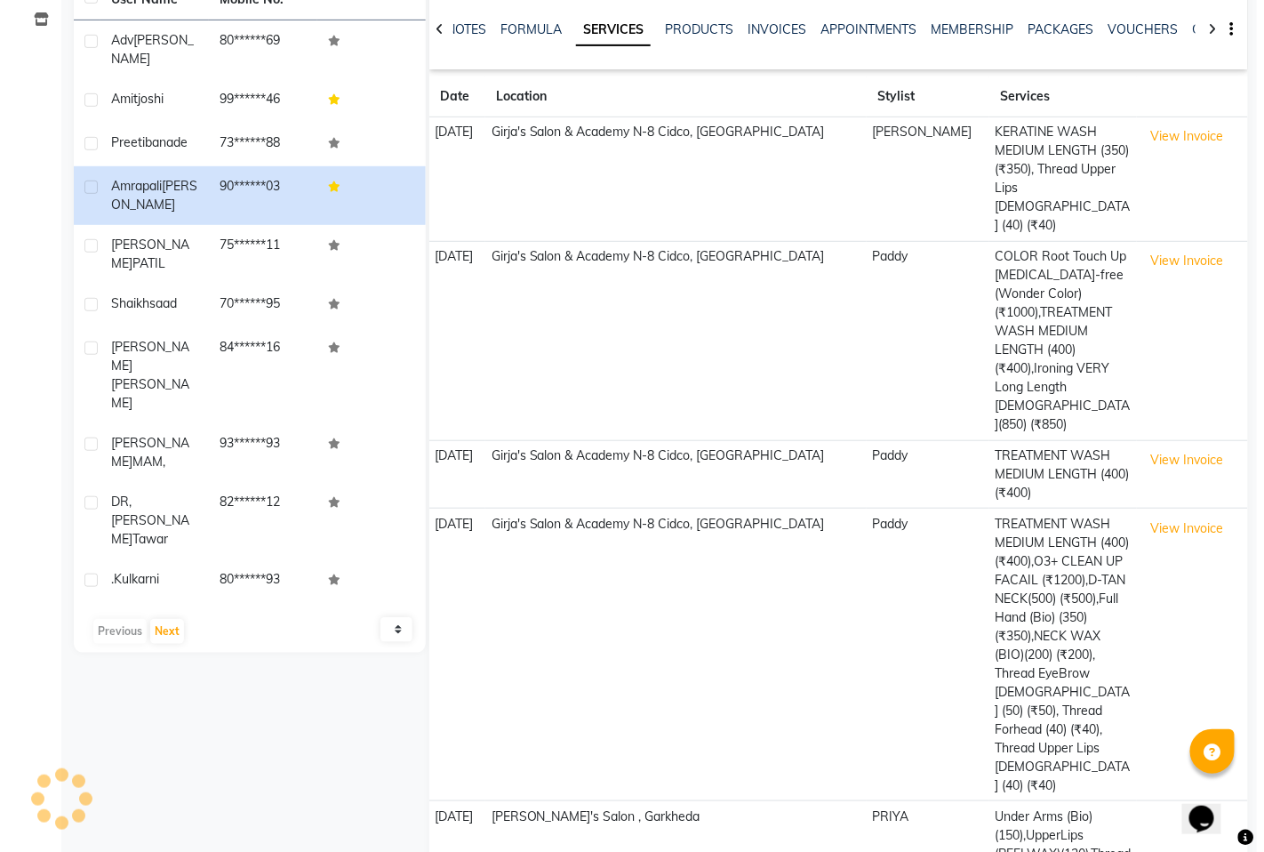
scroll to position [0, 0]
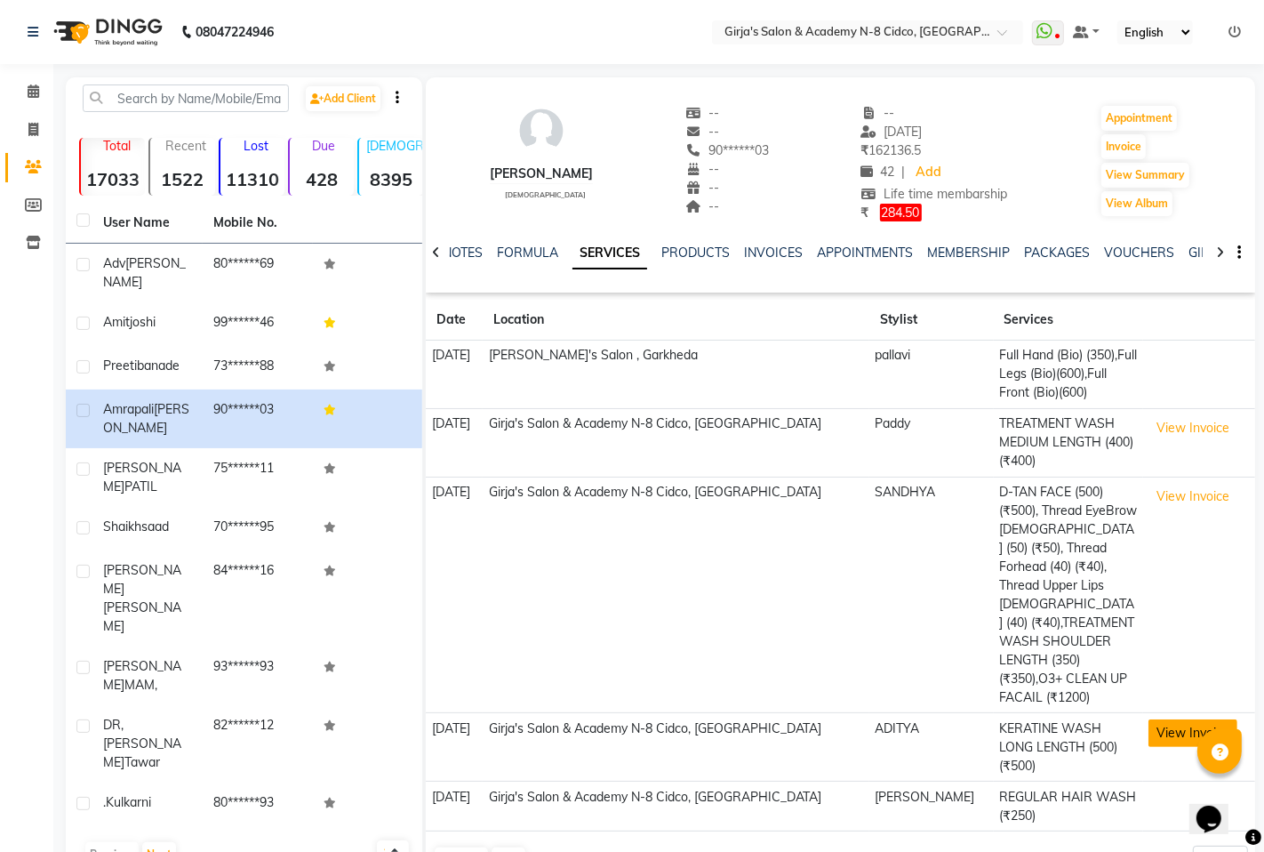
click at [1184, 719] on button "View Invoice" at bounding box center [1193, 733] width 89 height 28
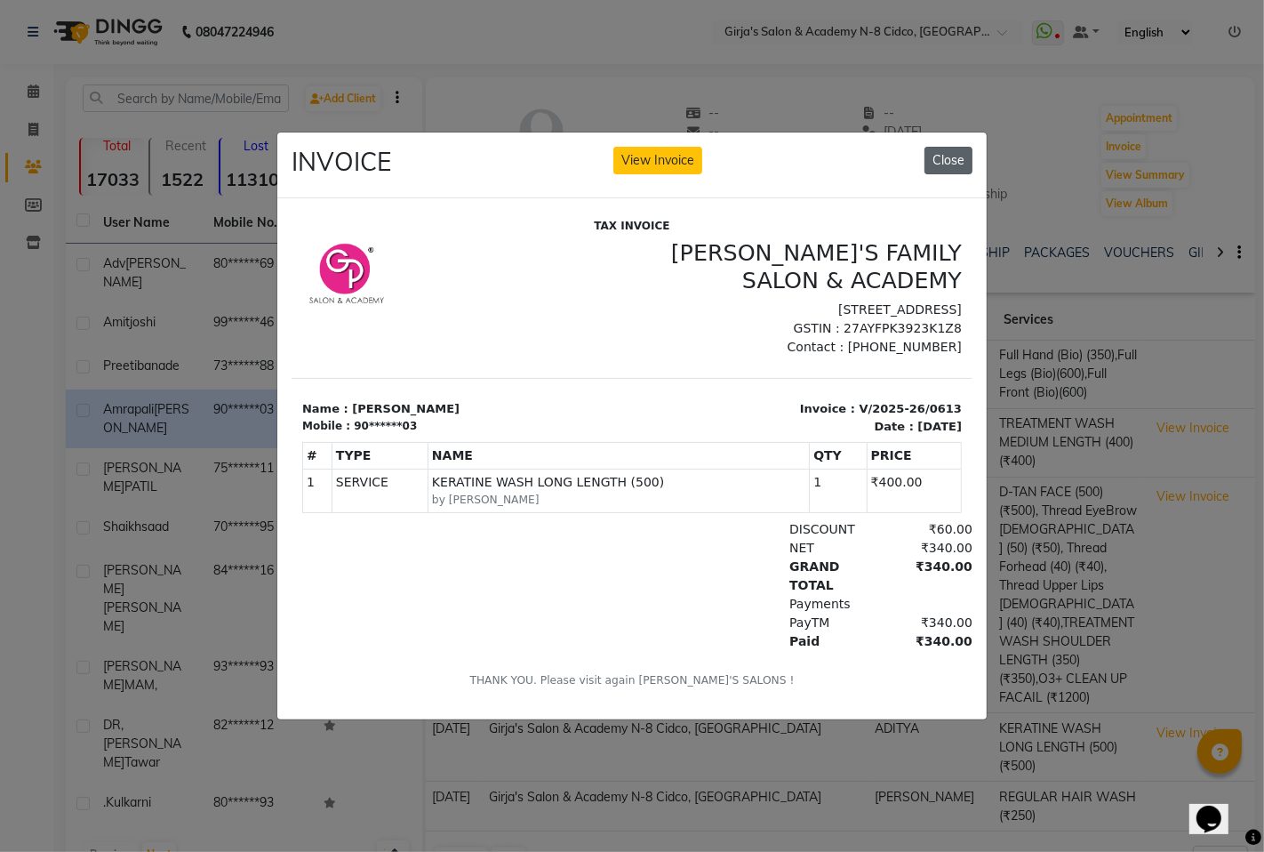
click at [943, 154] on button "Close" at bounding box center [949, 161] width 48 height 28
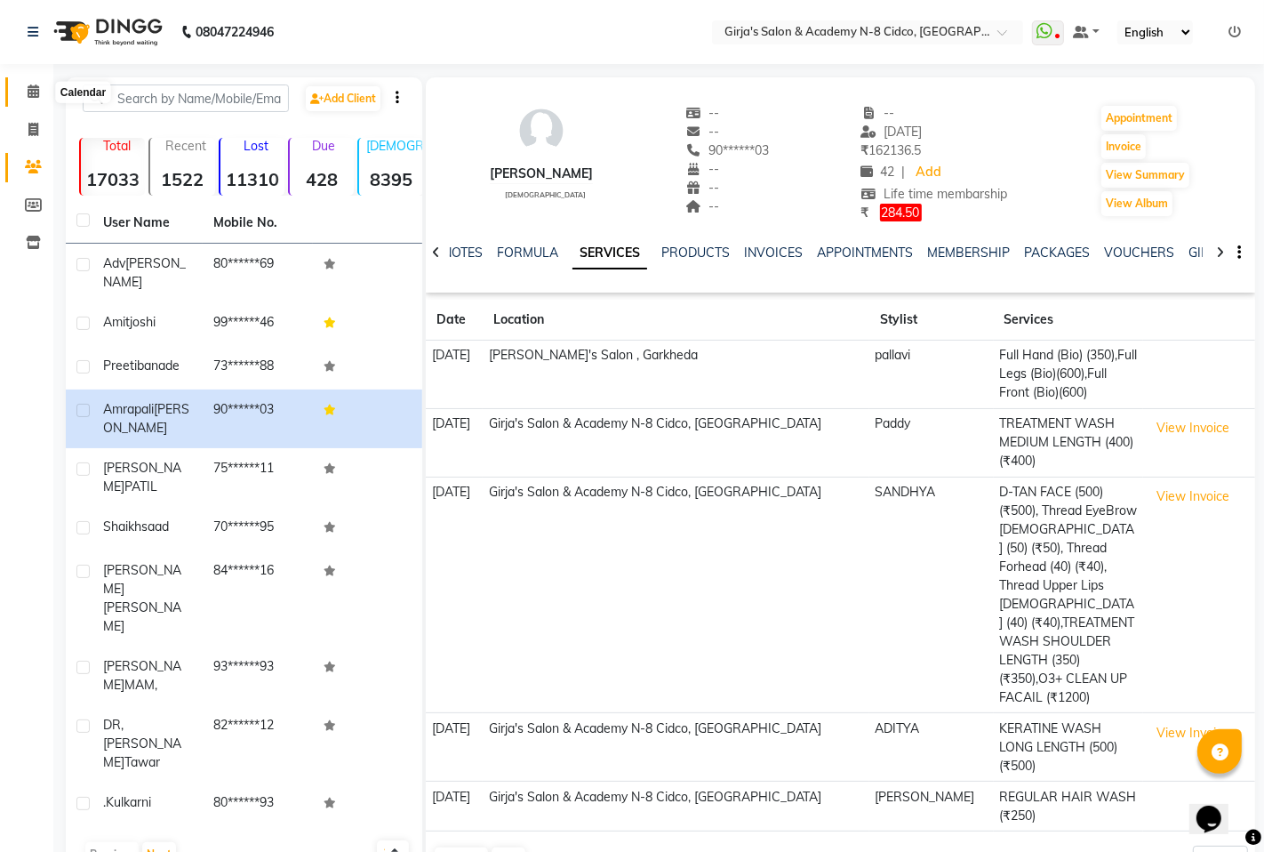
click at [36, 86] on icon at bounding box center [34, 90] width 12 height 13
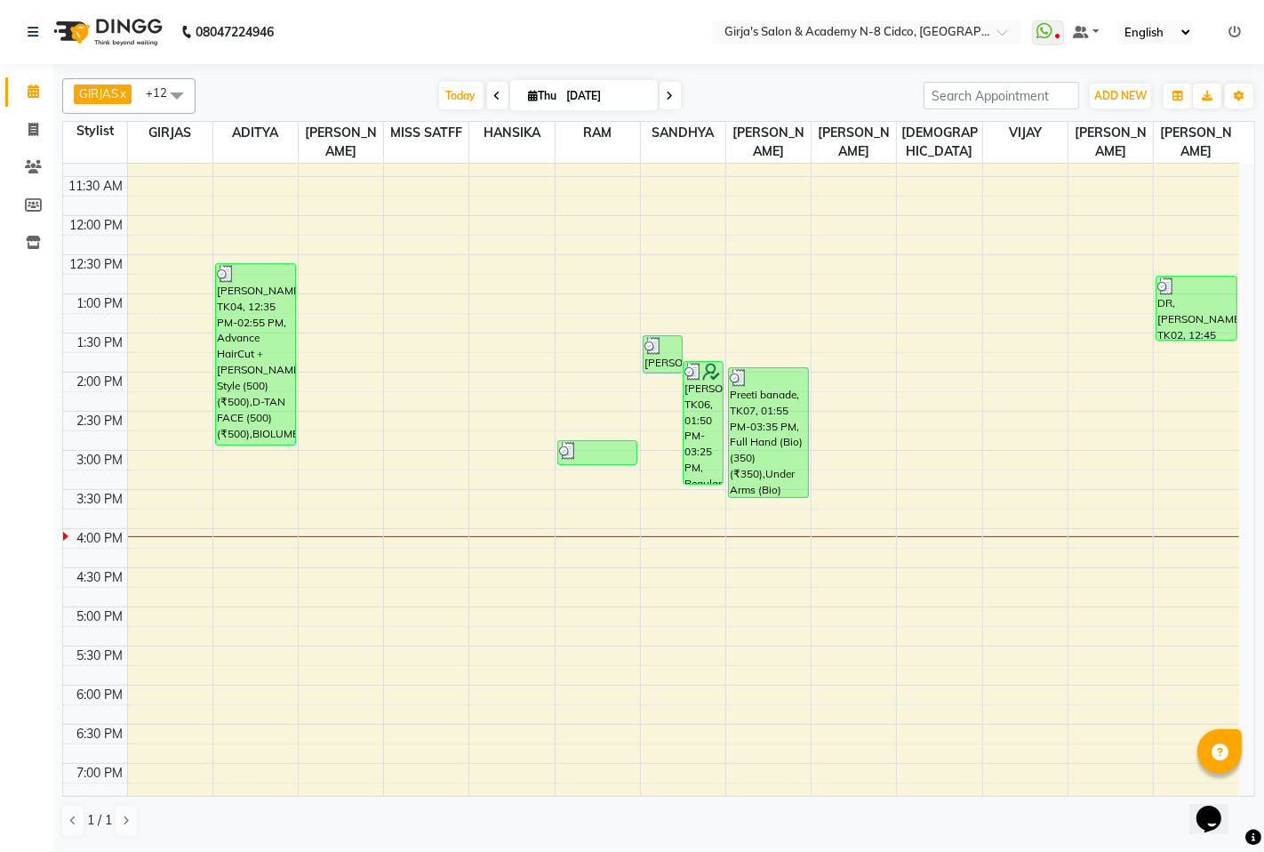
scroll to position [296, 0]
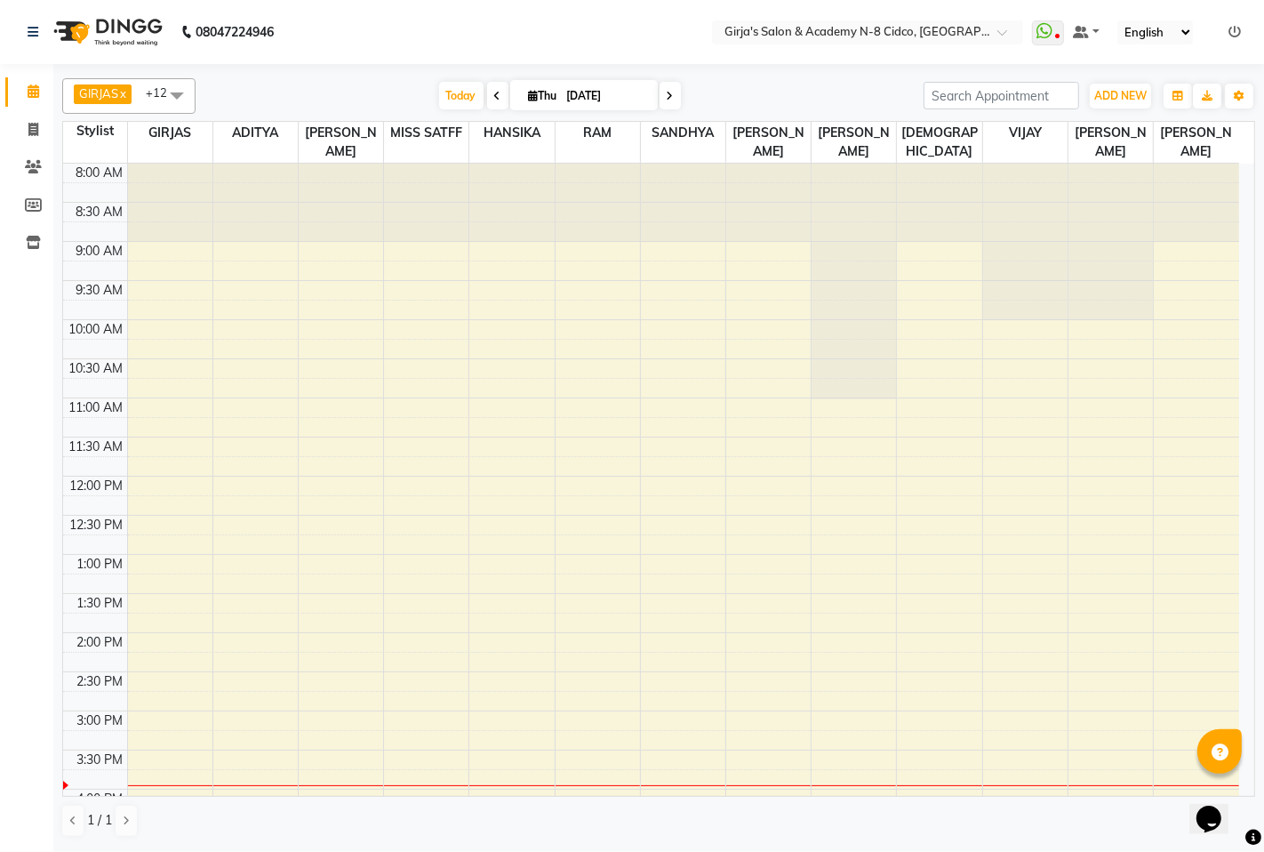
drag, startPoint x: 1239, startPoint y: 413, endPoint x: 1236, endPoint y: 551, distance: 138.7
click at [1256, 615] on div "GIRJAS x ADITYA x [PERSON_NAME] x MISS SATFF x HANSIKA x RAM x [PERSON_NAME] x …" at bounding box center [658, 456] width 1211 height 785
click at [535, 22] on nav "08047224946 Select Location × Girja's Salon & Academy N-8 Cidco, [GEOGRAPHIC_DA…" at bounding box center [632, 32] width 1264 height 64
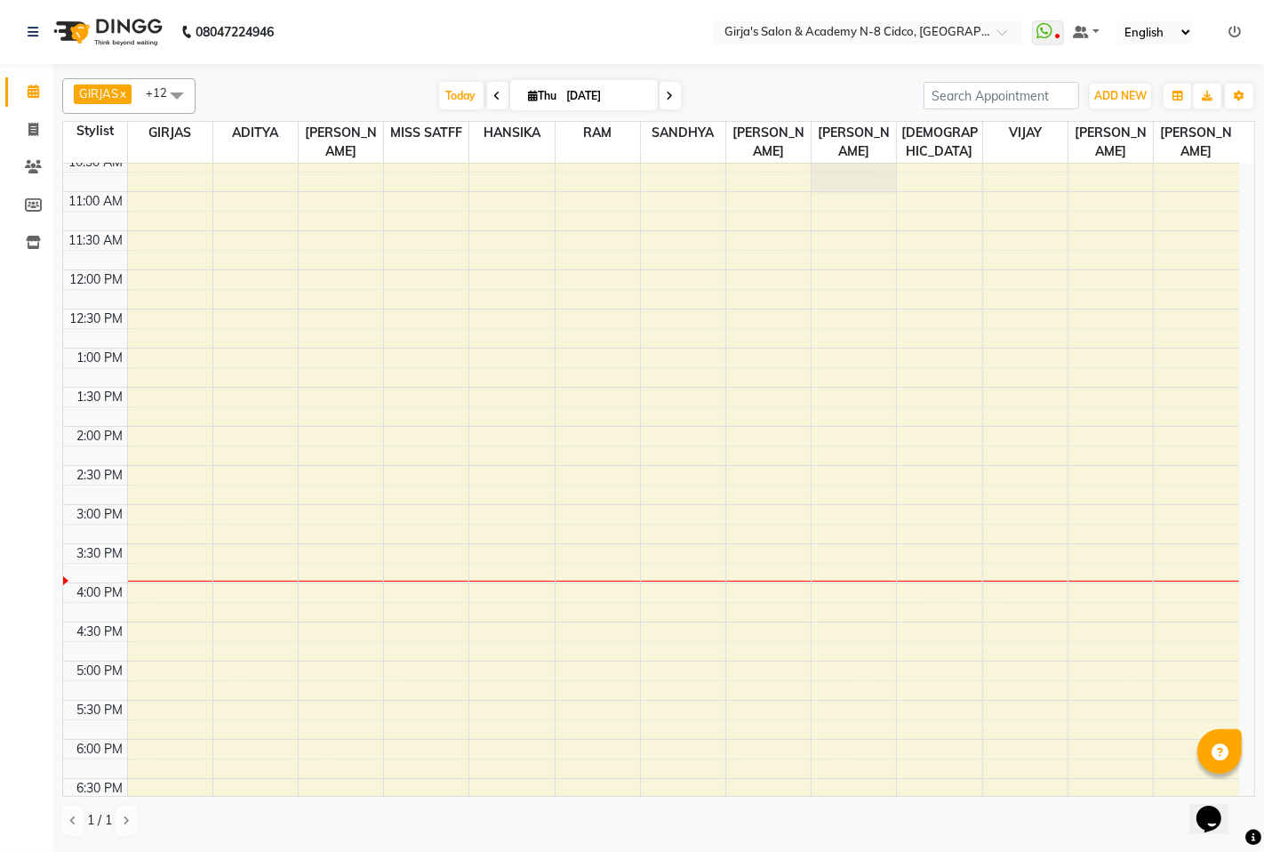
scroll to position [197, 0]
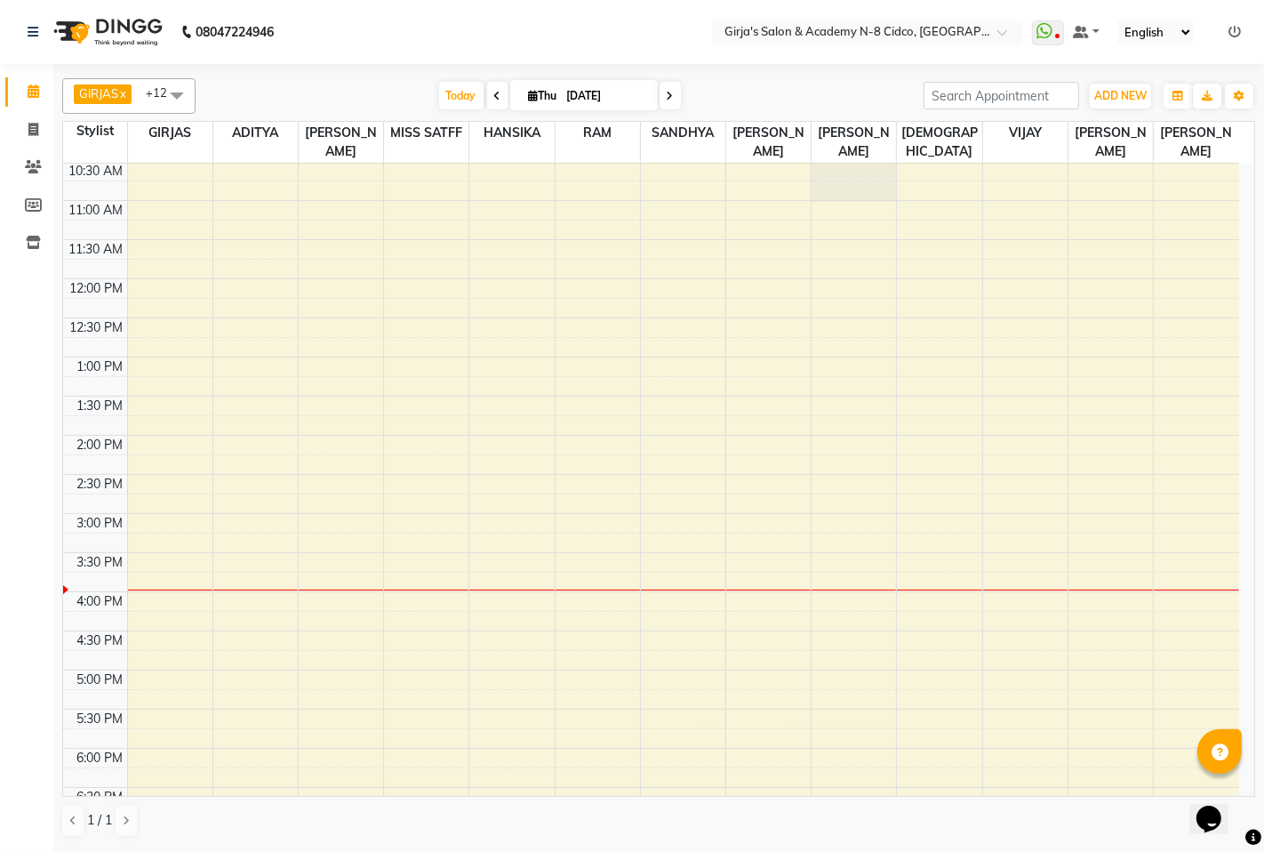
click at [669, 98] on icon at bounding box center [670, 96] width 7 height 11
type input "[DATE]"
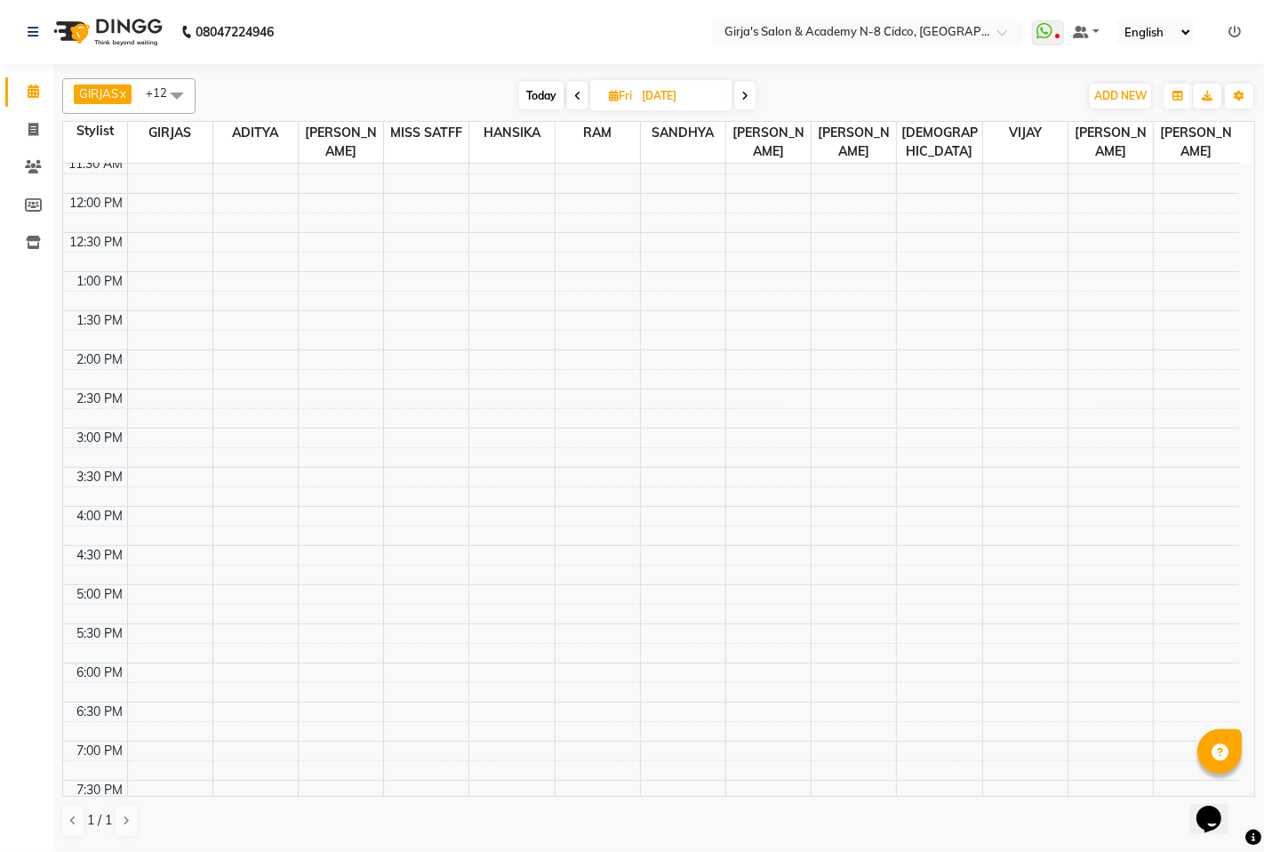
scroll to position [99, 0]
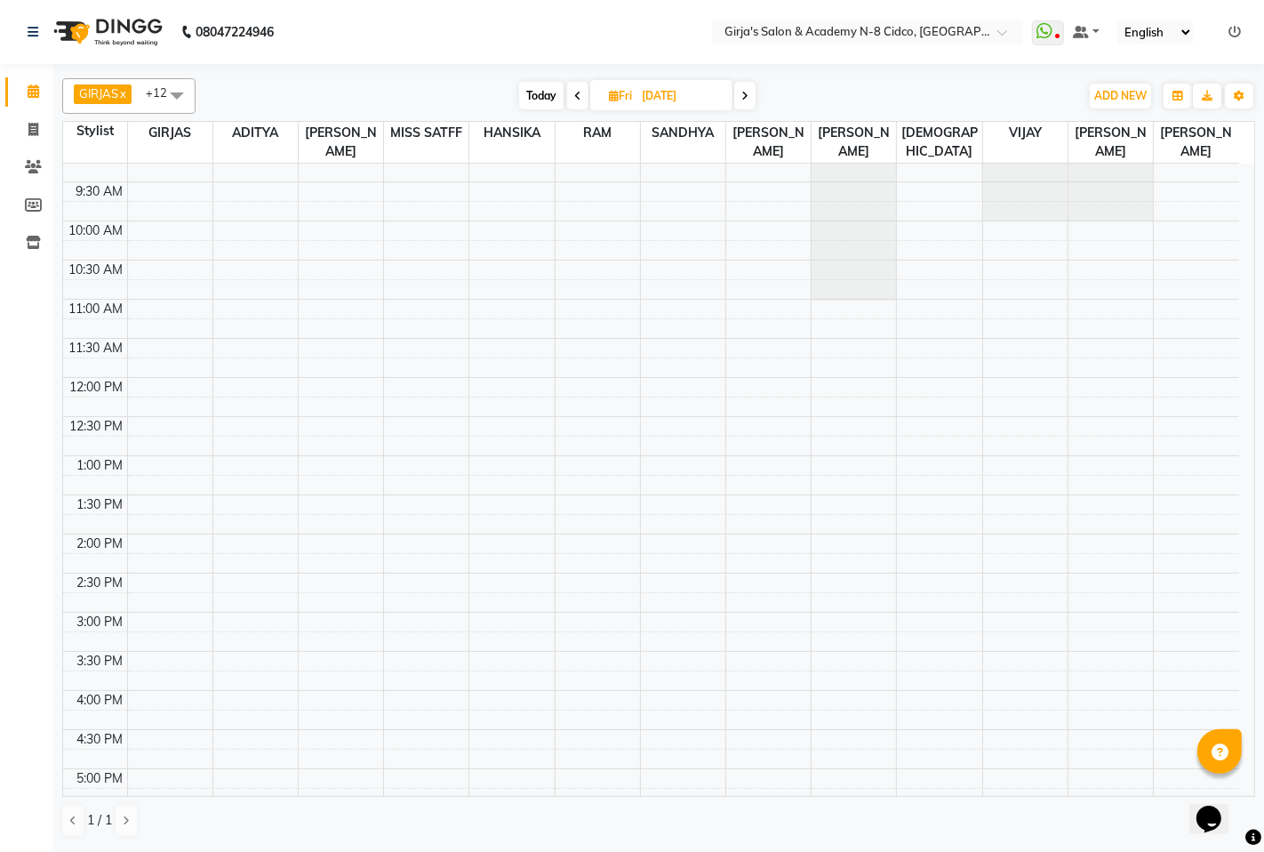
click at [947, 705] on div "8:00 AM 8:30 AM 9:00 AM 9:30 AM 10:00 AM 10:30 AM 11:00 AM 11:30 AM 12:00 PM 12…" at bounding box center [651, 651] width 1176 height 1173
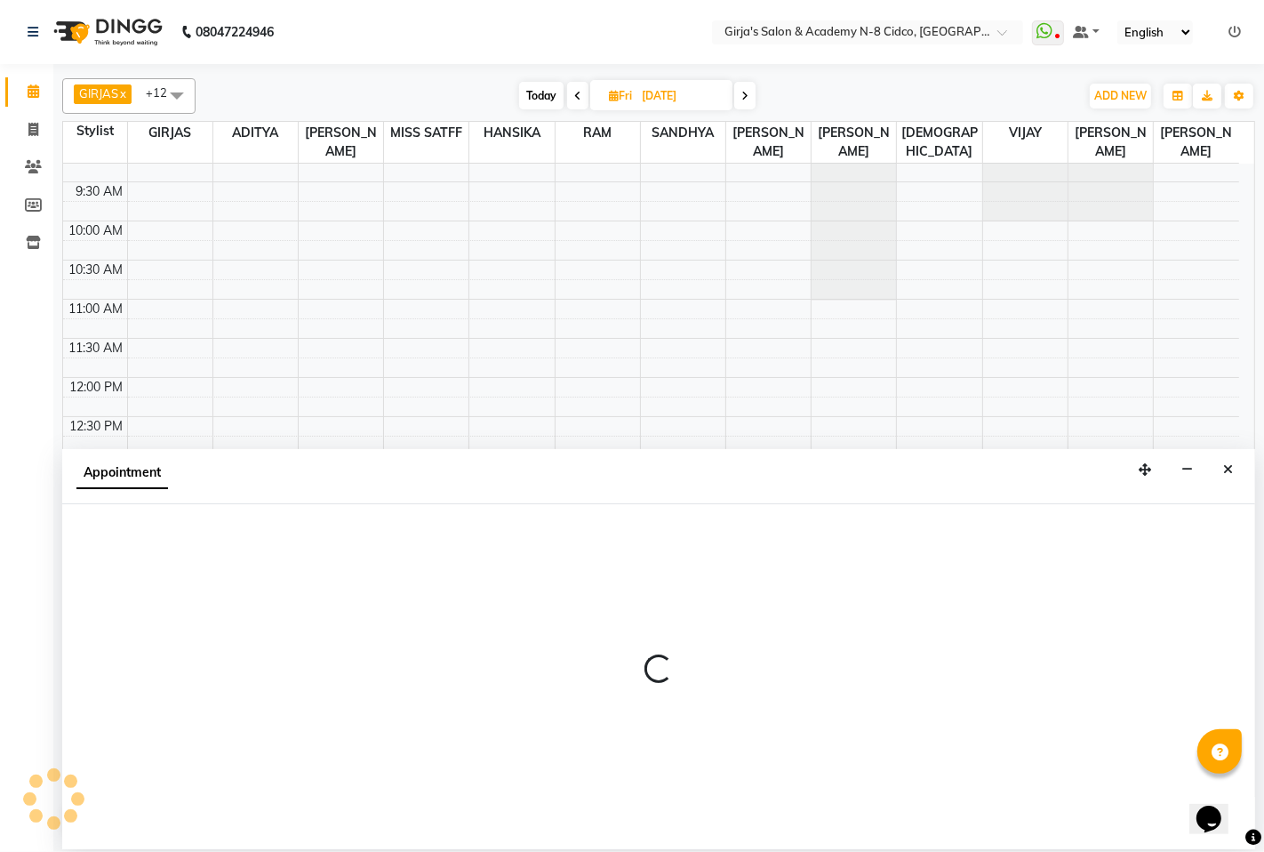
select select "66195"
select select "tentative"
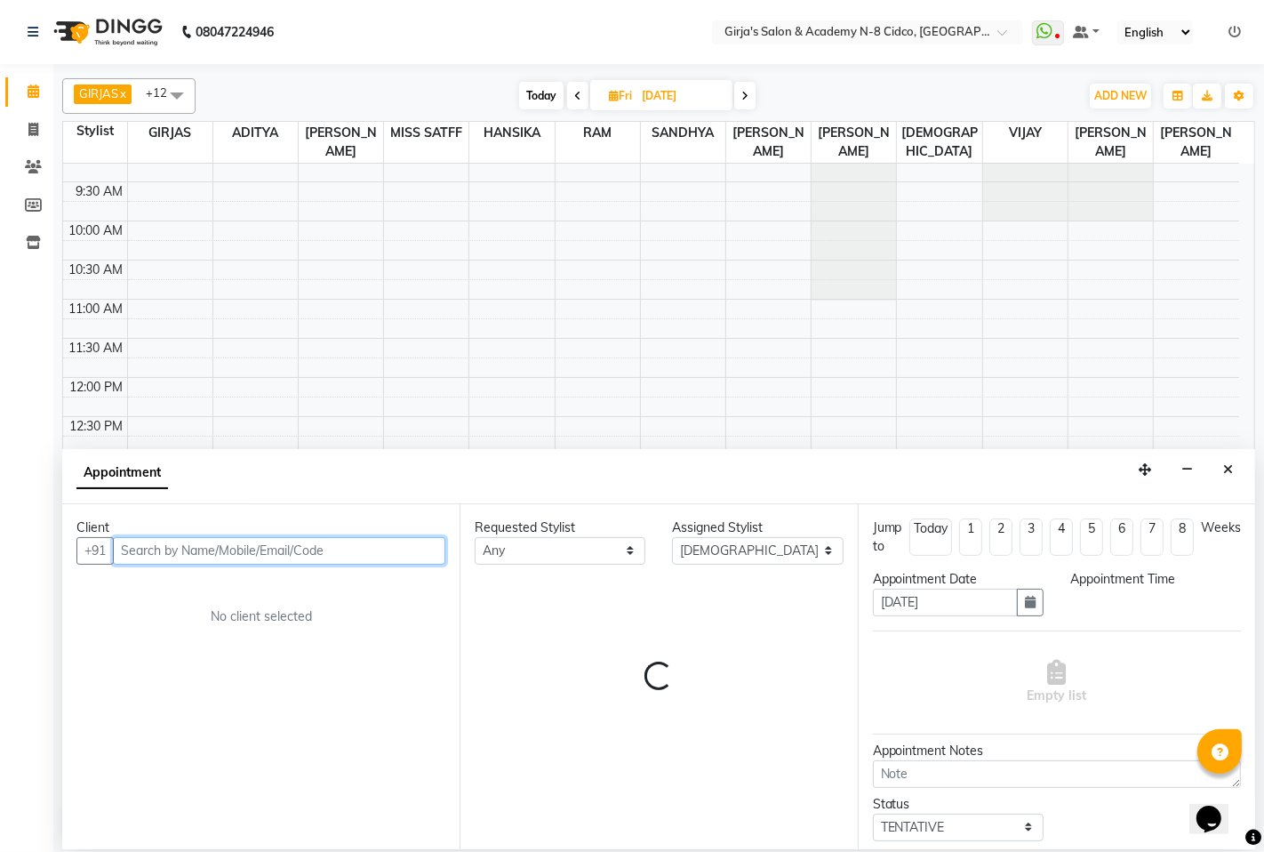
select select "960"
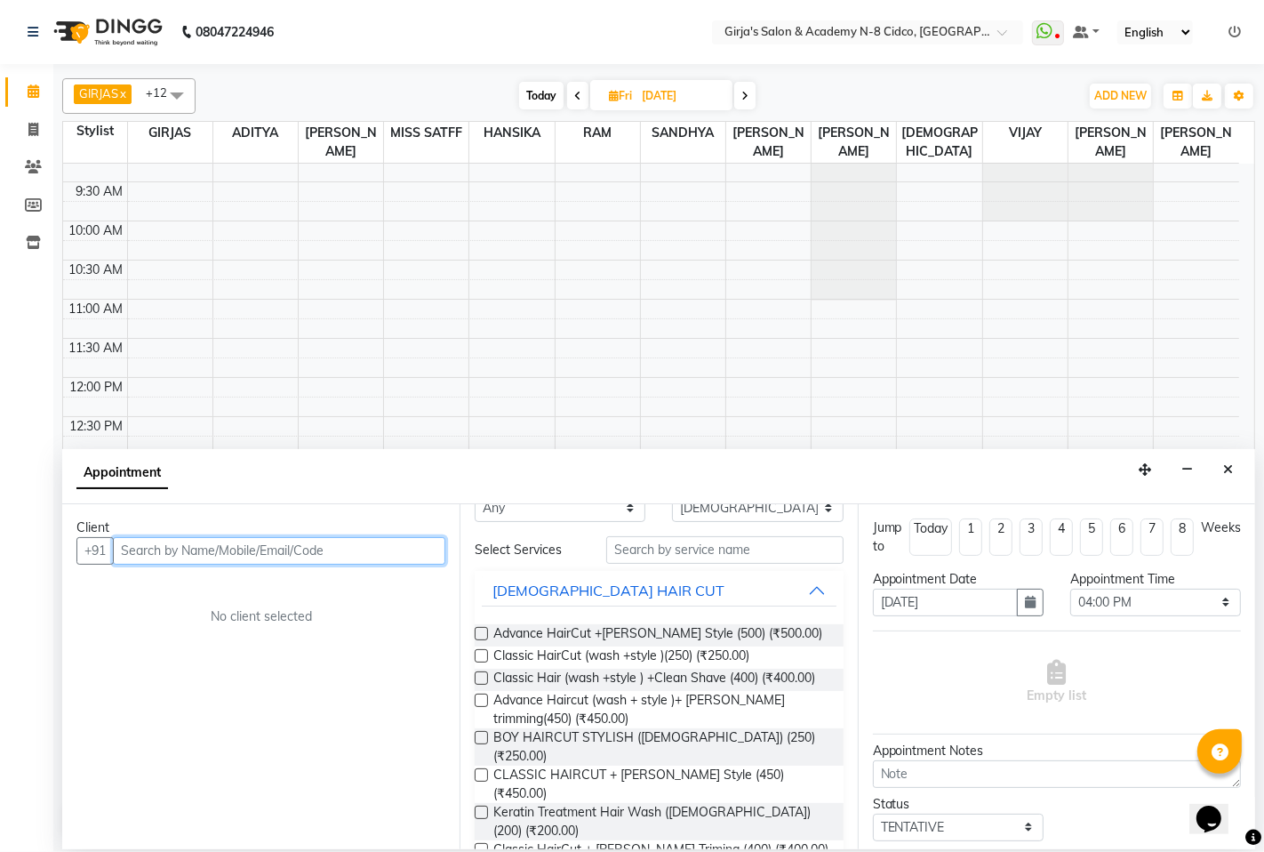
scroll to position [0, 0]
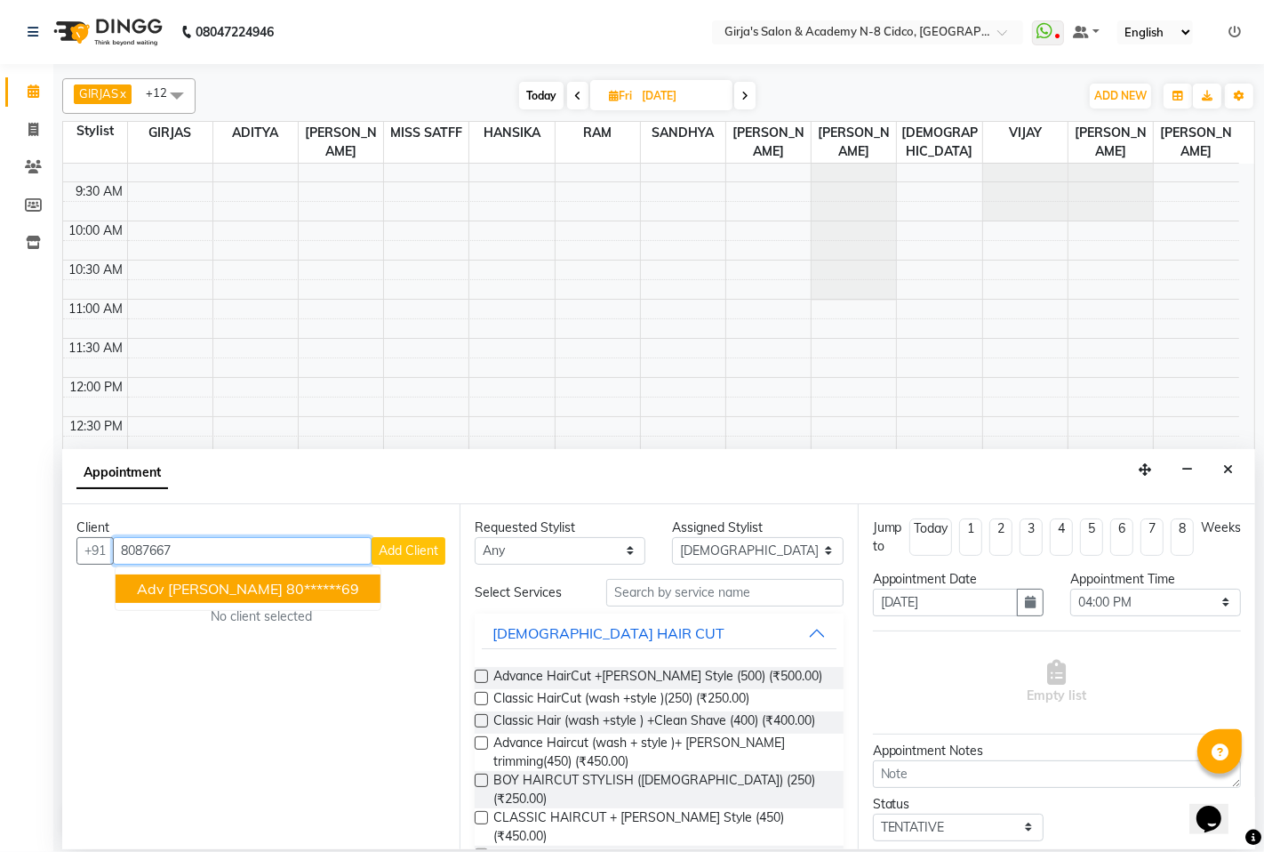
click at [286, 589] on ngb-highlight "80******69" at bounding box center [322, 589] width 73 height 18
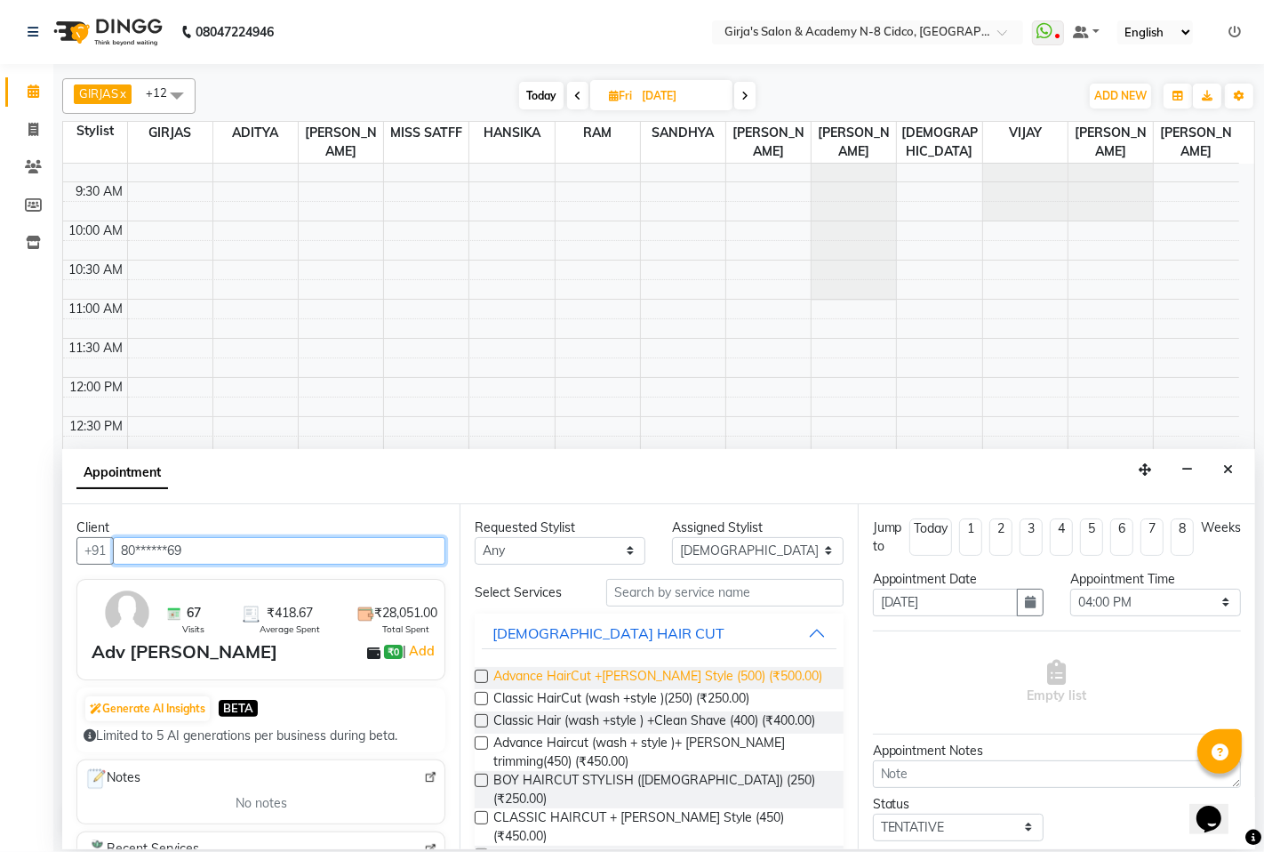
type input "80******69"
click at [629, 679] on span "Advance HairCut +[PERSON_NAME] Style (500) (₹500.00)" at bounding box center [658, 678] width 329 height 22
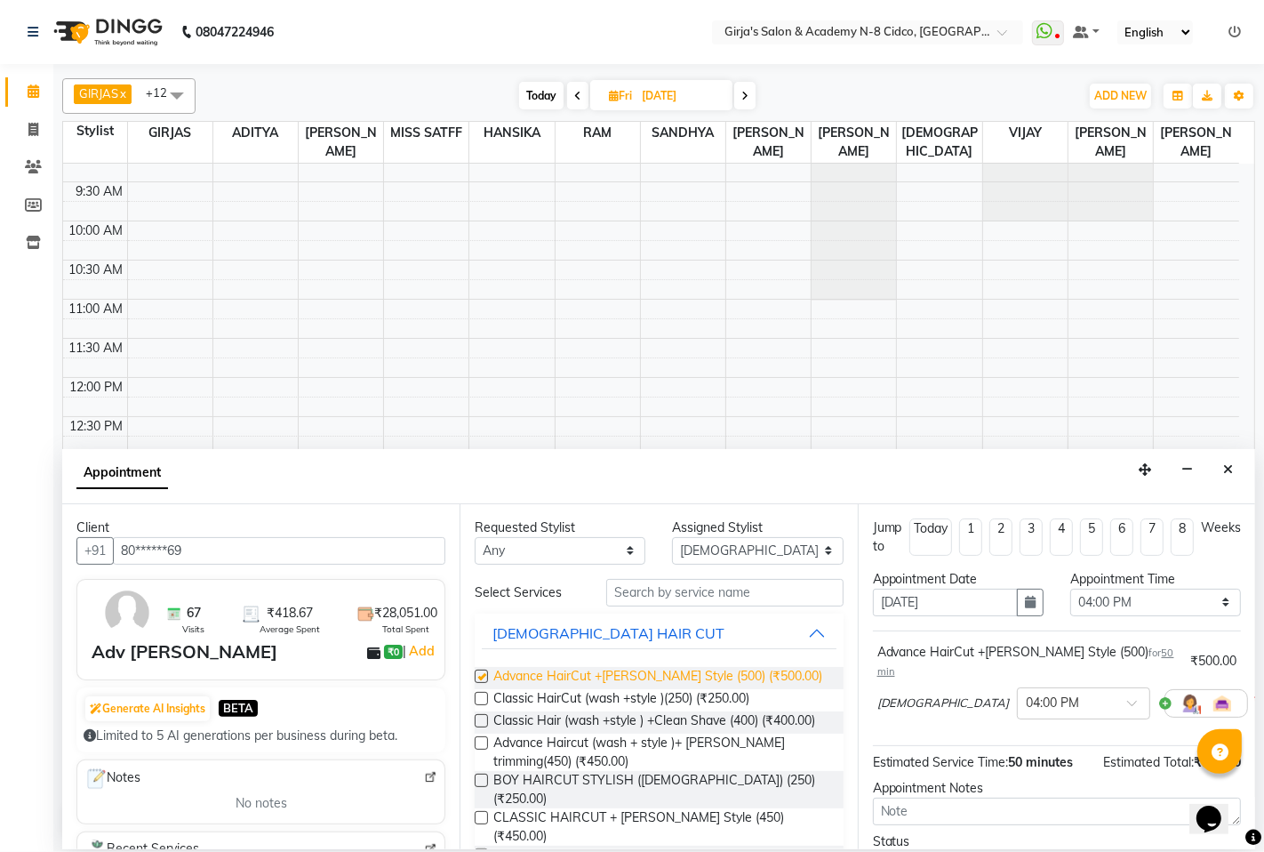
checkbox input "false"
click at [649, 603] on input "text" at bounding box center [724, 593] width 237 height 28
click at [649, 602] on input "text" at bounding box center [724, 593] width 237 height 28
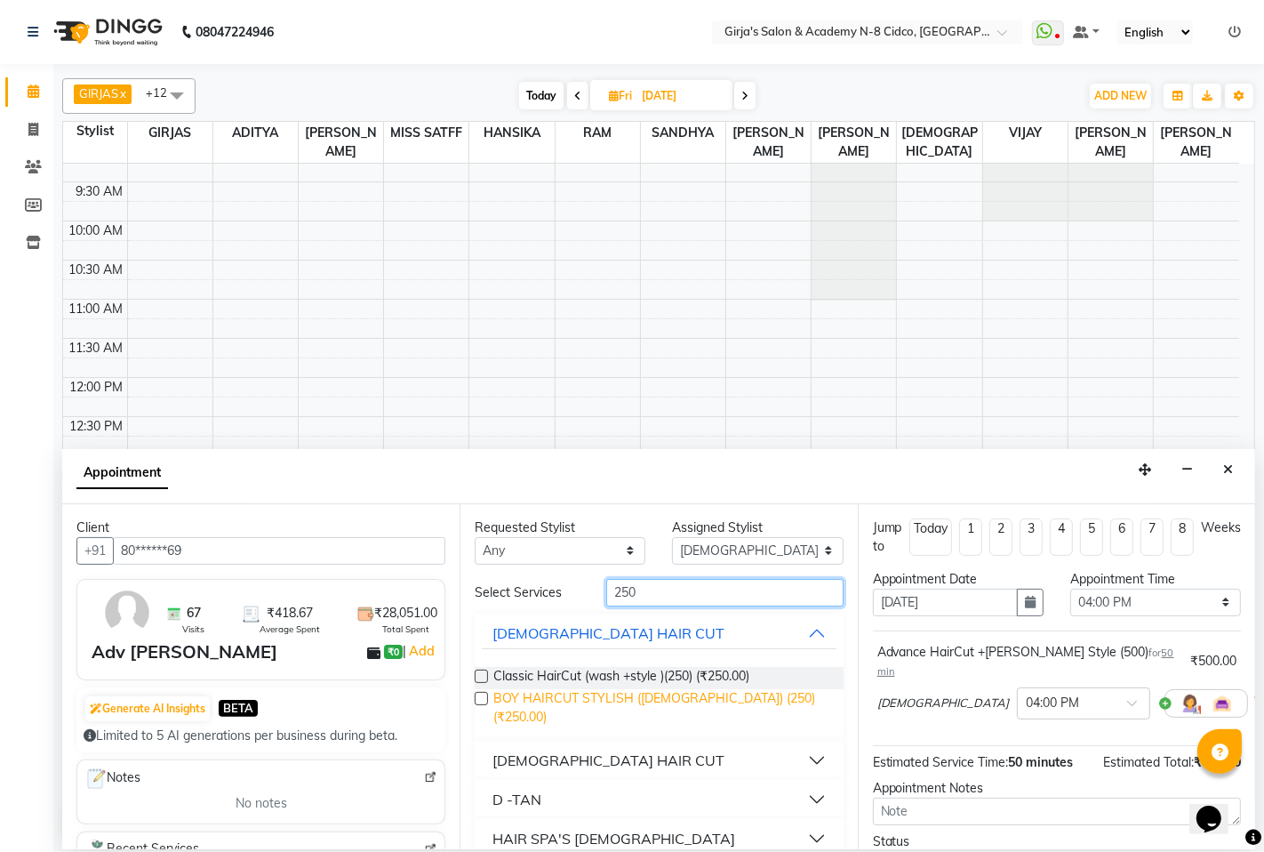
type input "250"
click at [543, 703] on span "BOY HAIRCUT STYLISH ([DEMOGRAPHIC_DATA]) (250) (₹250.00)" at bounding box center [661, 707] width 335 height 37
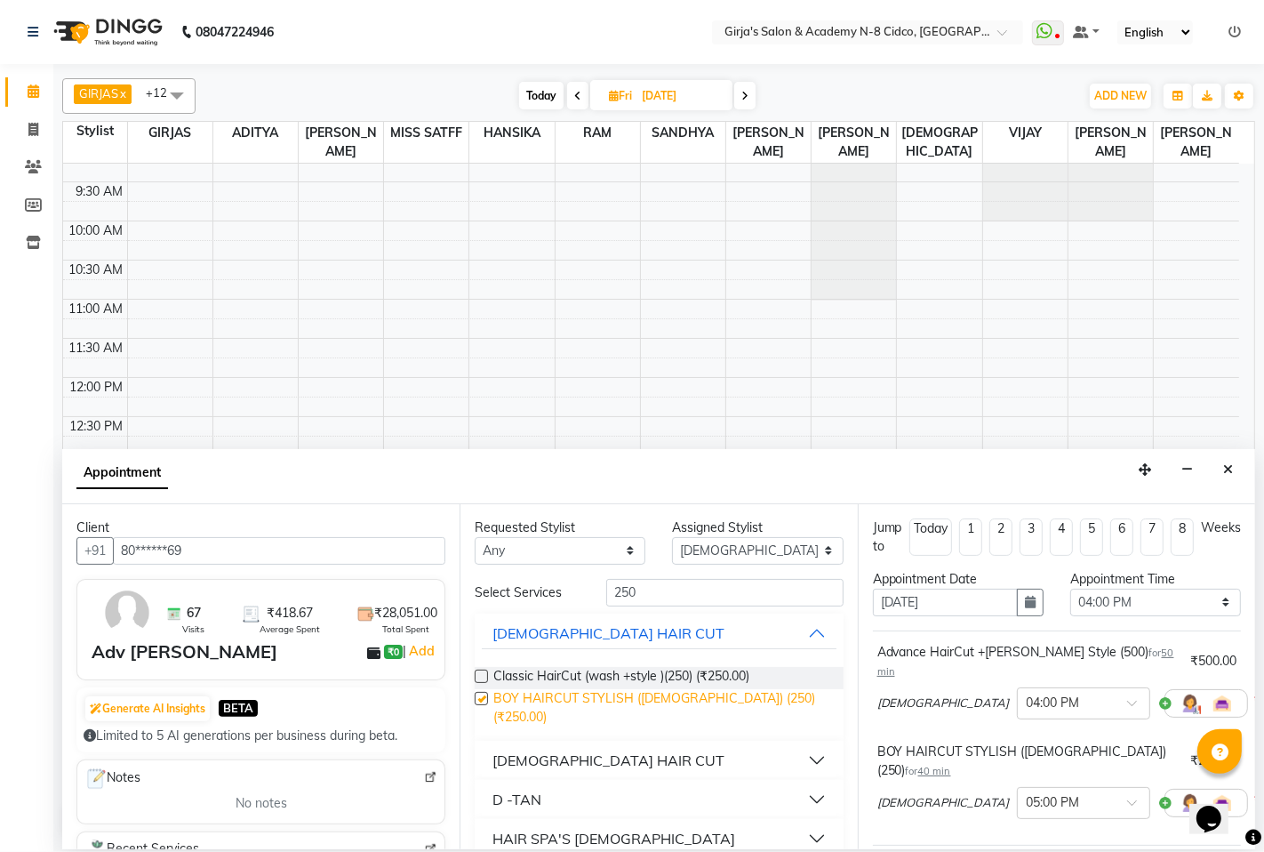
checkbox input "false"
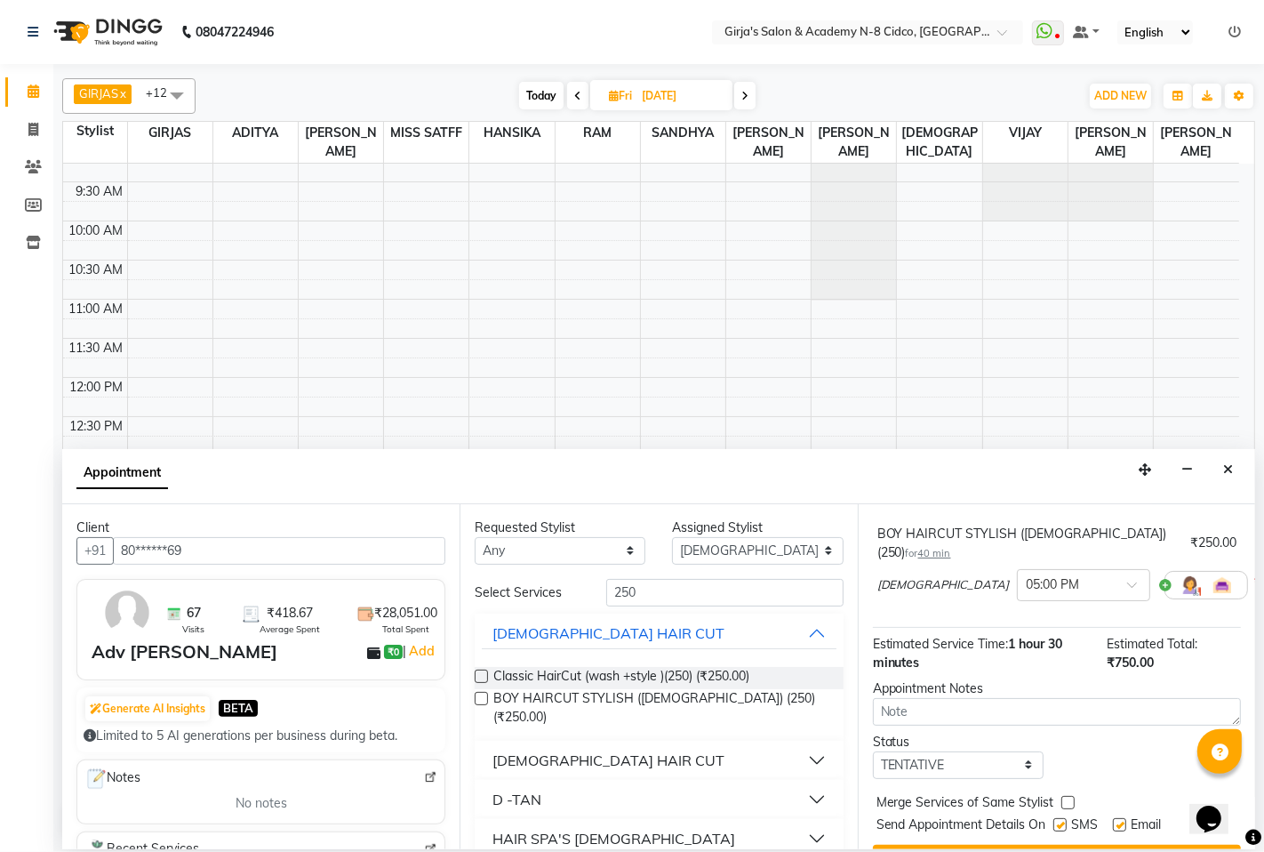
scroll to position [222, 0]
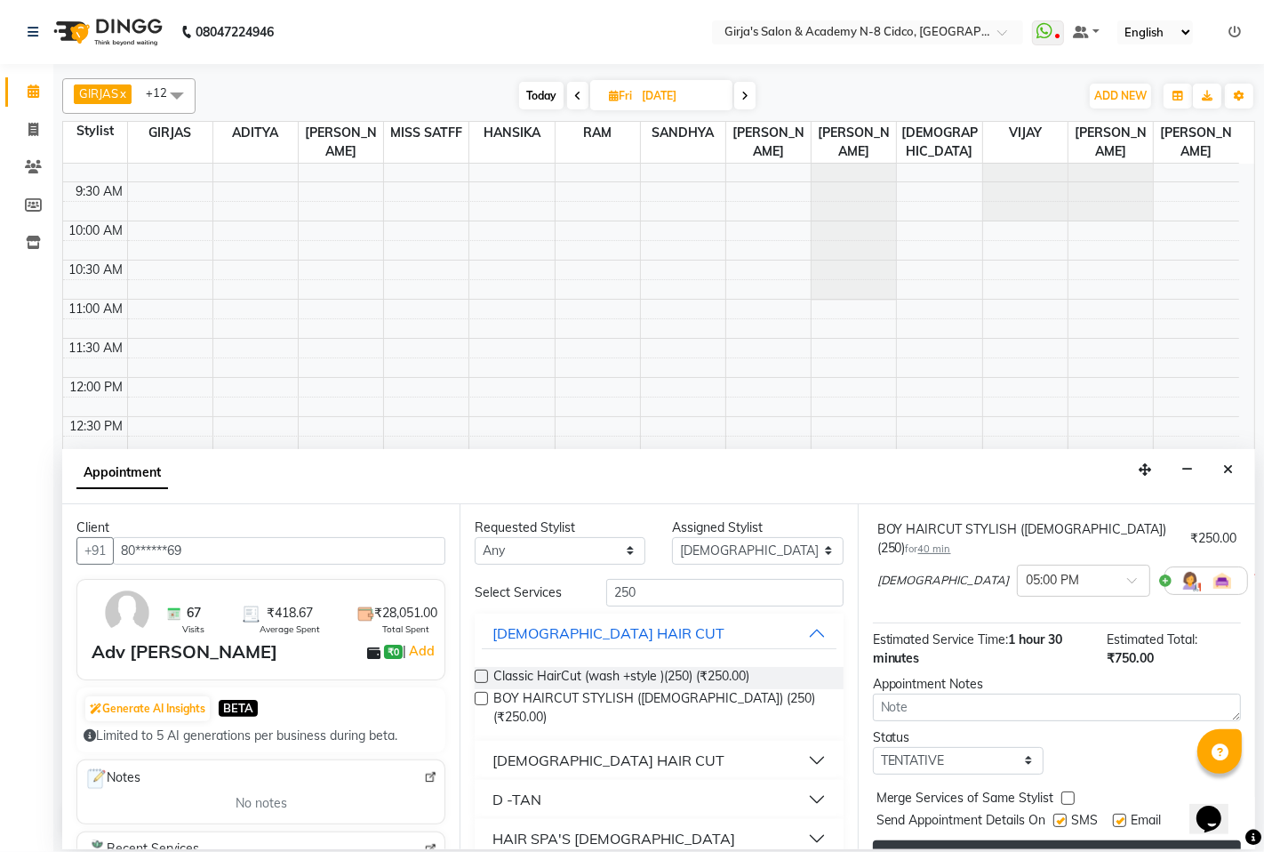
click at [1053, 840] on button "Book" at bounding box center [1057, 856] width 368 height 32
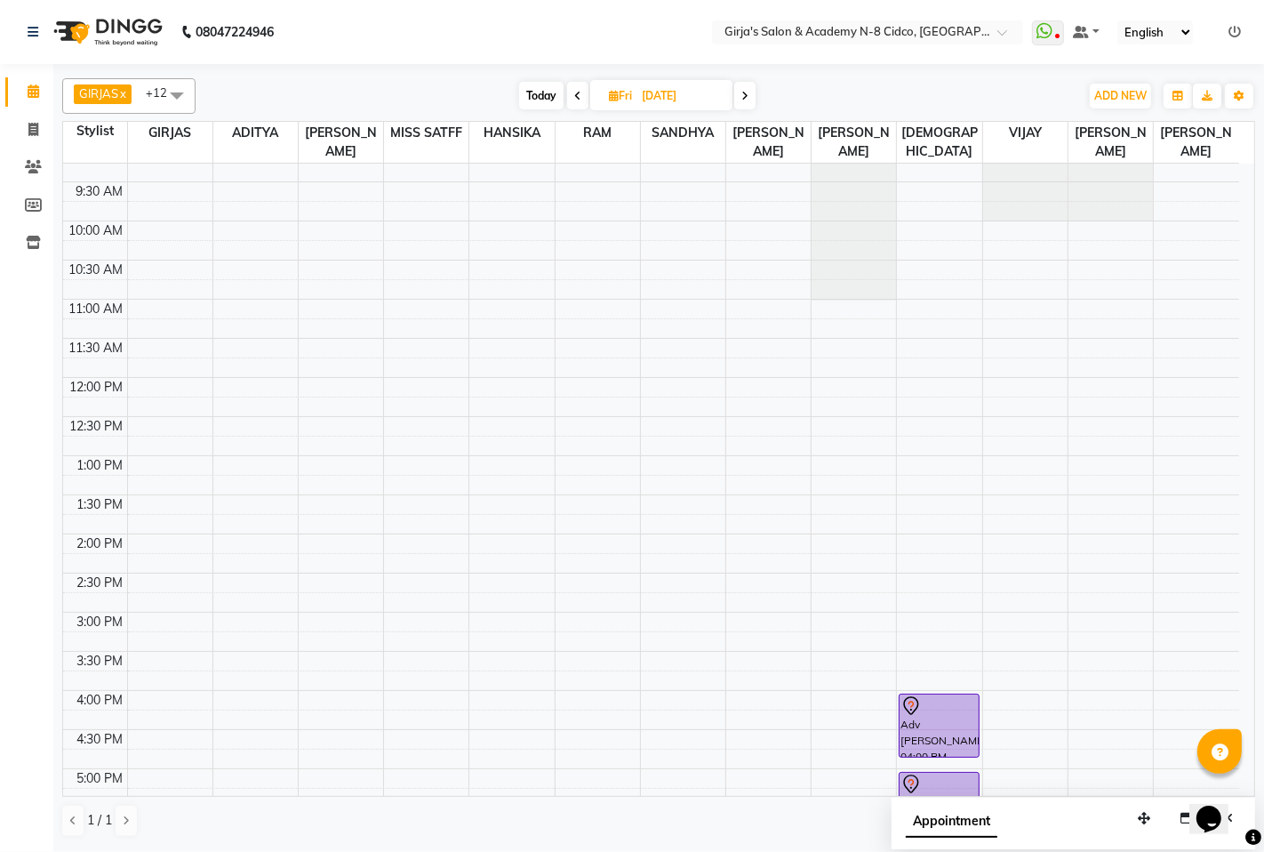
scroll to position [494, 0]
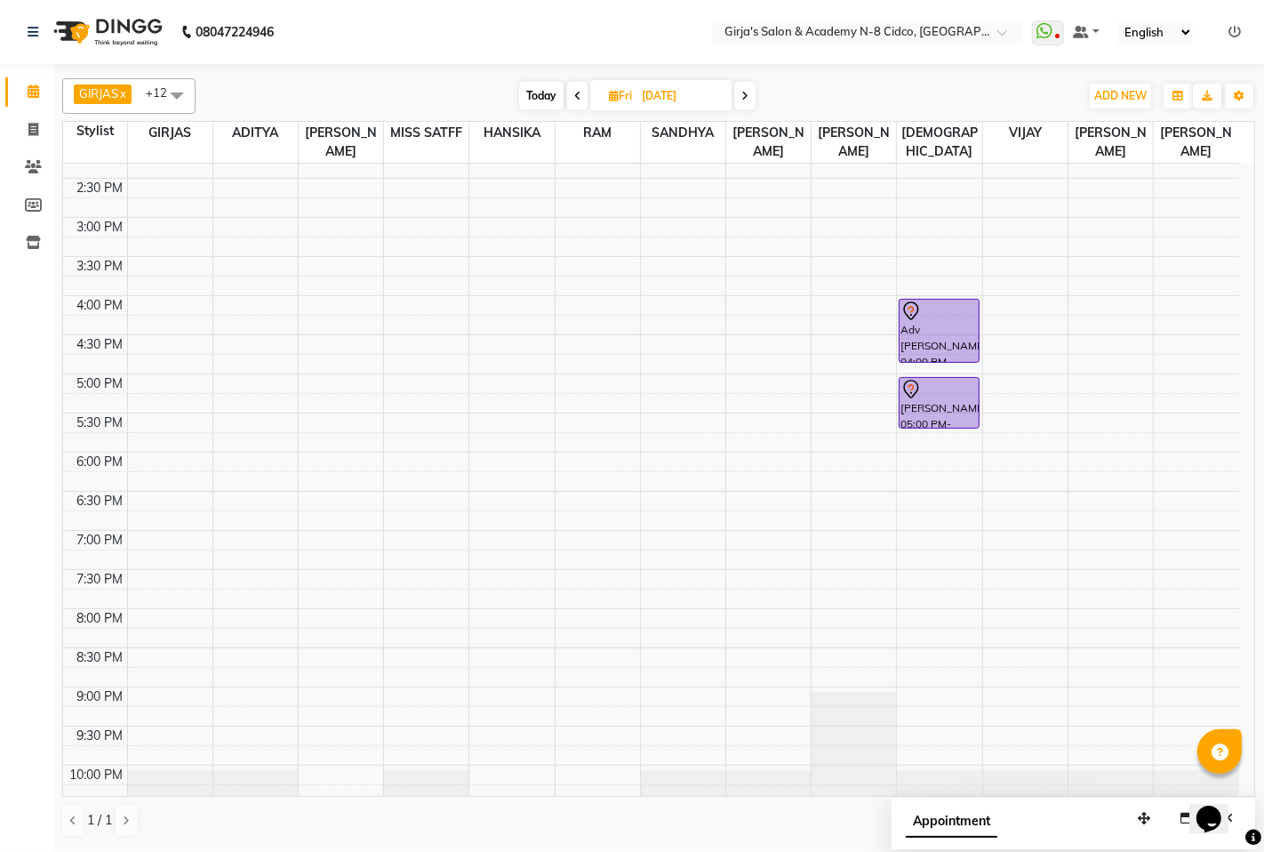
click at [534, 96] on span "Today" at bounding box center [541, 96] width 44 height 28
type input "[DATE]"
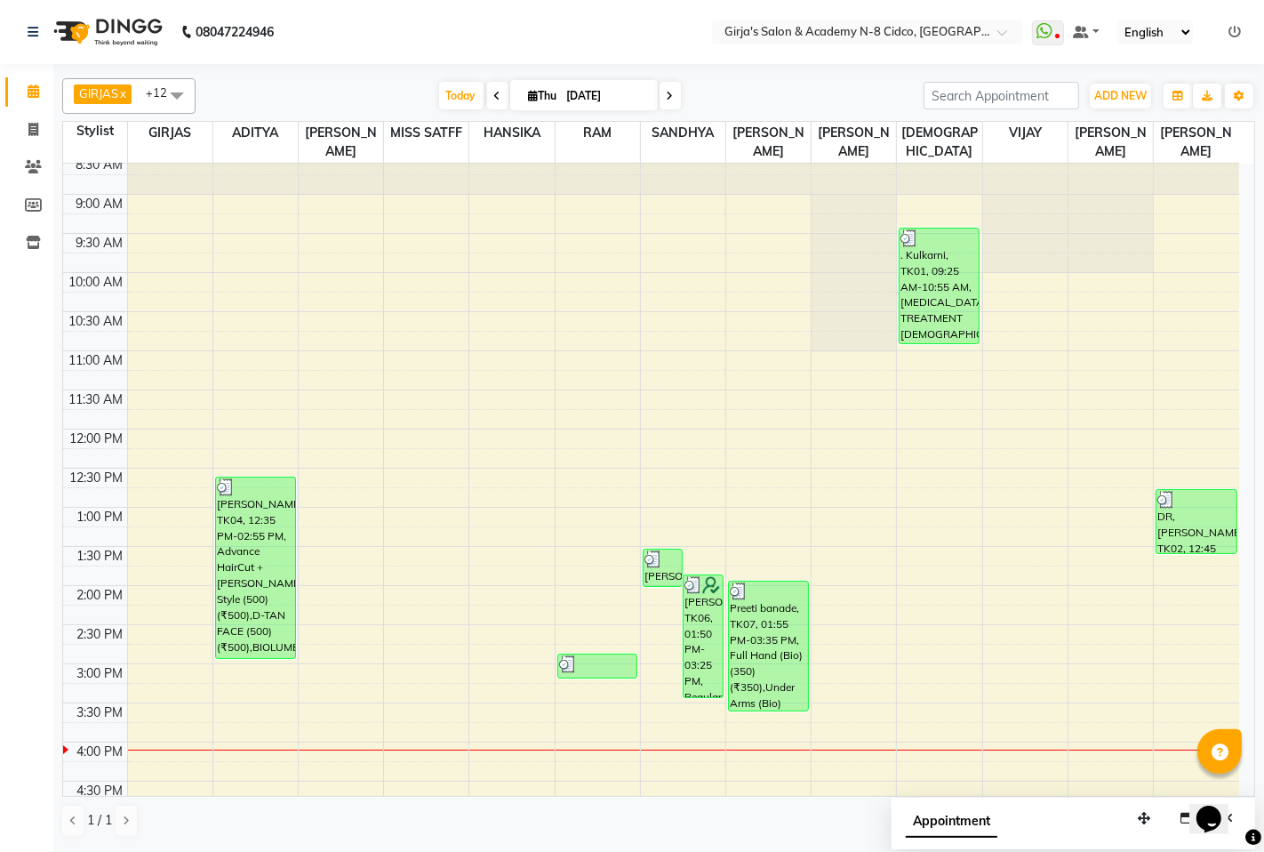
scroll to position [0, 0]
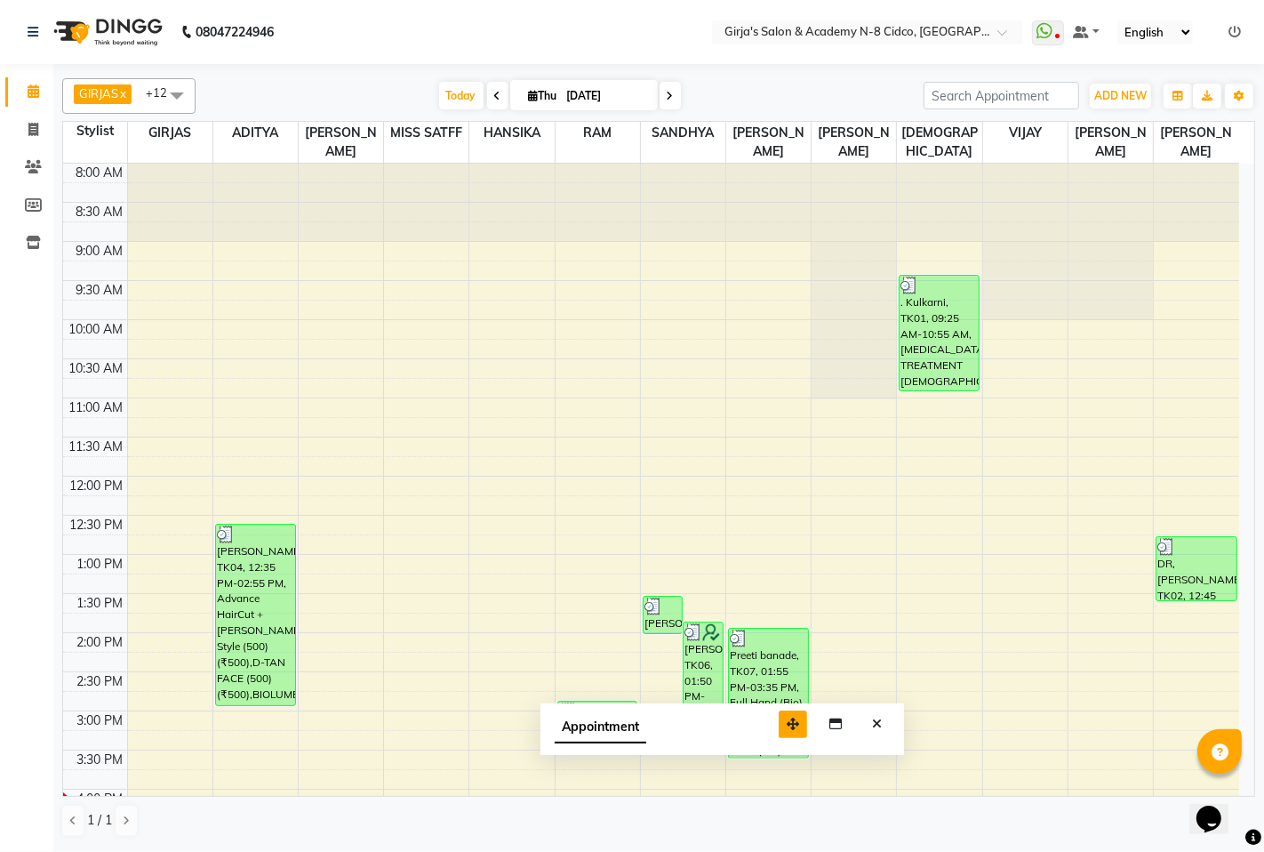
drag, startPoint x: 1143, startPoint y: 811, endPoint x: 795, endPoint y: 716, distance: 360.5
click at [791, 716] on button "button" at bounding box center [793, 724] width 28 height 28
click at [876, 729] on icon "Close" at bounding box center [877, 723] width 10 height 12
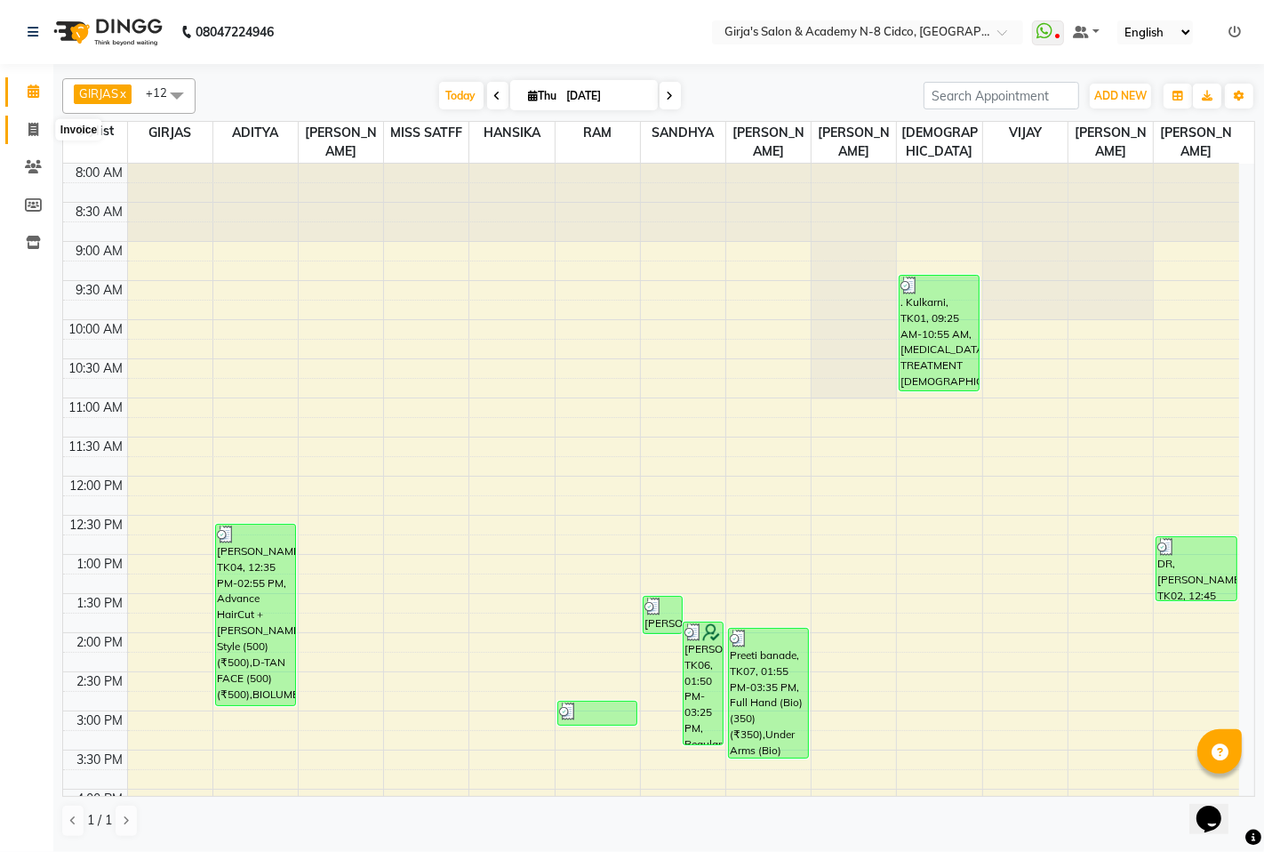
click at [28, 135] on icon at bounding box center [33, 129] width 10 height 13
select select "service"
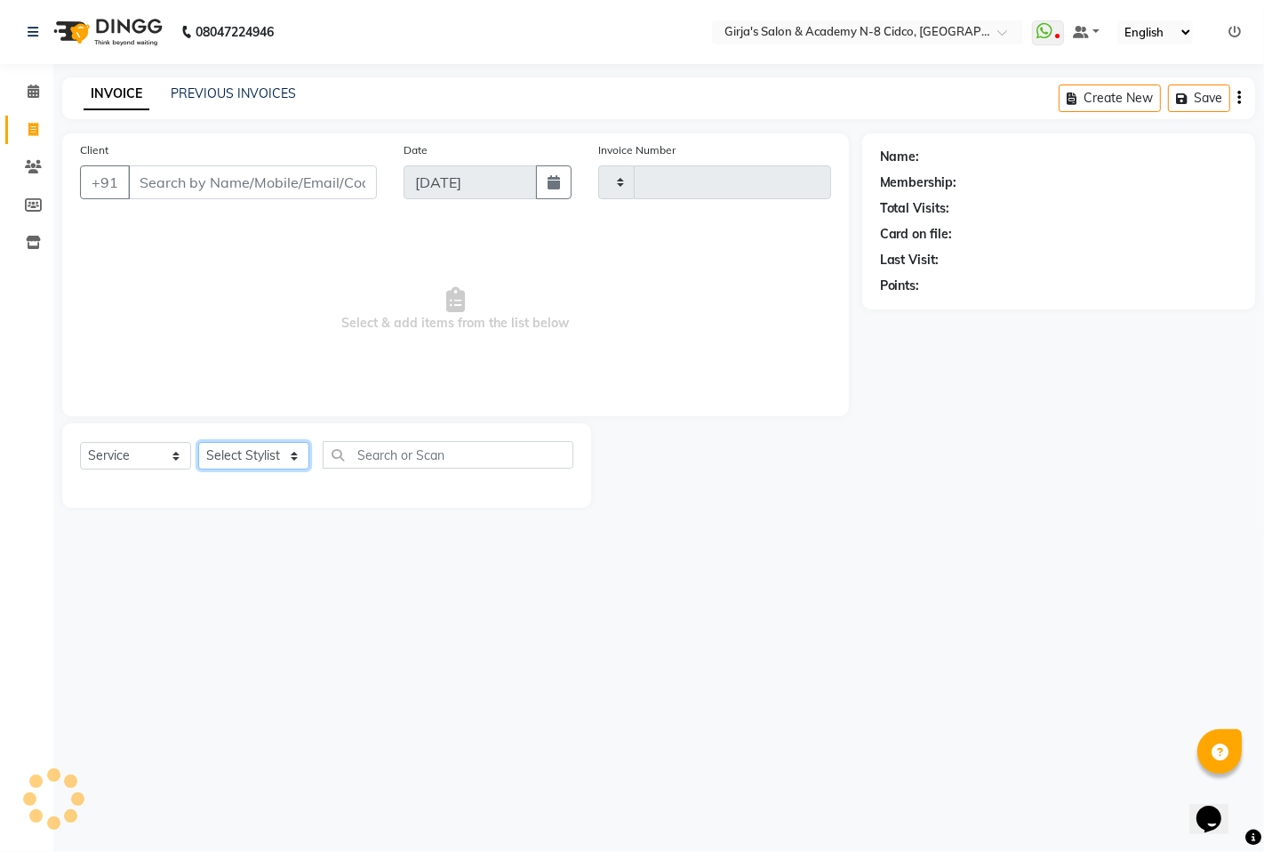
click at [277, 461] on select "Select Stylist" at bounding box center [253, 456] width 111 height 28
click at [277, 459] on select "Select Stylist" at bounding box center [253, 456] width 111 height 28
type input "4970"
select select "66"
click at [277, 459] on select "Select Stylist" at bounding box center [253, 456] width 111 height 28
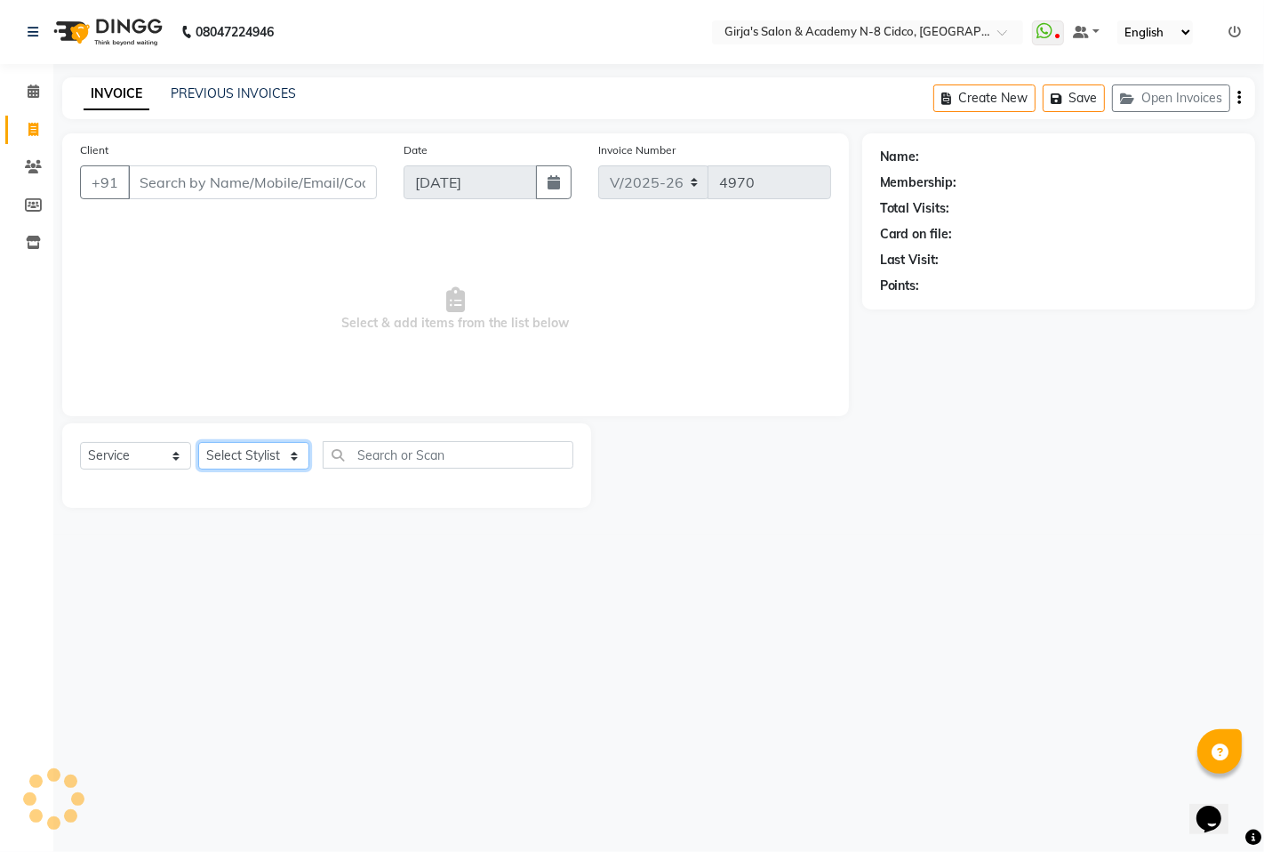
click at [277, 459] on select "Select Stylist" at bounding box center [253, 456] width 111 height 28
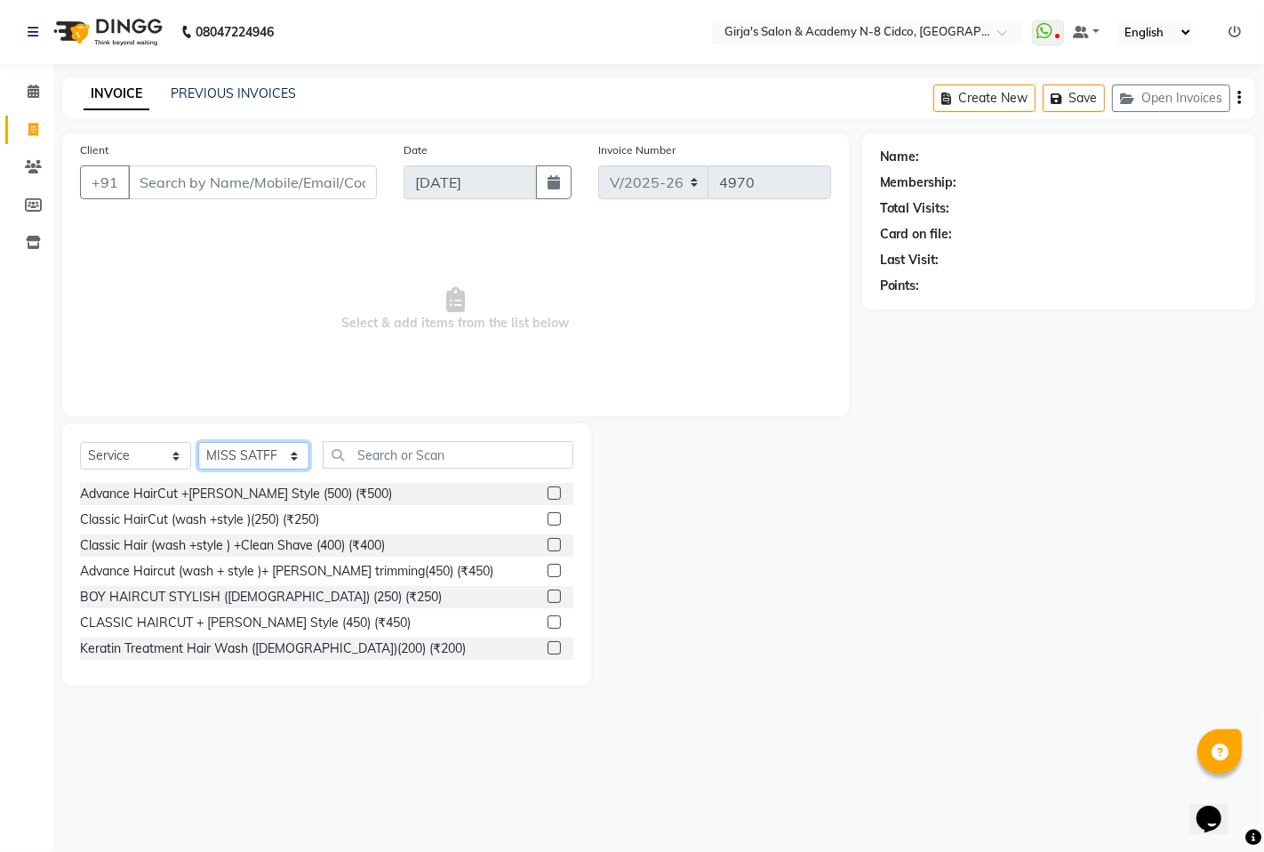
click at [277, 458] on select "Select Stylist ADITYA [PERSON_NAME] BEAUTY M GIRJAS [PERSON_NAME] MISS [PERSON_…" at bounding box center [253, 456] width 111 height 28
select select "34069"
click at [198, 443] on select "Select Stylist ADITYA [PERSON_NAME] BEAUTY M GIRJAS [PERSON_NAME] MISS [PERSON_…" at bounding box center [253, 456] width 111 height 28
click at [419, 448] on input "text" at bounding box center [448, 455] width 251 height 28
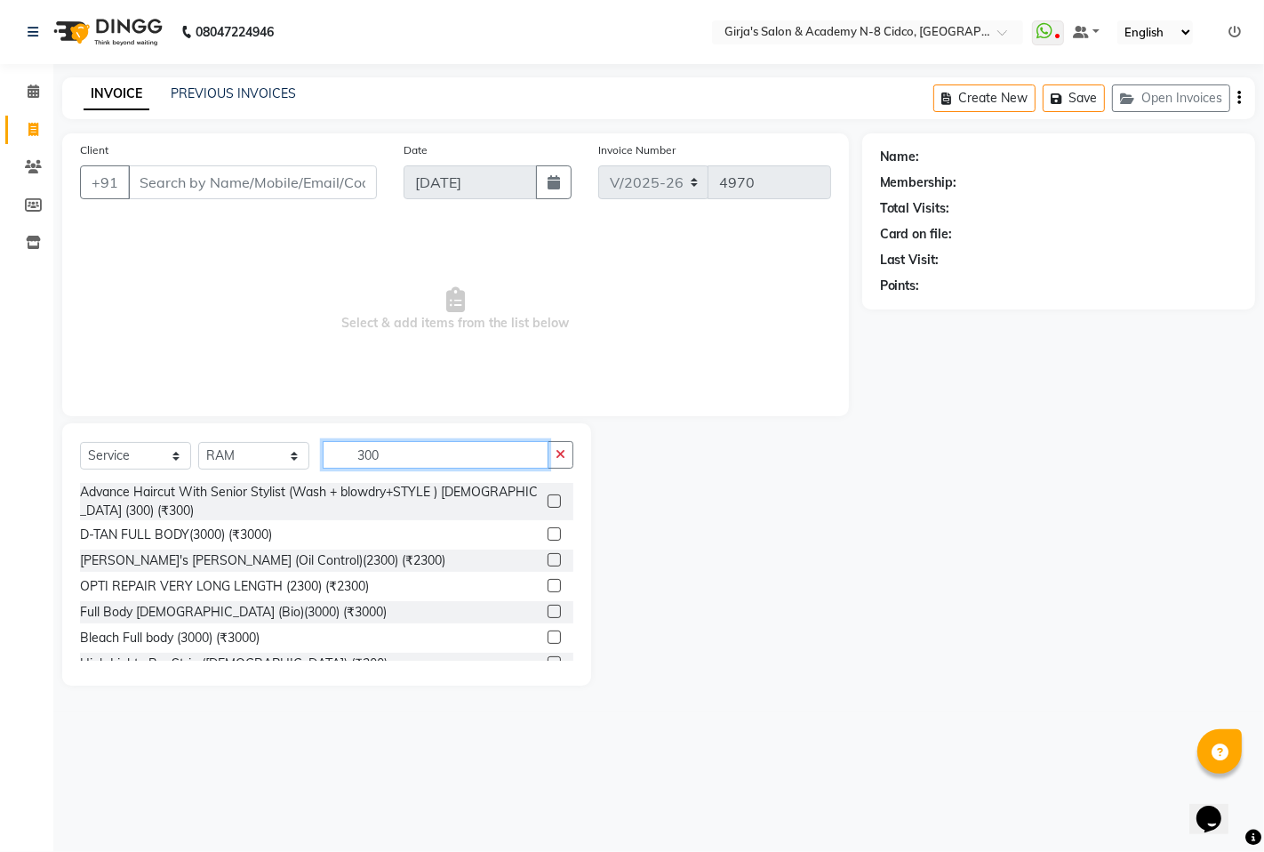
type input "300"
click at [548, 493] on div at bounding box center [561, 502] width 26 height 22
click at [548, 499] on label at bounding box center [554, 500] width 13 height 13
click at [548, 499] on input "checkbox" at bounding box center [554, 502] width 12 height 12
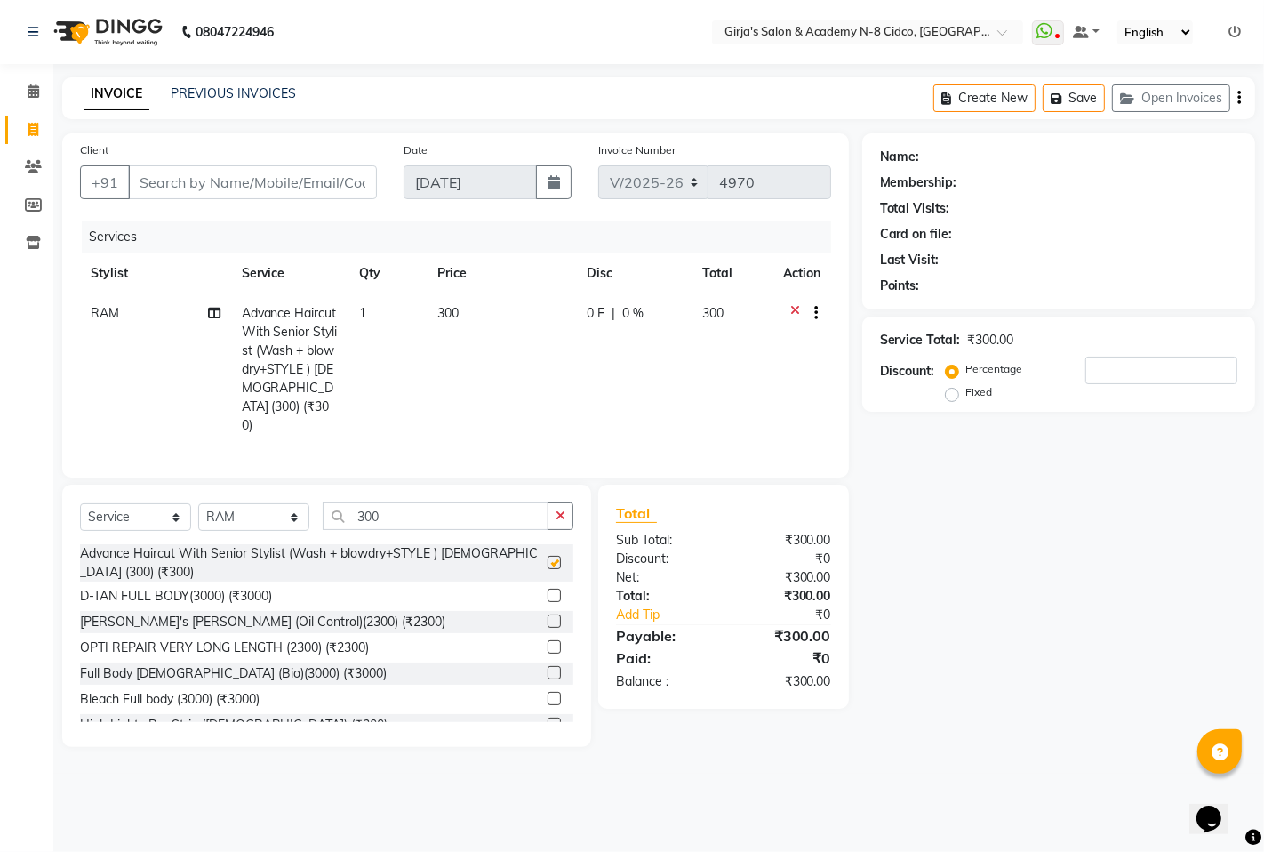
checkbox input "false"
drag, startPoint x: 191, startPoint y: 189, endPoint x: 211, endPoint y: 196, distance: 20.5
click at [192, 189] on input "Client" at bounding box center [252, 182] width 249 height 34
type input "9"
type input "0"
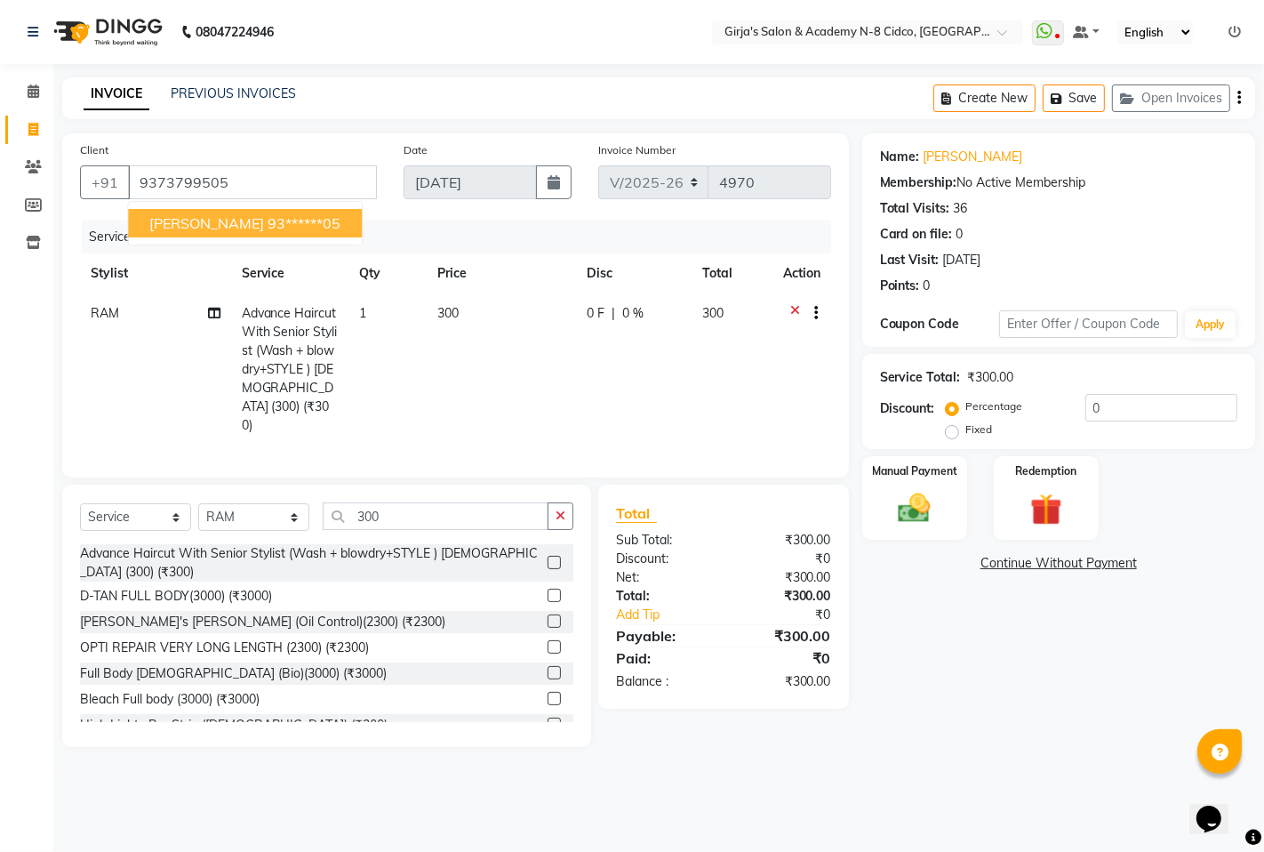
click at [274, 232] on button "[PERSON_NAME] 93******05" at bounding box center [245, 223] width 234 height 28
type input "93******05"
click at [929, 509] on img at bounding box center [914, 508] width 54 height 38
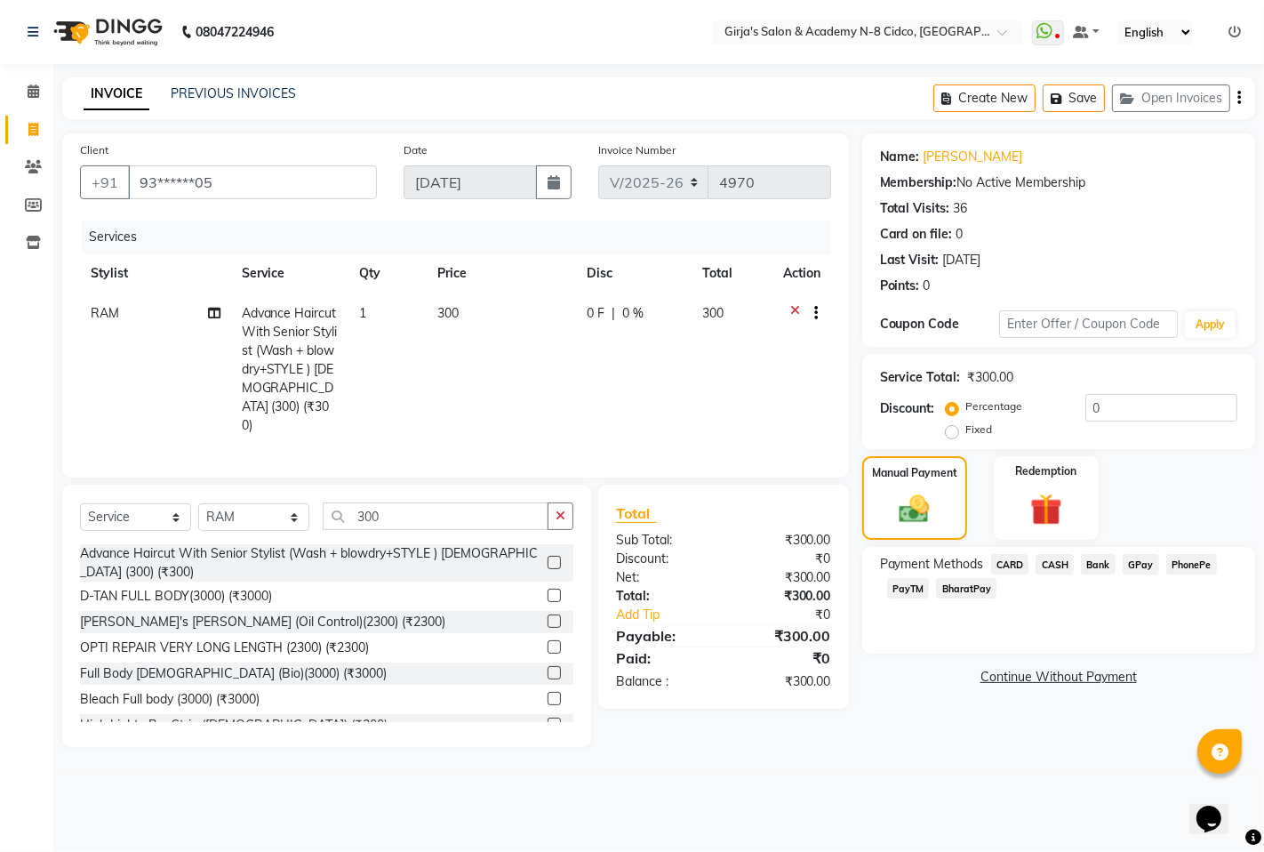
click at [1148, 567] on span "GPay" at bounding box center [1141, 564] width 36 height 20
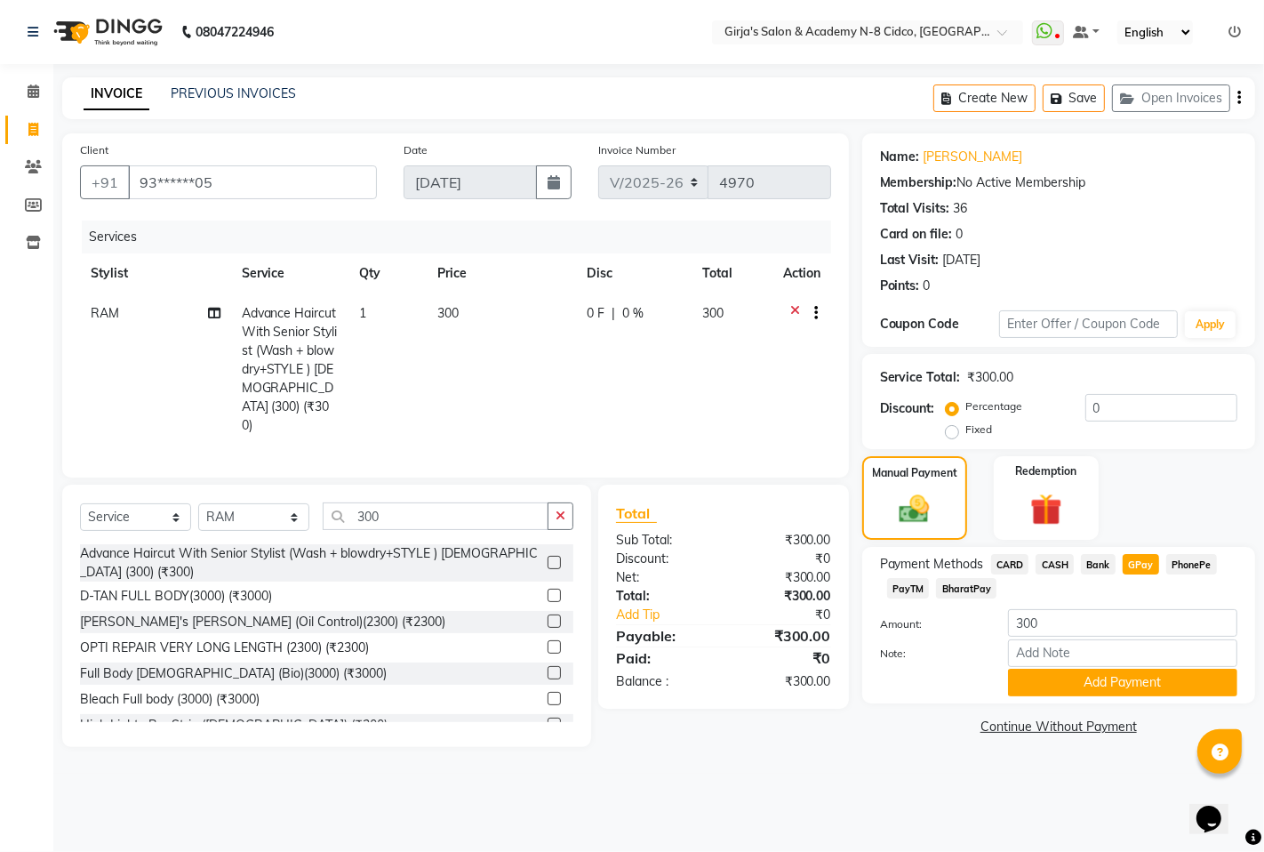
drag, startPoint x: 1104, startPoint y: 683, endPoint x: 825, endPoint y: 748, distance: 286.7
click at [1100, 685] on button "Add Payment" at bounding box center [1122, 683] width 229 height 28
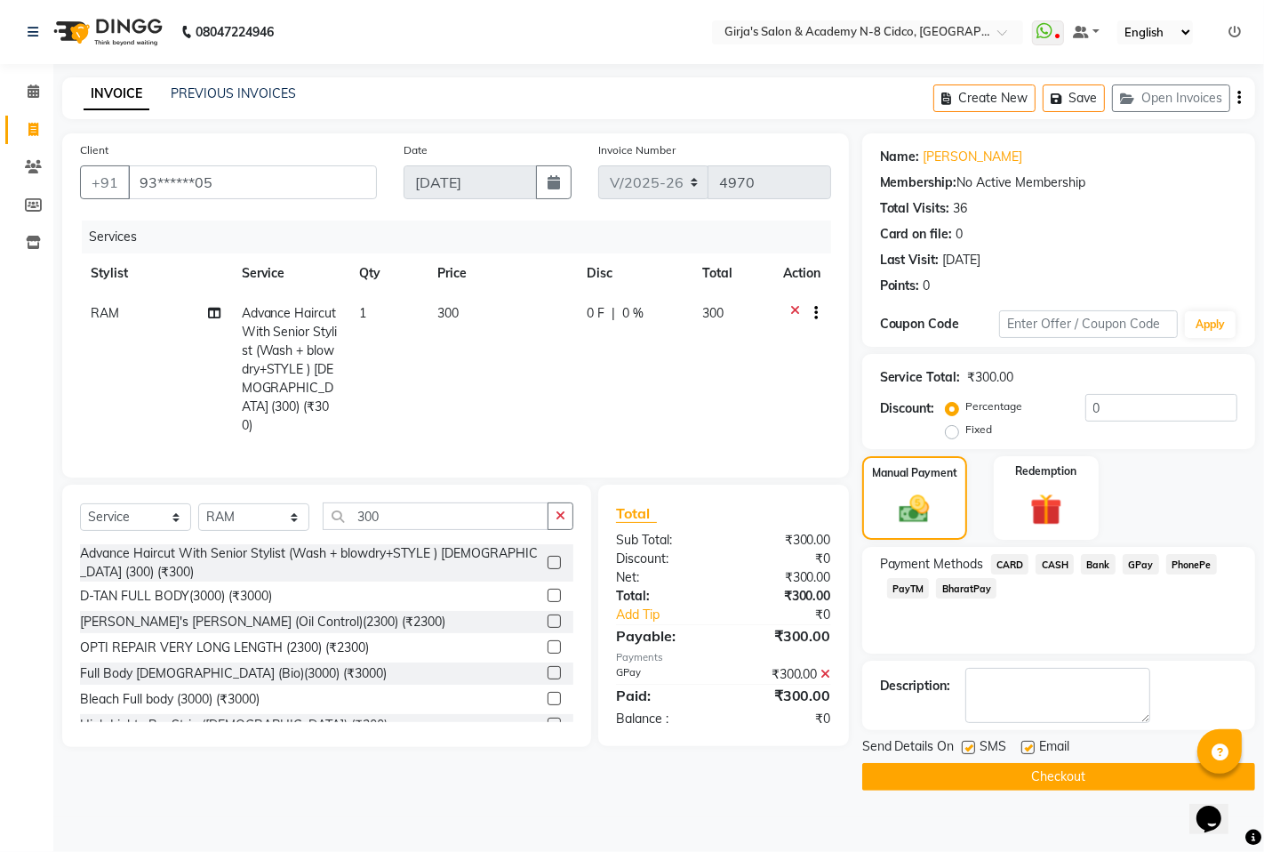
click at [1027, 768] on button "Checkout" at bounding box center [1059, 777] width 393 height 28
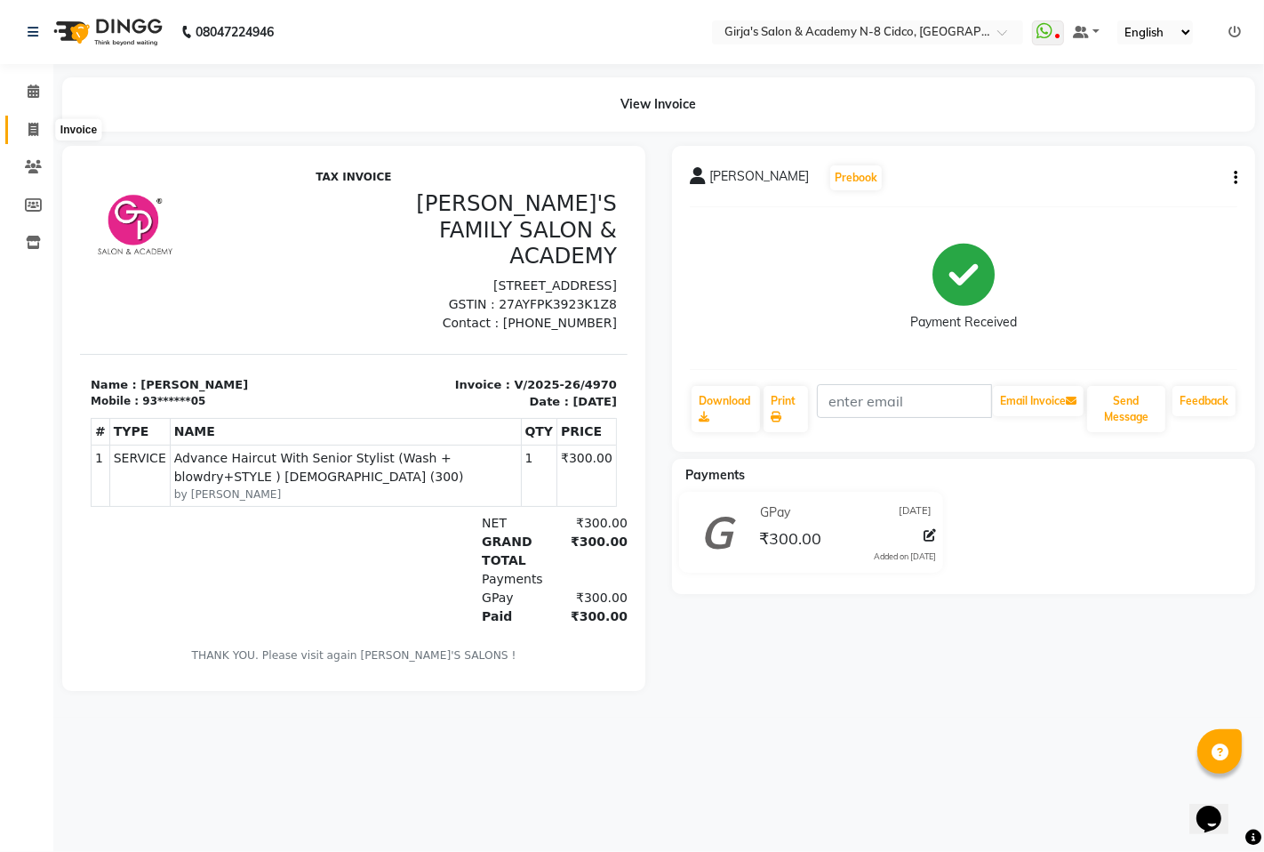
click at [29, 127] on icon at bounding box center [33, 129] width 10 height 13
select select "service"
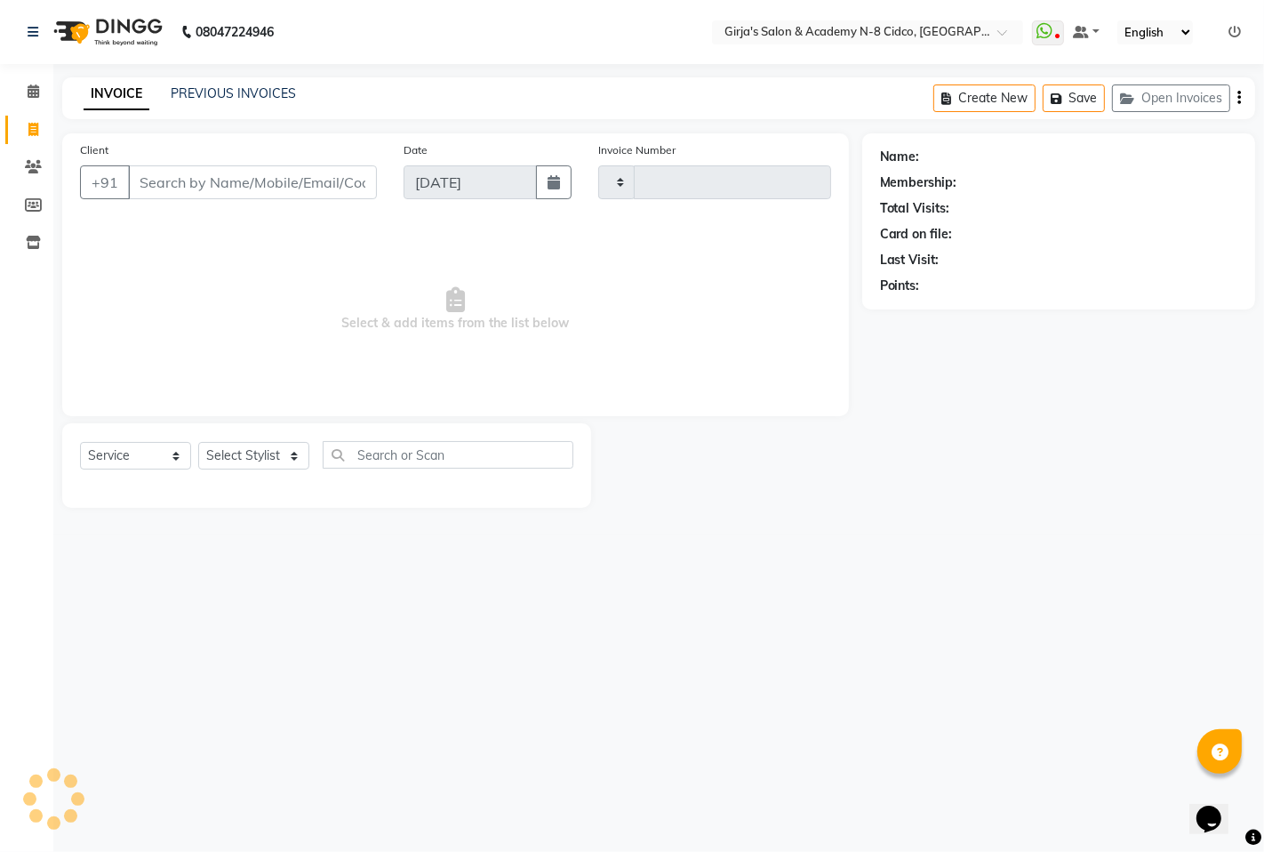
click at [245, 181] on input "Client" at bounding box center [252, 182] width 249 height 34
type input "4971"
select select "66"
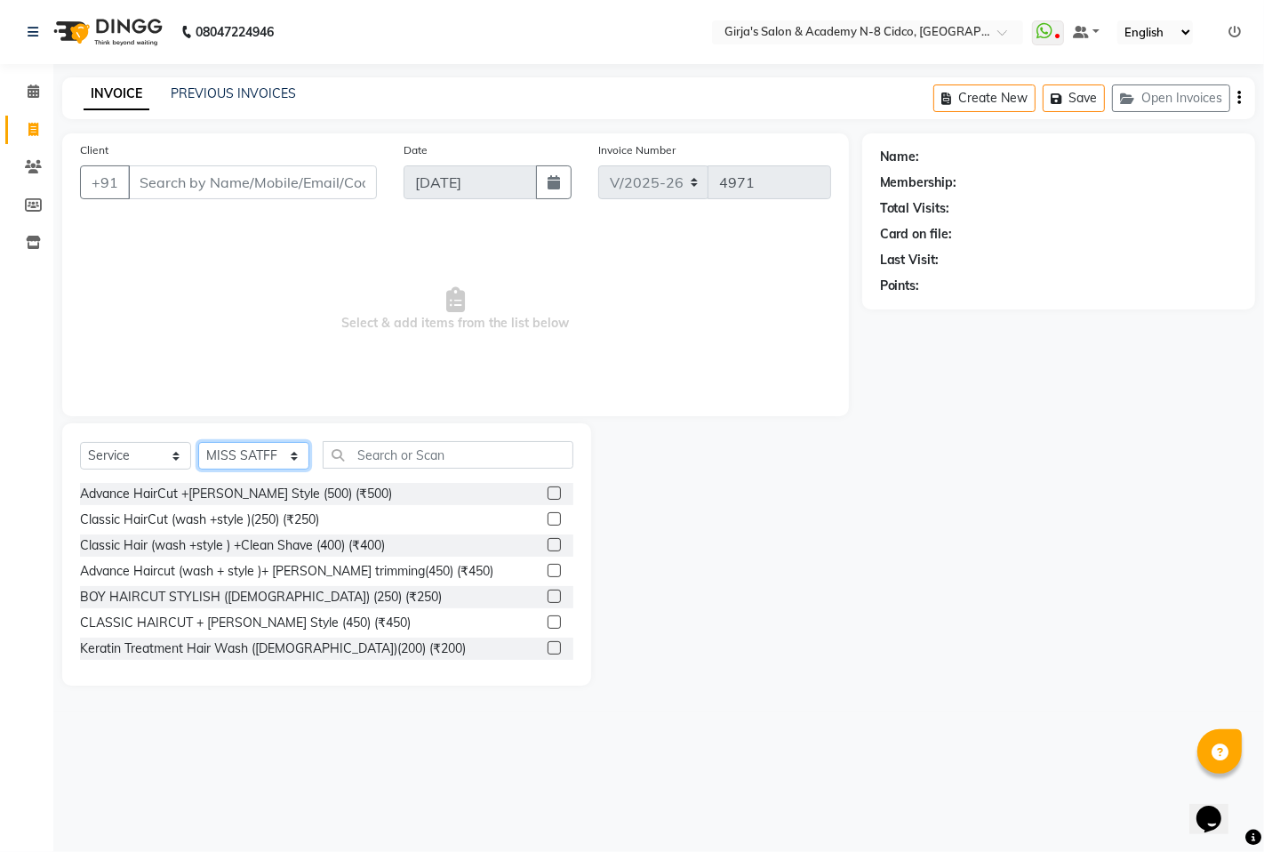
drag, startPoint x: 272, startPoint y: 457, endPoint x: 279, endPoint y: 468, distance: 12.8
click at [272, 457] on select "Select Stylist ADITYA [PERSON_NAME] BEAUTY M GIRJAS [PERSON_NAME] MISS [PERSON_…" at bounding box center [253, 456] width 111 height 28
select select "66195"
click at [198, 443] on select "Select Stylist ADITYA [PERSON_NAME] BEAUTY M GIRJAS [PERSON_NAME] MISS [PERSON_…" at bounding box center [253, 456] width 111 height 28
click at [202, 193] on input "Client" at bounding box center [252, 182] width 249 height 34
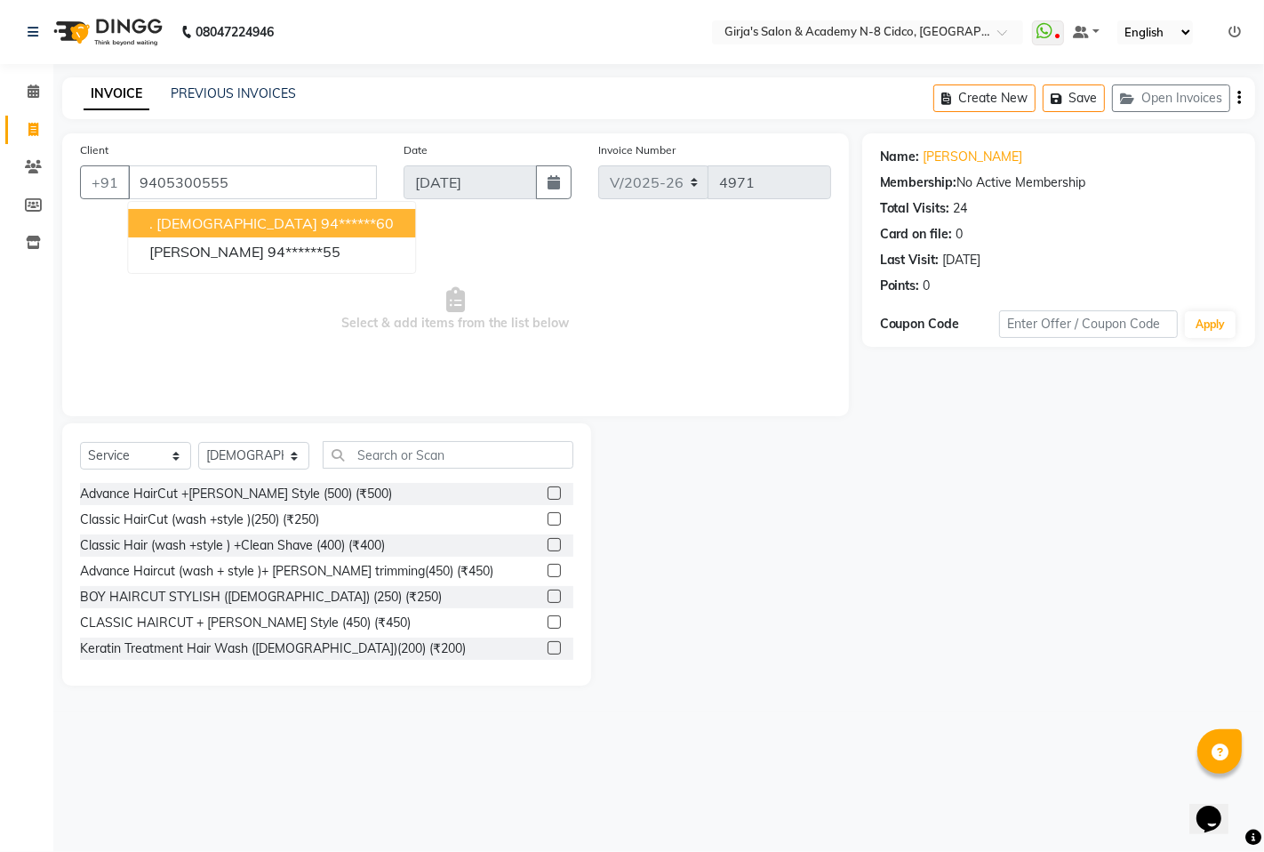
drag, startPoint x: 297, startPoint y: 221, endPoint x: 312, endPoint y: 247, distance: 30.7
click at [298, 221] on button ". [DEMOGRAPHIC_DATA] 94******60" at bounding box center [271, 223] width 287 height 28
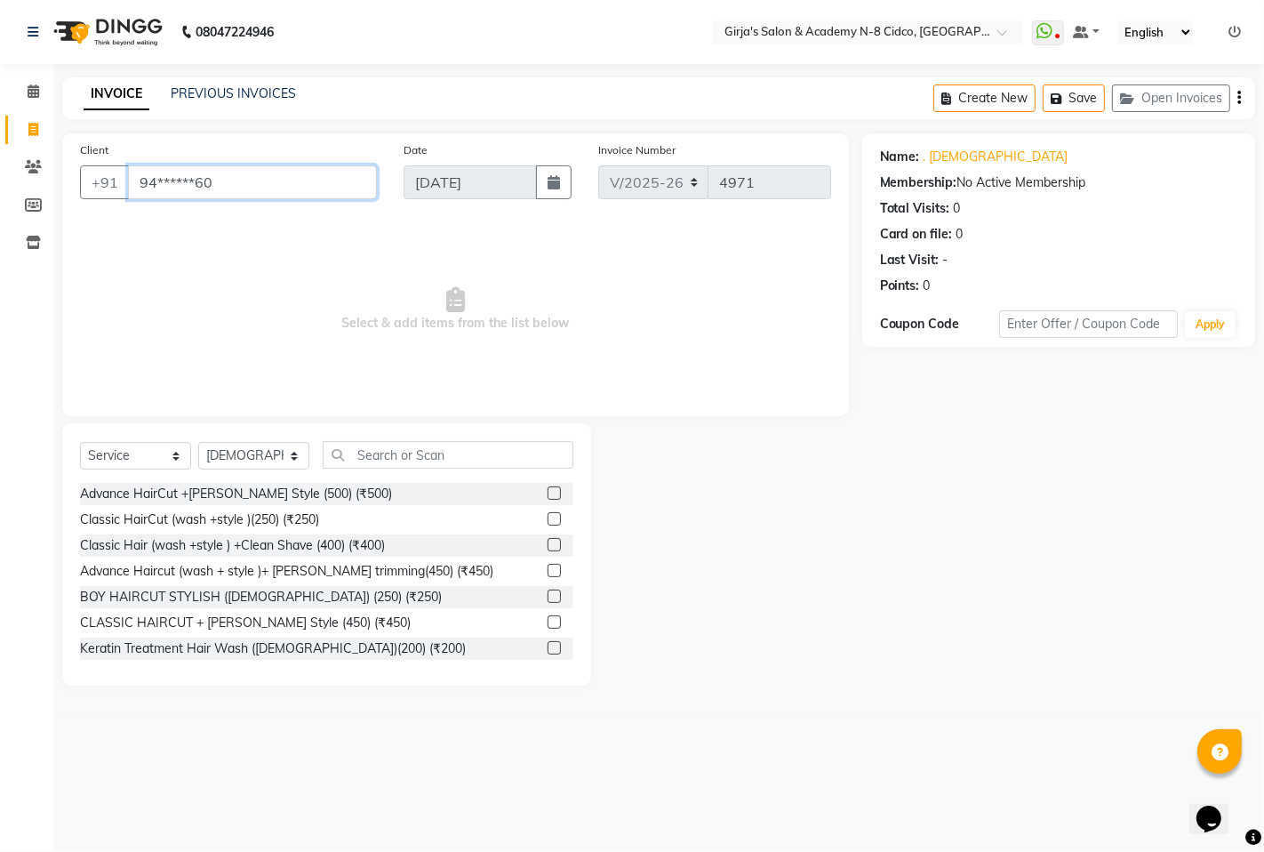
drag, startPoint x: 295, startPoint y: 198, endPoint x: 291, endPoint y: 188, distance: 11.6
click at [293, 192] on input "94******60" at bounding box center [252, 182] width 249 height 34
click at [365, 183] on input "94*****555" at bounding box center [252, 182] width 249 height 34
click at [354, 191] on input "94*****555" at bounding box center [252, 182] width 249 height 34
click at [374, 183] on input "94*****555" at bounding box center [252, 182] width 249 height 34
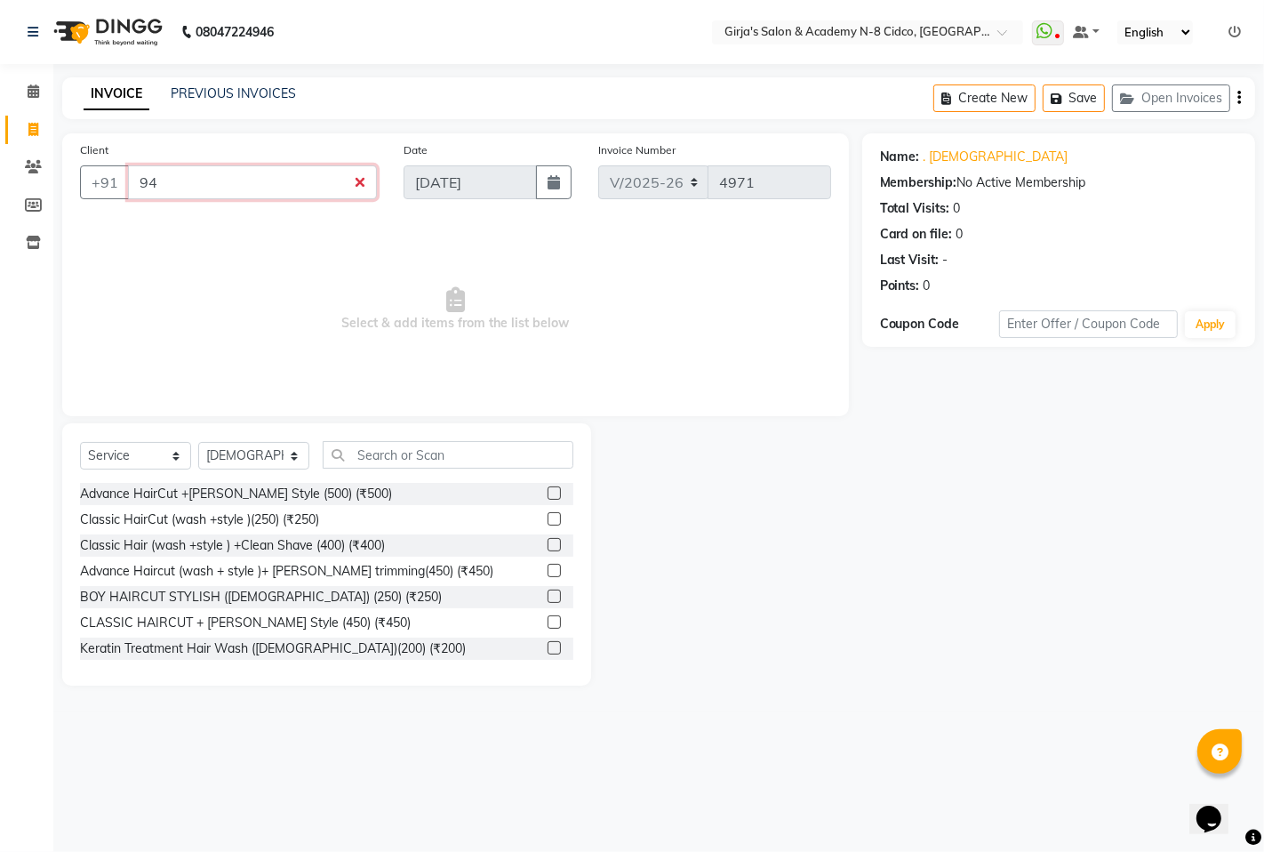
type input "9"
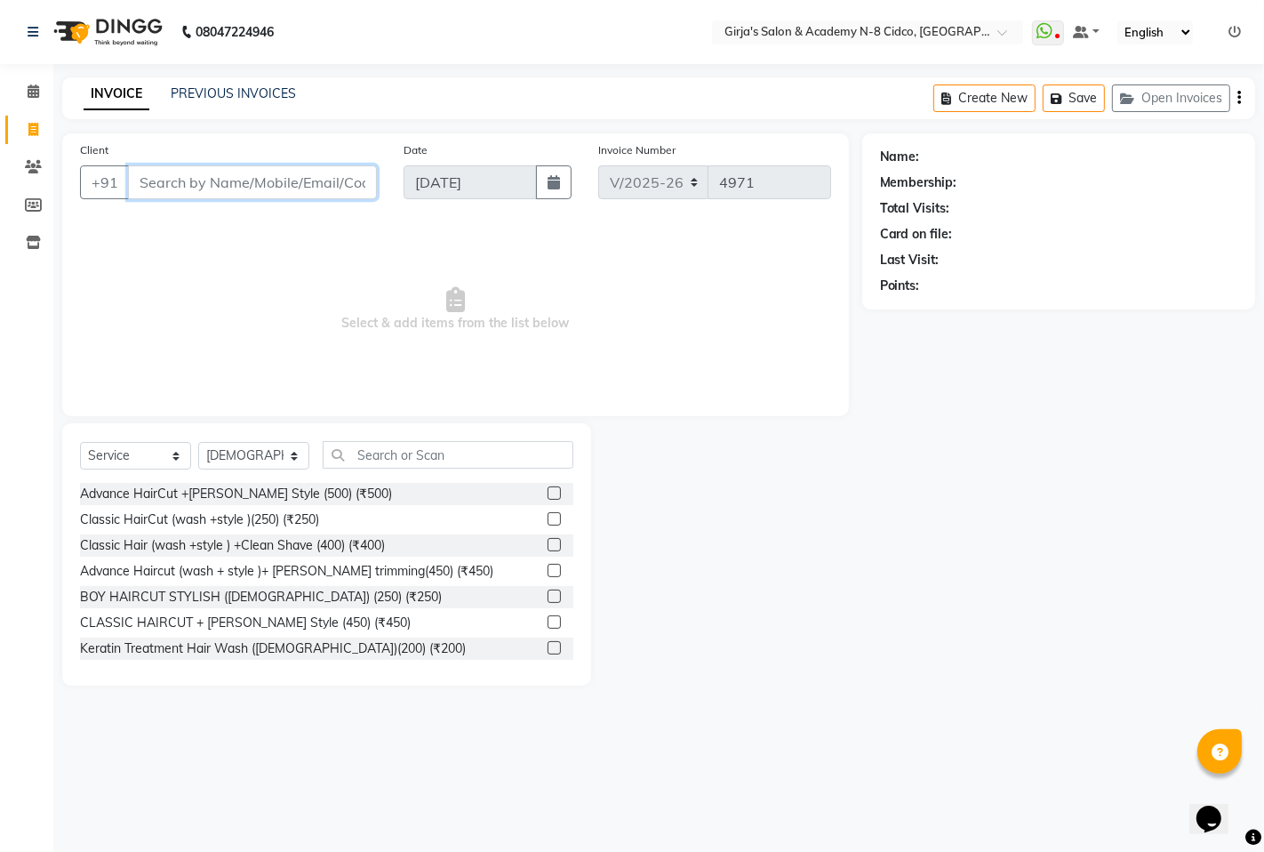
type input "6"
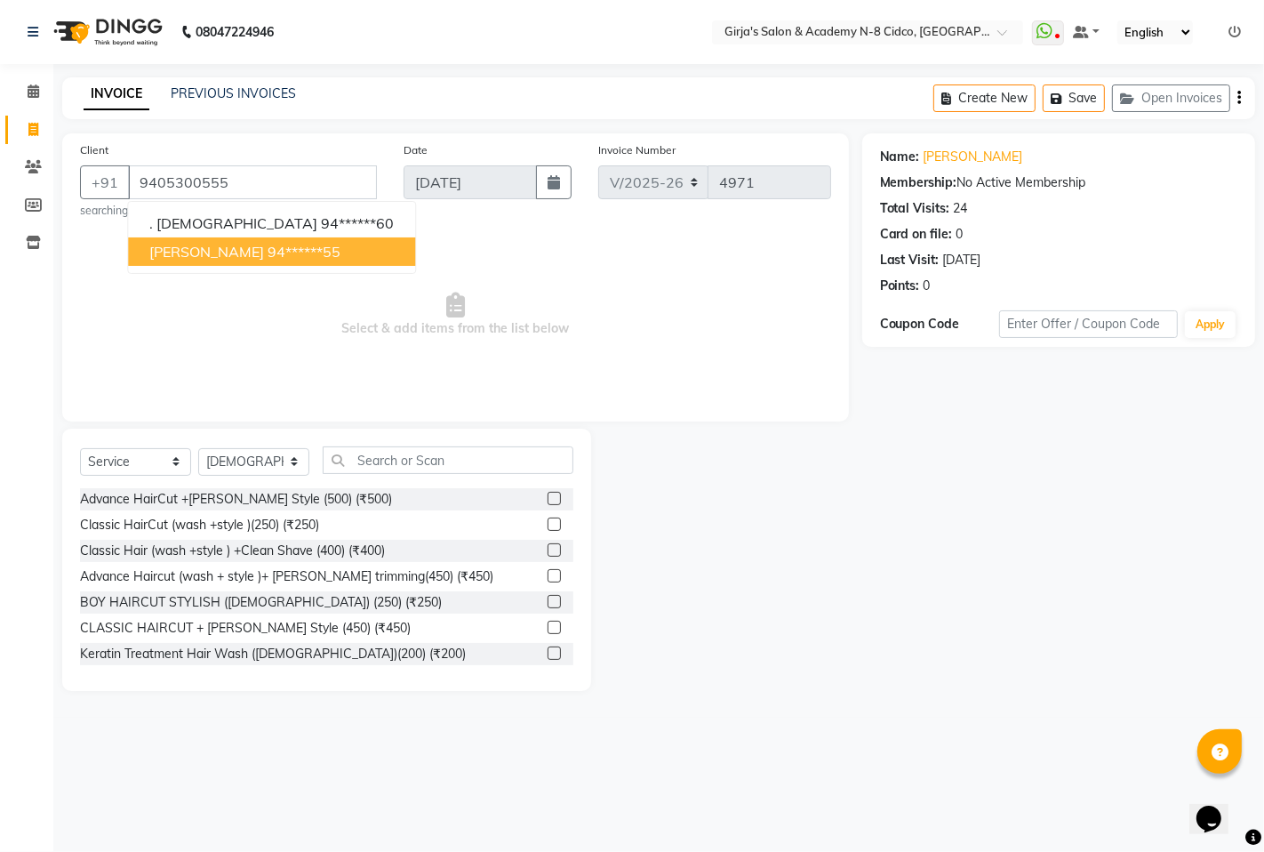
click at [245, 255] on span "[PERSON_NAME]" at bounding box center [206, 252] width 115 height 18
type input "94******55"
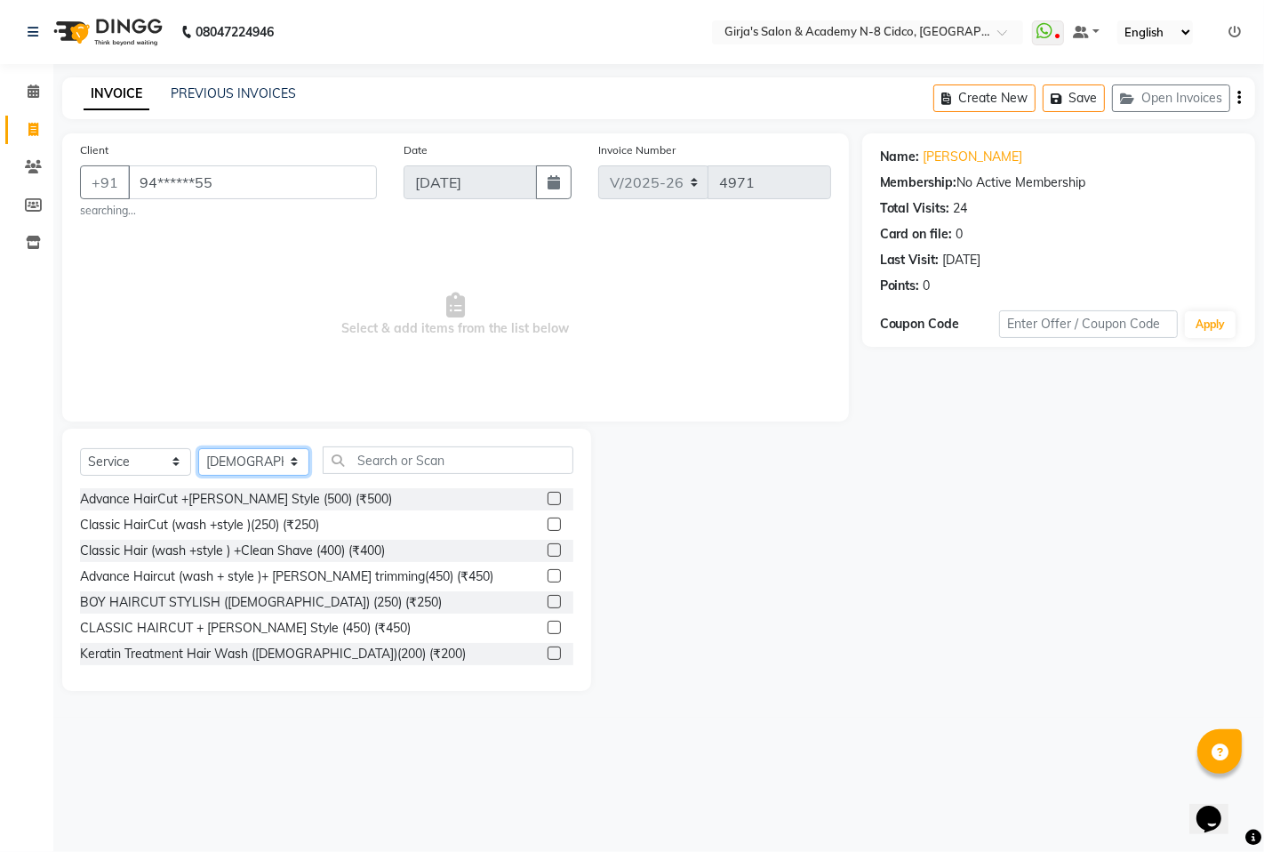
click at [240, 462] on select "Select Stylist ADITYA [PERSON_NAME] BEAUTY M GIRJAS [PERSON_NAME] MISS [PERSON_…" at bounding box center [253, 462] width 111 height 28
click at [258, 456] on select "Select Stylist ADITYA [PERSON_NAME] BEAUTY M GIRJAS [PERSON_NAME] MISS [PERSON_…" at bounding box center [253, 462] width 111 height 28
click at [361, 454] on input "text" at bounding box center [448, 460] width 251 height 28
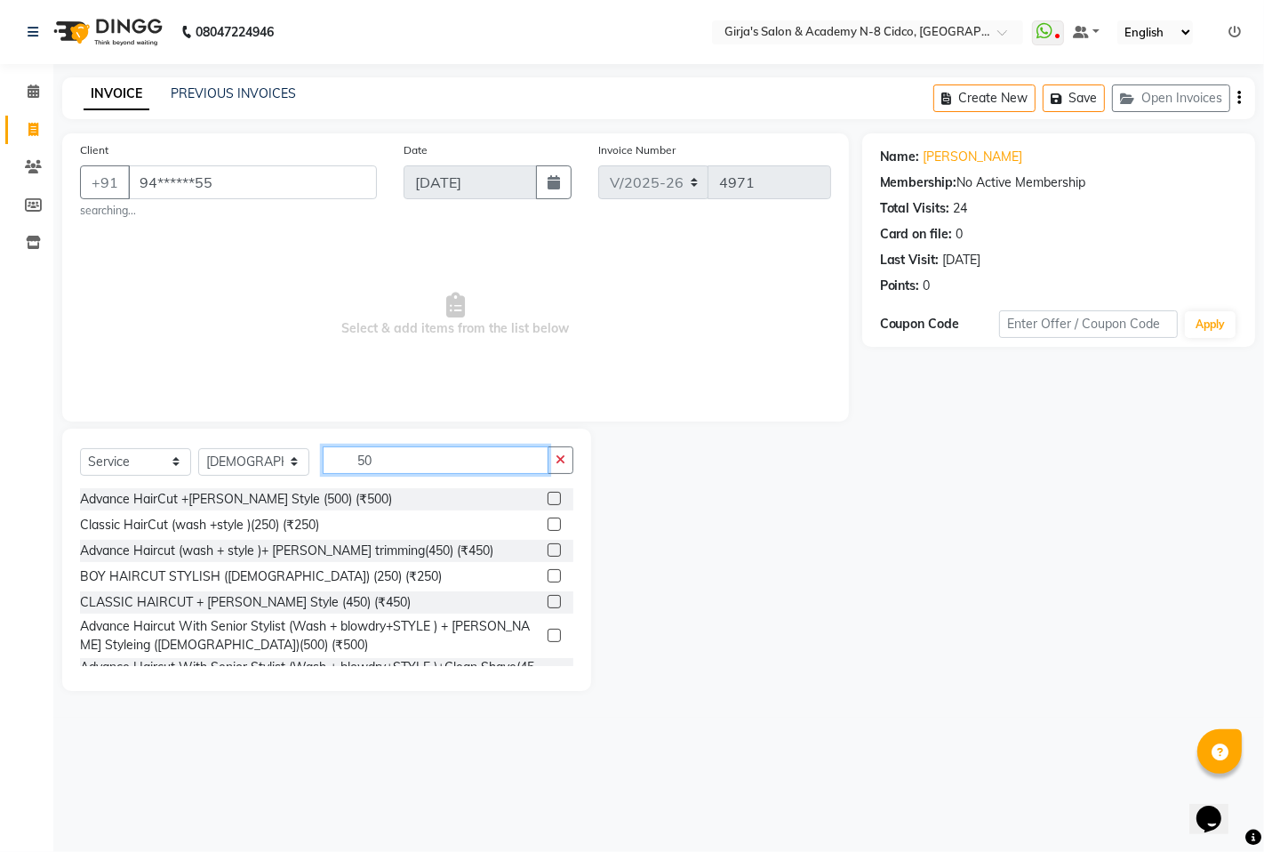
type input "5"
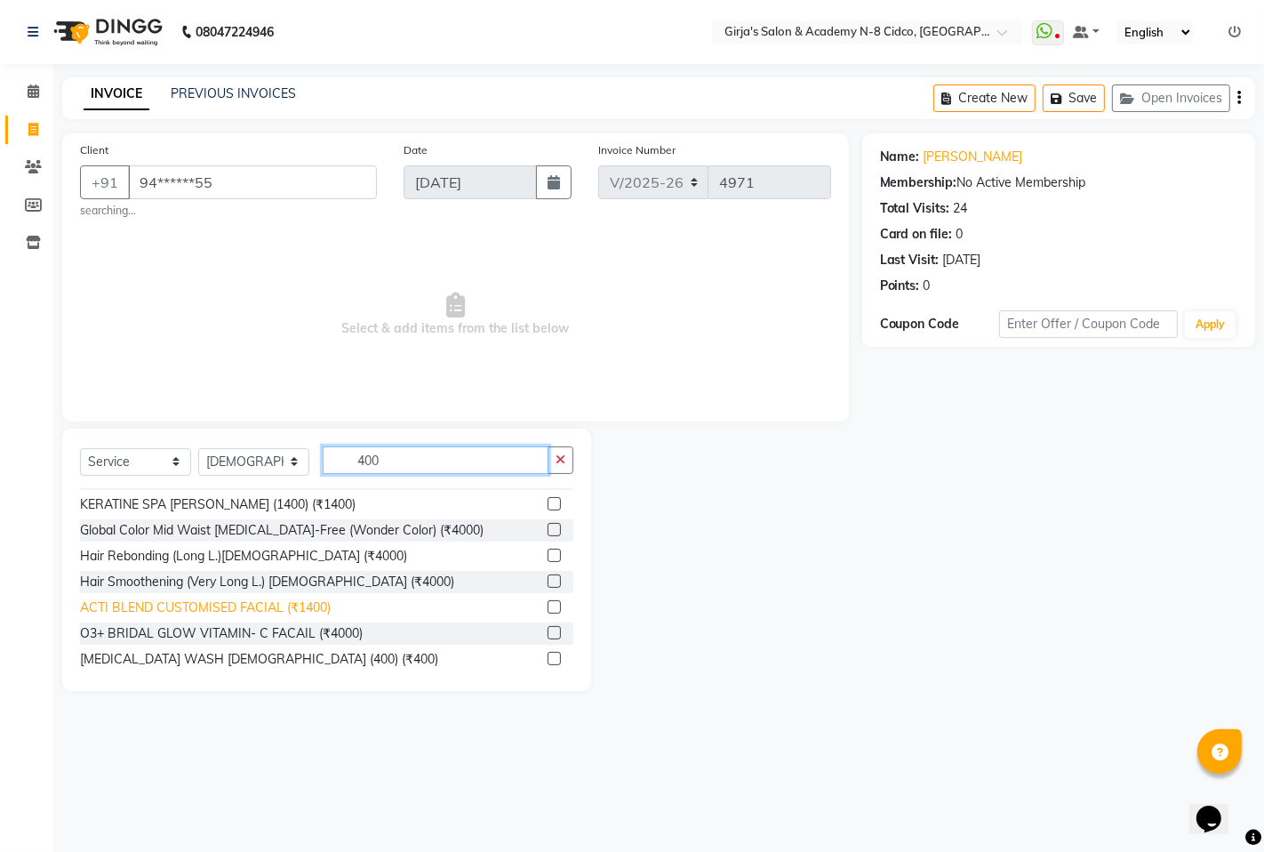
scroll to position [889, 0]
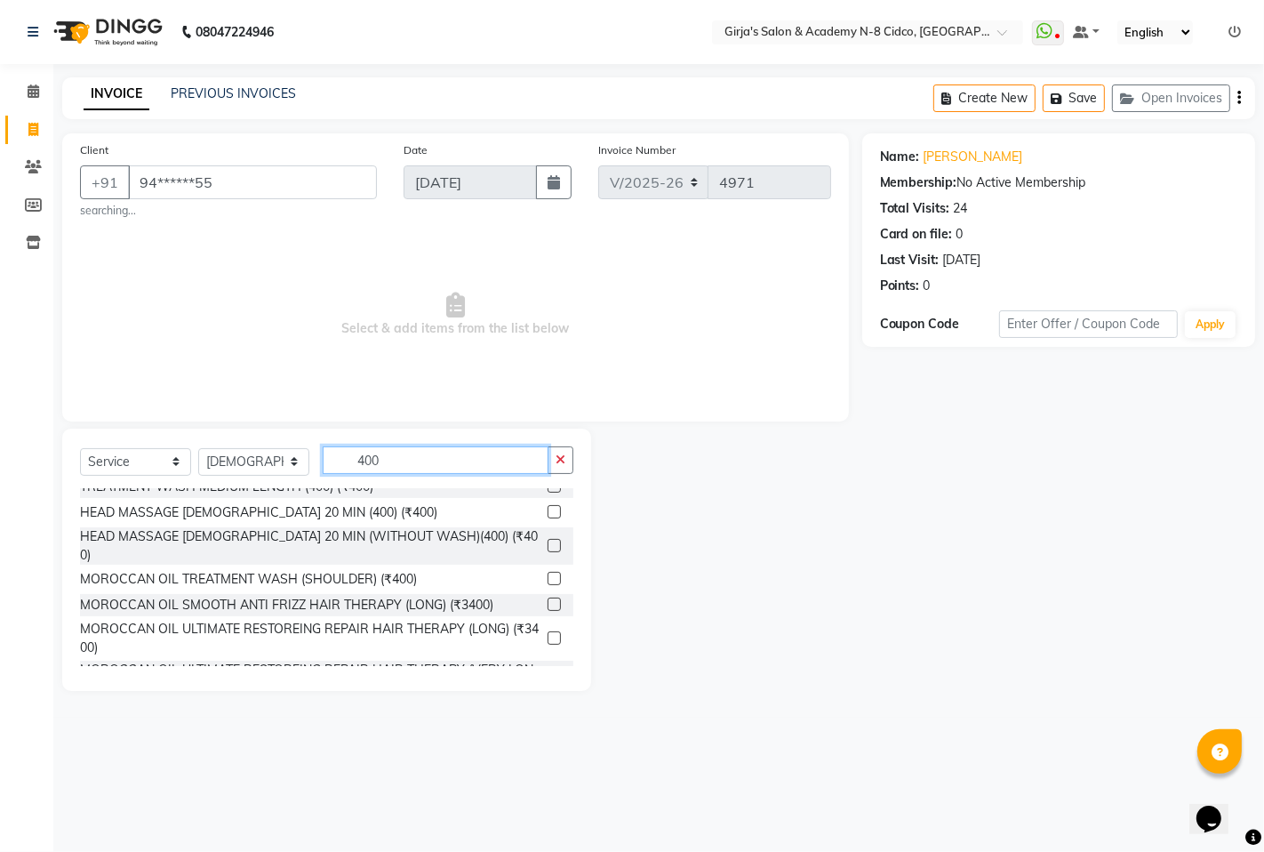
type input "400"
click at [548, 510] on label at bounding box center [554, 511] width 13 height 13
click at [548, 510] on input "checkbox" at bounding box center [554, 513] width 12 height 12
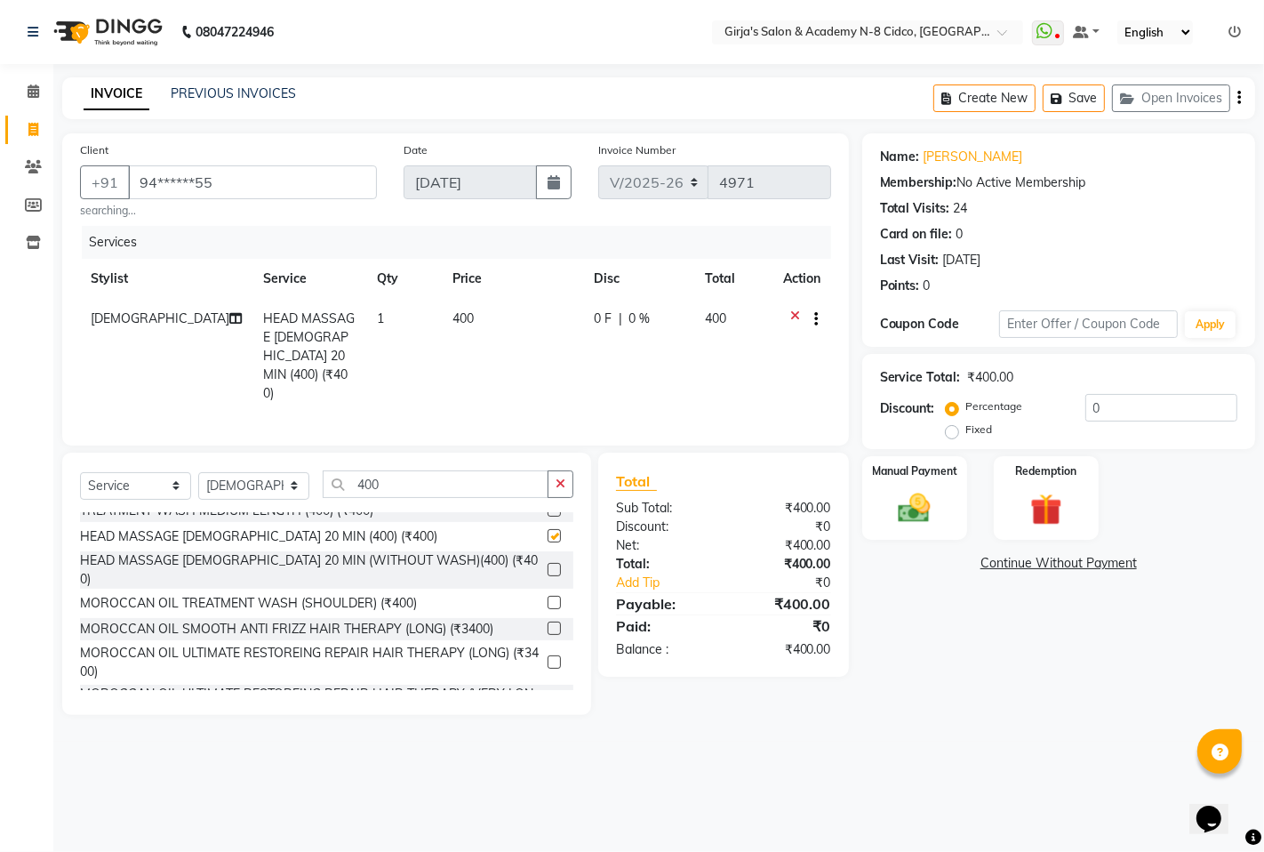
checkbox input "false"
click at [453, 322] on span "400" at bounding box center [463, 318] width 21 height 16
select select "66195"
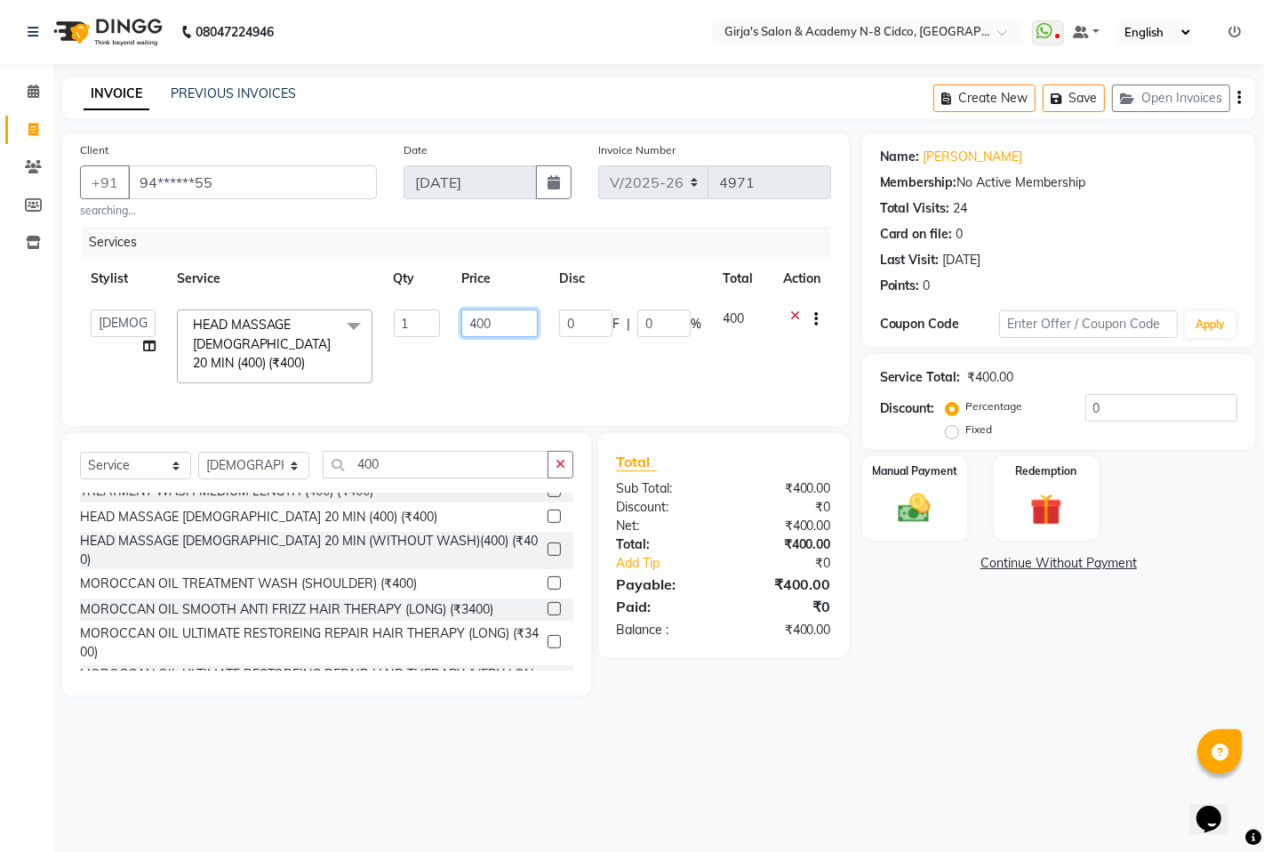
click at [494, 323] on input "400" at bounding box center [499, 323] width 76 height 28
type input "4"
type input "500"
click at [557, 465] on icon "button" at bounding box center [561, 464] width 10 height 12
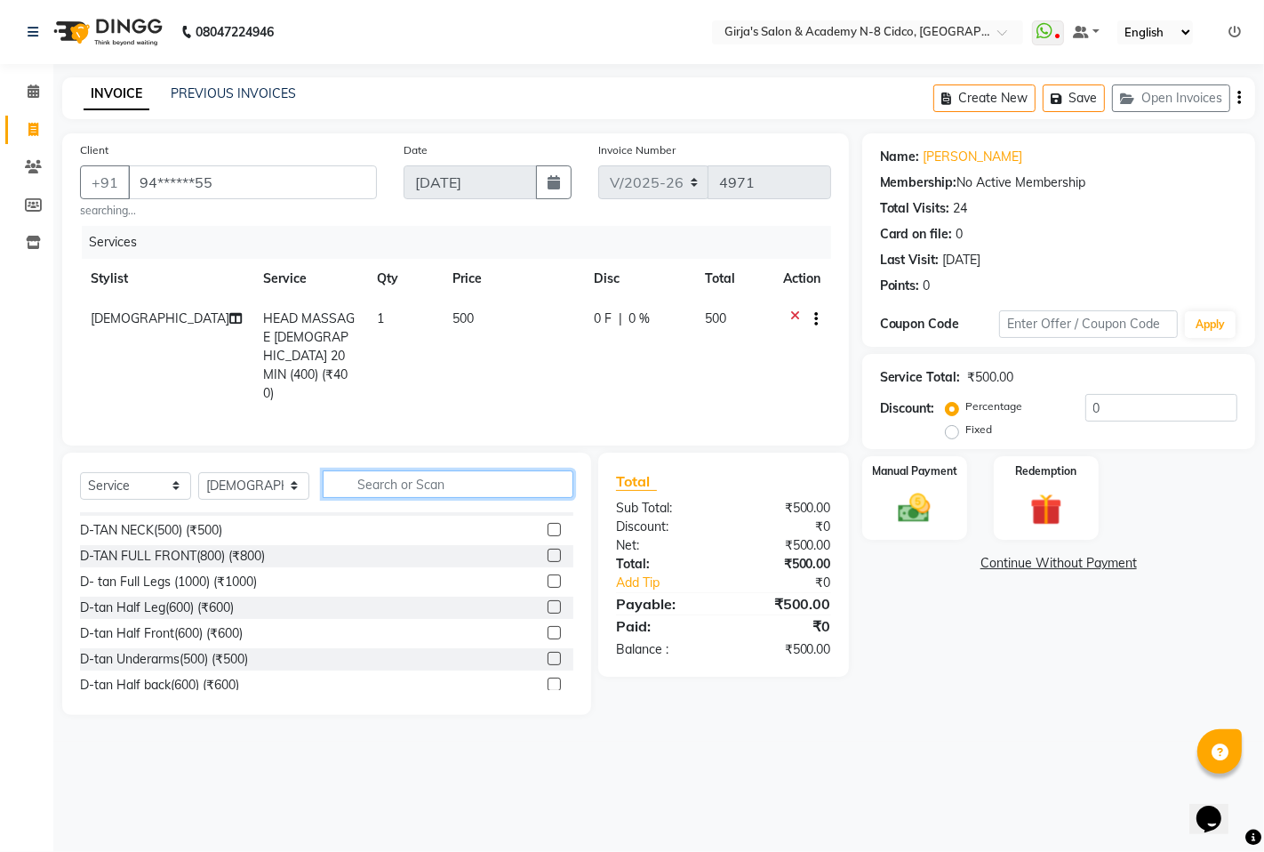
click at [443, 470] on input "text" at bounding box center [448, 484] width 251 height 28
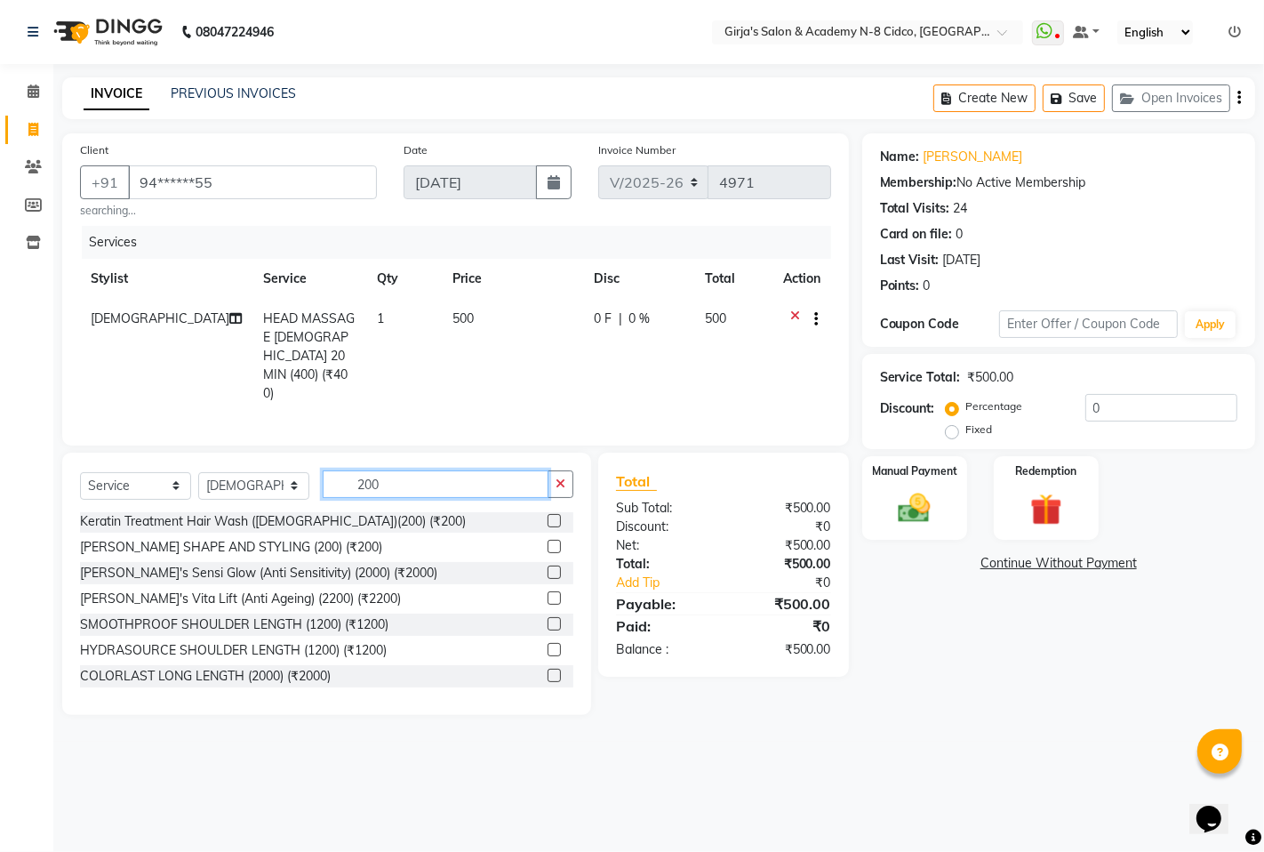
scroll to position [0, 0]
type input "200"
click at [548, 542] on label at bounding box center [554, 548] width 13 height 13
click at [548, 543] on input "checkbox" at bounding box center [554, 549] width 12 height 12
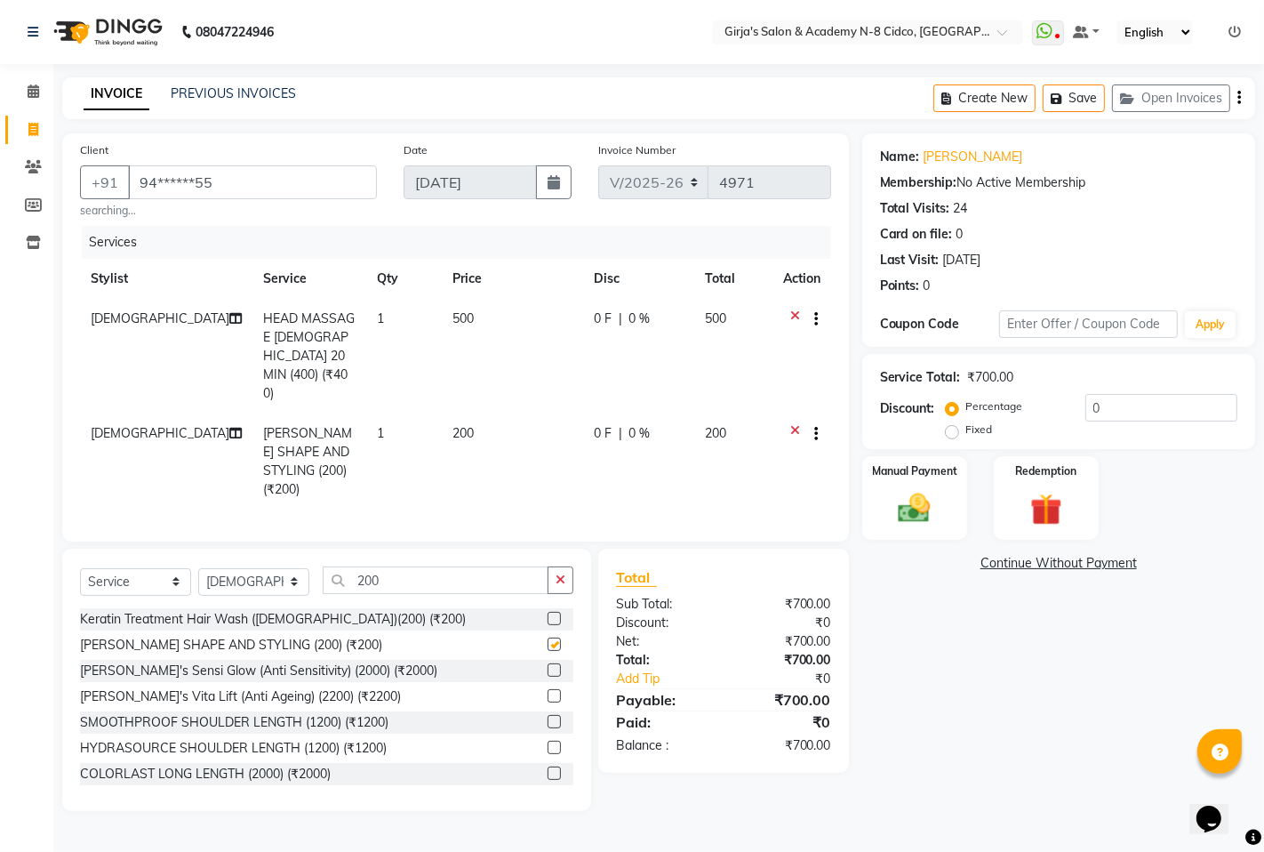
checkbox input "false"
click at [912, 494] on img at bounding box center [914, 508] width 54 height 38
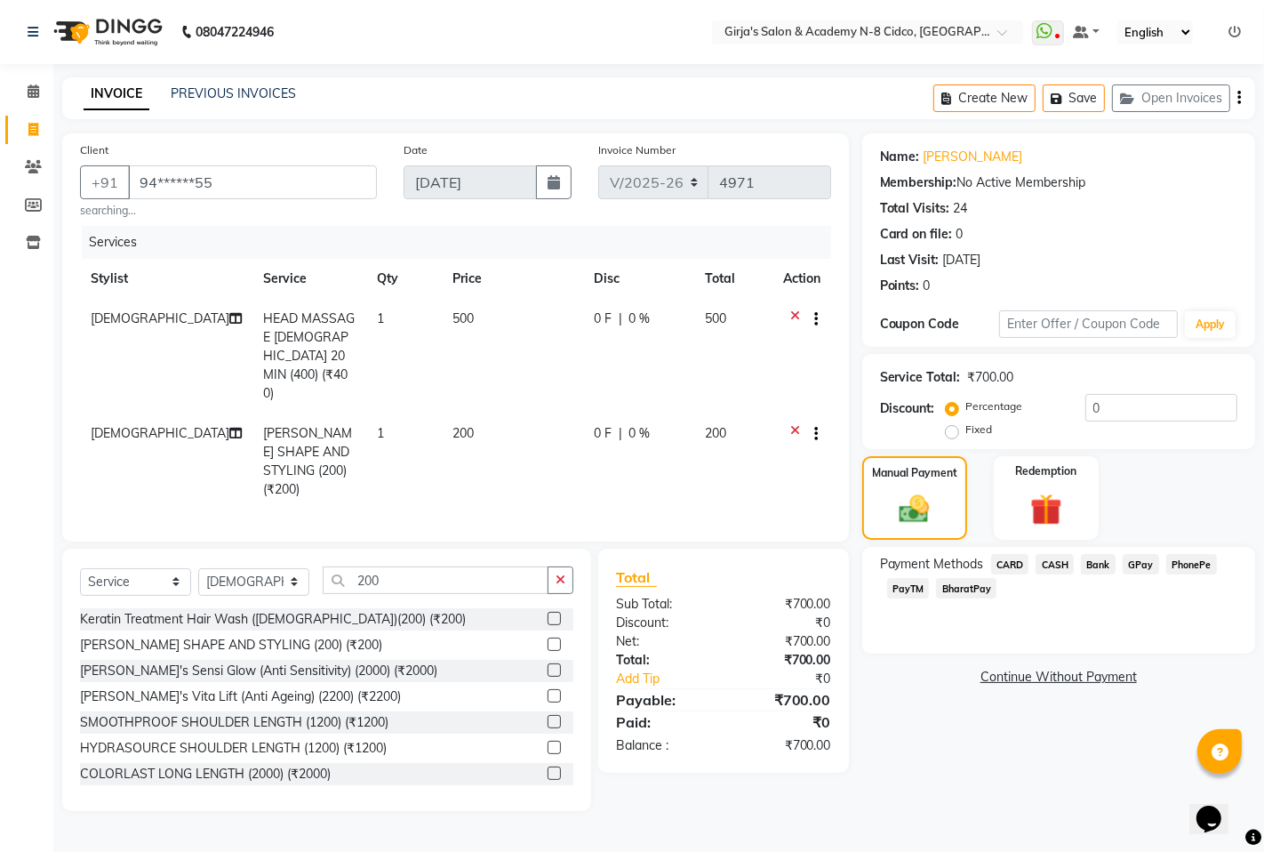
click at [1056, 561] on span "CASH" at bounding box center [1055, 564] width 38 height 20
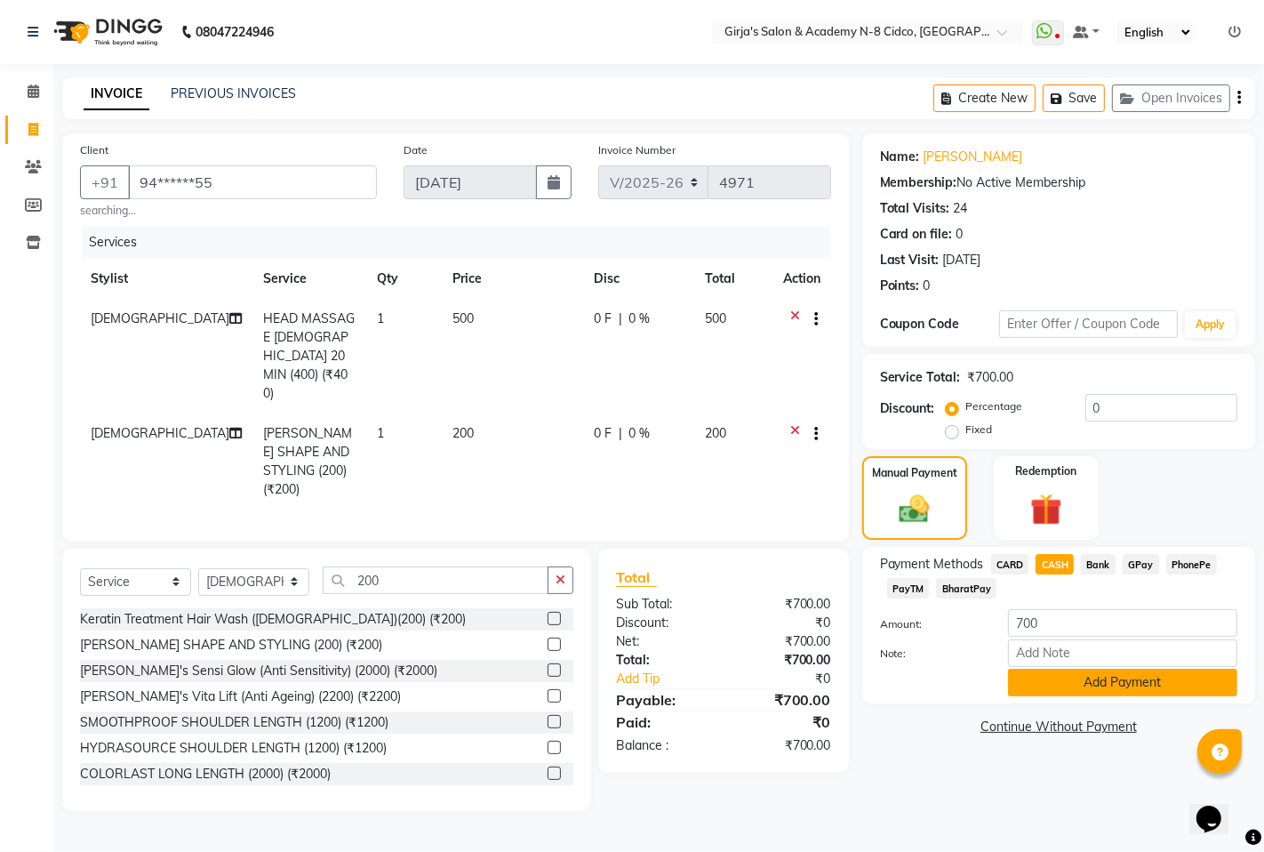
click at [1076, 674] on button "Add Payment" at bounding box center [1122, 683] width 229 height 28
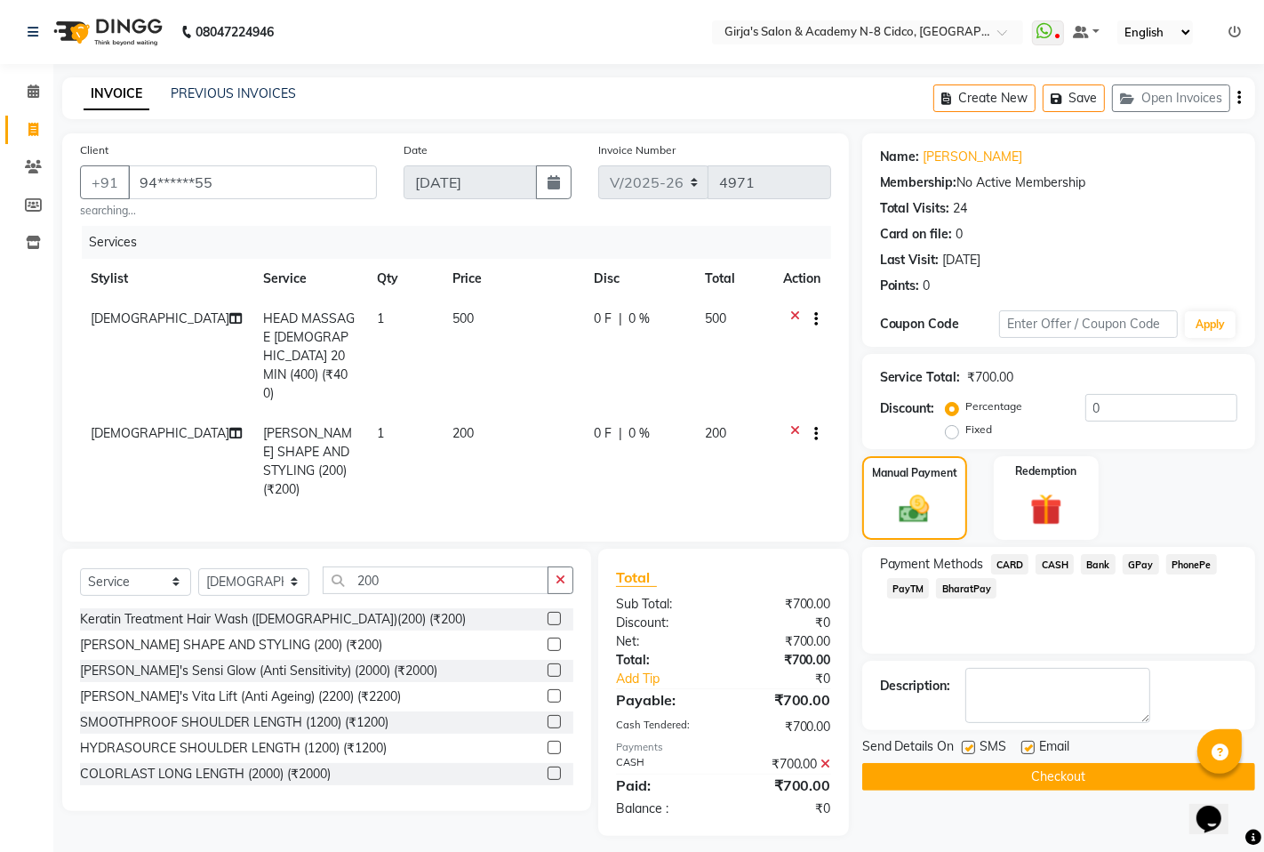
click at [1087, 774] on button "Checkout" at bounding box center [1059, 777] width 393 height 28
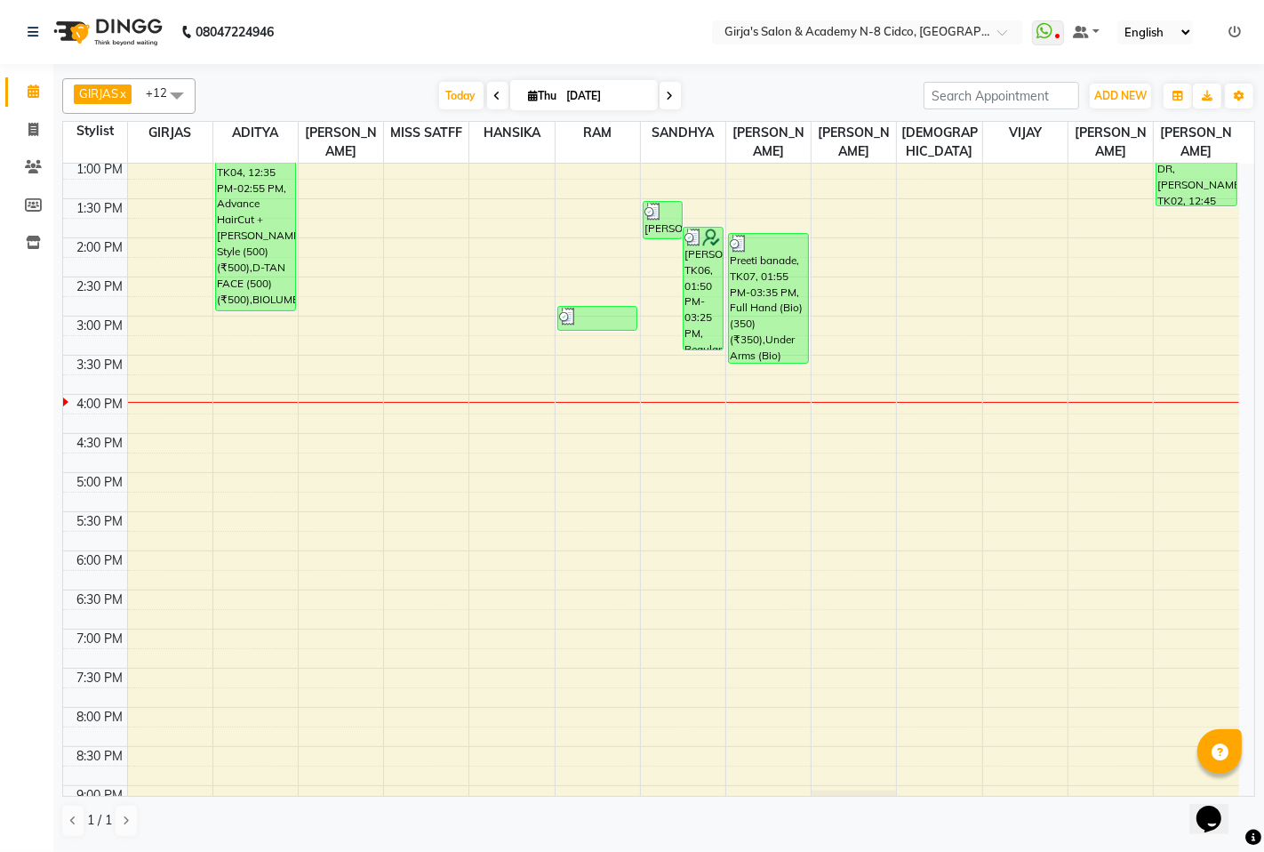
scroll to position [296, 0]
